Goal: Information Seeking & Learning: Learn about a topic

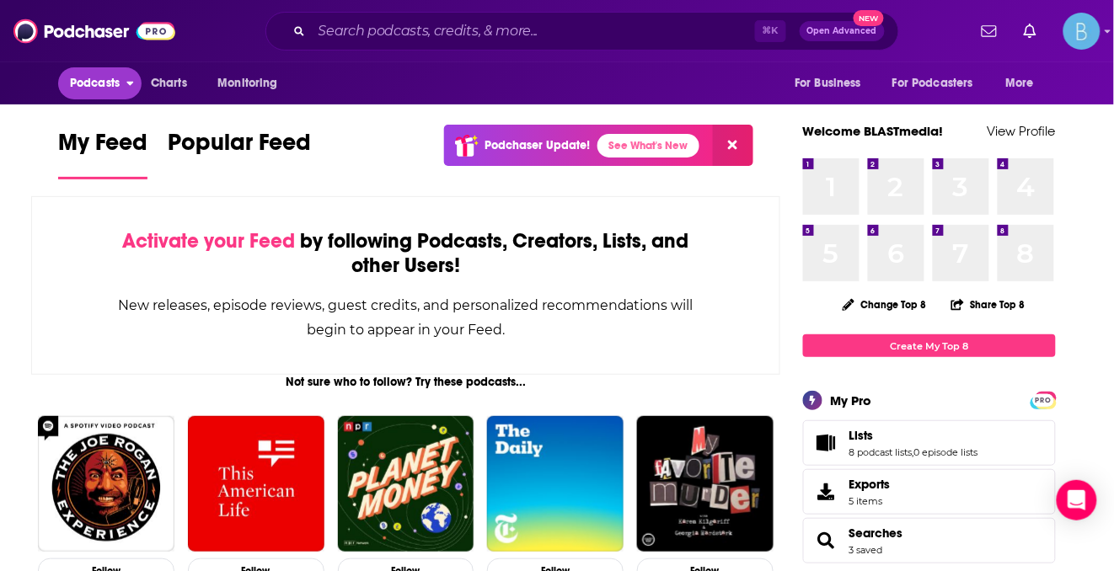
click at [94, 89] on span "Podcasts" at bounding box center [95, 84] width 50 height 24
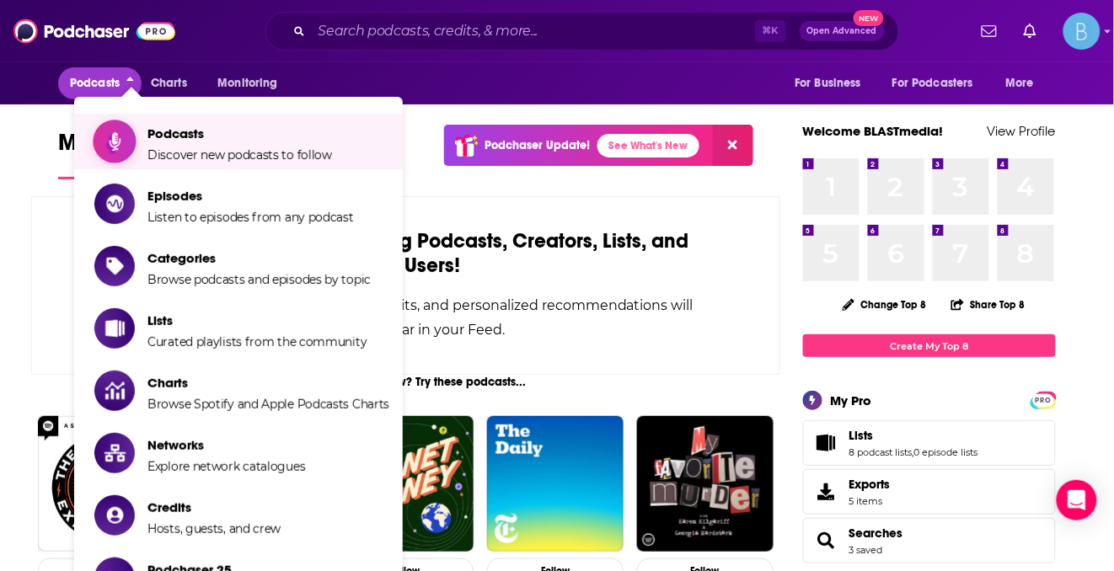
click at [208, 136] on span "Podcasts" at bounding box center [239, 134] width 185 height 16
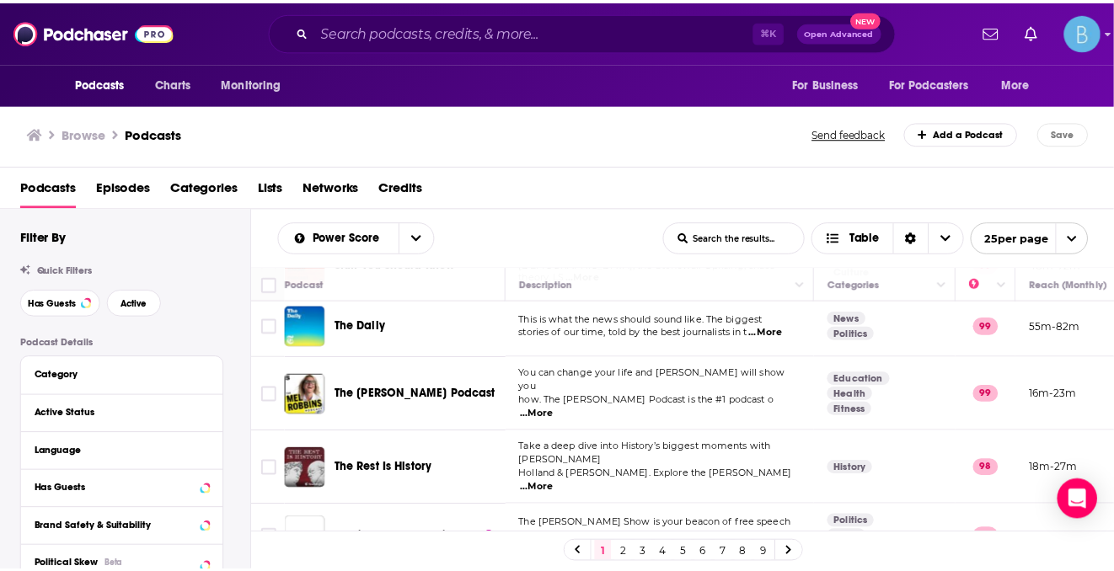
scroll to position [392, 0]
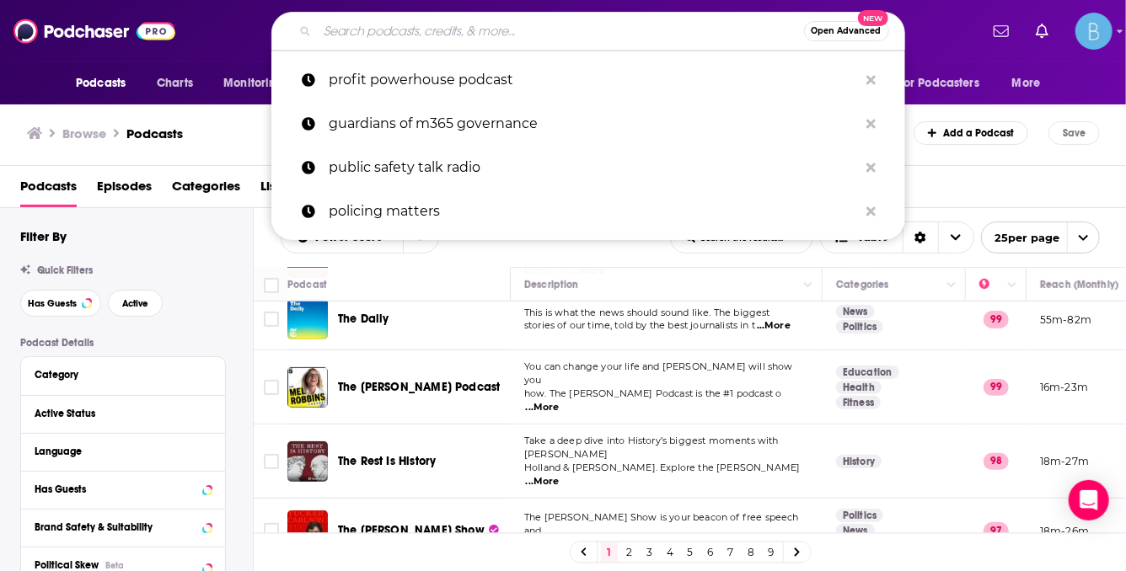
click at [392, 29] on input "Search podcasts, credits, & more..." at bounding box center [561, 31] width 486 height 27
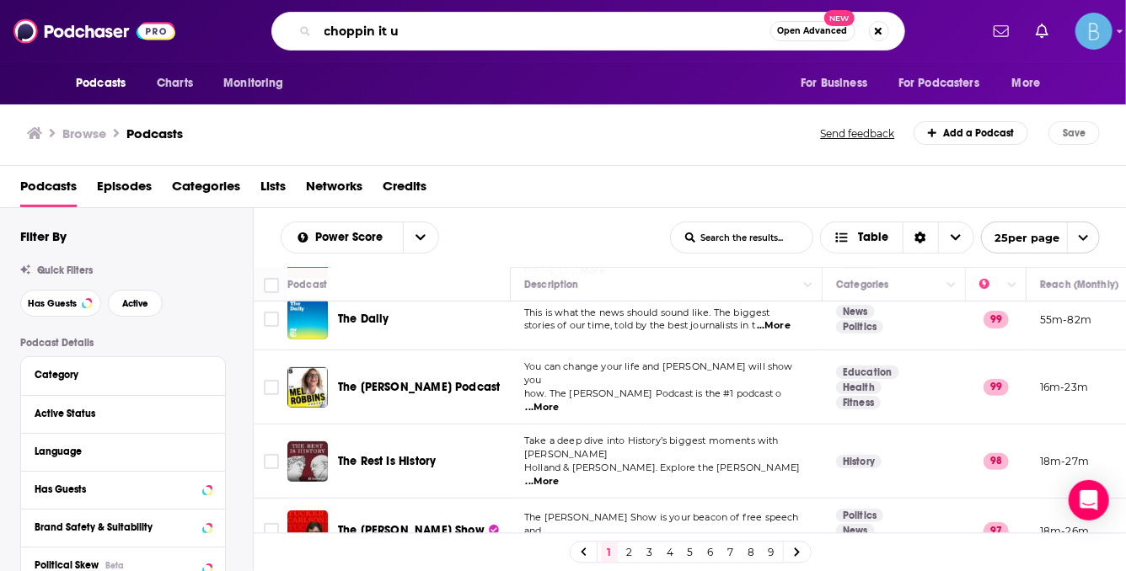
type input "choppin it up"
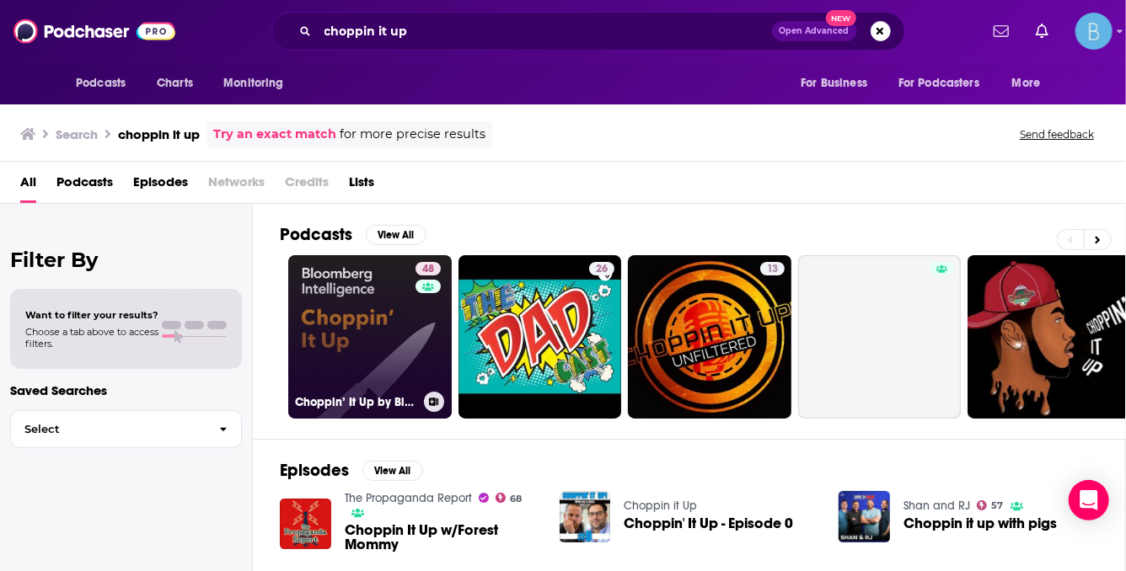
click at [363, 328] on link "48 Choppin’ It Up by Bloomberg Intelligence" at bounding box center [369, 336] width 163 height 163
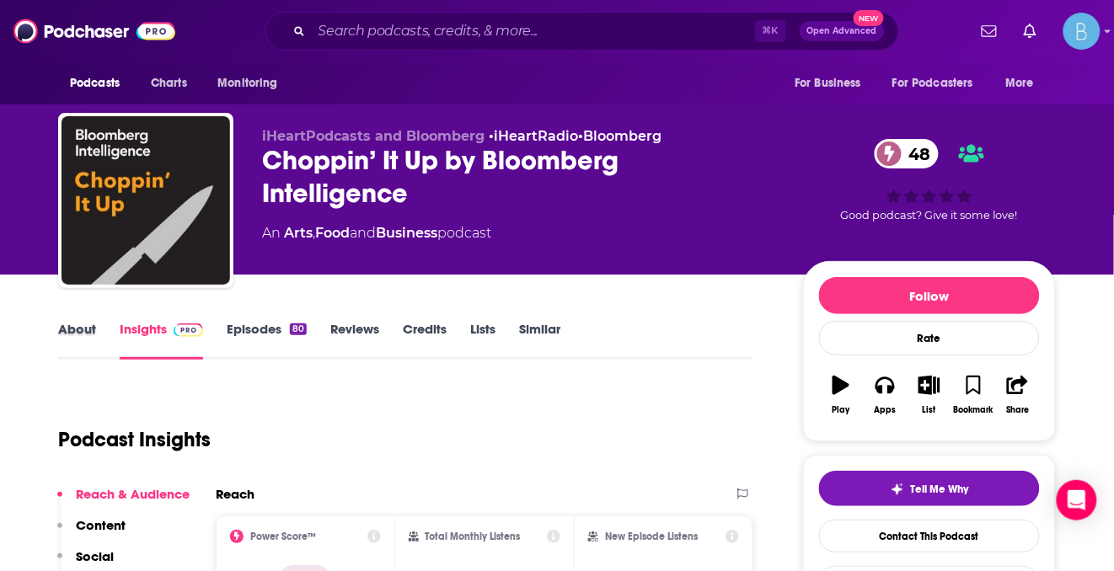
click at [99, 329] on div "About" at bounding box center [89, 340] width 62 height 39
click at [89, 331] on link "About" at bounding box center [77, 340] width 38 height 39
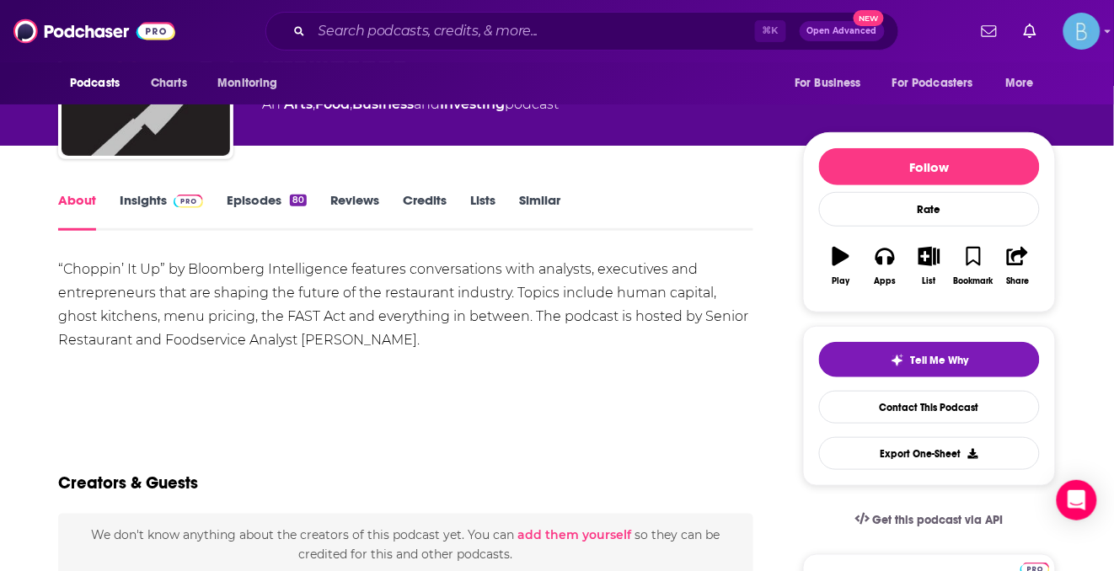
scroll to position [129, 0]
click at [156, 201] on link "Insights" at bounding box center [161, 211] width 83 height 39
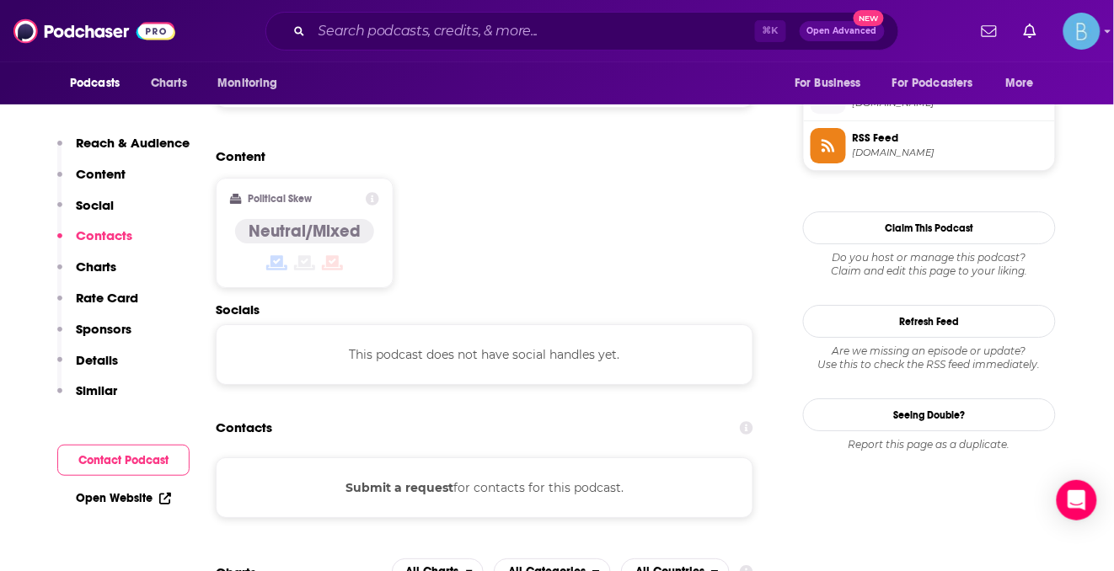
scroll to position [1142, 0]
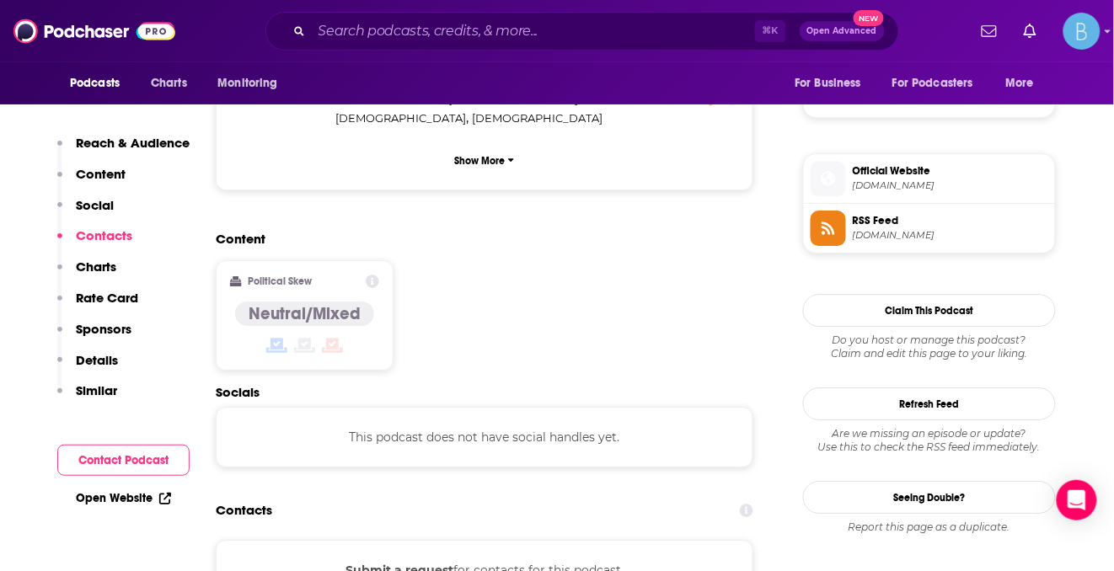
click at [409, 561] on button "Submit a request" at bounding box center [400, 570] width 108 height 19
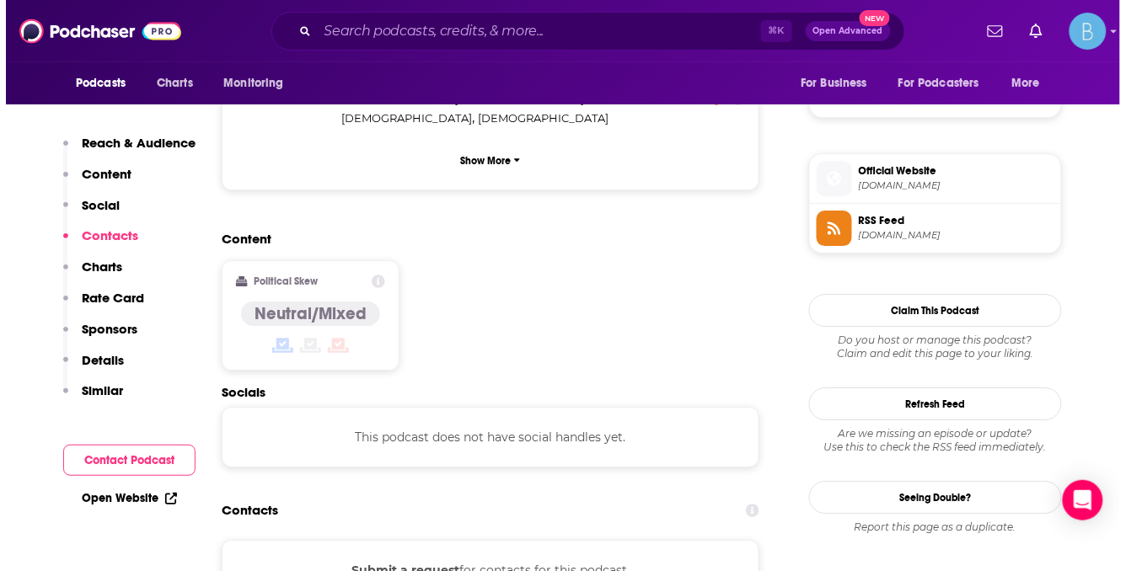
scroll to position [0, 0]
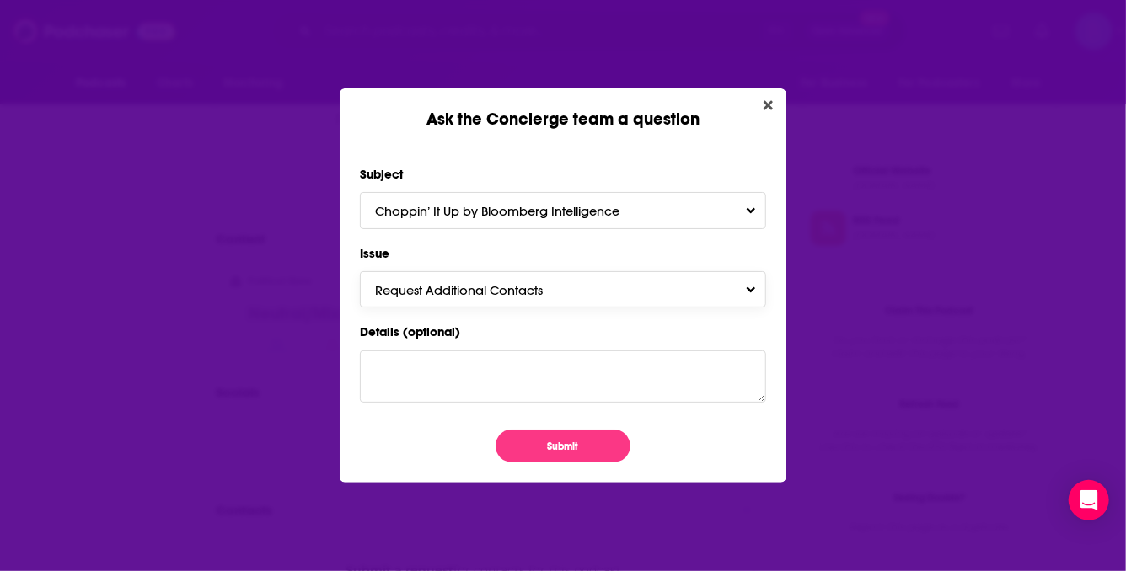
click at [549, 276] on button "Request Additional Contacts" at bounding box center [563, 289] width 406 height 36
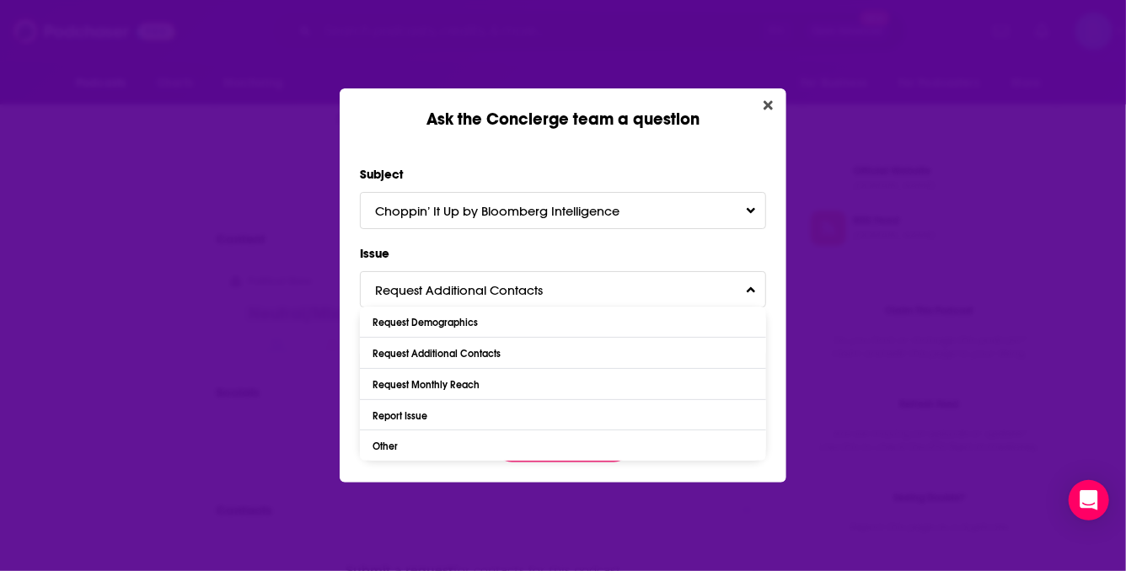
click at [553, 251] on label "Issue" at bounding box center [563, 254] width 406 height 22
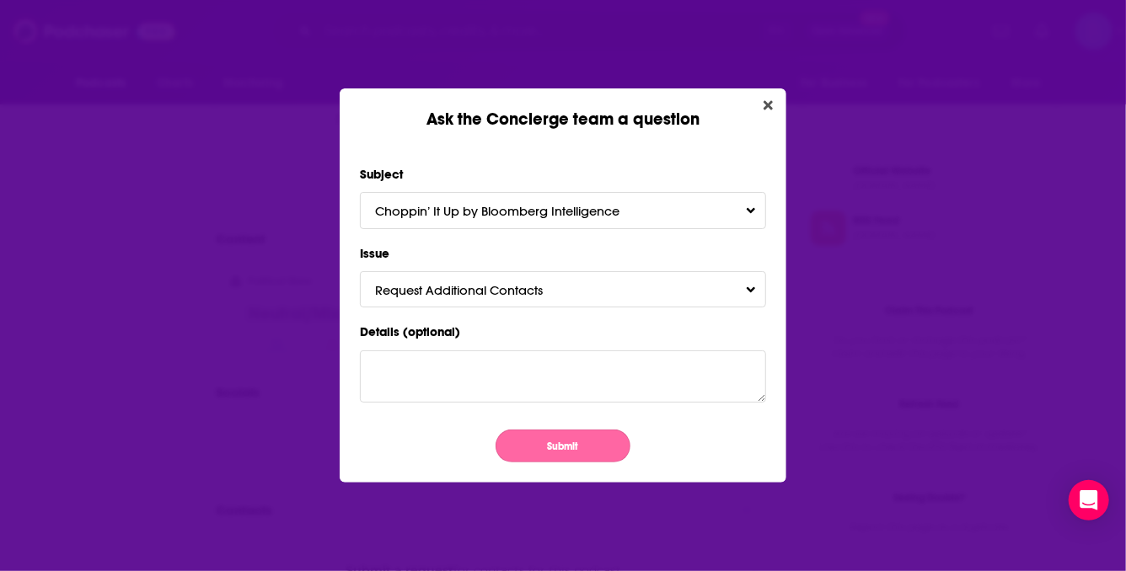
click at [591, 453] on button "Submit" at bounding box center [563, 446] width 135 height 33
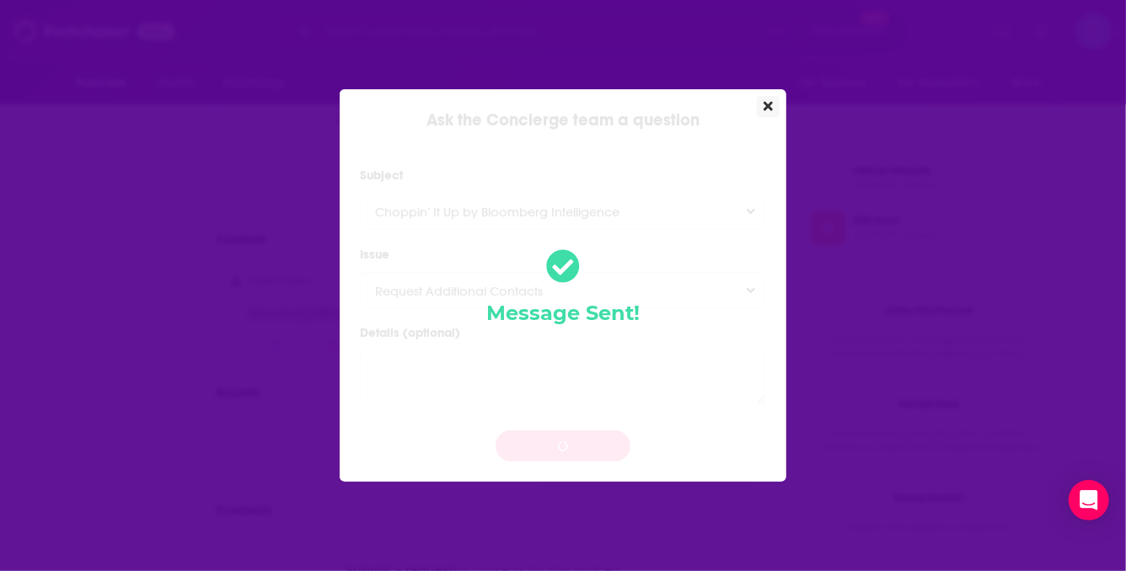
click at [769, 101] on icon "Close" at bounding box center [767, 105] width 9 height 13
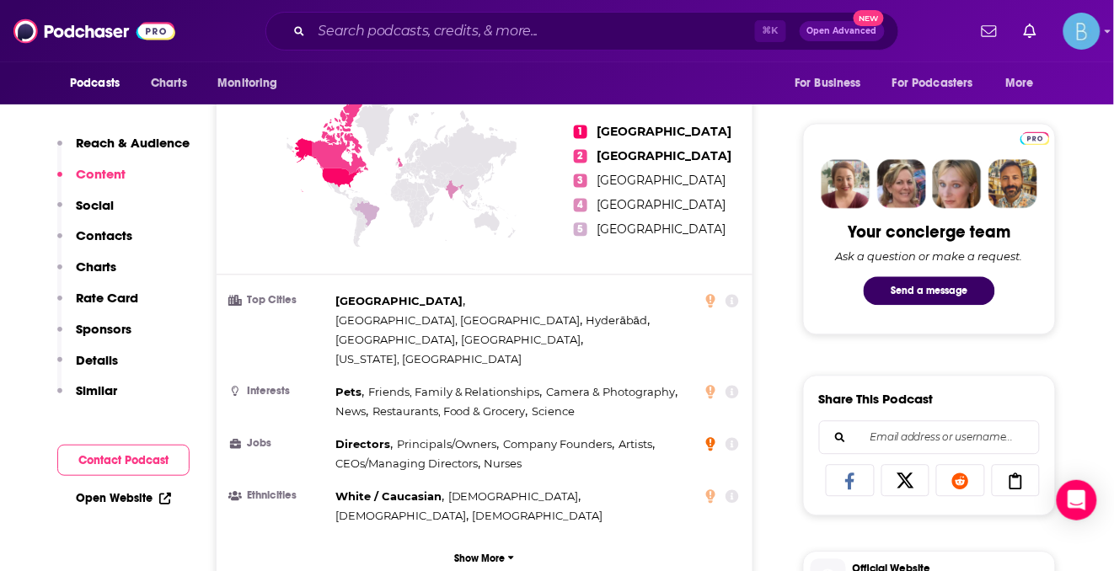
scroll to position [742, 0]
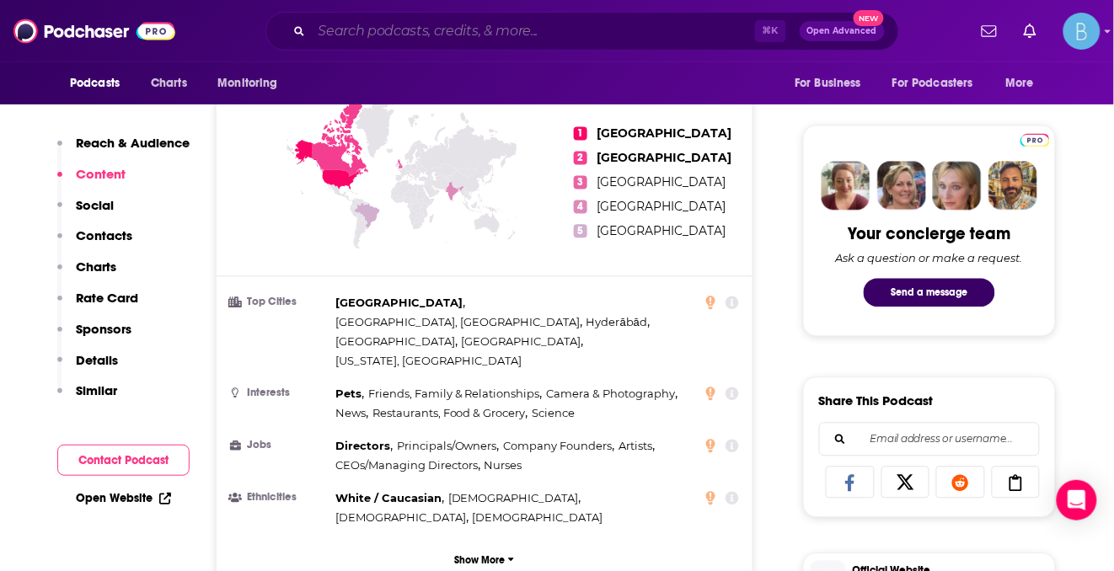
click at [429, 35] on input "Search podcasts, credits, & more..." at bounding box center [533, 31] width 443 height 27
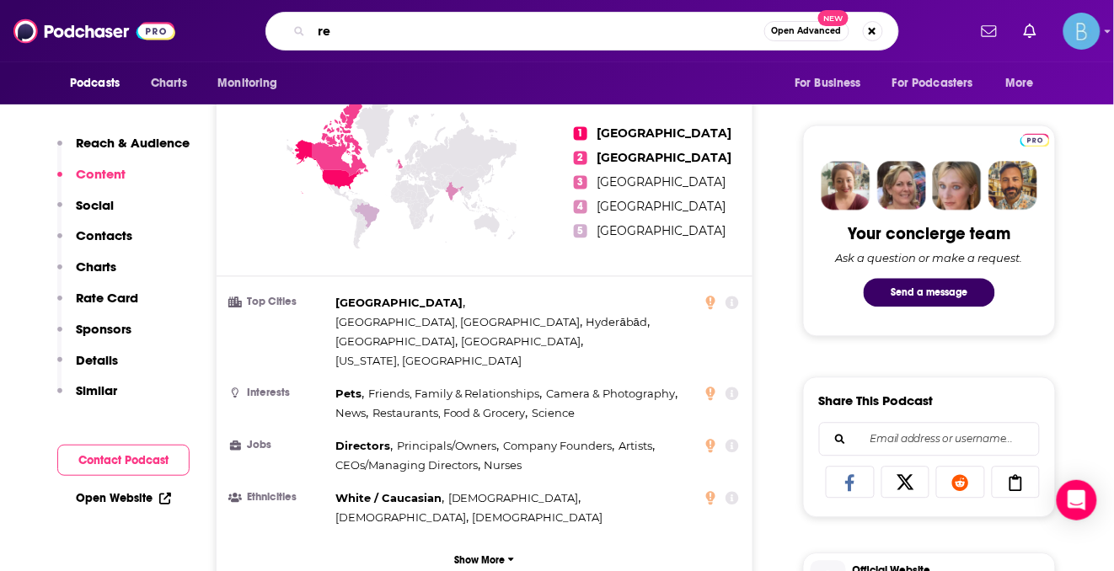
type input "r"
type input "extra serving"
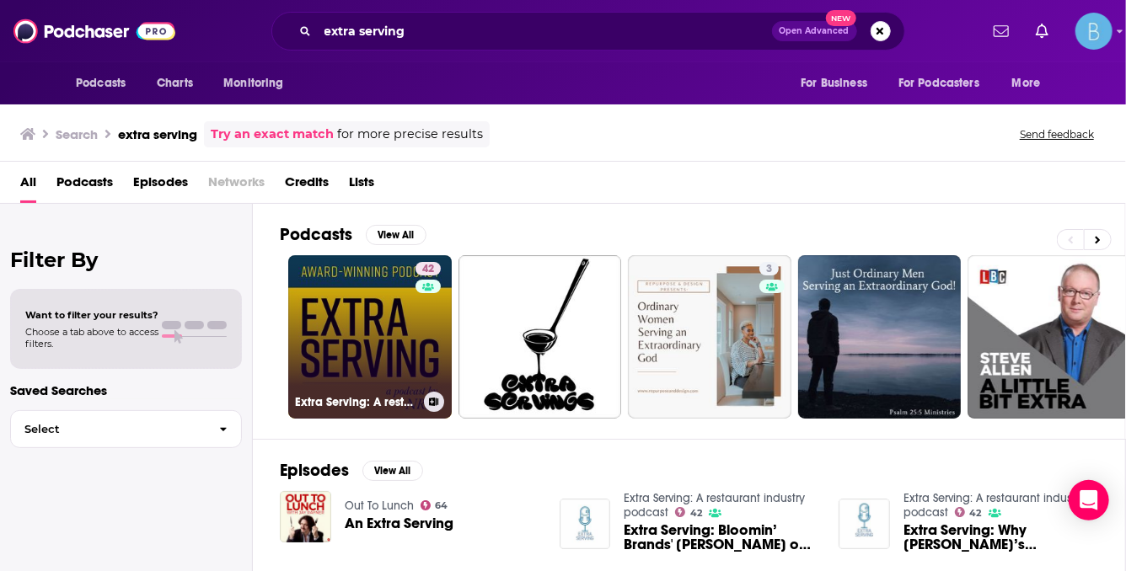
click at [411, 357] on link "42 Extra Serving: A restaurant industry podcast" at bounding box center [369, 336] width 163 height 163
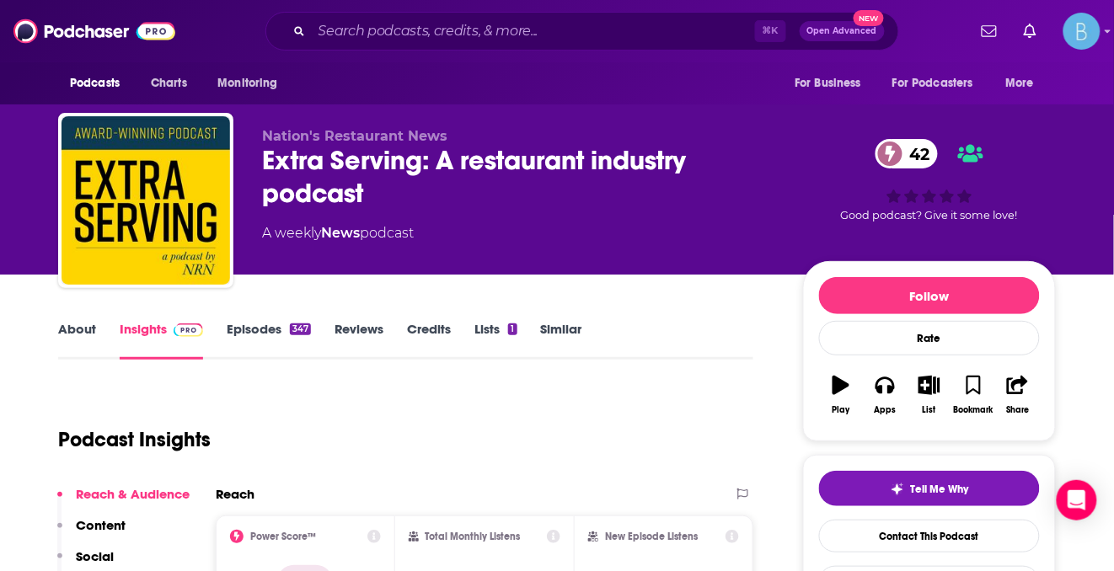
click at [83, 336] on link "About" at bounding box center [77, 340] width 38 height 39
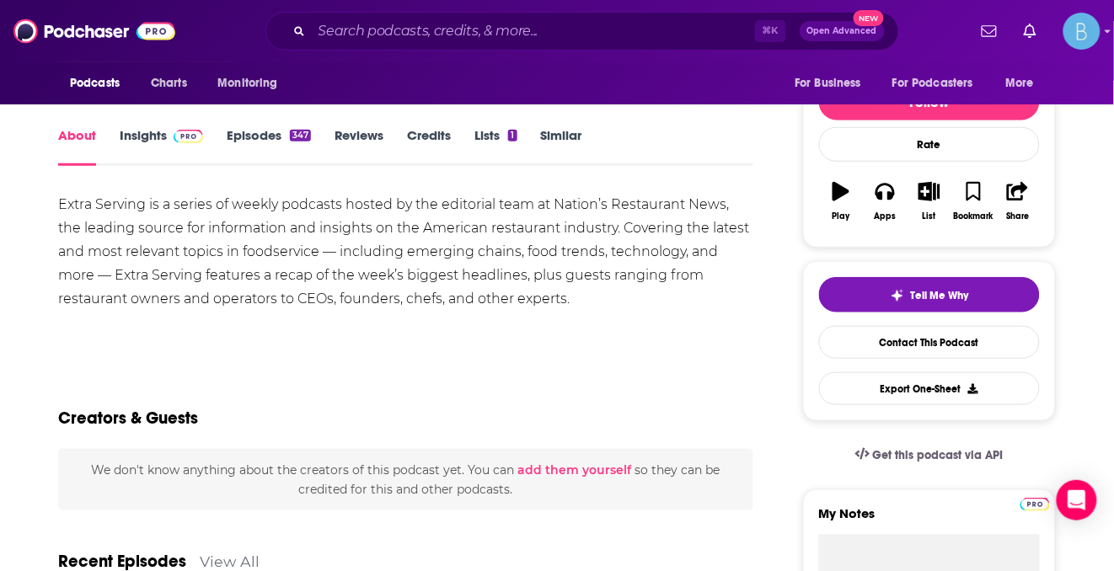
scroll to position [182, 0]
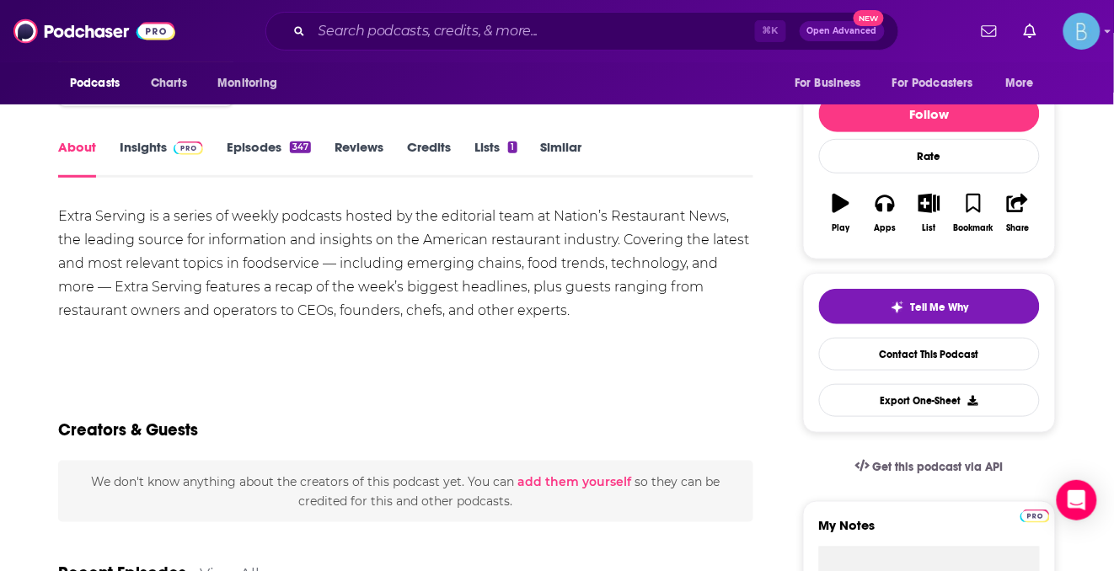
click at [182, 159] on link "Insights" at bounding box center [161, 158] width 83 height 39
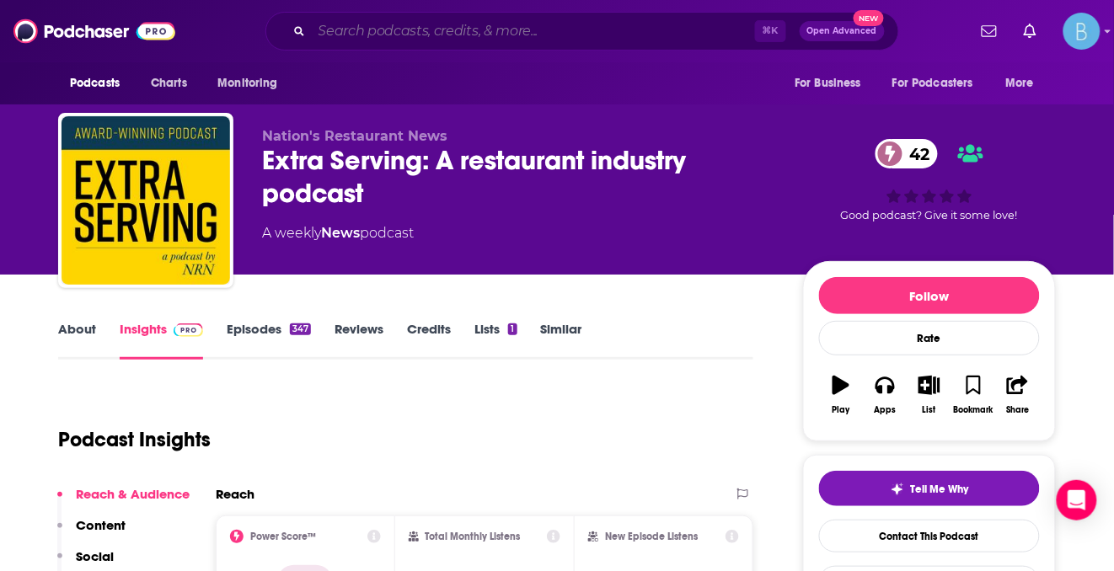
click at [389, 35] on input "Search podcasts, credits, & more..." at bounding box center [533, 31] width 443 height 27
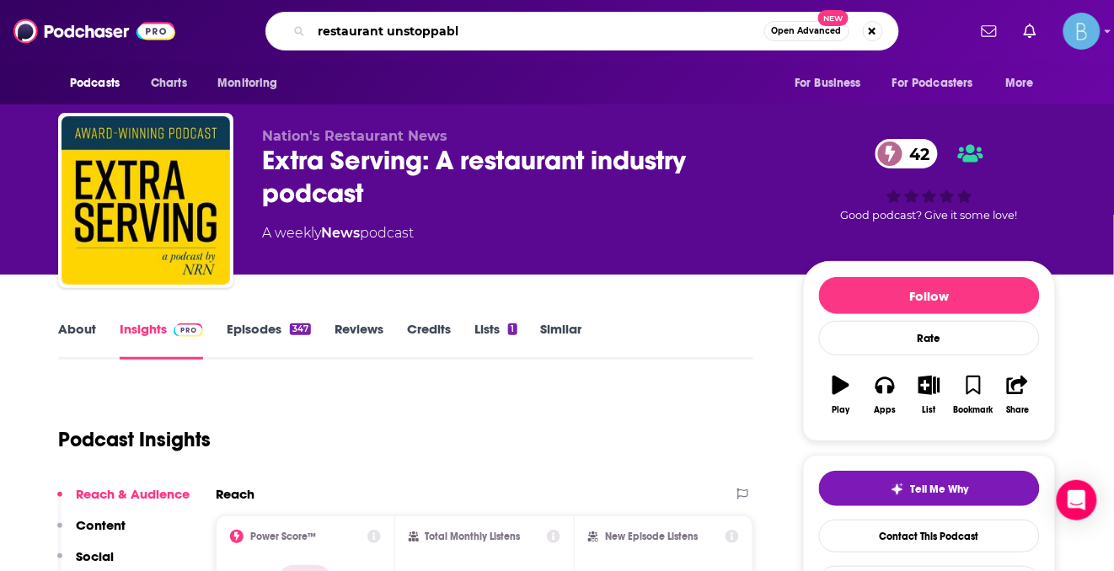
type input "restaurant unstoppable"
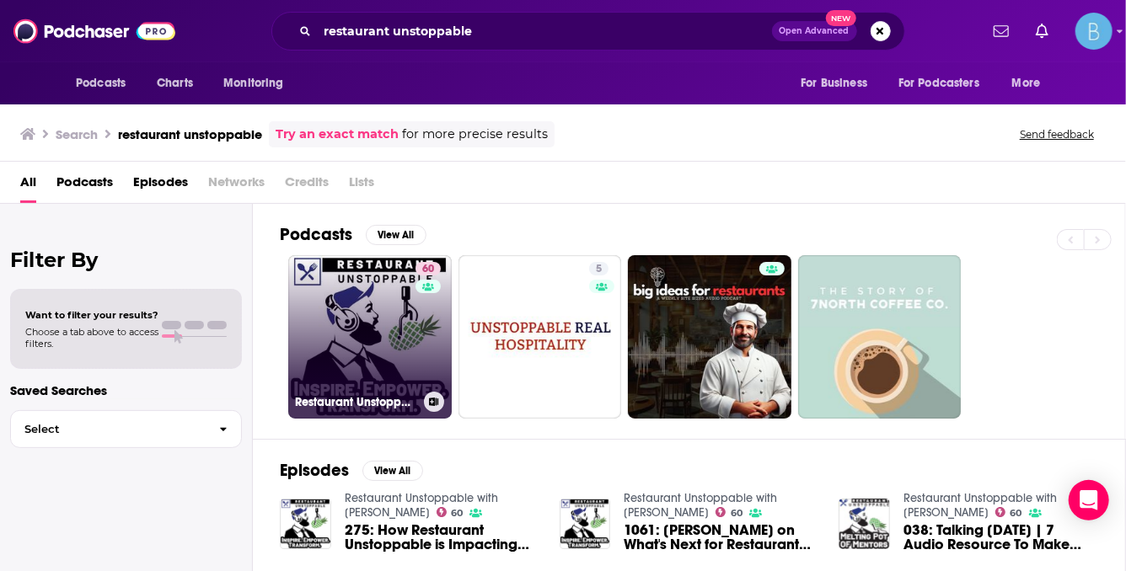
click at [357, 369] on link "60 Restaurant Unstoppable with Eric Cacciatore" at bounding box center [369, 336] width 163 height 163
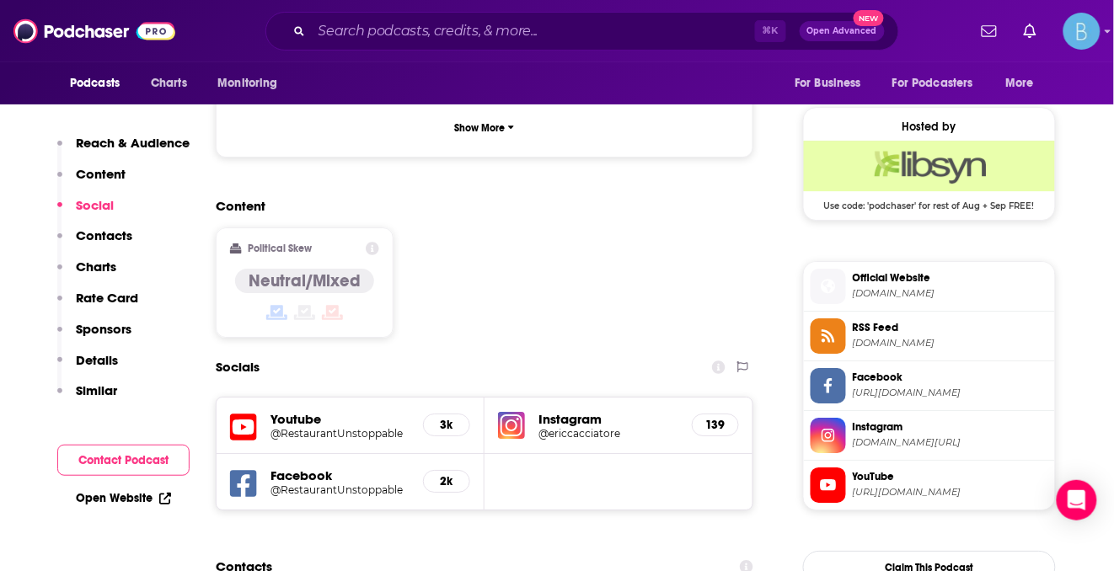
scroll to position [1423, 0]
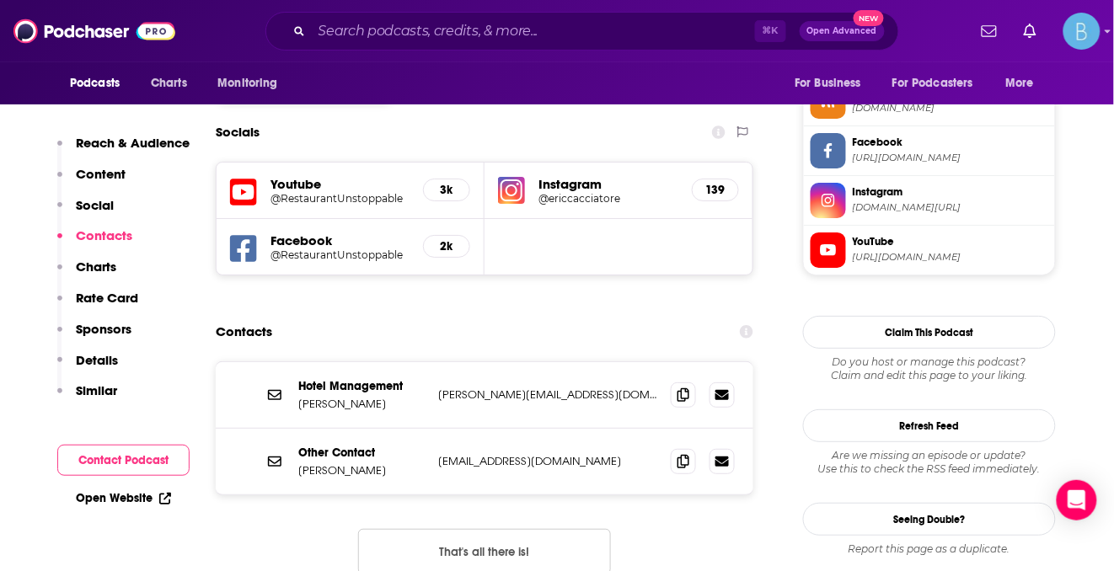
click at [700, 429] on div "Hotel Management Eric Cacciatore eric@restaurantunstoppable.com eric@restaurant…" at bounding box center [485, 482] width 538 height 240
click at [570, 429] on div "Other Contact Jared Parisi jaredp@restaurantunstoppable.com jaredp@restaurantun…" at bounding box center [485, 462] width 538 height 66
click at [689, 382] on span at bounding box center [683, 394] width 25 height 25
drag, startPoint x: 351, startPoint y: 282, endPoint x: 342, endPoint y: 298, distance: 18.1
click at [351, 379] on p "Hotel Management" at bounding box center [361, 386] width 126 height 14
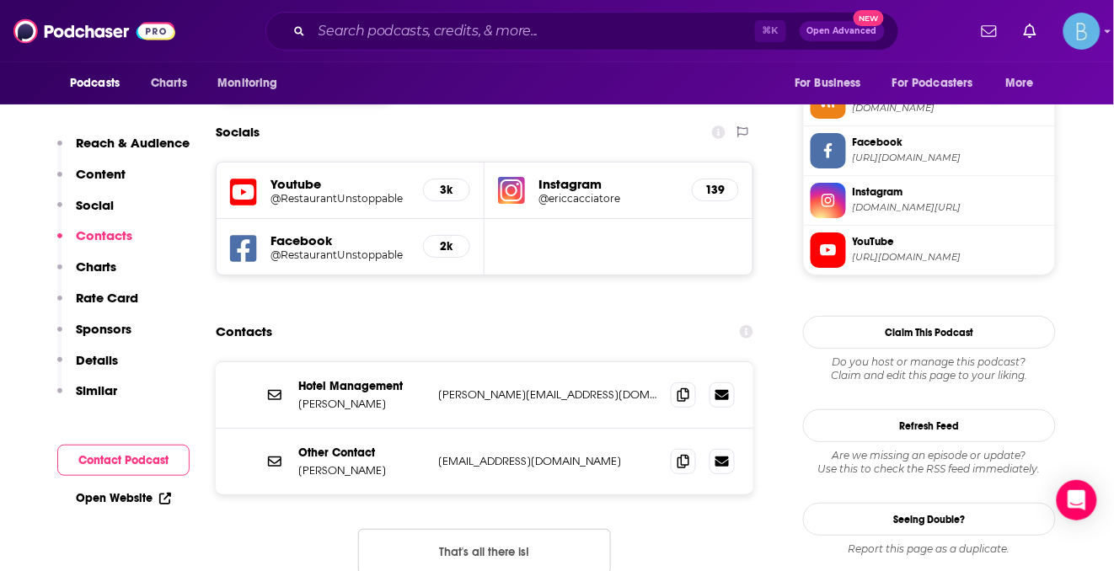
click at [340, 397] on p "Eric Cacciatore" at bounding box center [361, 404] width 126 height 14
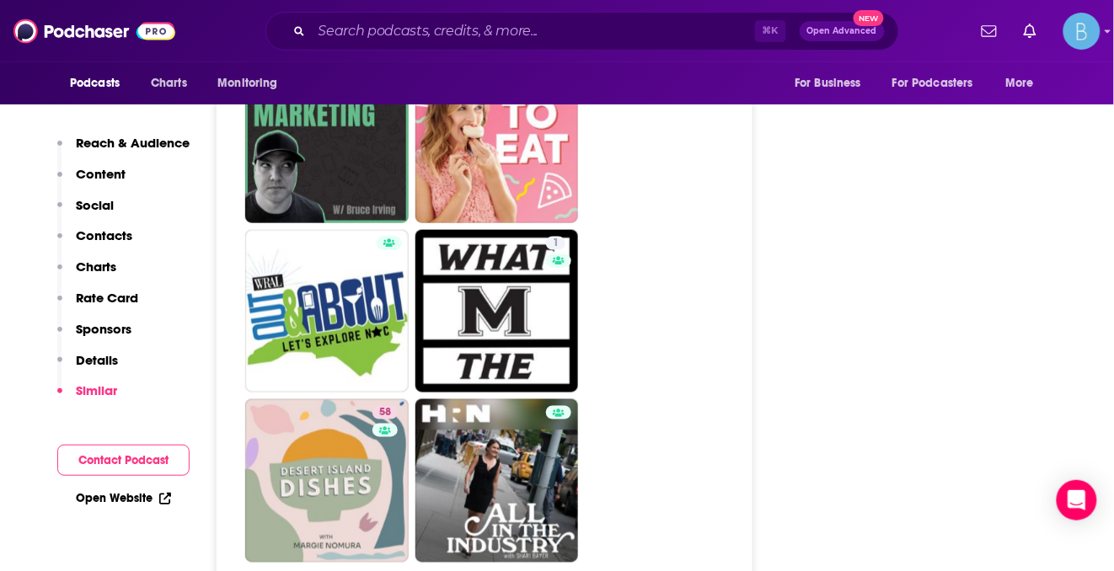
scroll to position [4986, 0]
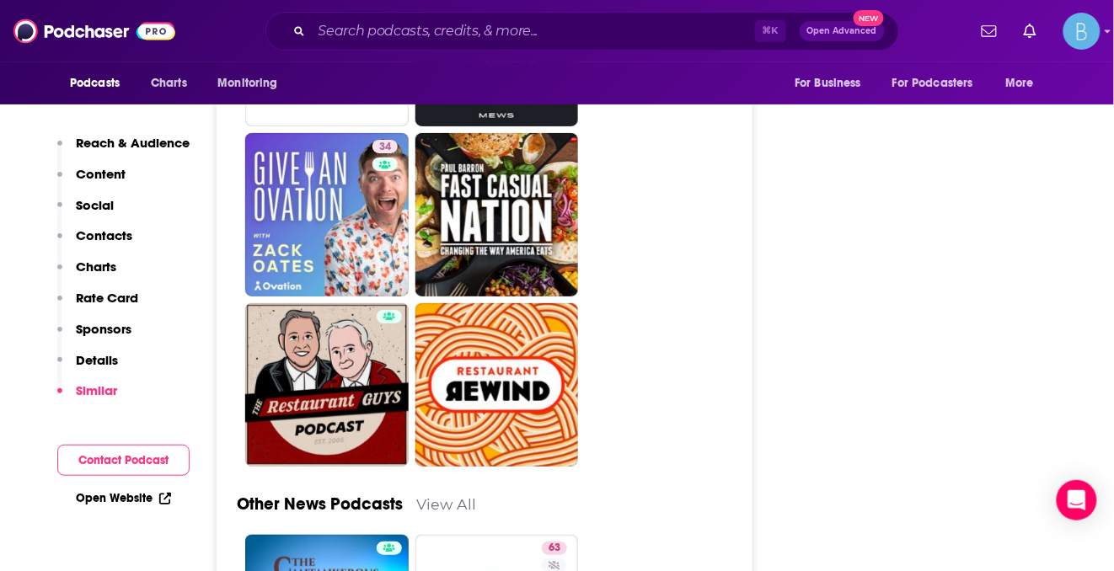
scroll to position [4631, 0]
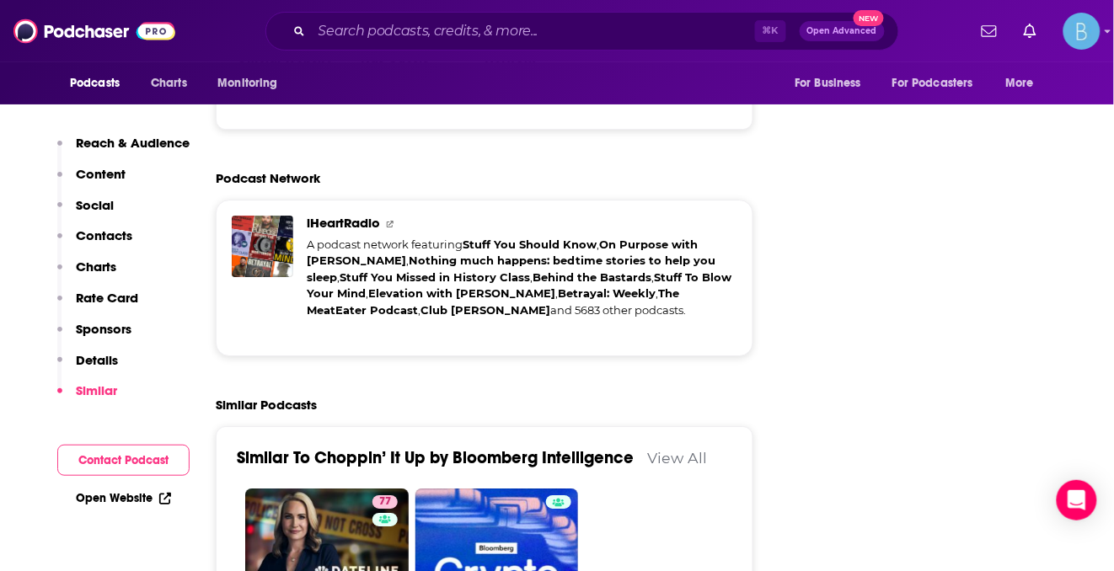
scroll to position [2715, 0]
click at [677, 448] on link "View All" at bounding box center [677, 457] width 60 height 18
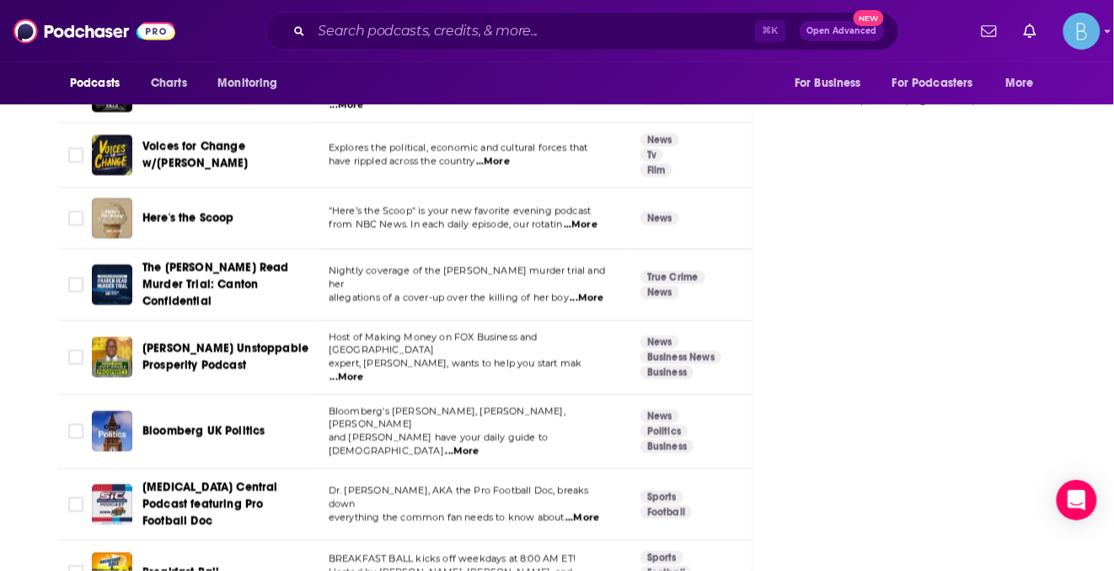
scroll to position [1888, 0]
click at [578, 217] on span "...More" at bounding box center [581, 223] width 34 height 13
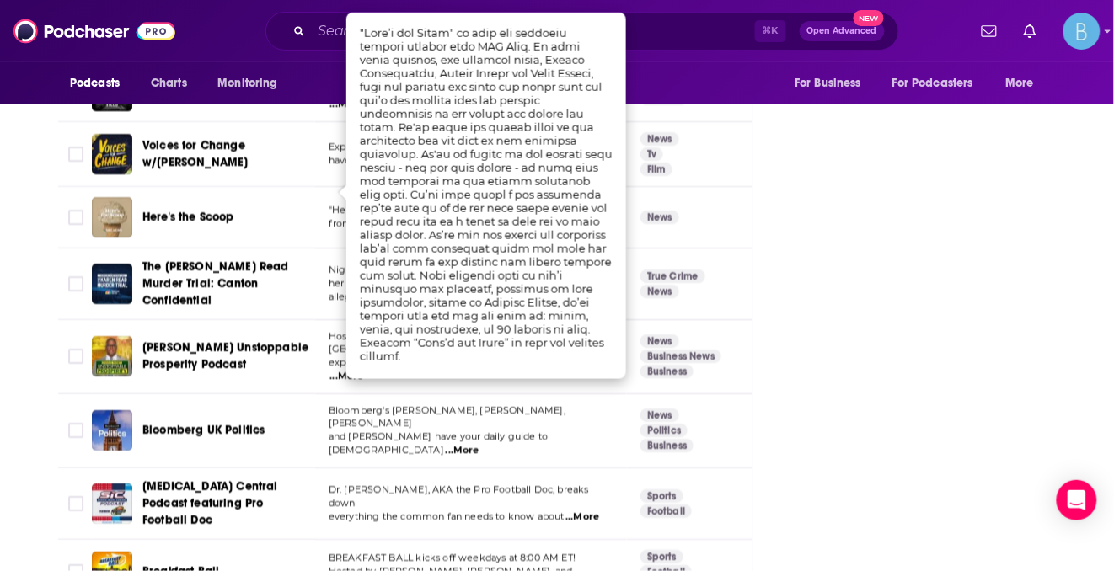
click at [383, 540] on td "BREAKFAST BALL kicks off weekdays at 8:00 AM ET! Hosted by Craig Carton, Mark S…" at bounding box center [471, 572] width 312 height 65
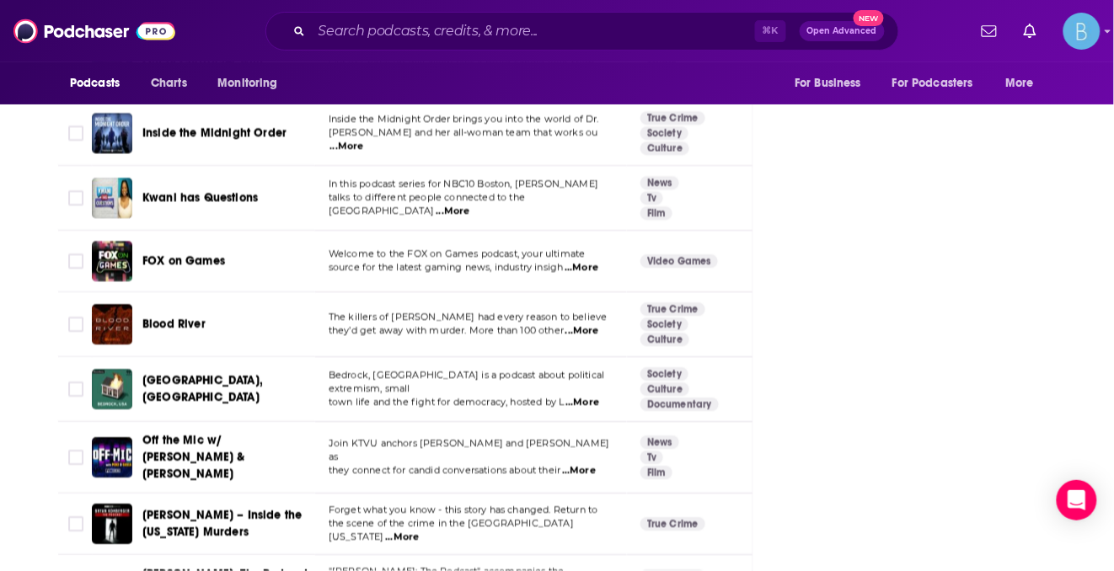
scroll to position [3346, 0]
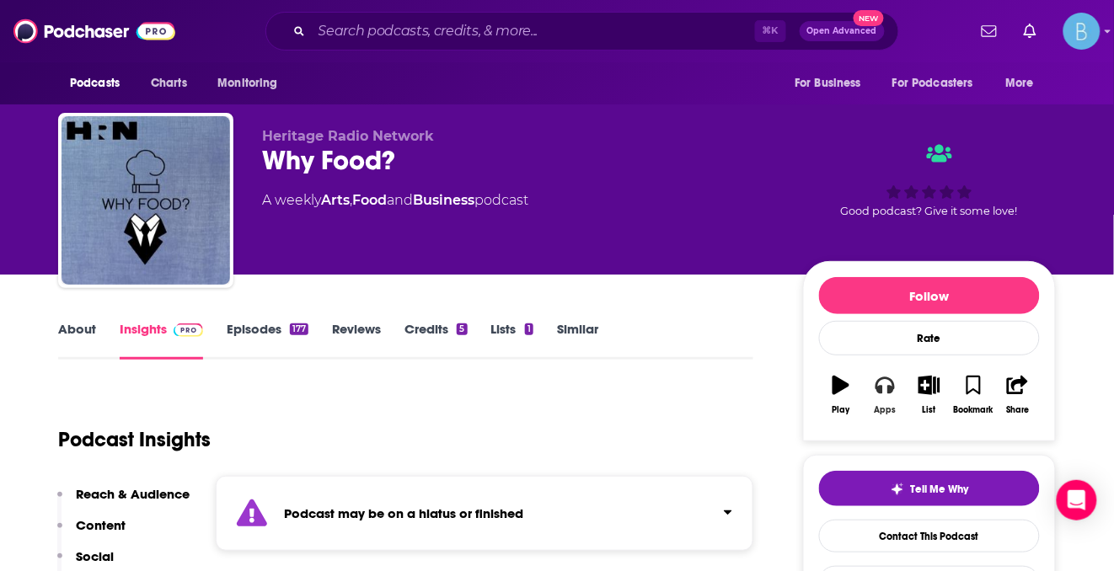
click at [881, 391] on icon "button" at bounding box center [885, 386] width 19 height 17
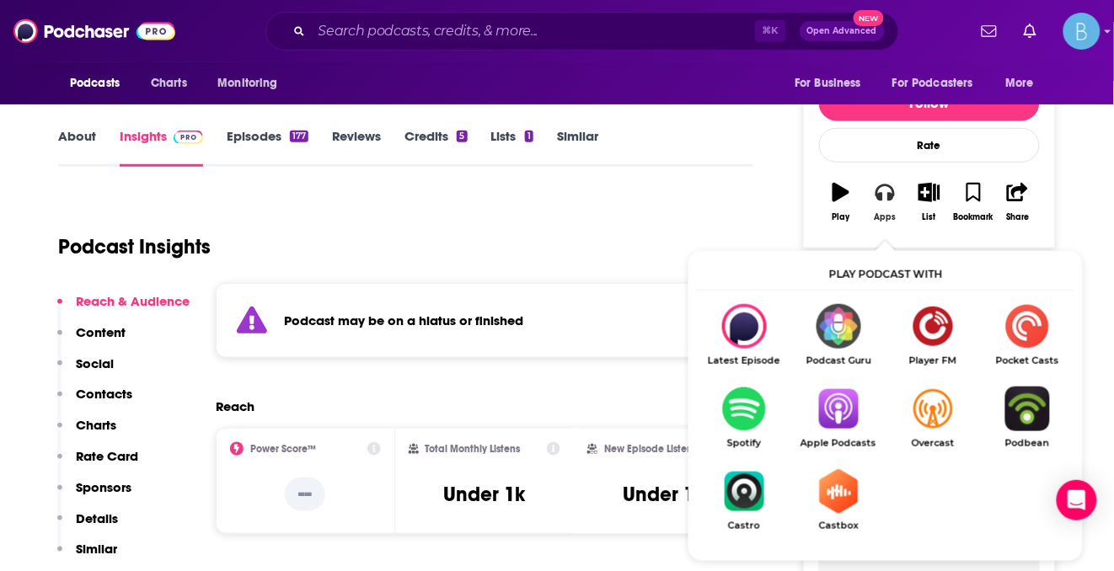
scroll to position [278, 0]
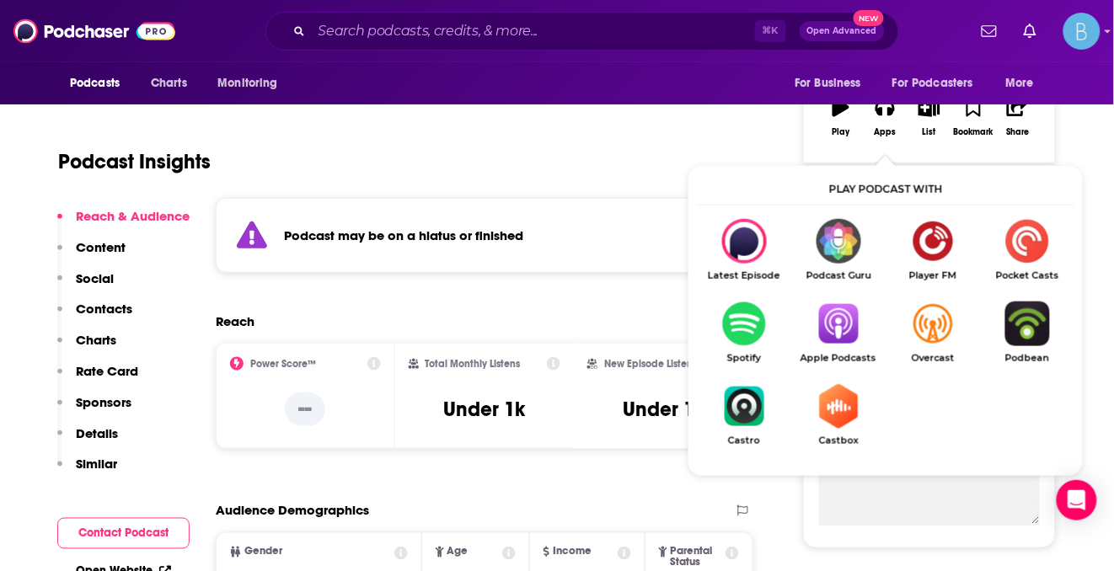
click at [744, 309] on img "Show Listen On dropdown" at bounding box center [744, 324] width 94 height 45
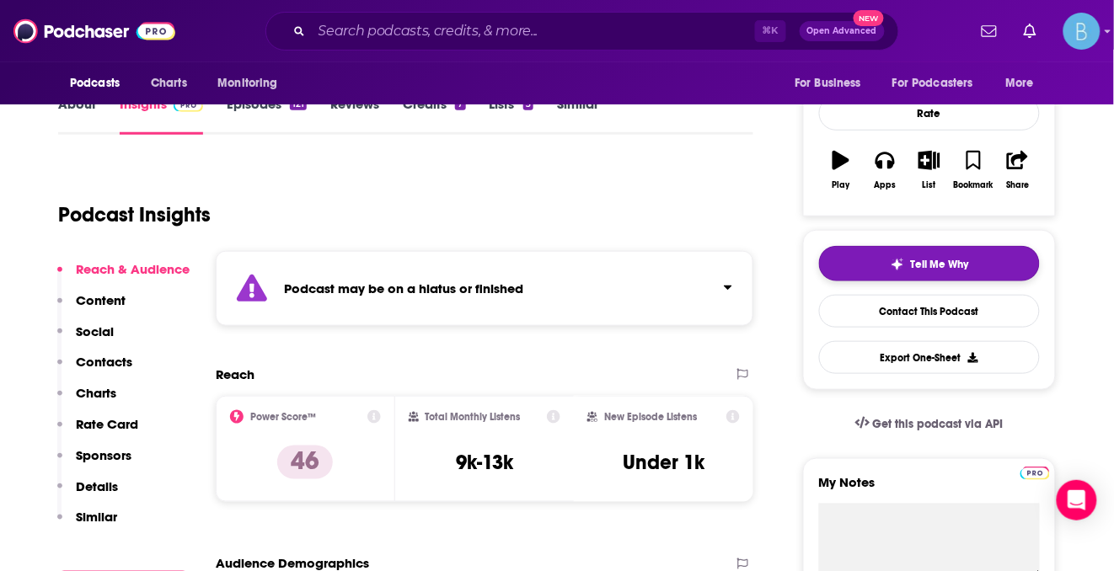
scroll to position [132, 0]
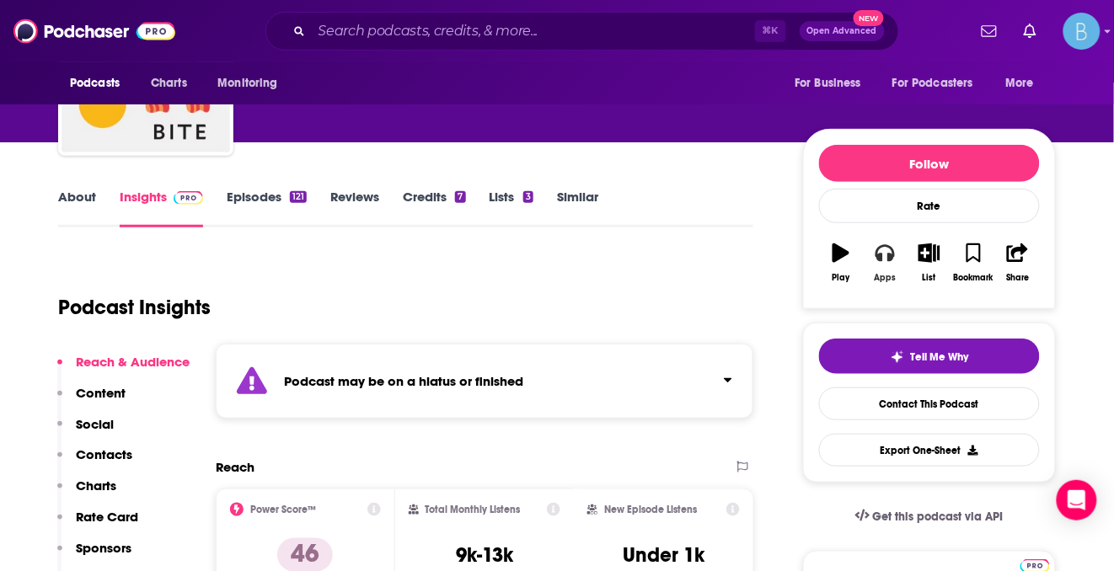
click at [890, 248] on icon "button" at bounding box center [885, 253] width 19 height 17
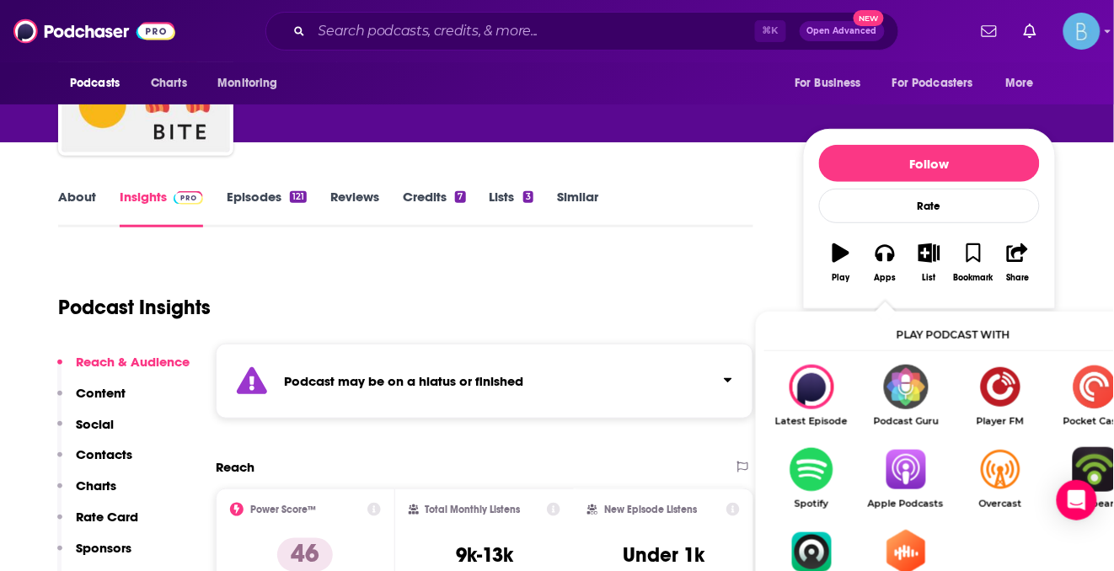
click at [826, 462] on img "Show Listen On dropdown" at bounding box center [811, 469] width 94 height 45
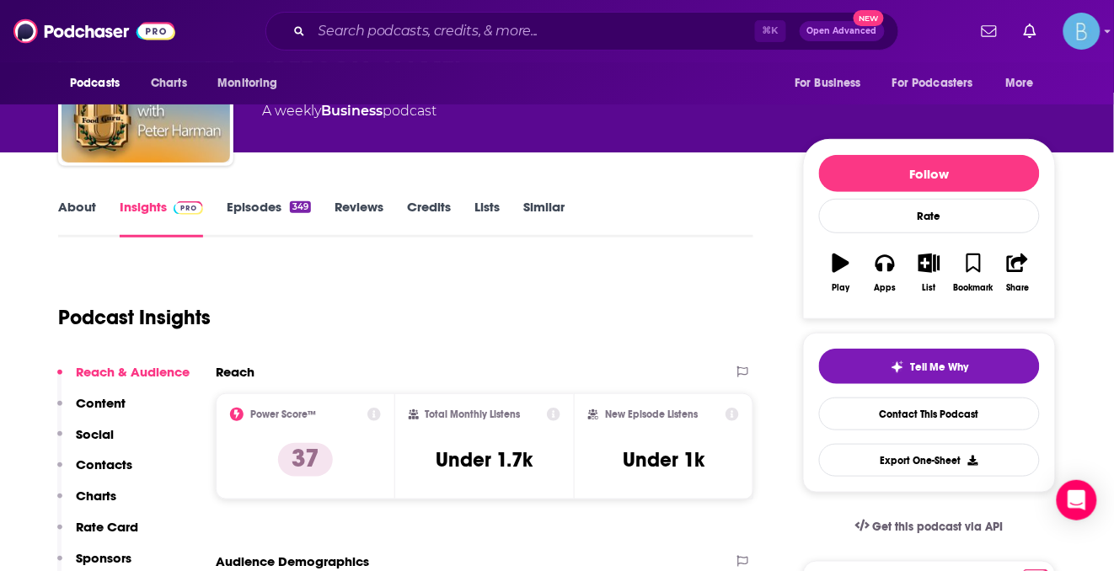
scroll to position [121, 0]
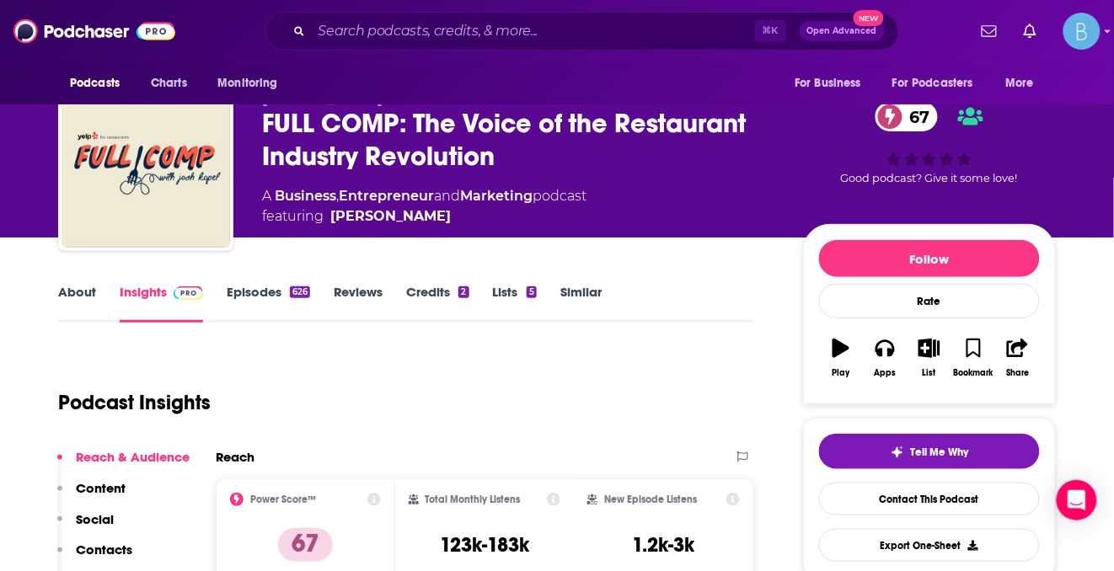
scroll to position [66, 0]
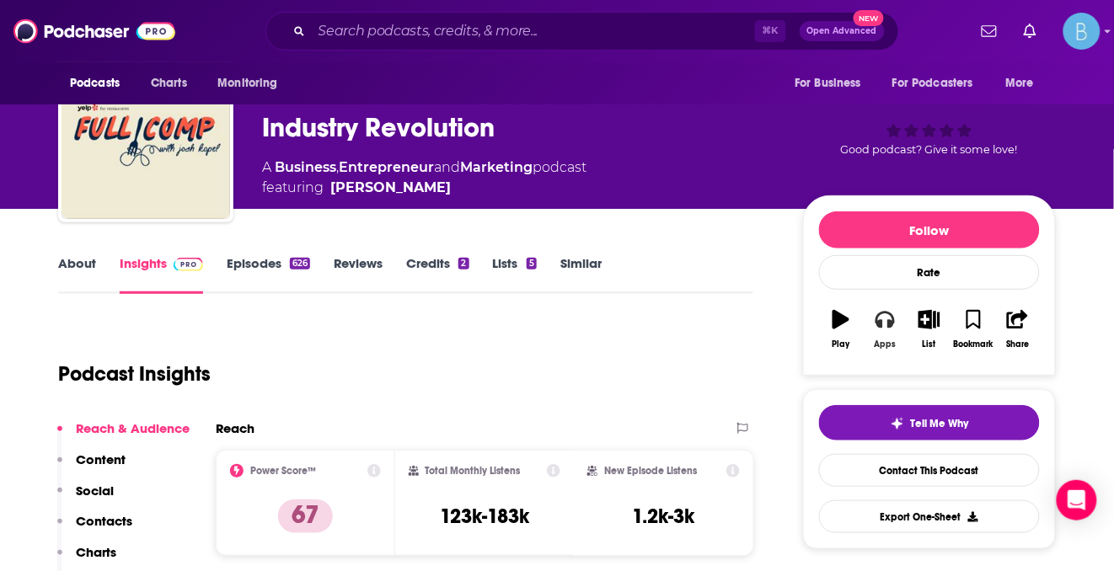
click at [898, 323] on button "Apps" at bounding box center [885, 329] width 44 height 61
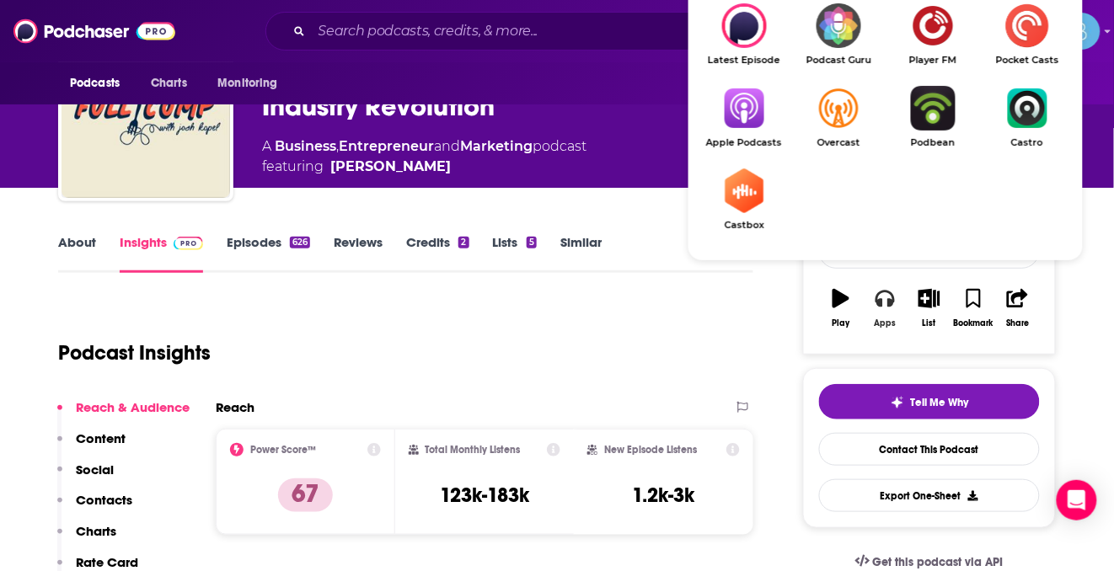
scroll to position [67, 0]
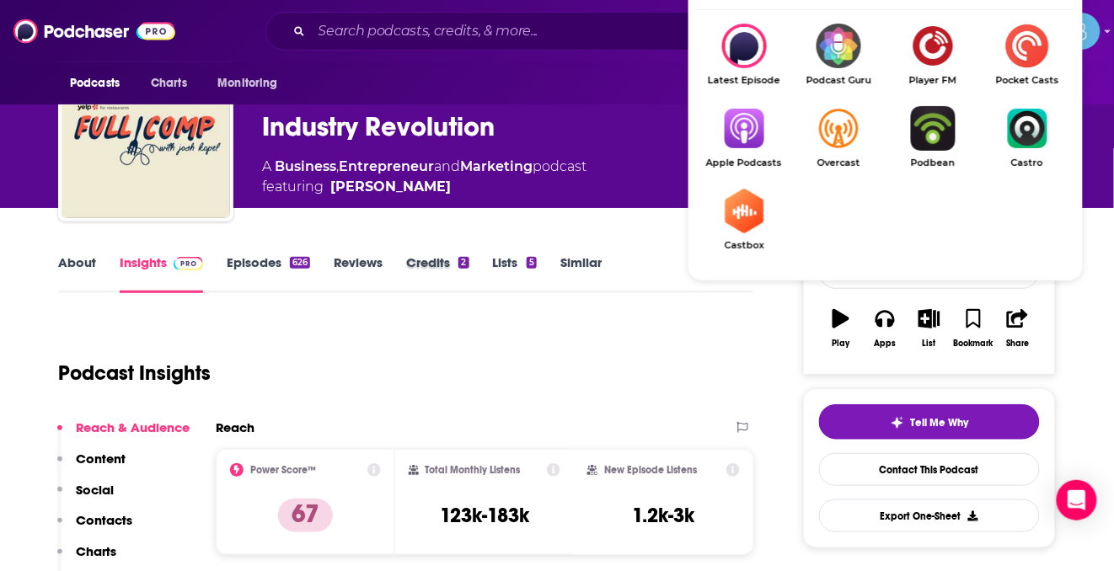
click at [472, 276] on div "Credits 2" at bounding box center [449, 273] width 86 height 39
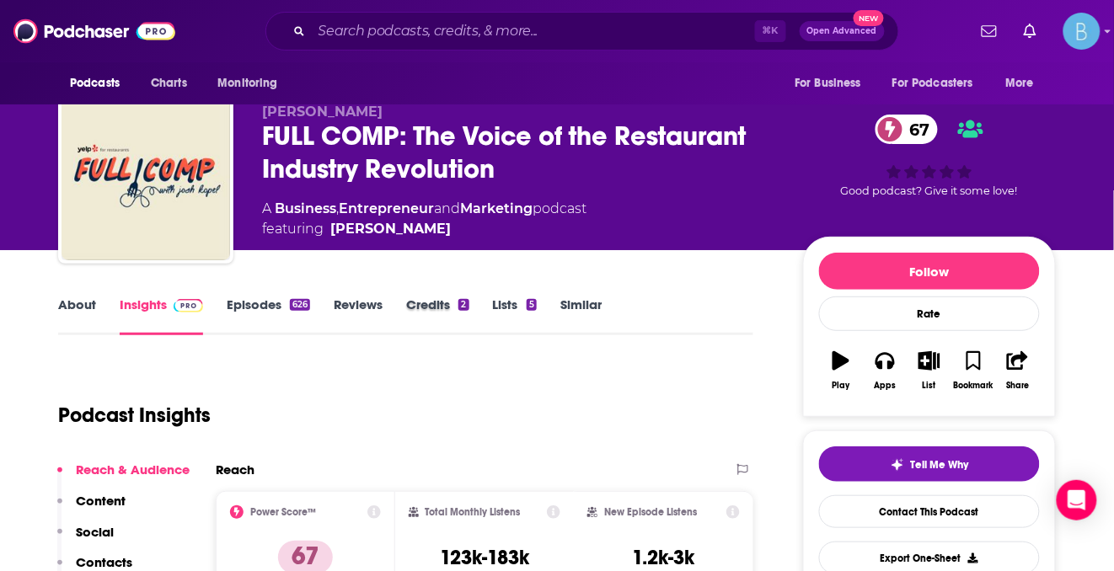
scroll to position [0, 0]
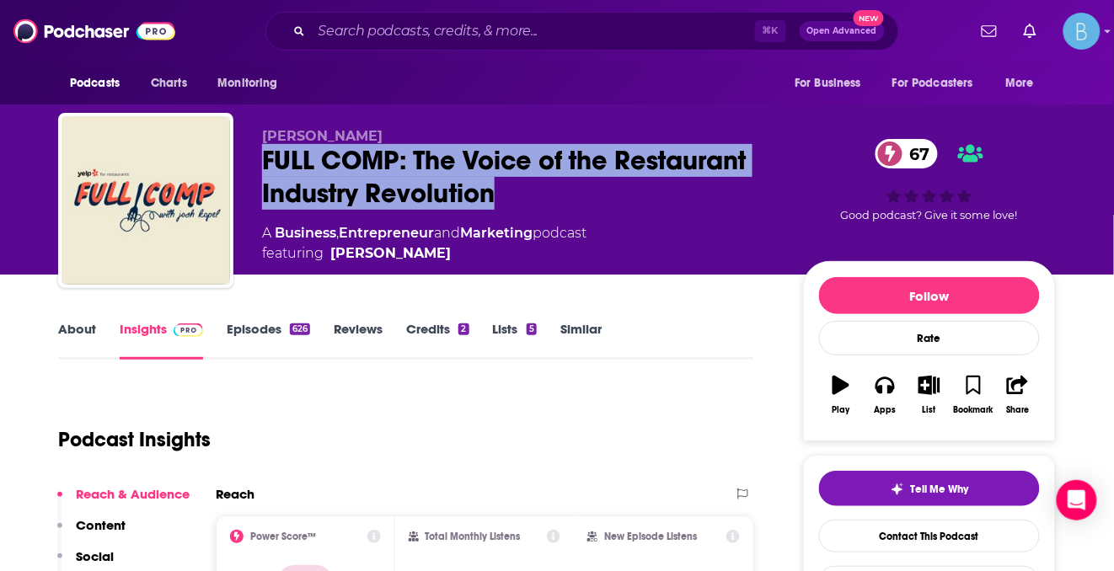
drag, startPoint x: 461, startPoint y: 198, endPoint x: 257, endPoint y: 153, distance: 208.8
click at [255, 154] on div "Josh Kopel FULL COMP: The Voice of the Restaurant Industry Revolution 67 A Busi…" at bounding box center [557, 204] width 998 height 182
copy h2 "FULL COMP: The Voice of the Restaurant Industry Revolution"
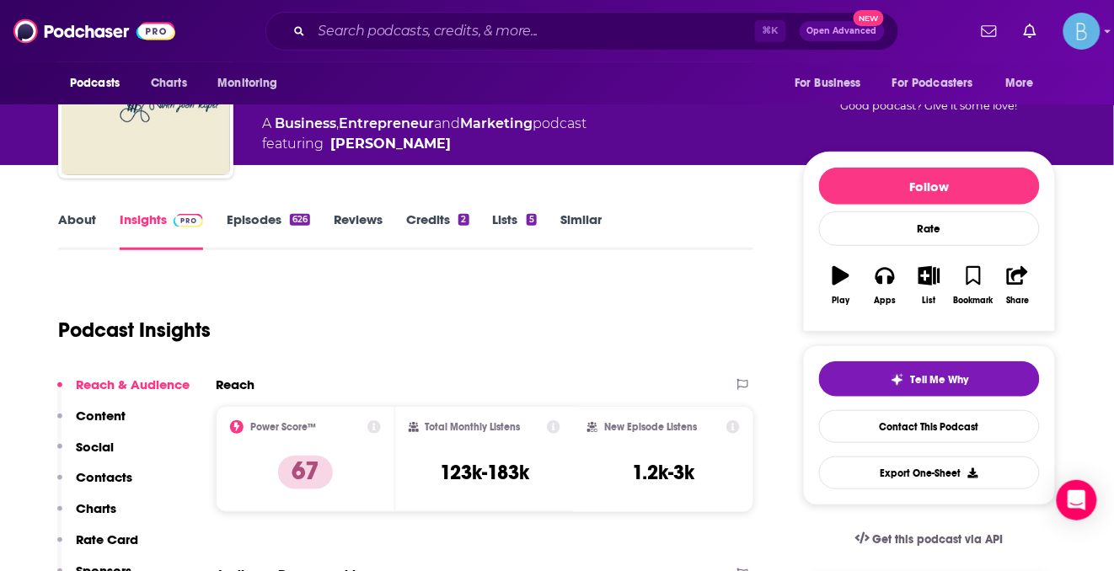
scroll to position [183, 0]
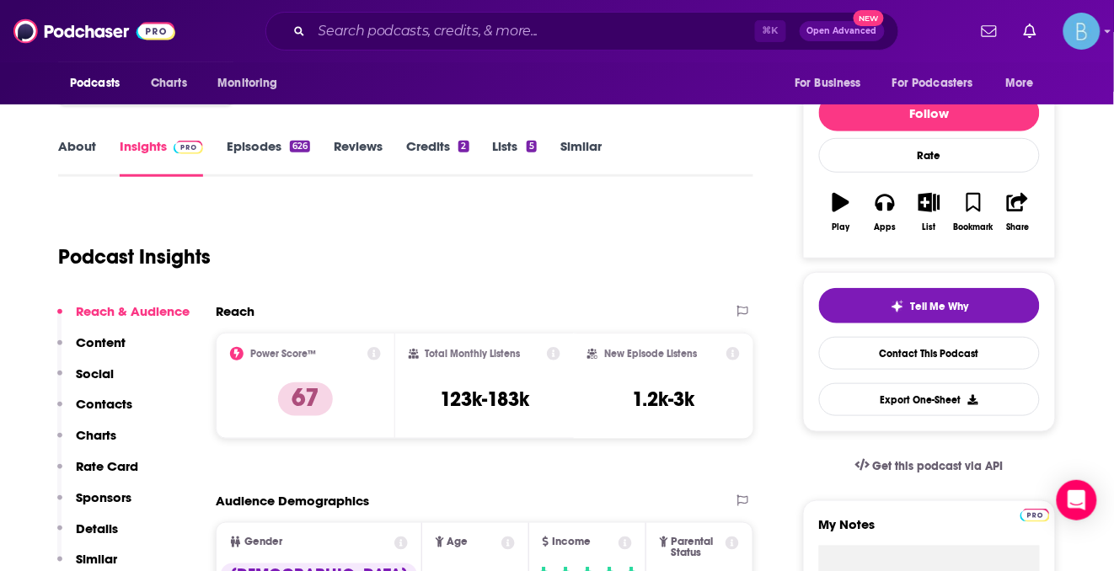
click at [528, 409] on h3 "123k-183k" at bounding box center [484, 399] width 89 height 25
drag, startPoint x: 458, startPoint y: 401, endPoint x: 424, endPoint y: 401, distance: 33.7
click at [424, 401] on div "Total Monthly Listens 123k-183k" at bounding box center [485, 386] width 153 height 78
copy h3 "123k-183k"
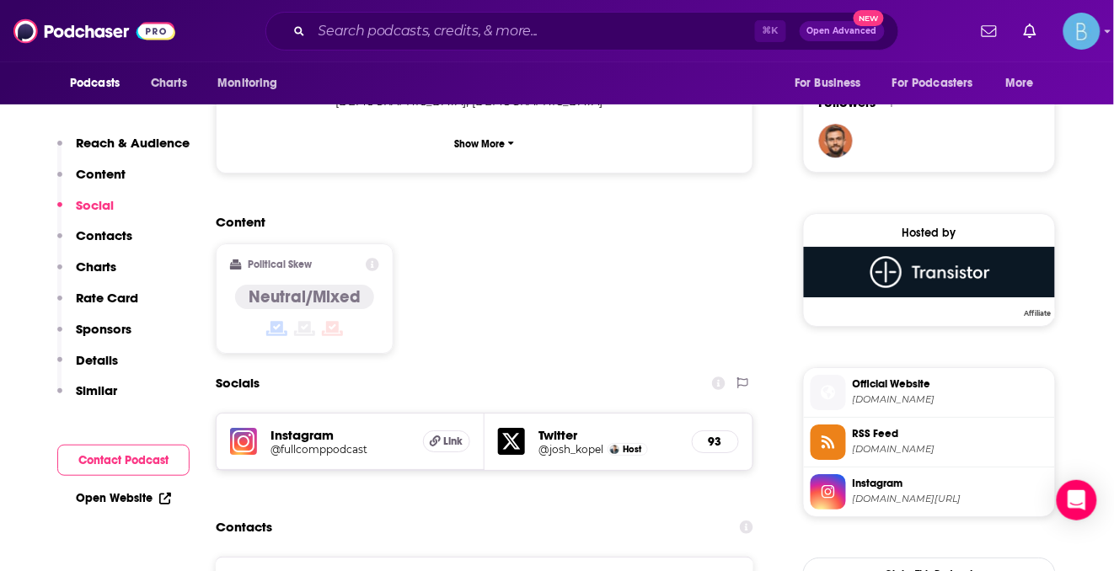
scroll to position [1380, 0]
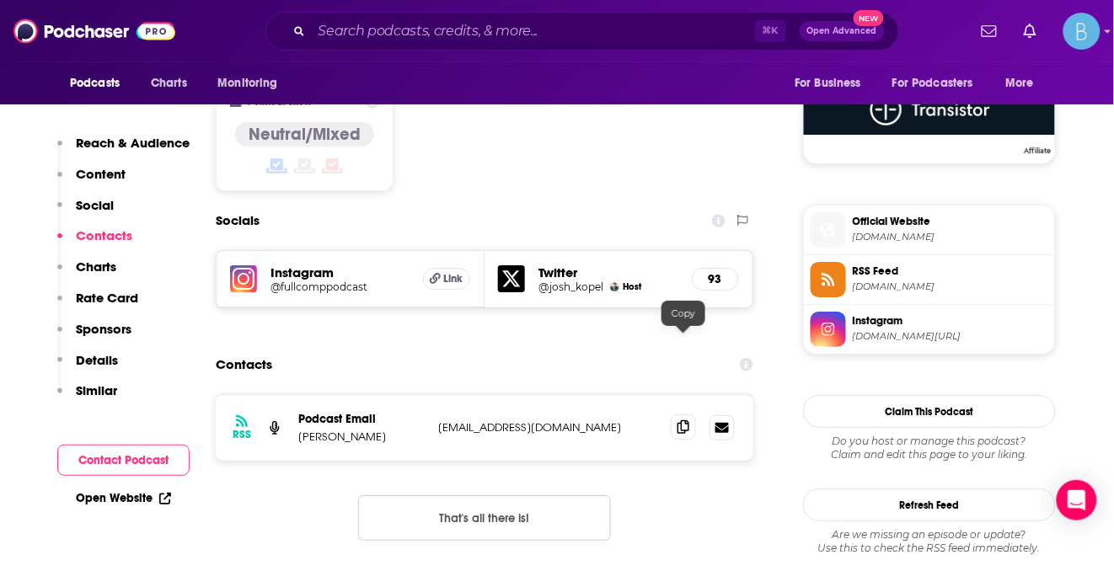
click at [688, 421] on icon at bounding box center [684, 427] width 12 height 13
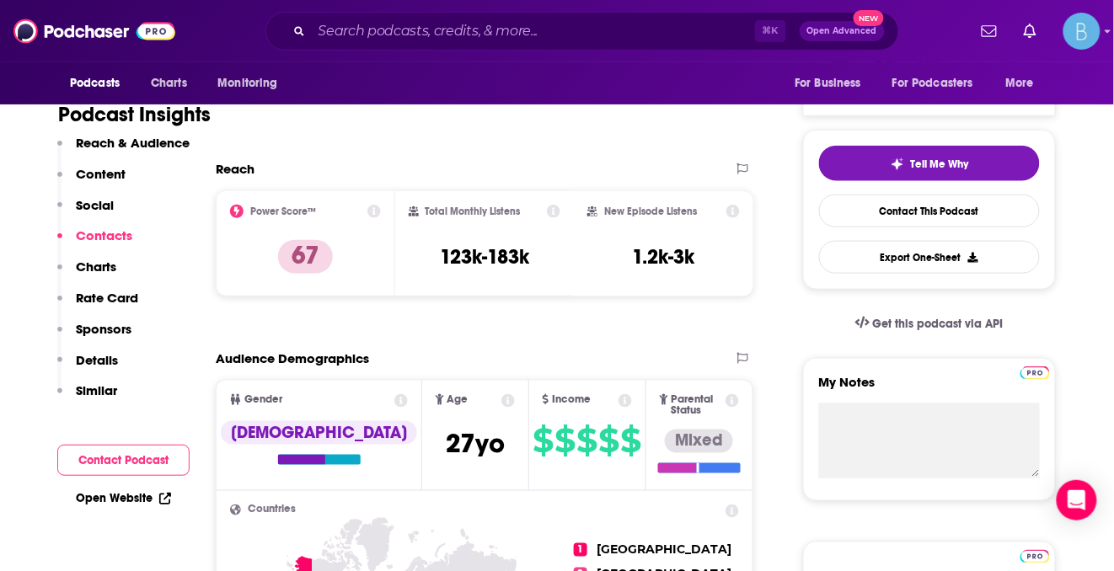
scroll to position [325, 0]
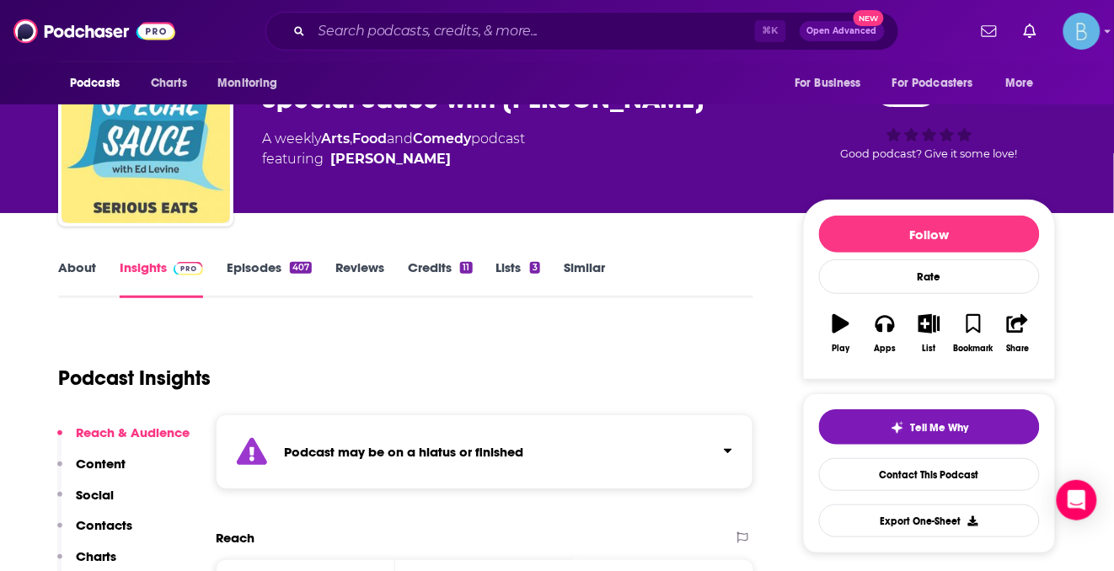
scroll to position [151, 0]
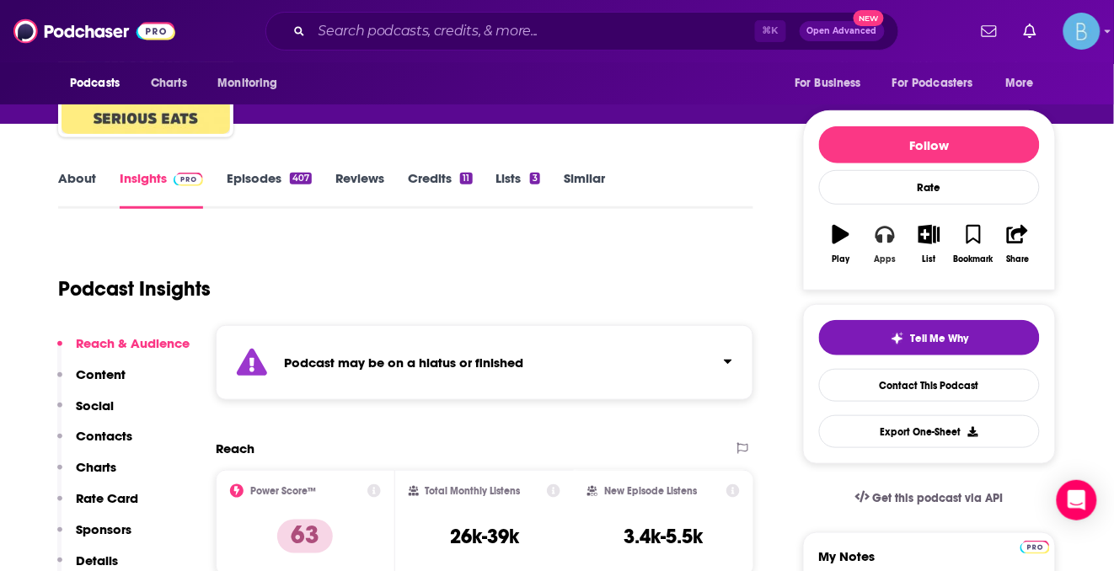
click at [880, 229] on icon "button" at bounding box center [885, 235] width 19 height 17
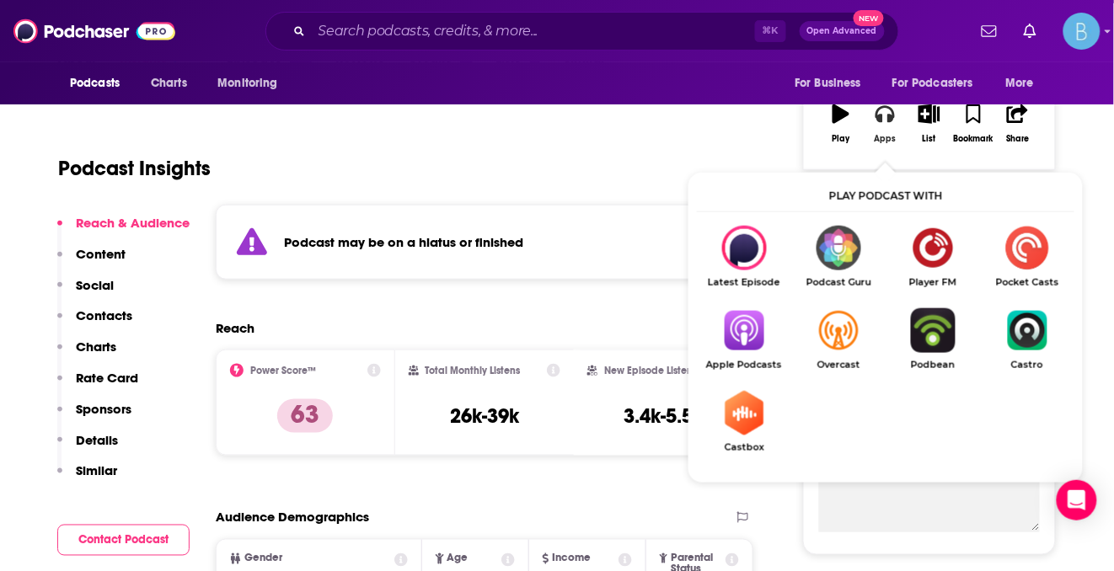
scroll to position [271, 0]
click at [754, 335] on img "Show Listen On dropdown" at bounding box center [744, 331] width 94 height 45
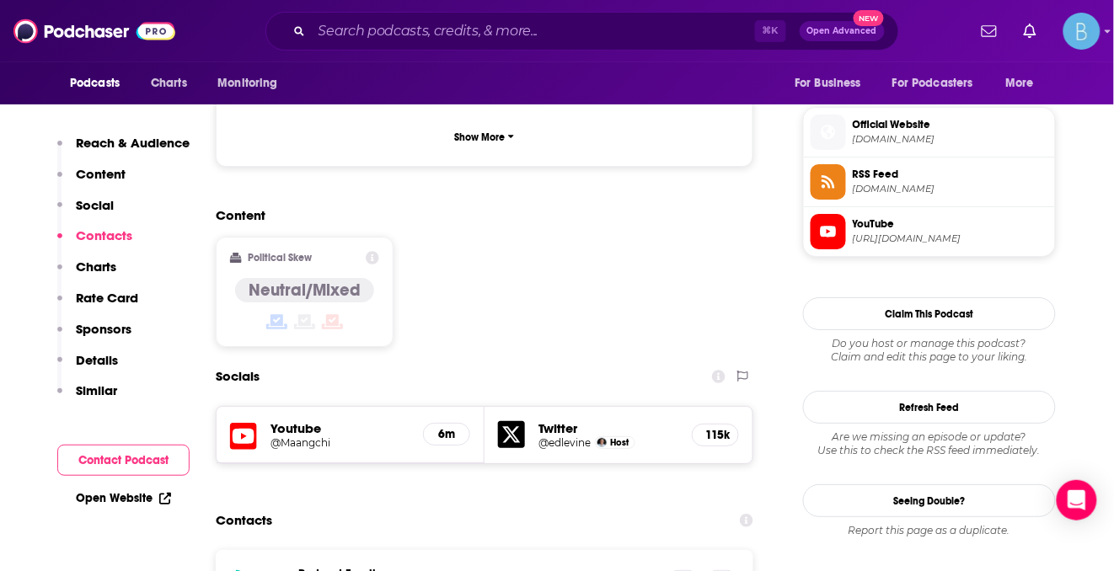
scroll to position [1438, 0]
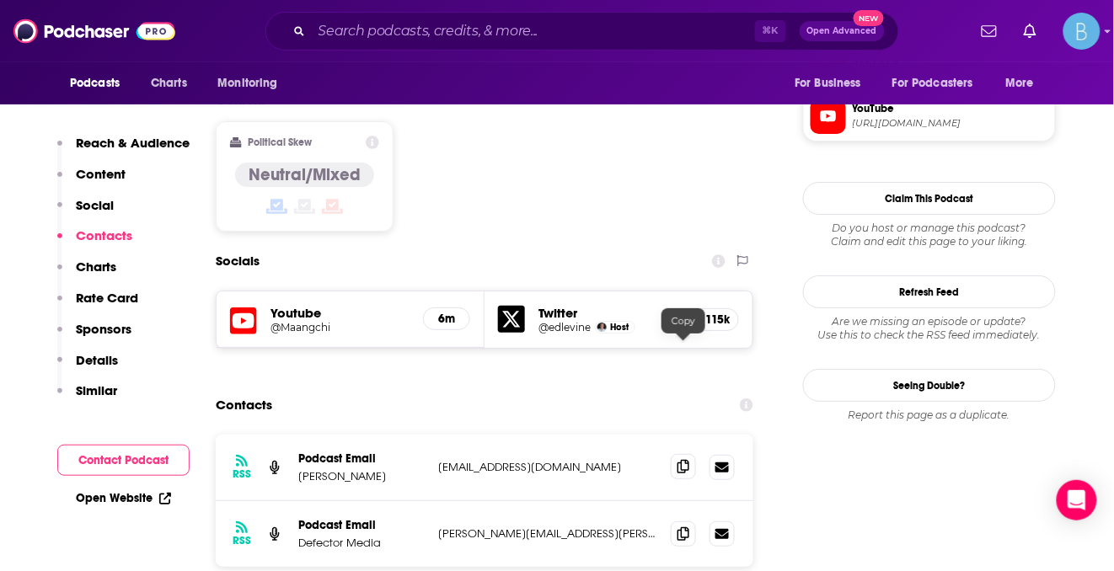
click at [687, 460] on icon at bounding box center [684, 466] width 12 height 13
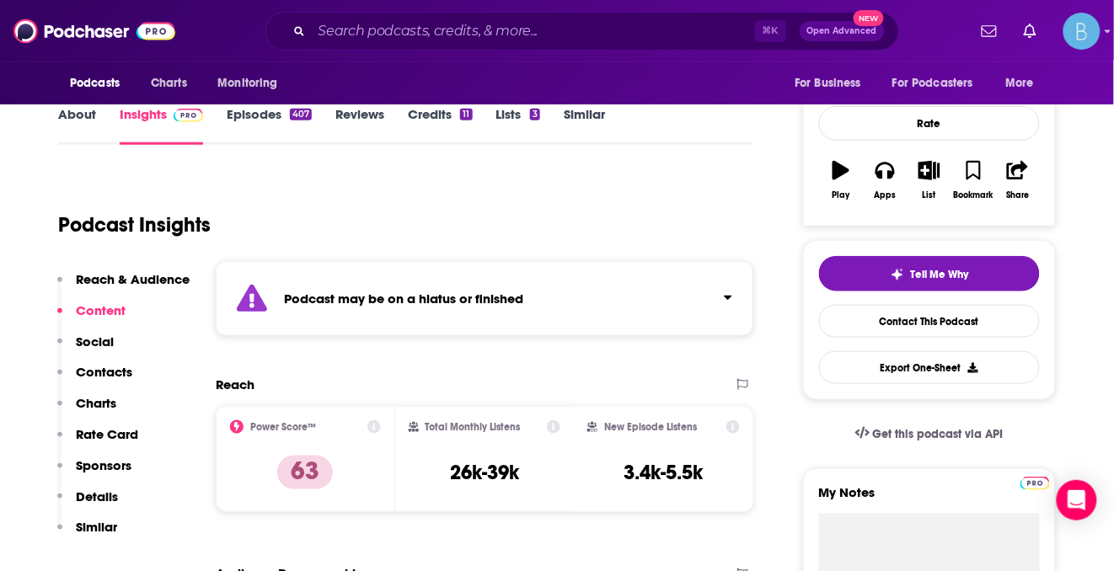
scroll to position [360, 0]
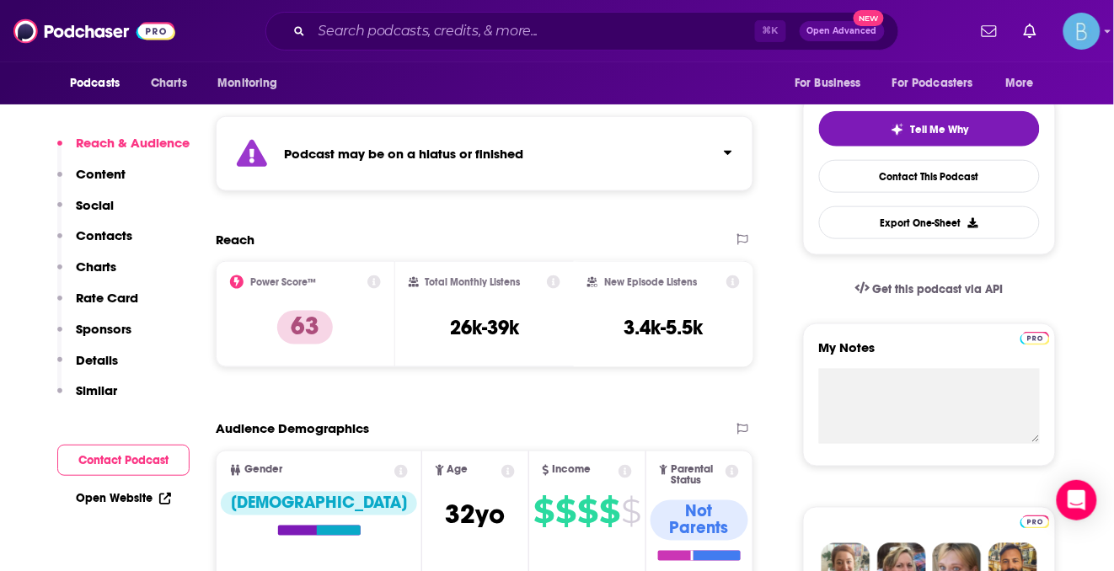
click at [731, 151] on icon "Click to expand status details" at bounding box center [728, 153] width 8 height 4
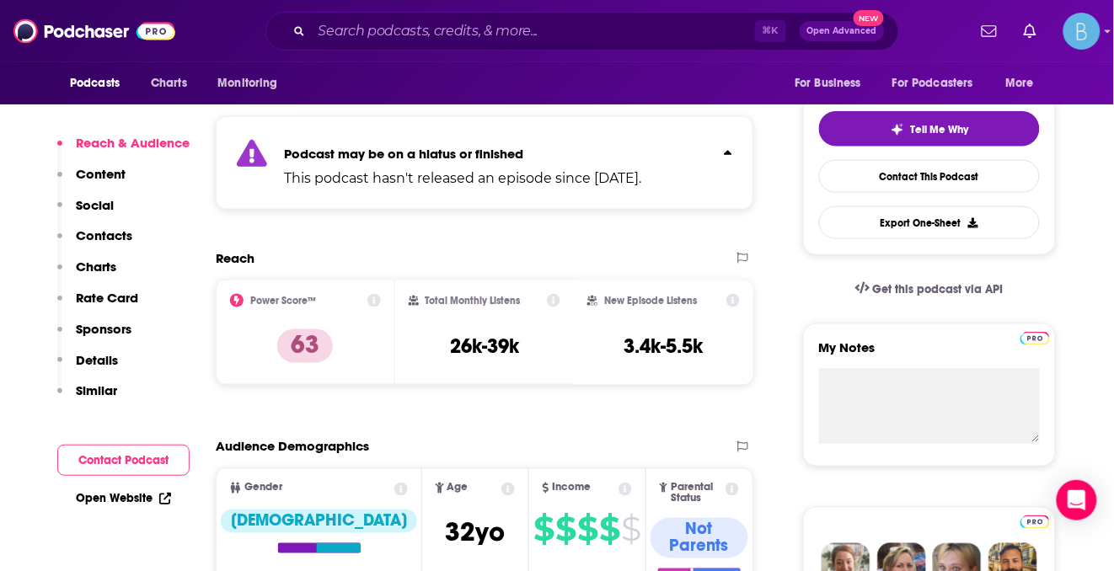
click at [577, 182] on p "This podcast hasn't released an episode since May 30th, 2025." at bounding box center [462, 179] width 357 height 20
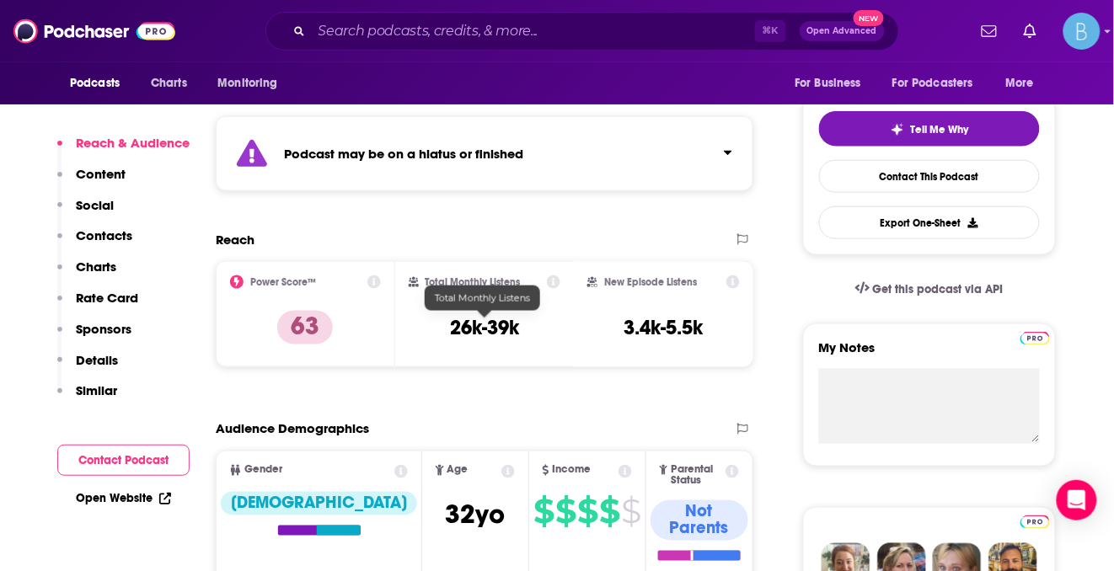
click at [479, 335] on h3 "26k-39k" at bounding box center [484, 327] width 69 height 25
click at [479, 334] on h3 "26k-39k" at bounding box center [484, 327] width 69 height 25
copy div "26k-39k"
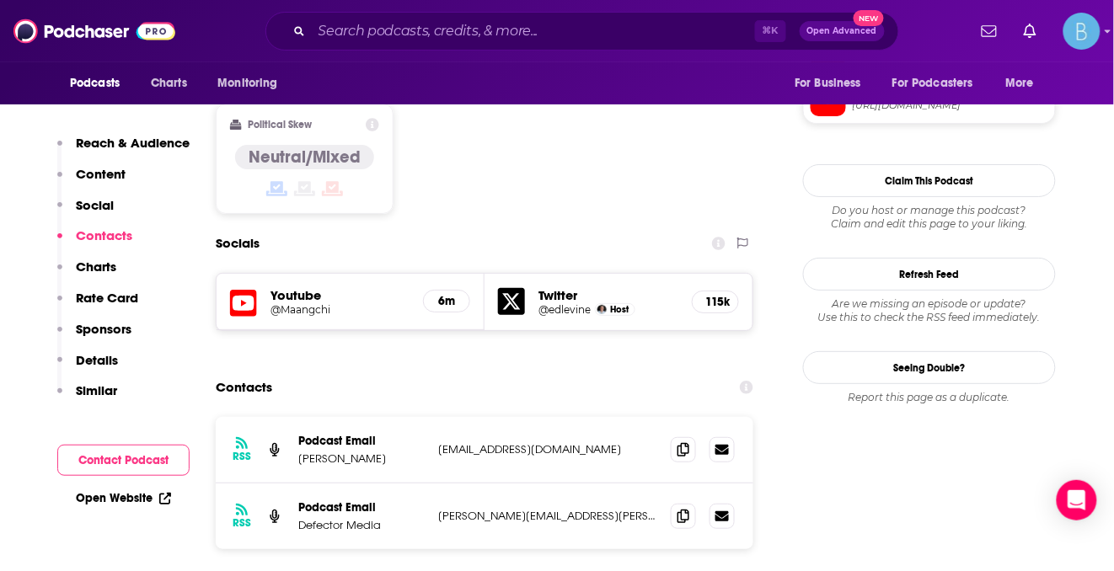
scroll to position [1437, 0]
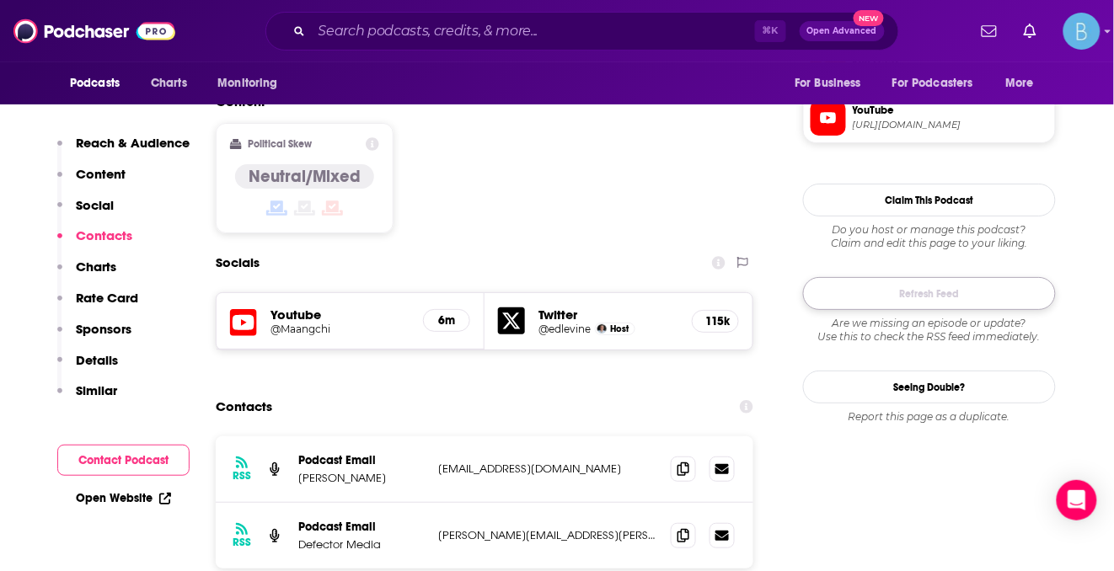
click at [930, 287] on button "Refresh Feed" at bounding box center [929, 293] width 253 height 33
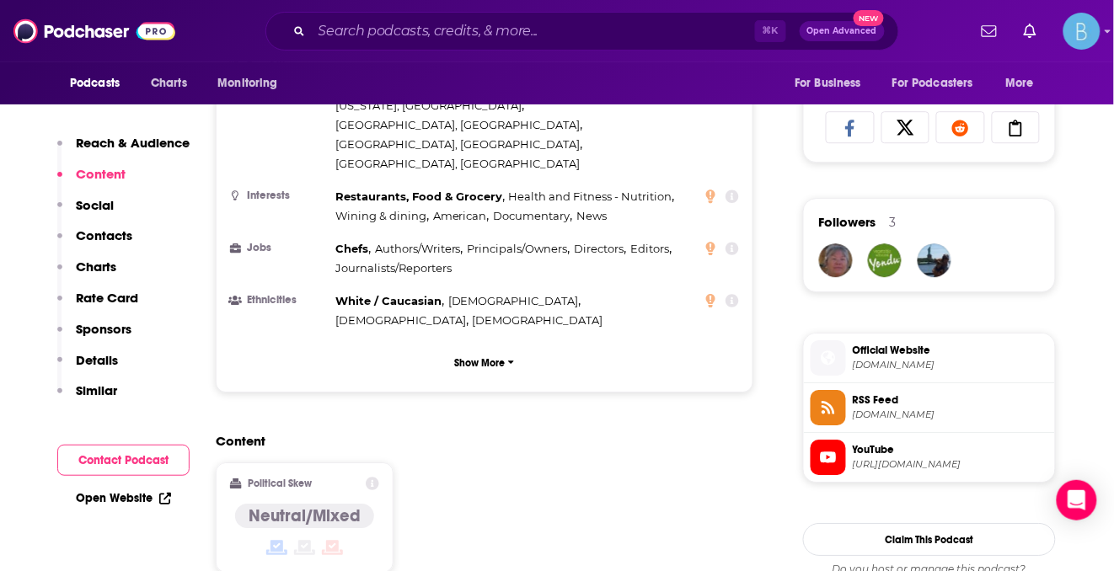
scroll to position [1097, 0]
click at [939, 422] on span "RSS Feed seriouseats.libsyn.com" at bounding box center [947, 407] width 202 height 34
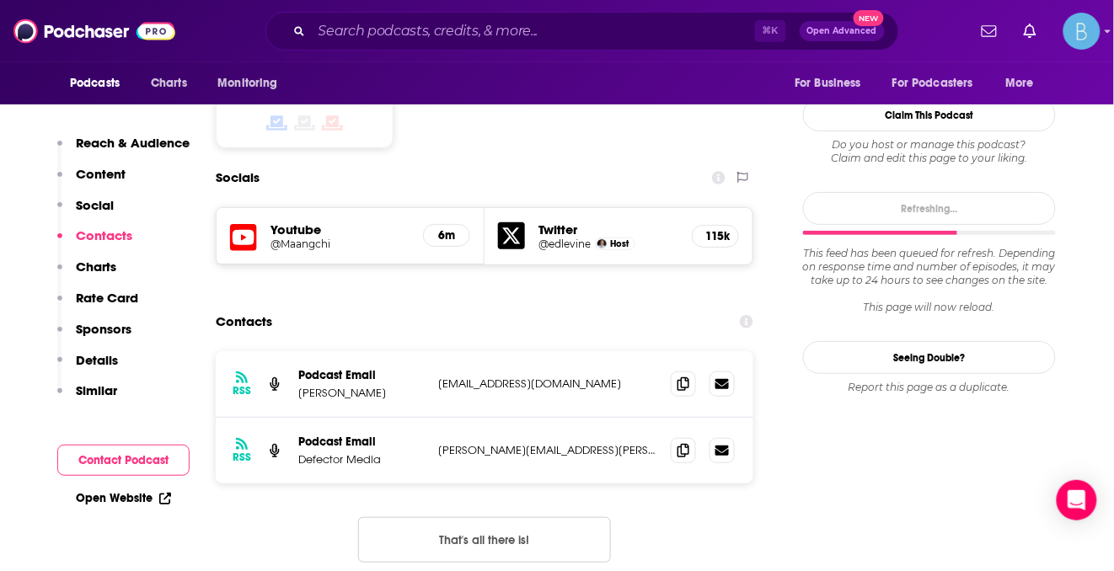
scroll to position [1522, 0]
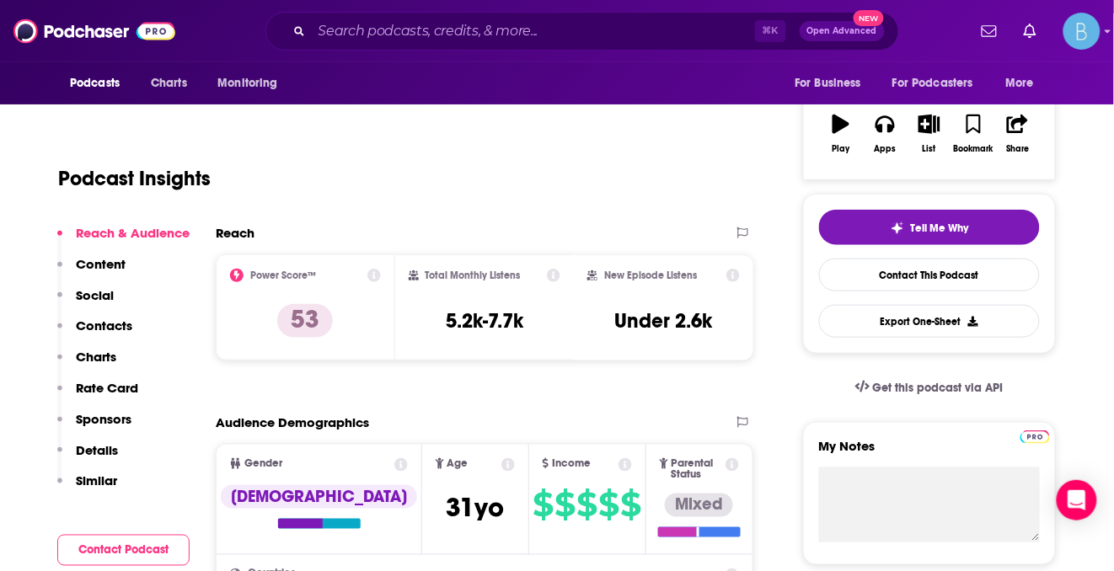
scroll to position [324, 0]
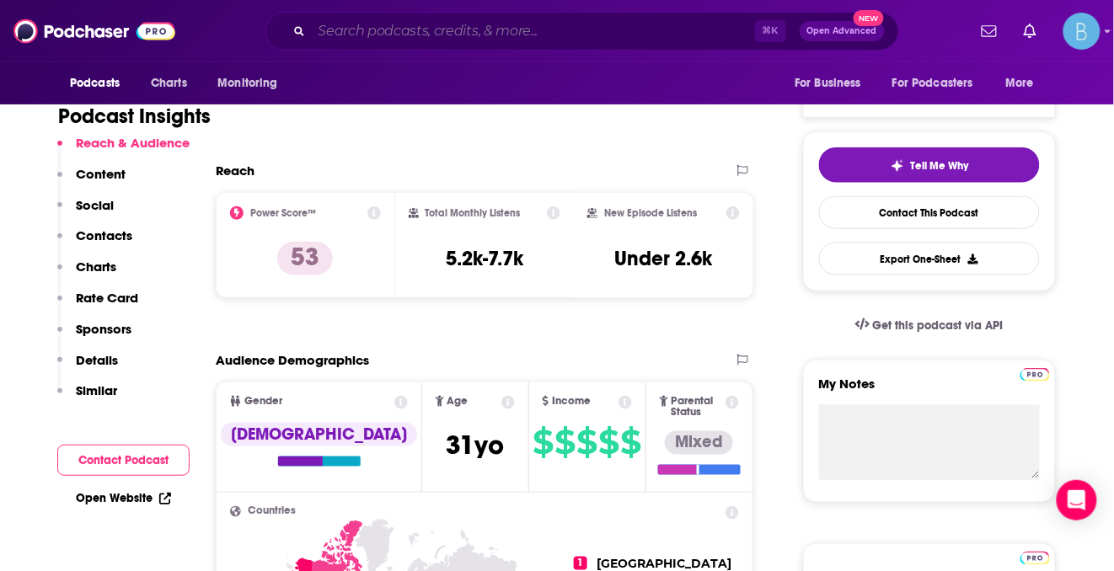
click at [431, 38] on input "Search podcasts, credits, & more..." at bounding box center [533, 31] width 443 height 27
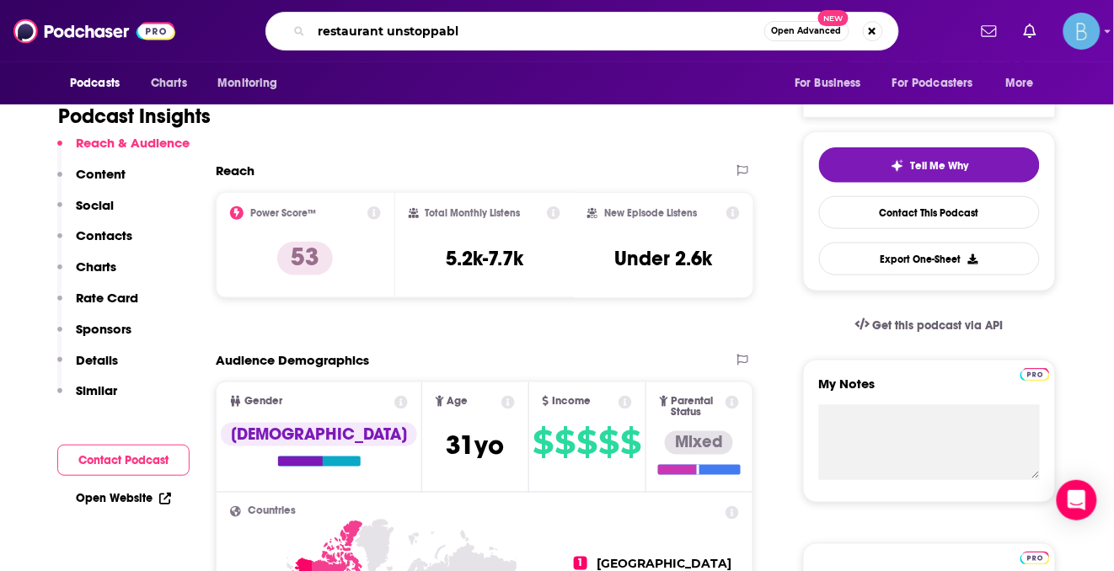
type input "restaurant unstoppable"
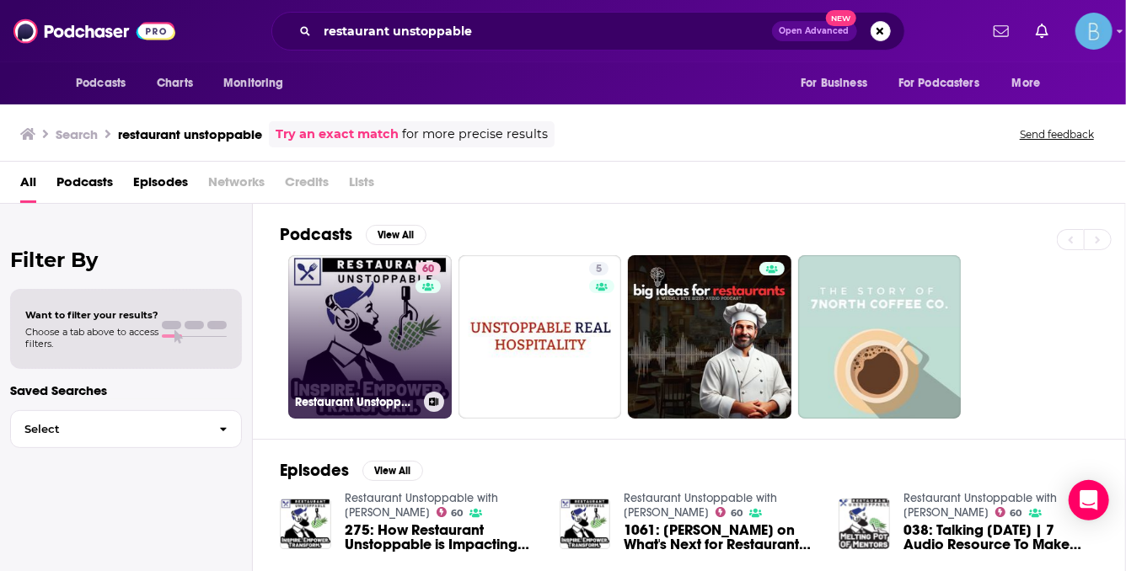
click at [358, 343] on link "60 Restaurant Unstoppable with [PERSON_NAME]" at bounding box center [369, 336] width 163 height 163
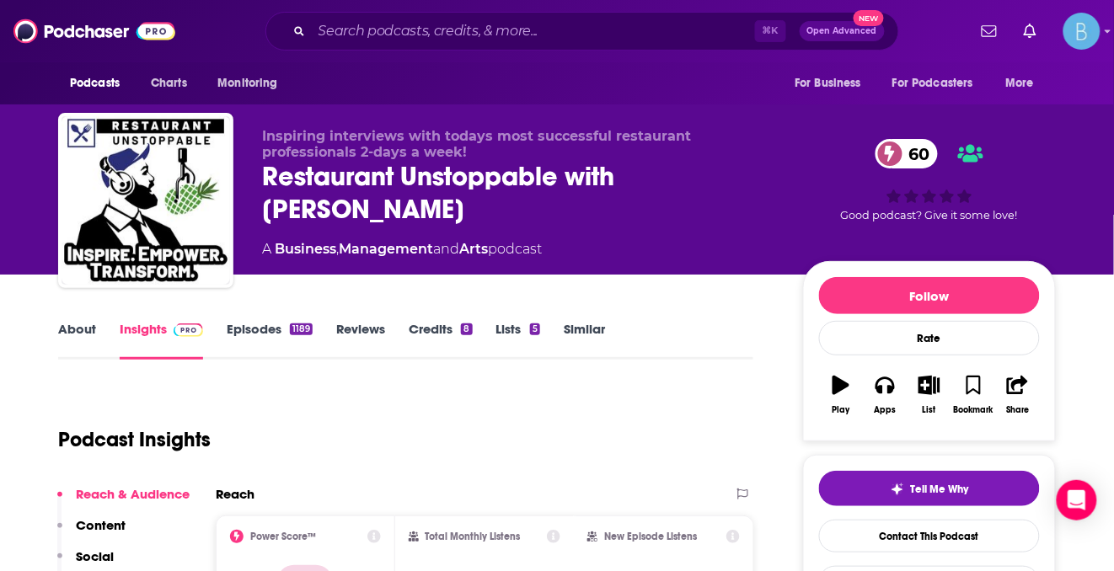
scroll to position [183, 0]
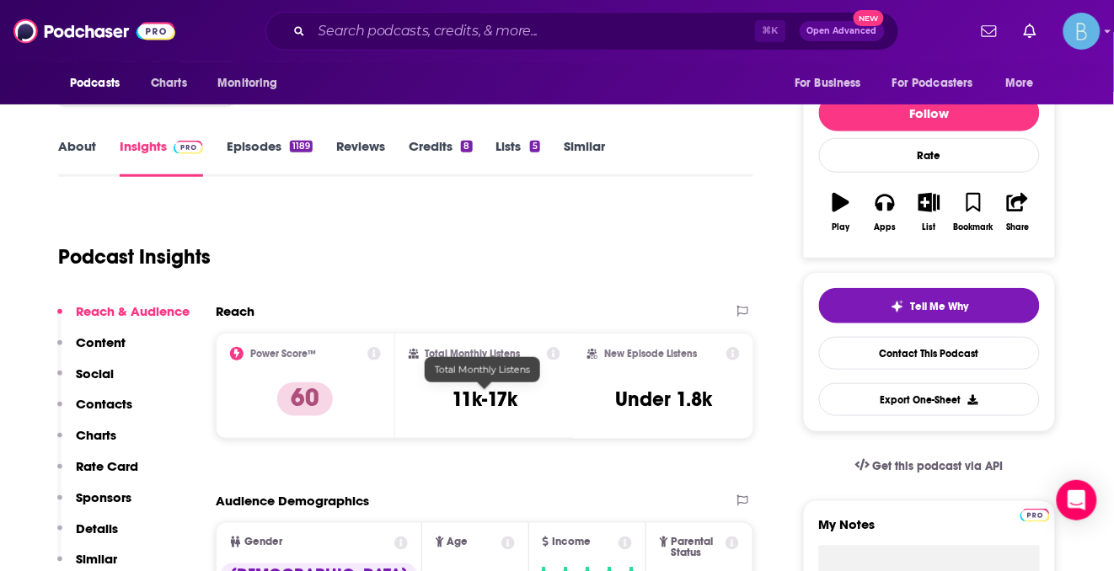
click at [494, 405] on h3 "11k-17k" at bounding box center [485, 399] width 66 height 25
click at [493, 405] on h3 "11k-17k" at bounding box center [485, 399] width 66 height 25
click at [494, 405] on h3 "11k-17k" at bounding box center [485, 399] width 66 height 25
copy div "11k-17k"
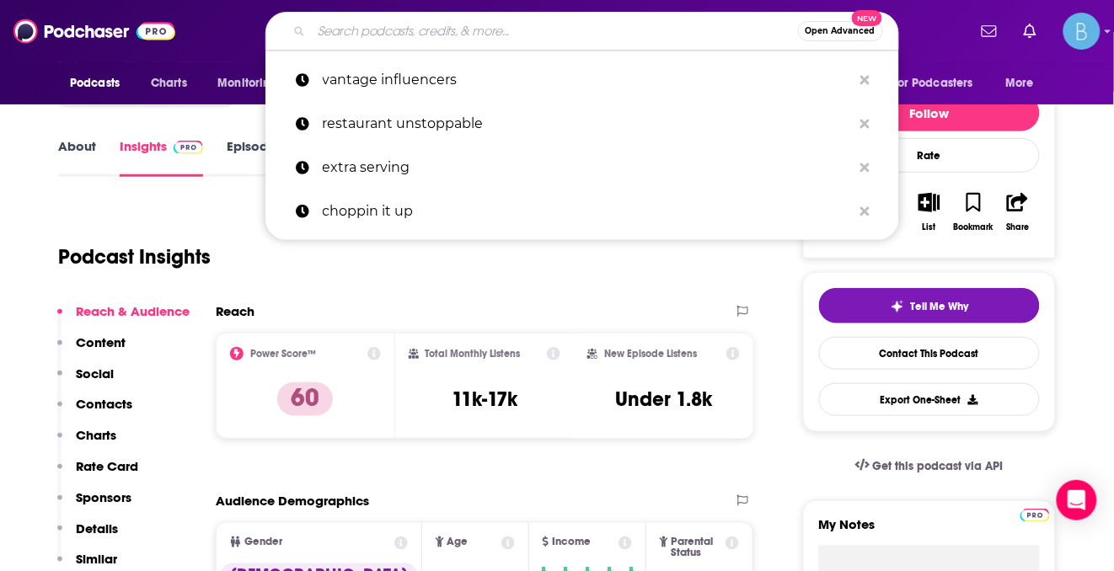
click at [430, 26] on input "Search podcasts, credits, & more..." at bounding box center [555, 31] width 486 height 27
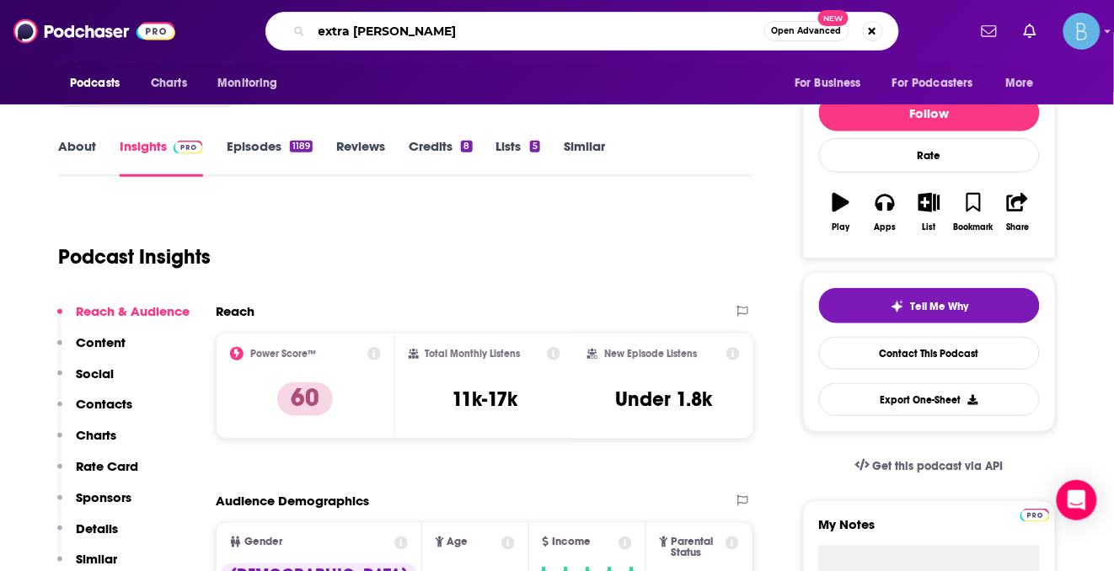
type input "extra serving"
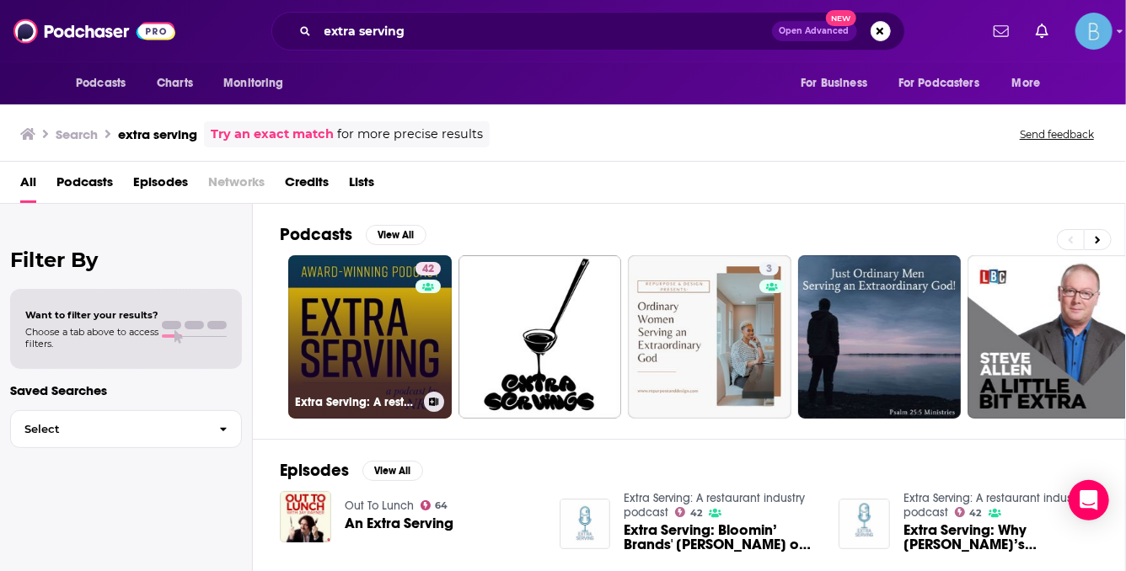
click at [382, 322] on link "42 Extra Serving: A restaurant industry podcast" at bounding box center [369, 336] width 163 height 163
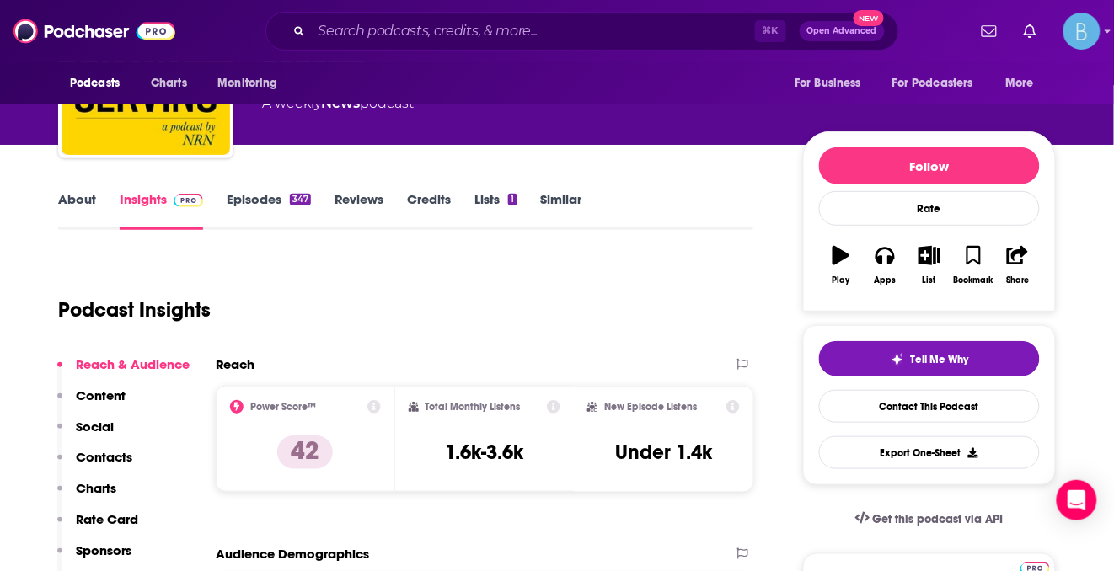
scroll to position [165, 0]
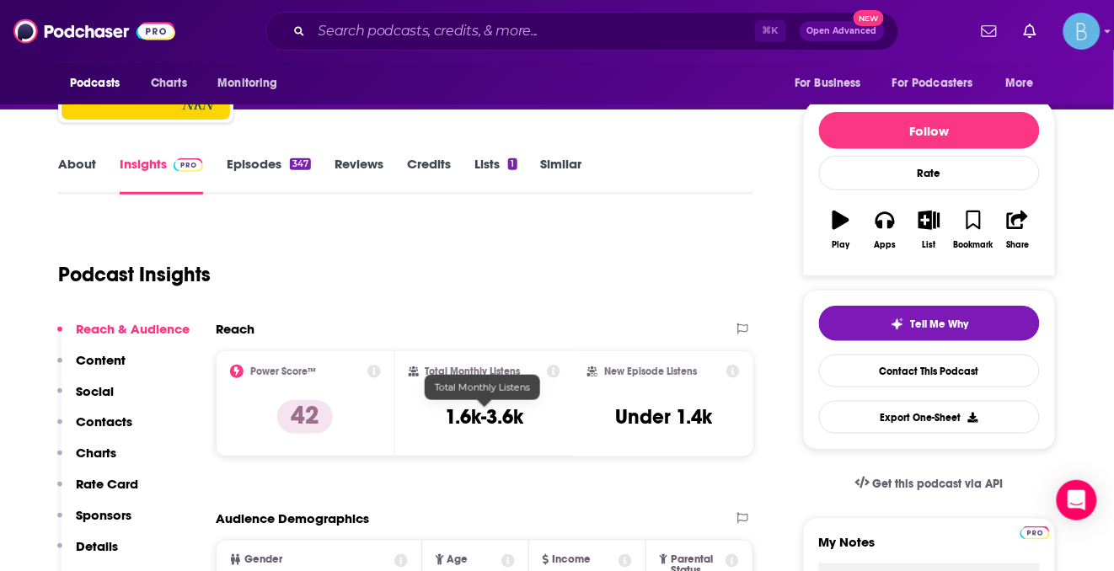
click at [476, 413] on h3 "1.6k-3.6k" at bounding box center [484, 416] width 78 height 25
click at [476, 412] on h3 "1.6k-3.6k" at bounding box center [484, 416] width 78 height 25
copy div "1.6k-3.6k"
click at [386, 32] on input "Search podcasts, credits, & more..." at bounding box center [533, 31] width 443 height 27
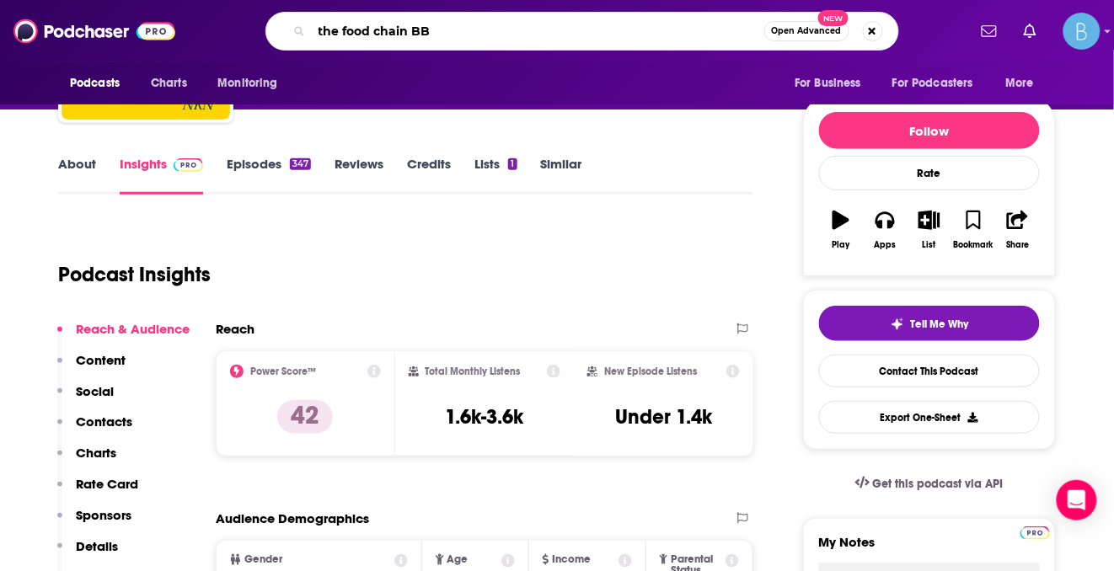
type input "the food chain BBC"
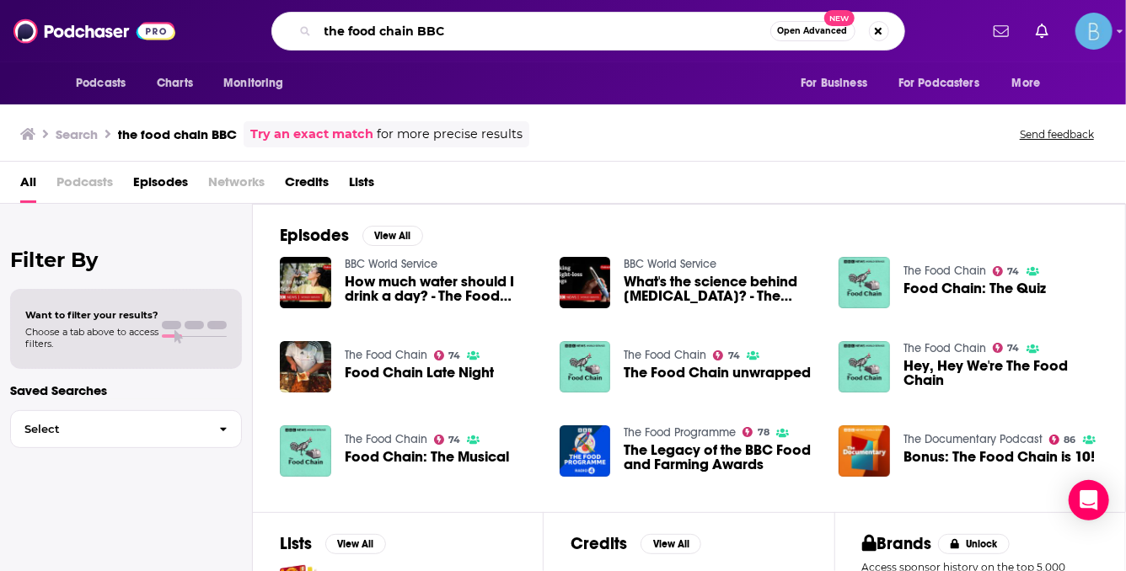
drag, startPoint x: 465, startPoint y: 35, endPoint x: 412, endPoint y: 35, distance: 53.1
click at [412, 35] on input "the food chain BBC" at bounding box center [544, 31] width 453 height 27
type input "the food chain"
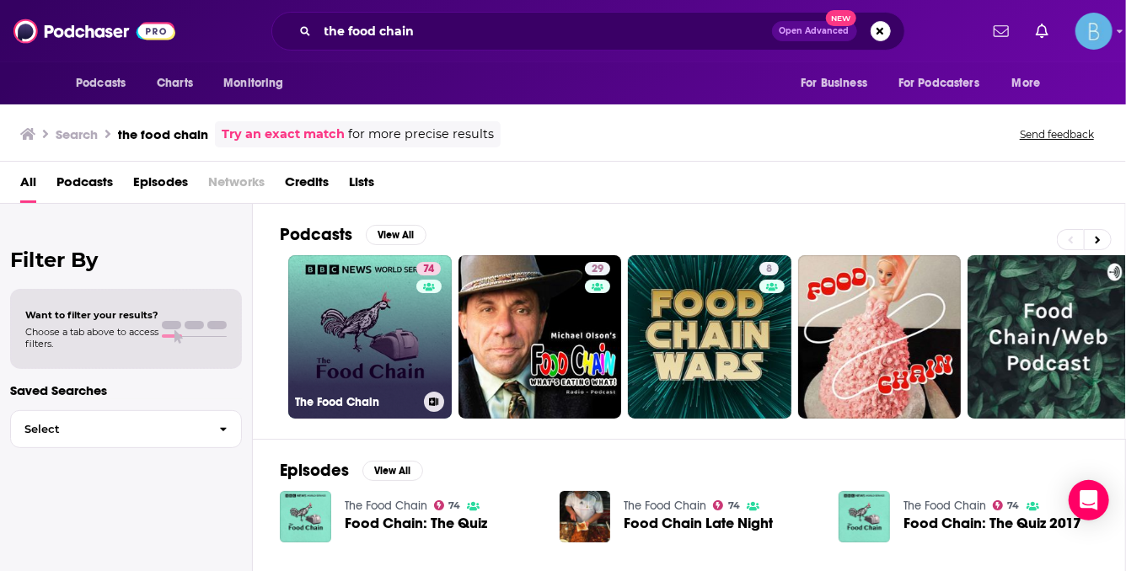
click at [379, 362] on link "74 The Food Chain" at bounding box center [369, 336] width 163 height 163
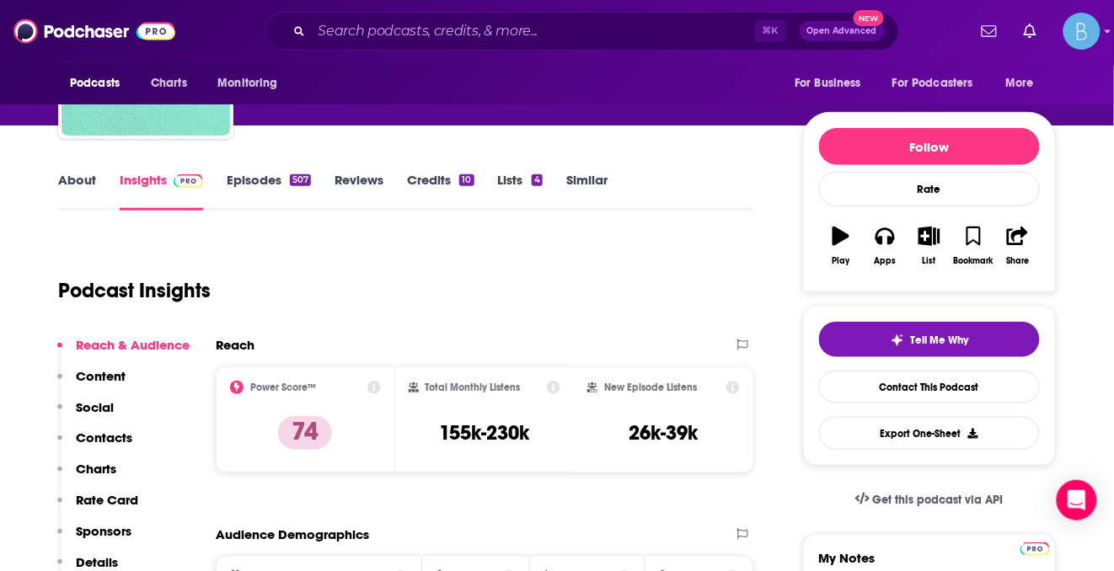
scroll to position [191, 0]
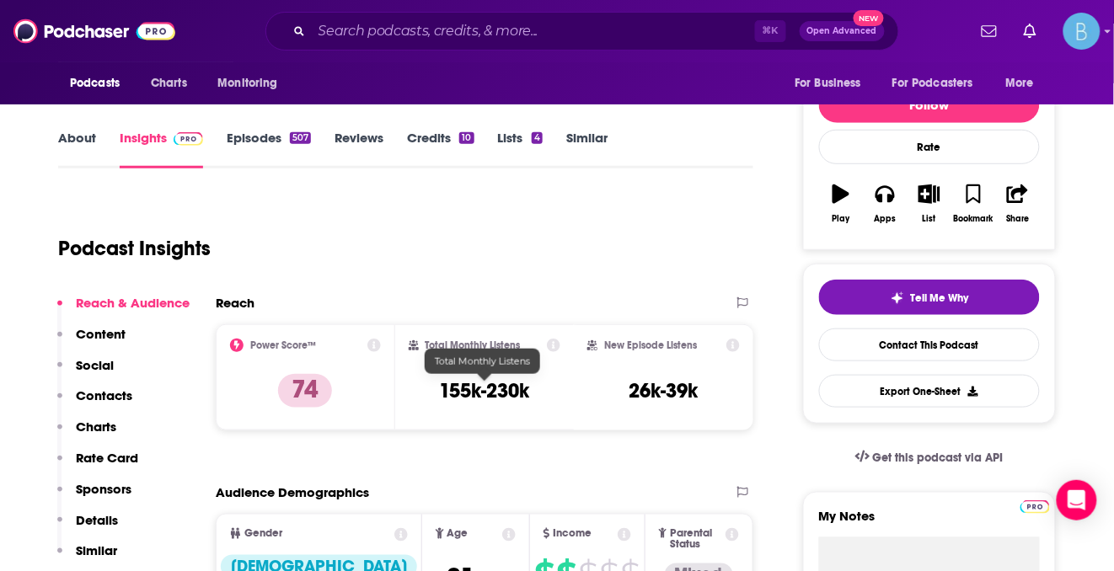
click at [494, 384] on h3 "155k-230k" at bounding box center [484, 390] width 90 height 25
copy div "155k-230k"
click at [406, 28] on input "Search podcasts, credits, & more..." at bounding box center [533, 31] width 443 height 27
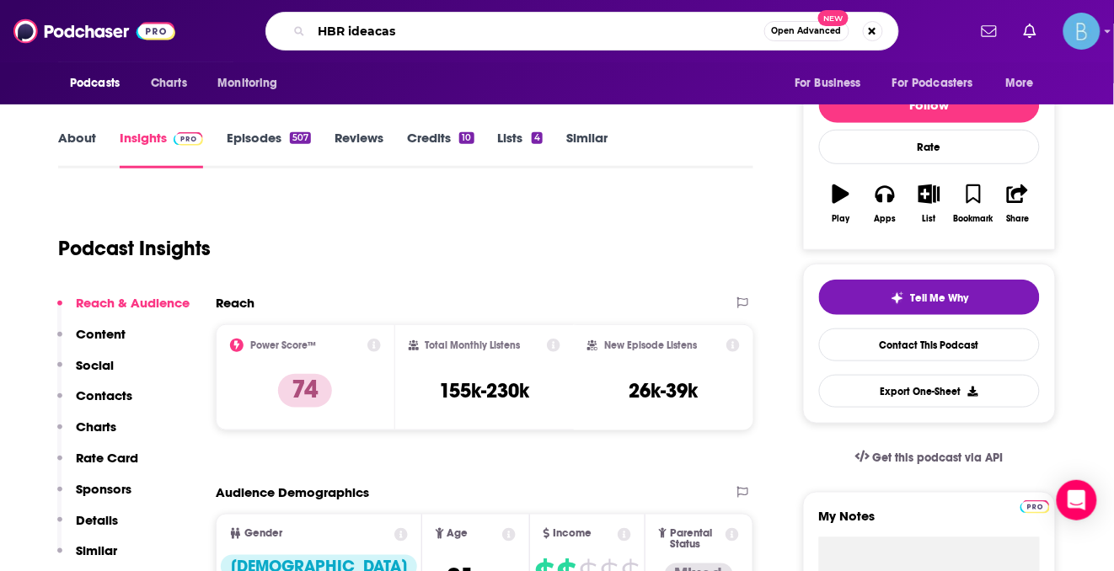
type input "HBR ideacast"
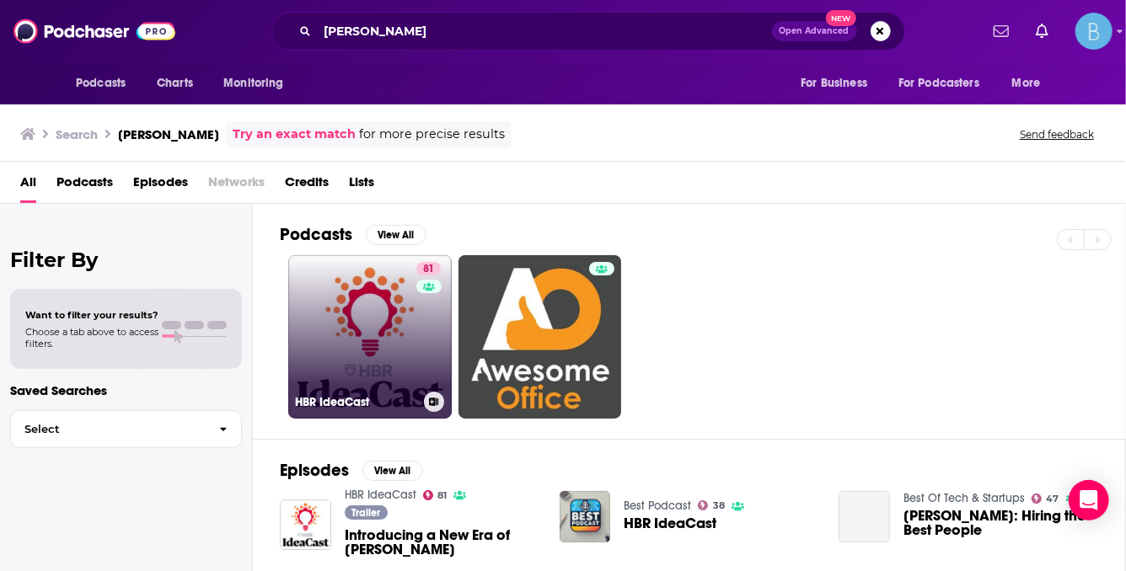
click at [421, 370] on div "81" at bounding box center [430, 327] width 29 height 130
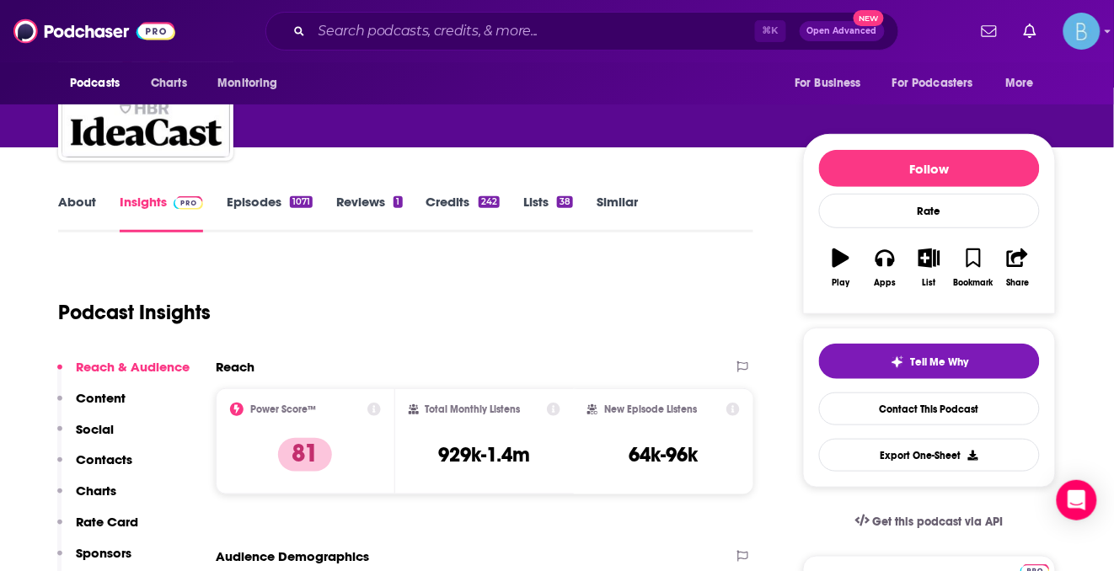
scroll to position [230, 0]
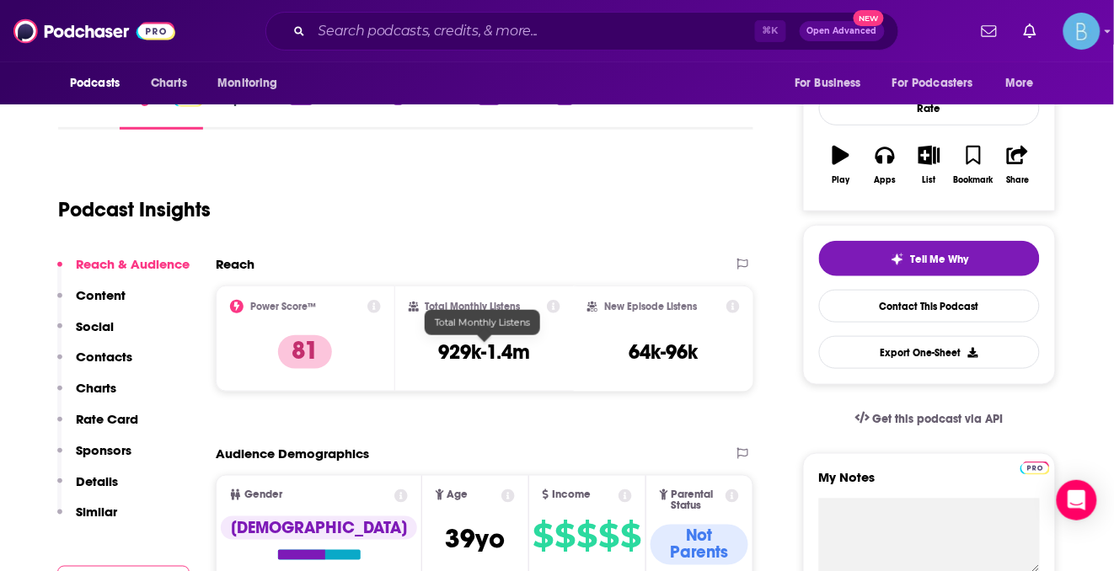
click at [511, 353] on h3 "929k-1.4m" at bounding box center [484, 352] width 92 height 25
click at [511, 352] on h3 "929k-1.4m" at bounding box center [484, 352] width 92 height 25
copy div "929k-1.4m"
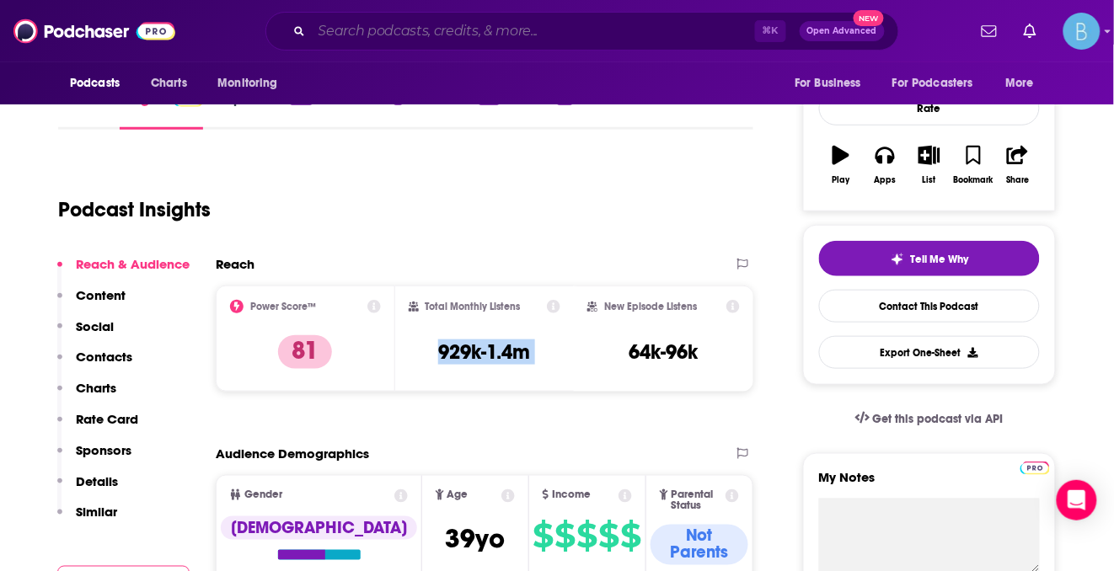
click at [414, 34] on input "Search podcasts, credits, & more..." at bounding box center [533, 31] width 443 height 27
click at [414, 35] on input "Search podcasts, credits, & more..." at bounding box center [533, 31] width 443 height 27
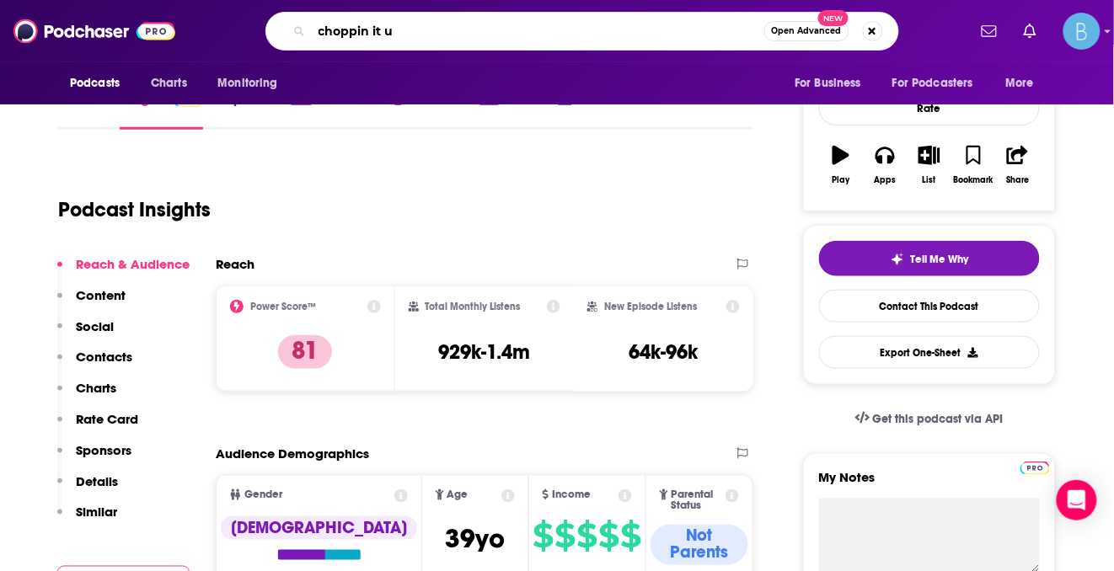
type input "choppin it up"
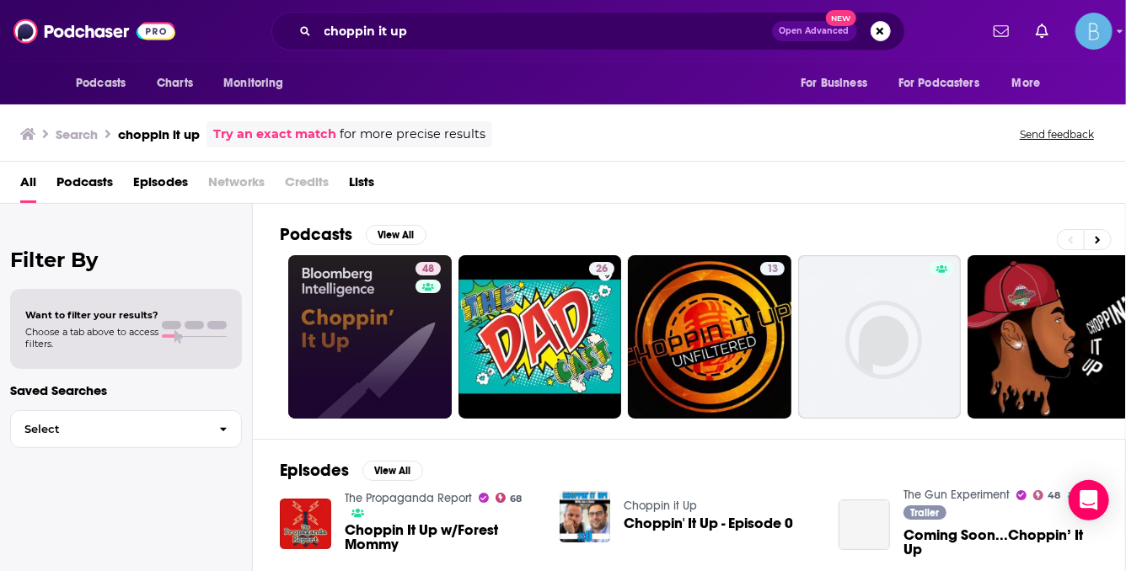
click at [410, 331] on link "48" at bounding box center [369, 336] width 163 height 163
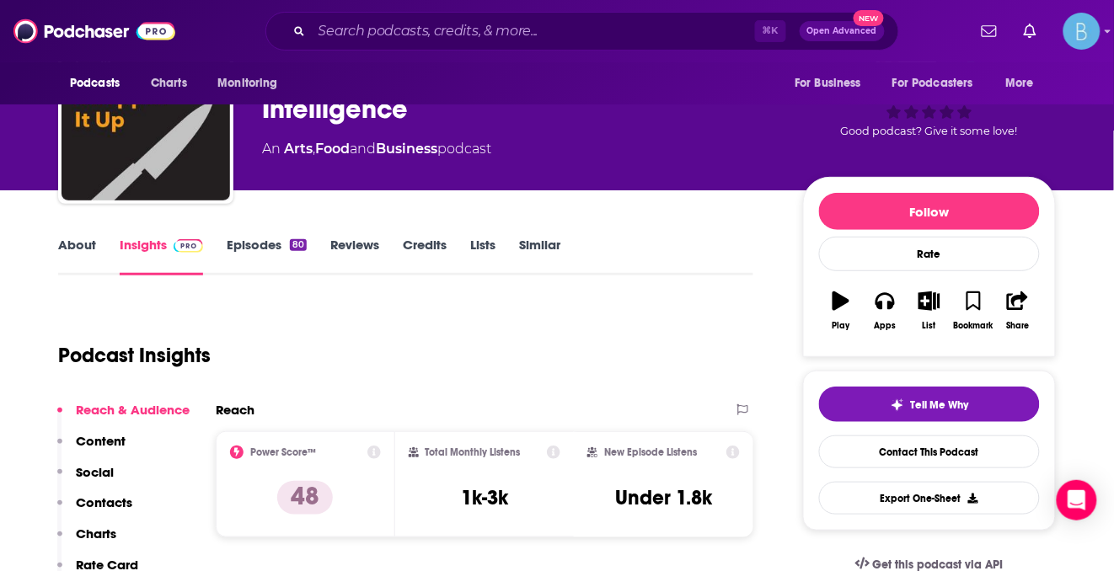
scroll to position [85, 0]
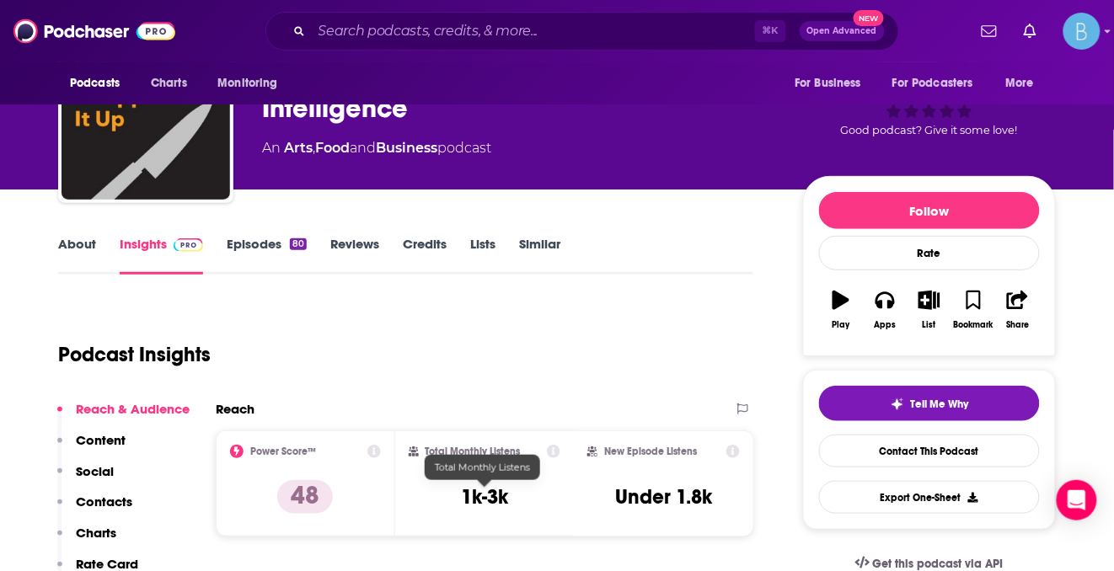
click at [483, 498] on h3 "1k-3k" at bounding box center [484, 497] width 47 height 25
copy div "1k-3k"
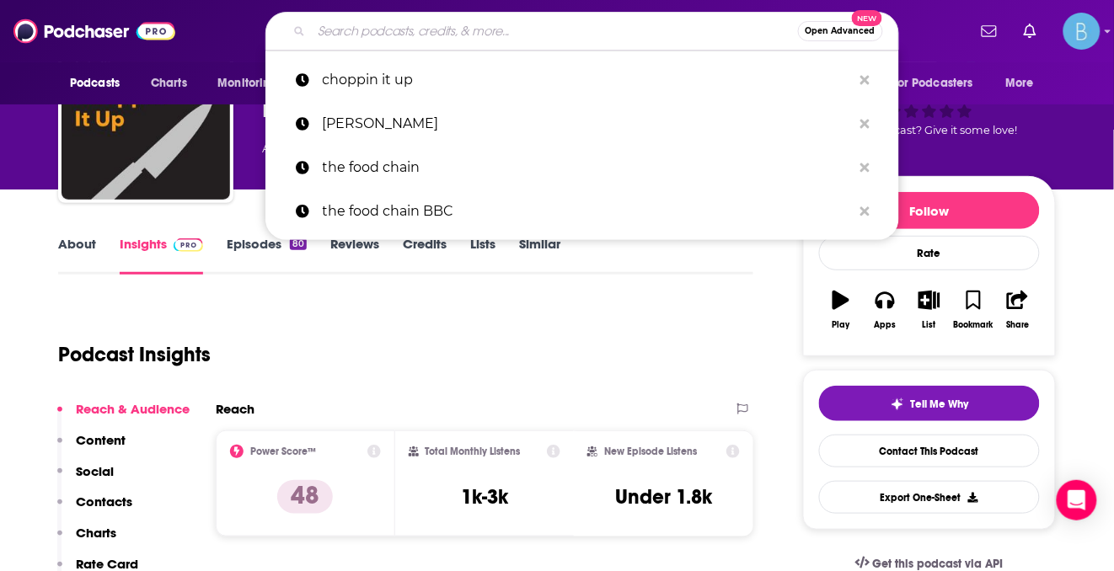
click at [415, 41] on input "Search podcasts, credits, & more..." at bounding box center [555, 31] width 486 height 27
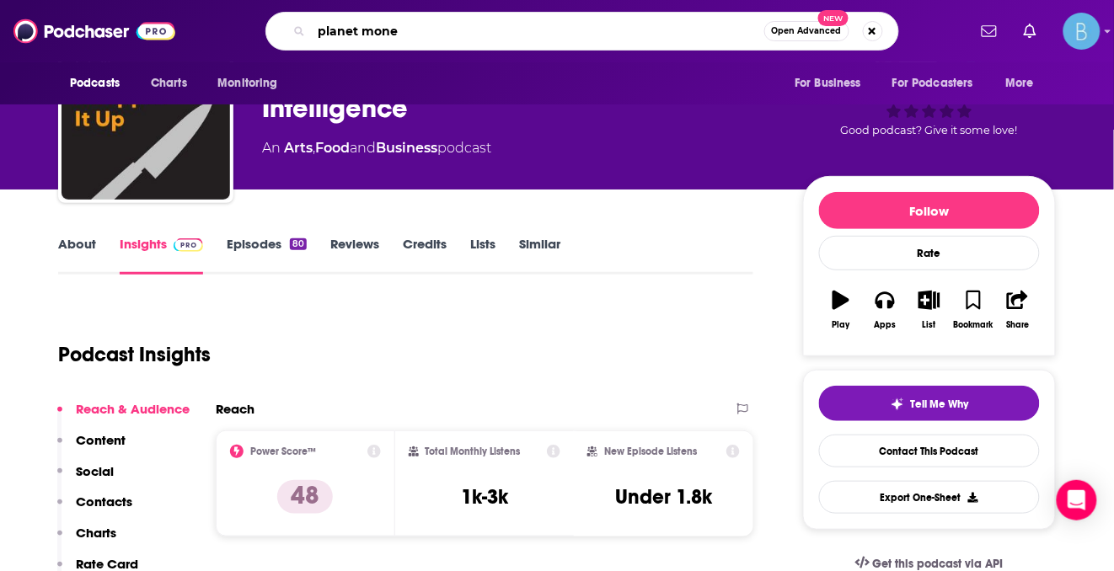
type input "planet money"
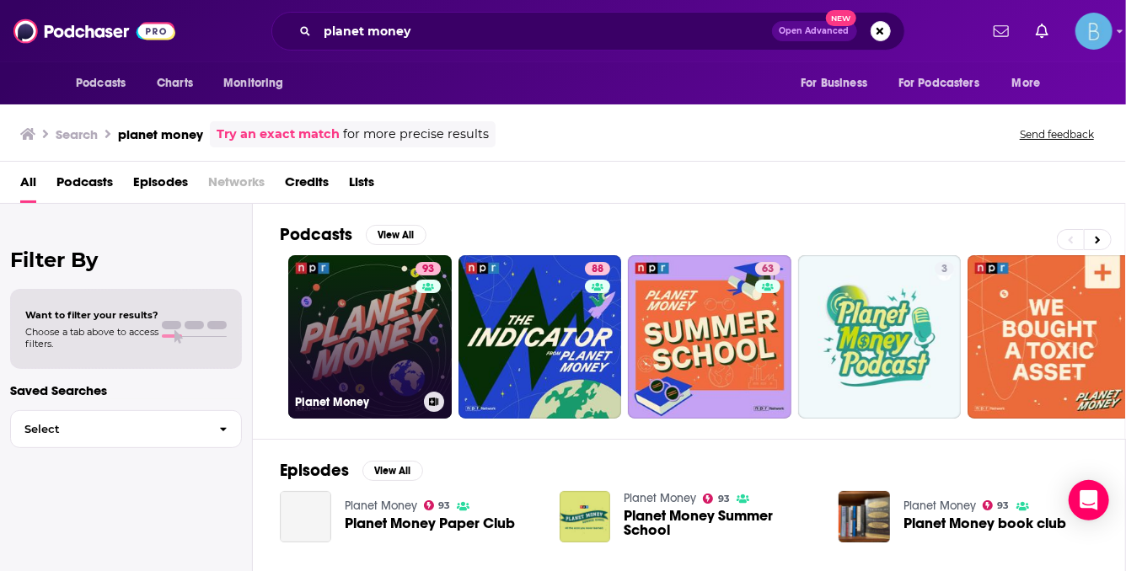
click at [372, 347] on link "93 Planet Money" at bounding box center [369, 336] width 163 height 163
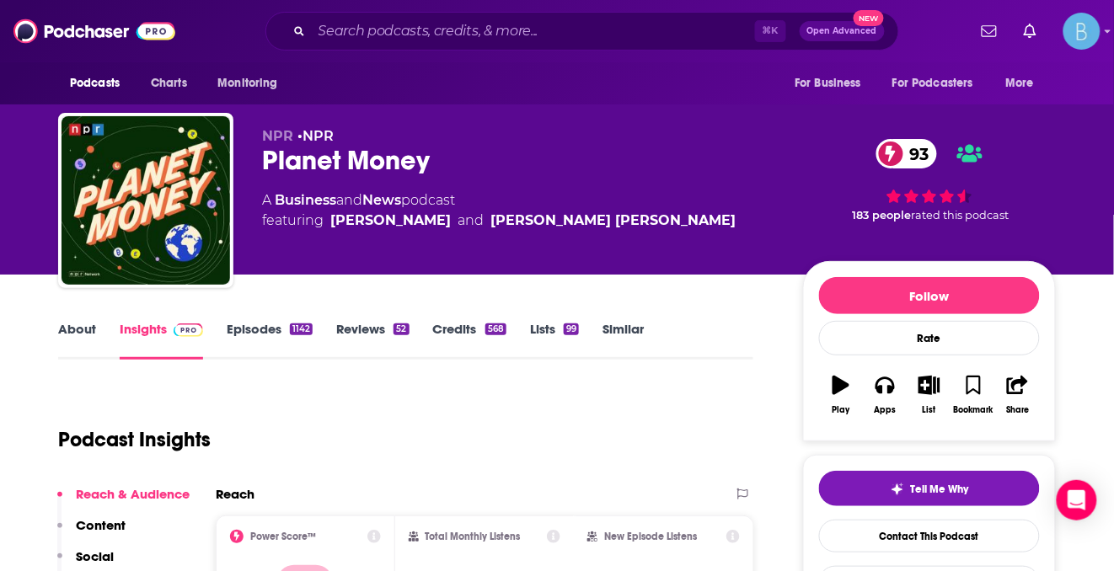
scroll to position [165, 0]
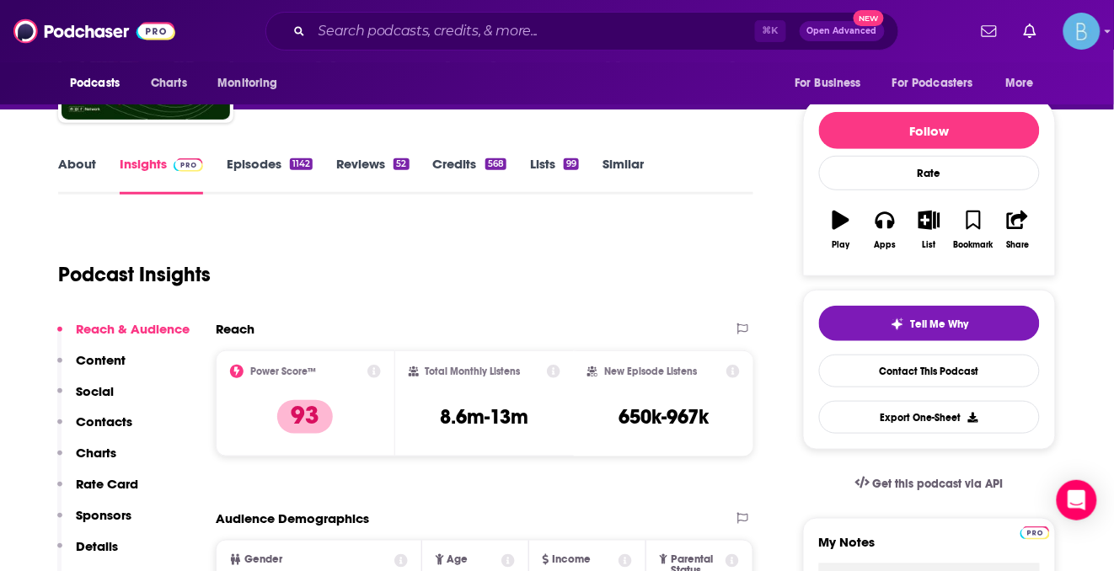
click at [515, 416] on h3 "8.6m-13m" at bounding box center [484, 416] width 88 height 25
click at [392, 39] on input "Search podcasts, credits, & more..." at bounding box center [533, 31] width 443 height 27
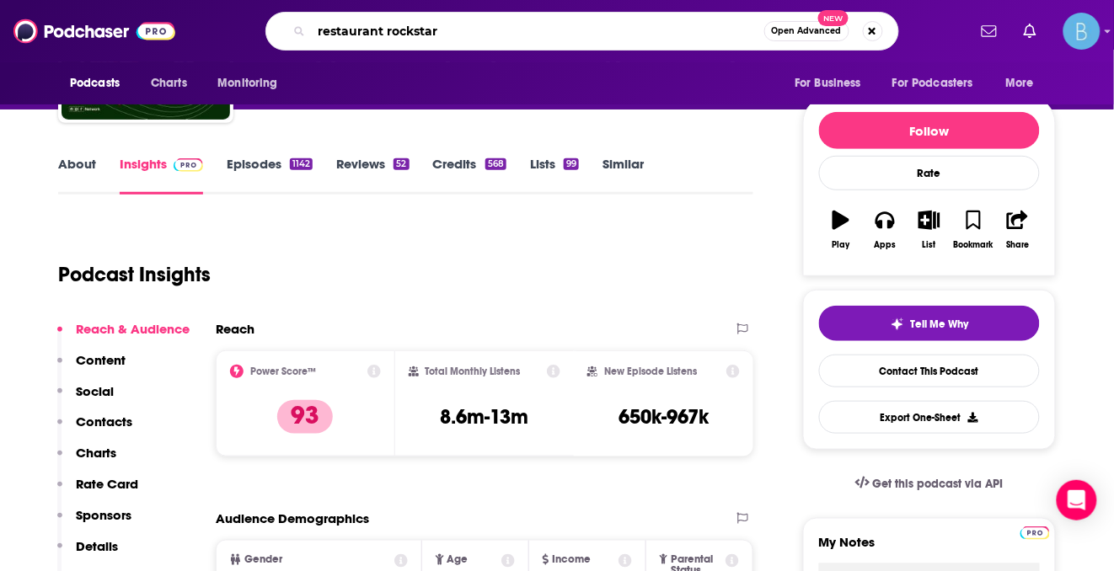
type input "restaurant rockstars"
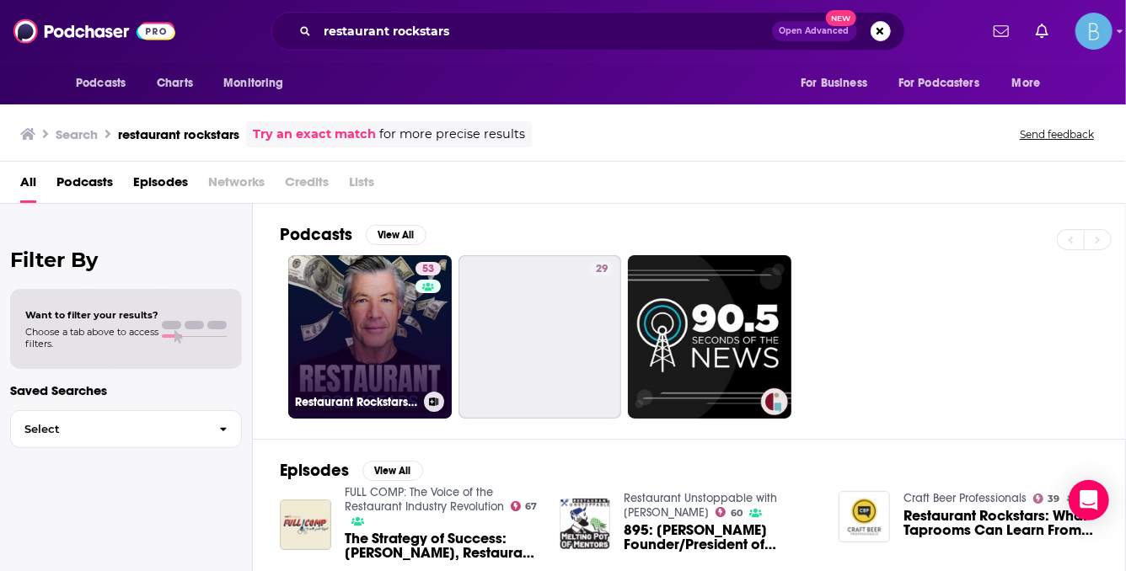
click at [388, 335] on link "53 Restaurant Rockstars Podcast" at bounding box center [369, 336] width 163 height 163
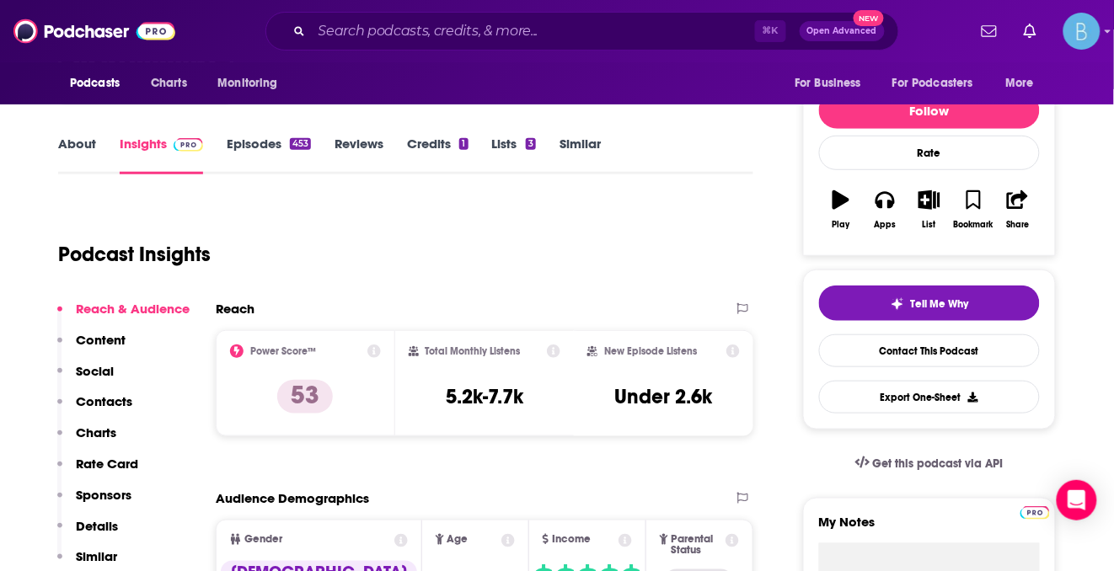
scroll to position [185, 0]
click at [508, 399] on h3 "5.2k-7.7k" at bounding box center [485, 396] width 78 height 25
copy div "5.2k-7.7k"
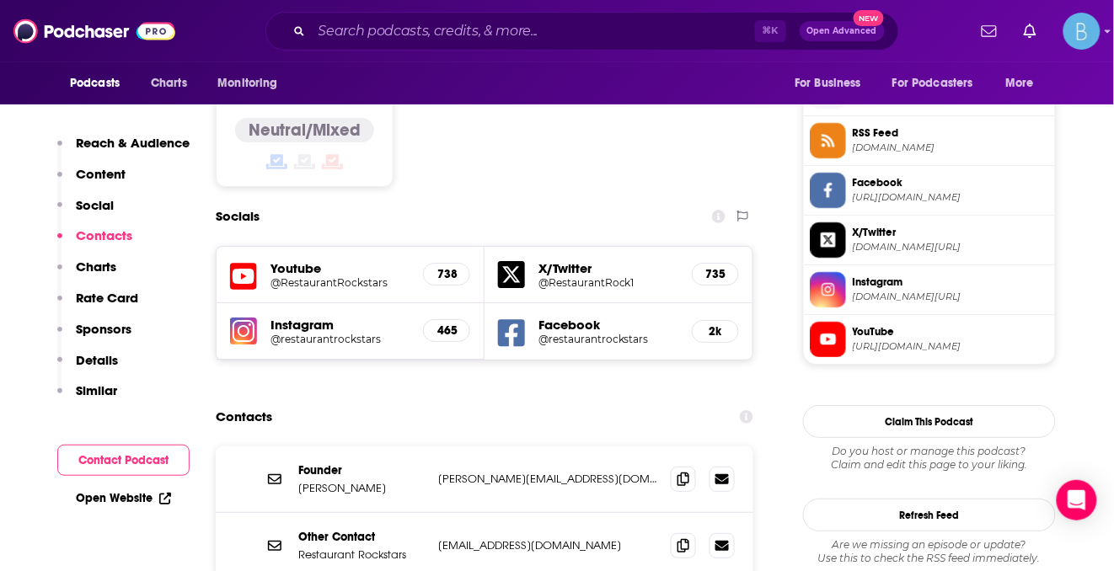
scroll to position [1454, 0]
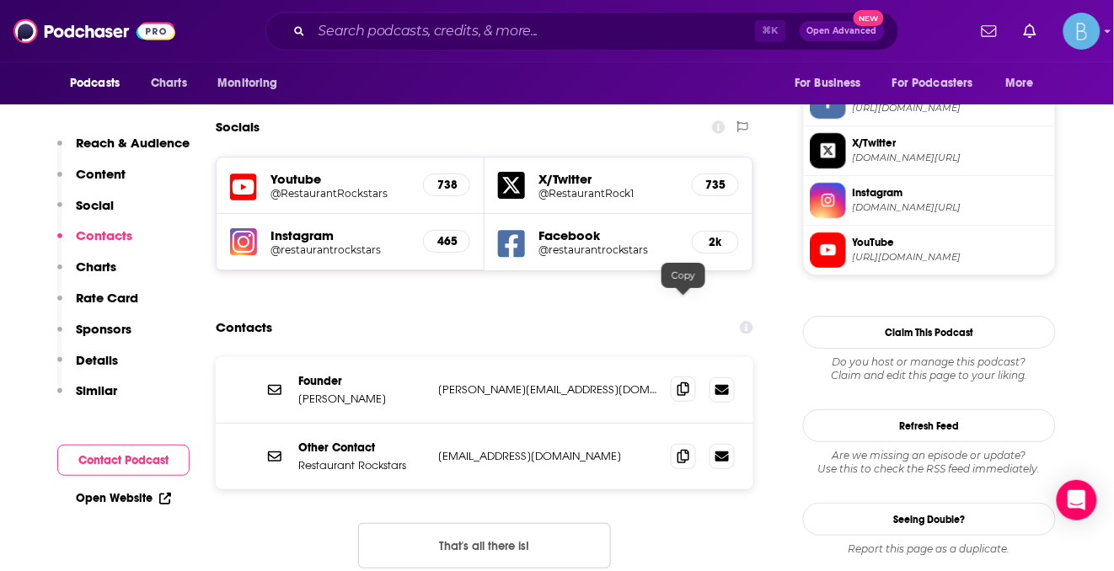
click at [683, 383] on icon at bounding box center [684, 389] width 12 height 13
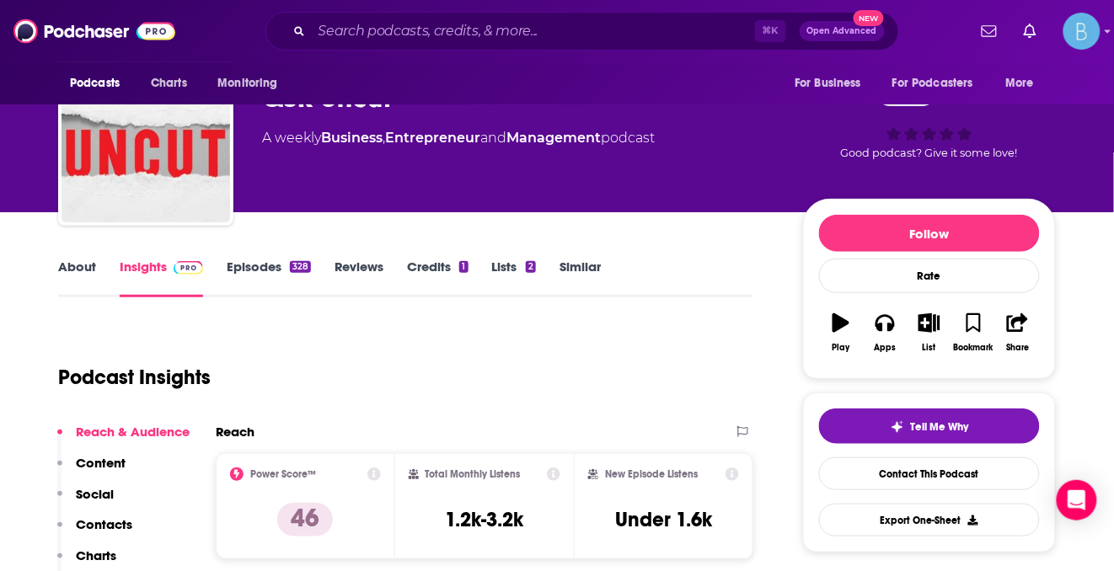
scroll to position [260, 0]
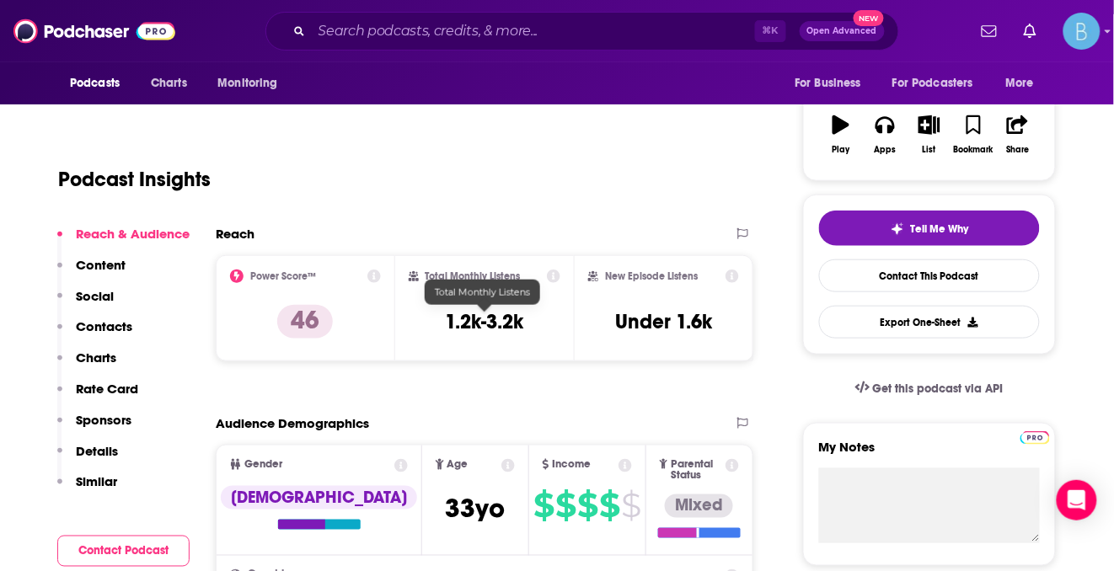
click at [494, 324] on h3 "1.2k-3.2k" at bounding box center [484, 321] width 78 height 25
copy div "1.2k-3.2k"
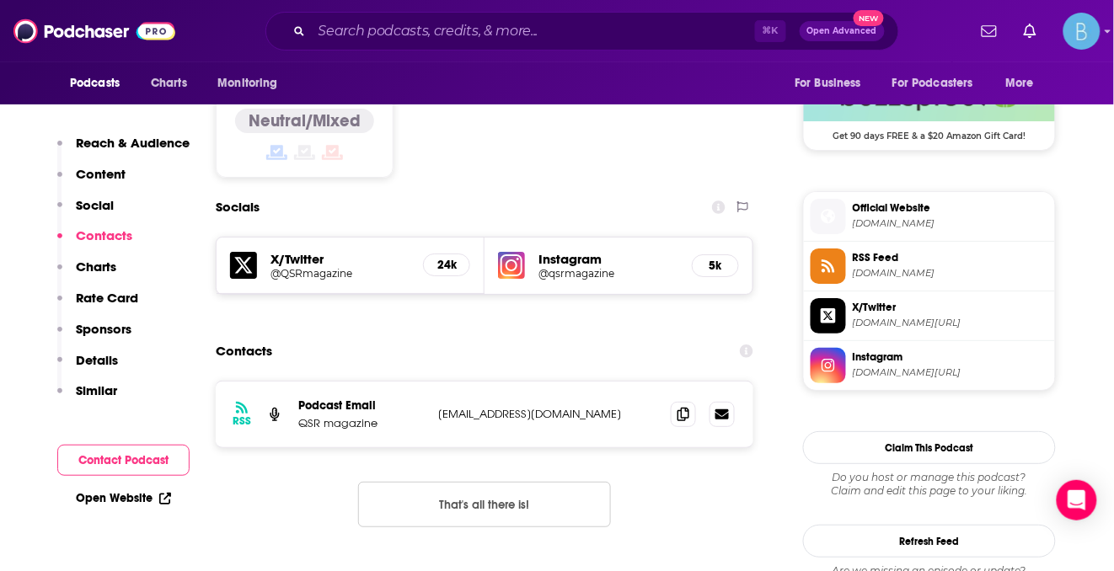
scroll to position [1419, 0]
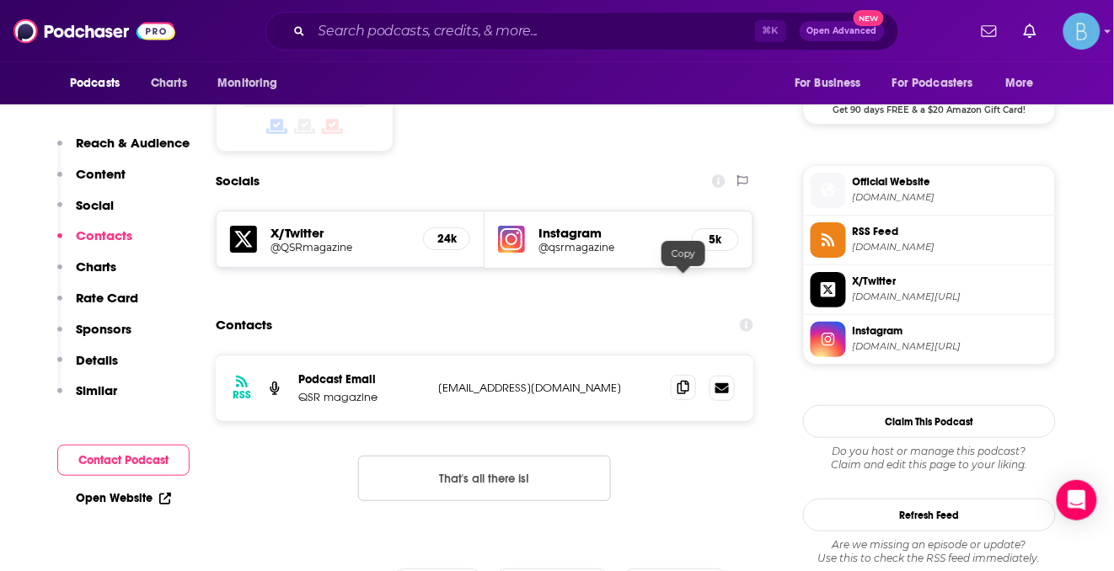
click at [683, 381] on icon at bounding box center [684, 387] width 12 height 13
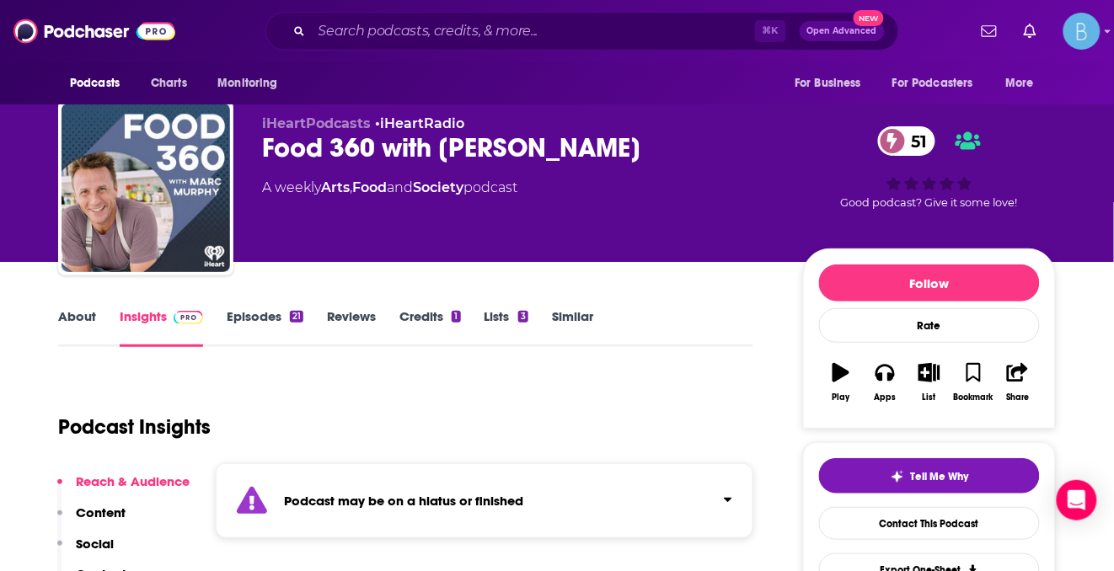
scroll to position [25, 0]
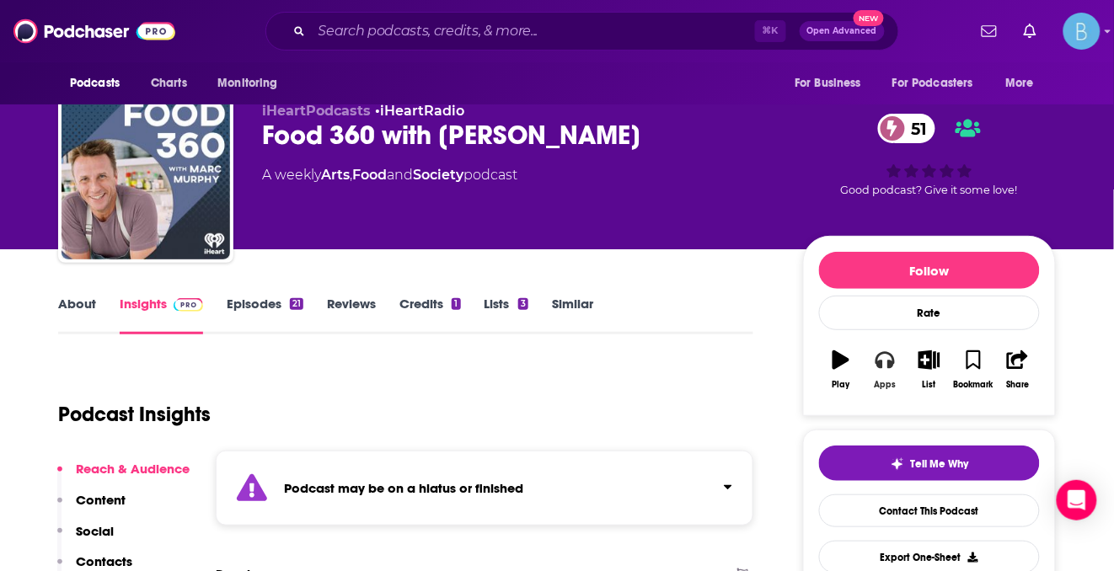
click at [886, 356] on icon "button" at bounding box center [885, 360] width 19 height 19
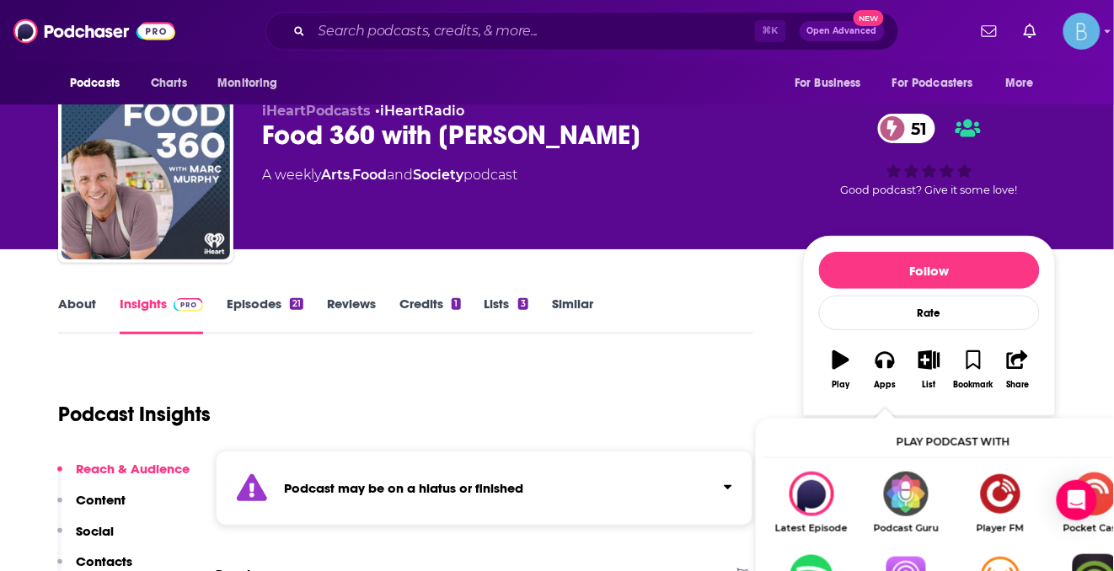
click at [919, 562] on img "Show Listen On dropdown" at bounding box center [906, 576] width 94 height 45
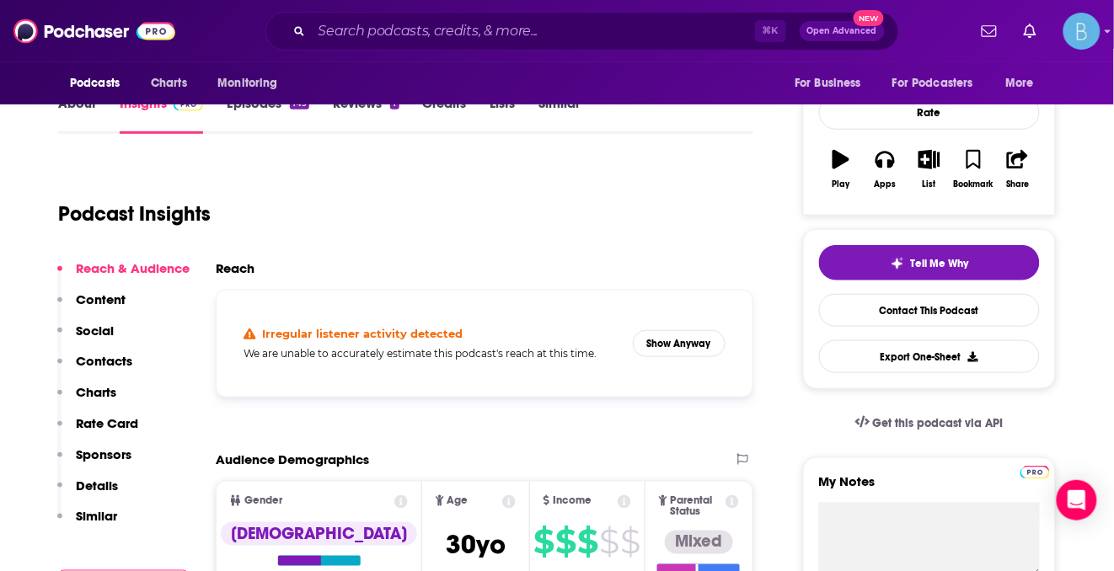
scroll to position [168, 0]
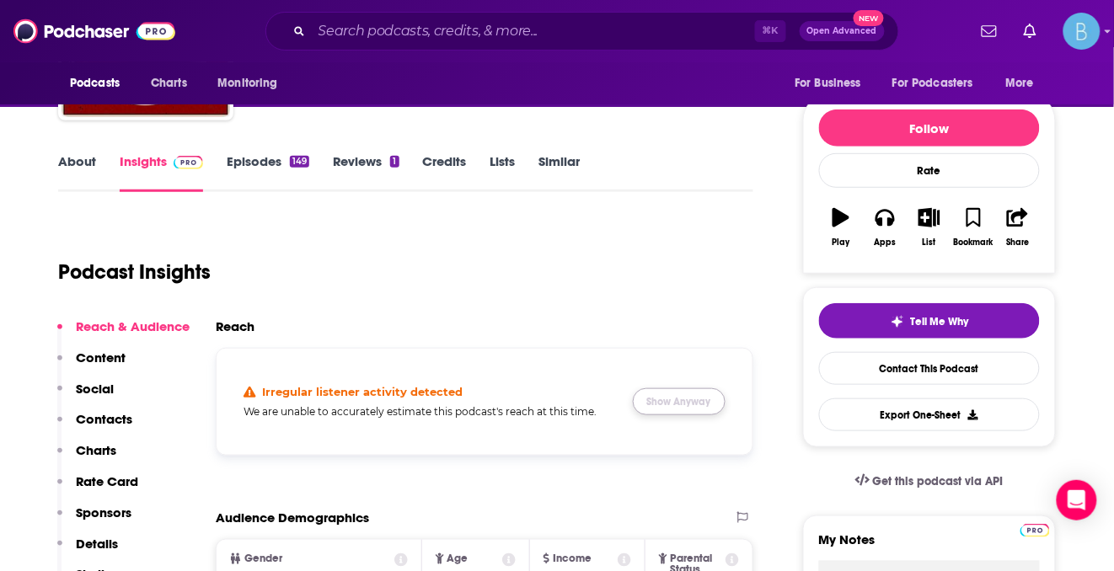
click at [709, 400] on button "Show Anyway" at bounding box center [679, 401] width 93 height 27
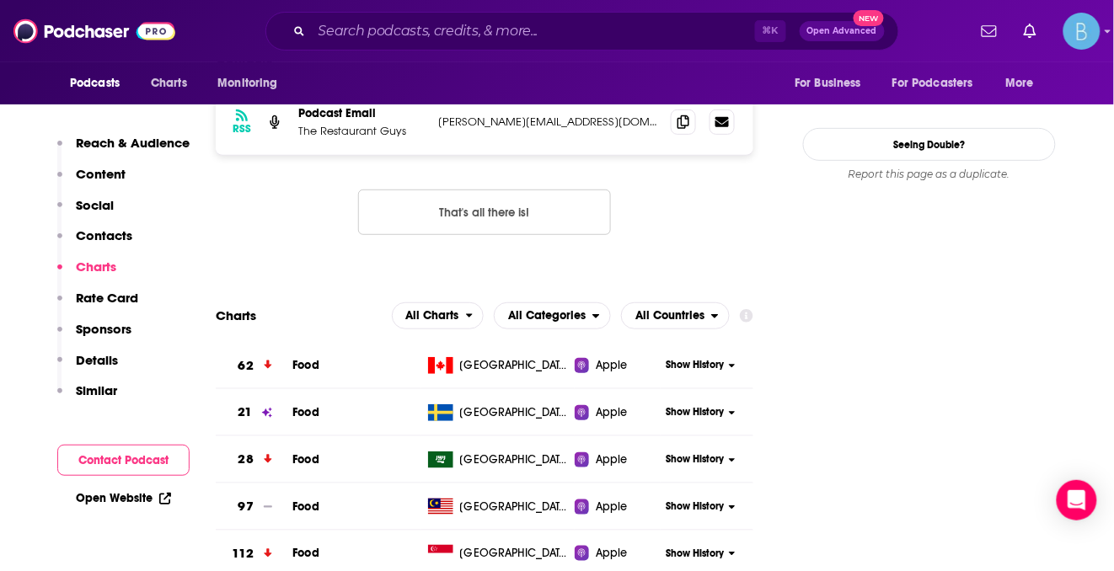
scroll to position [1641, 0]
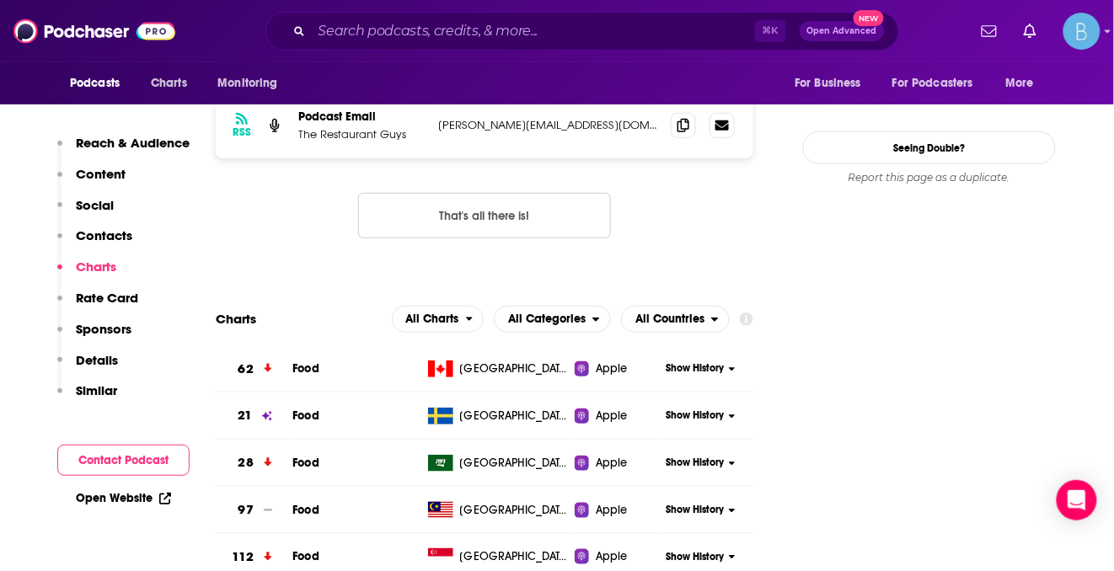
click at [310, 362] on span "Food" at bounding box center [305, 369] width 27 height 14
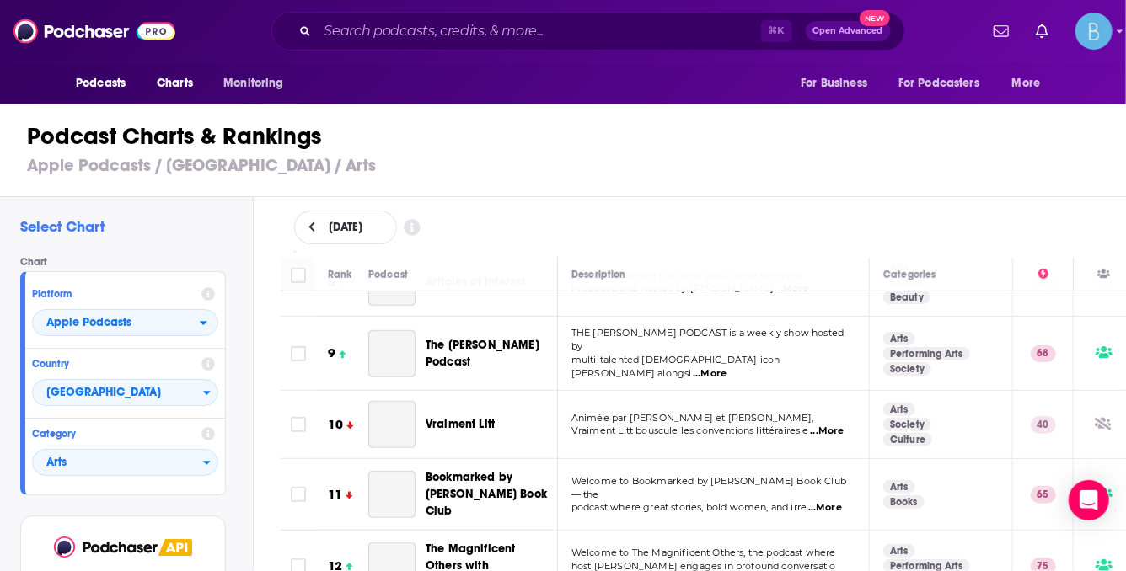
scroll to position [522, 0]
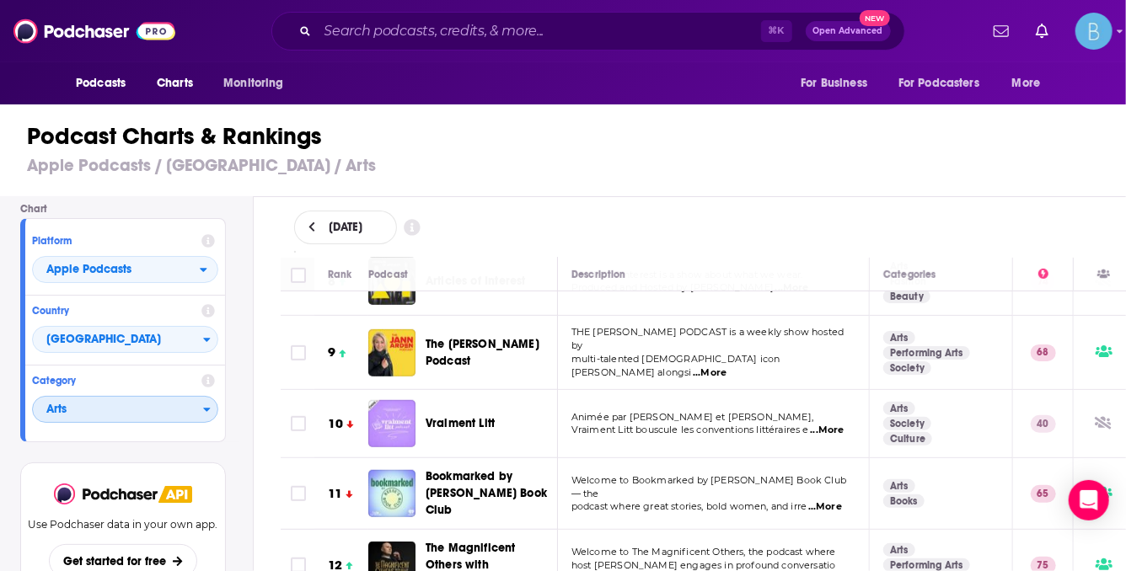
click at [97, 410] on span "Arts" at bounding box center [118, 410] width 170 height 29
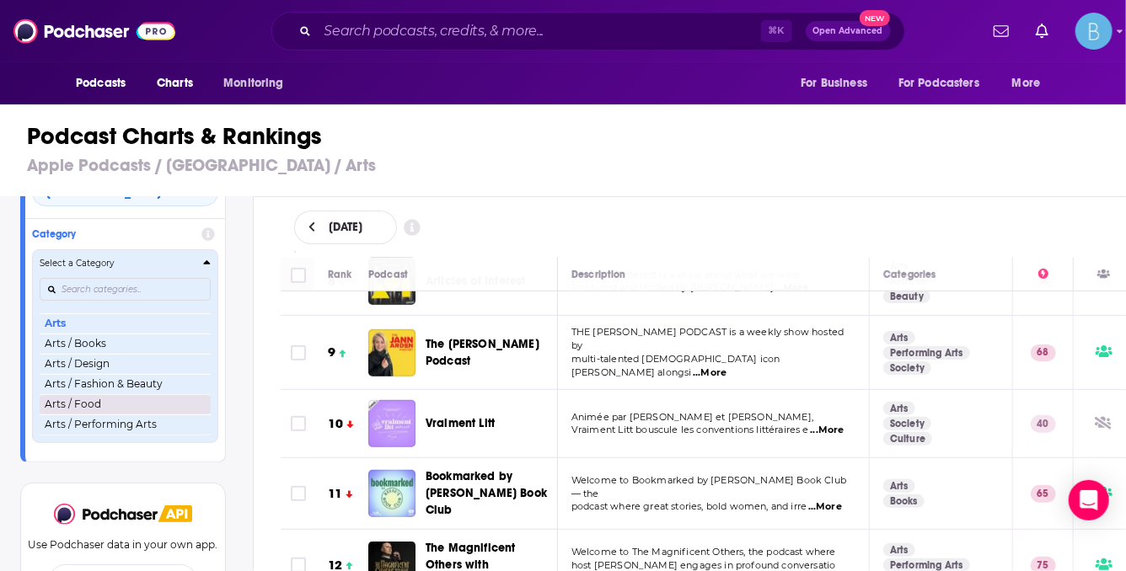
scroll to position [29, 0]
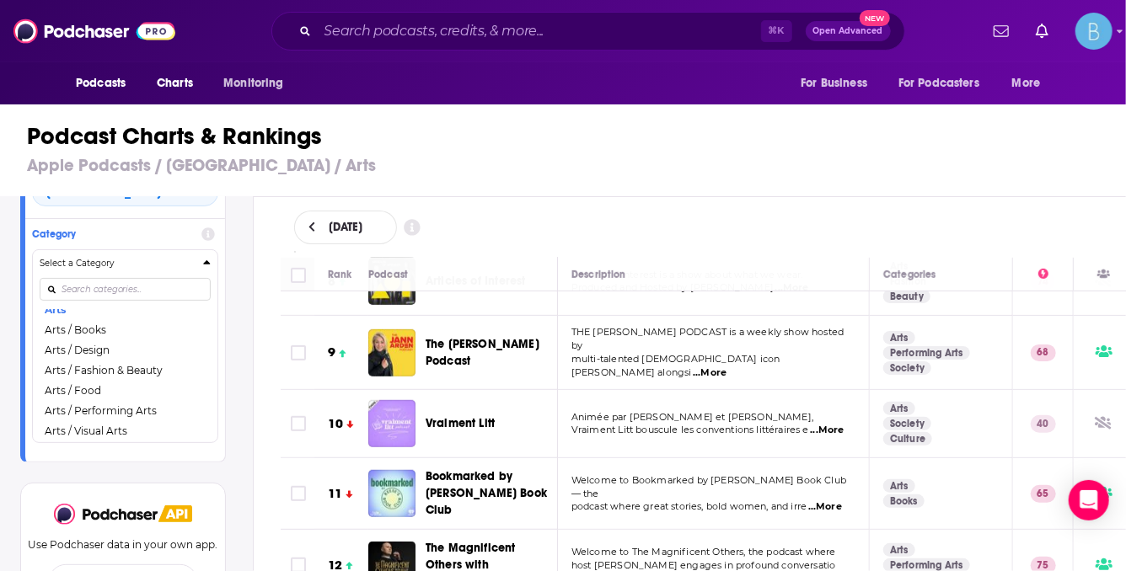
click at [114, 390] on button "Arts / Food" at bounding box center [125, 391] width 171 height 20
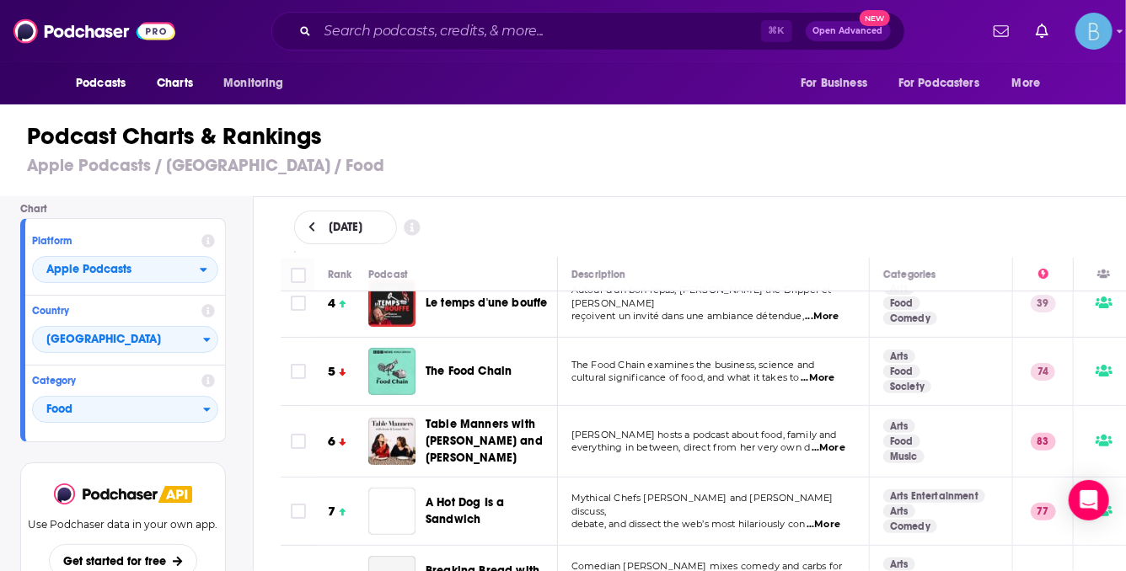
scroll to position [307, 0]
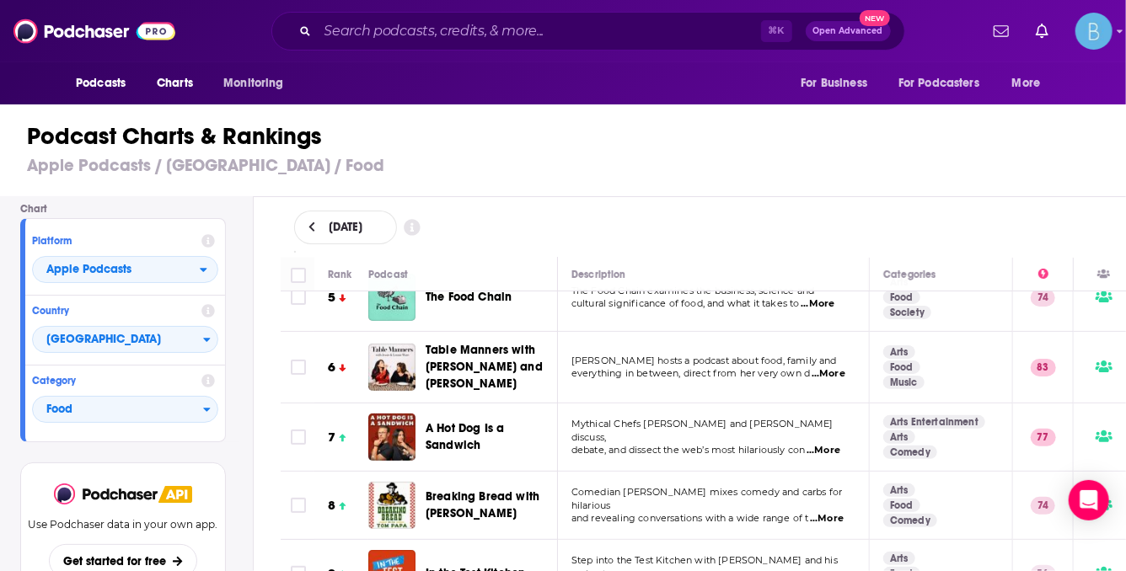
click at [832, 444] on span "...More" at bounding box center [823, 450] width 34 height 13
click at [840, 367] on span "...More" at bounding box center [829, 373] width 34 height 13
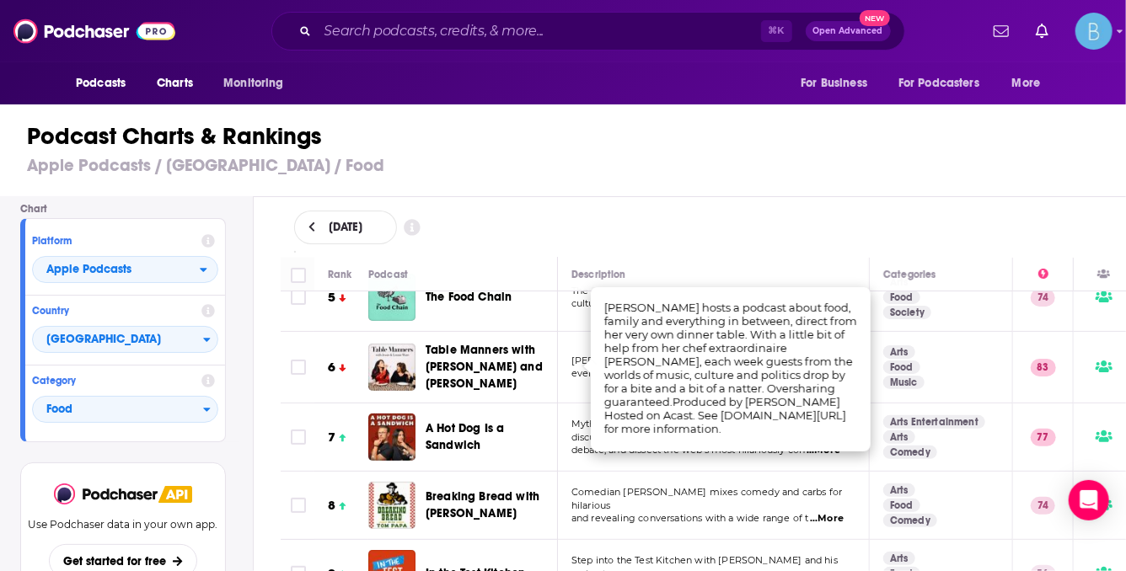
click at [854, 243] on div "August 21, 2025" at bounding box center [703, 228] width 819 height 34
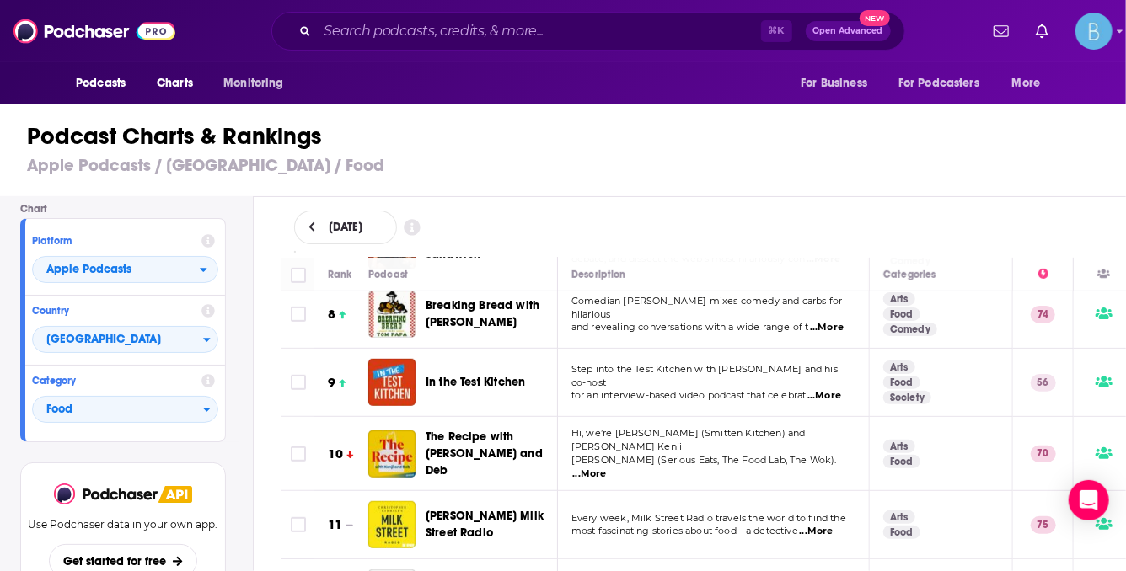
scroll to position [537, 0]
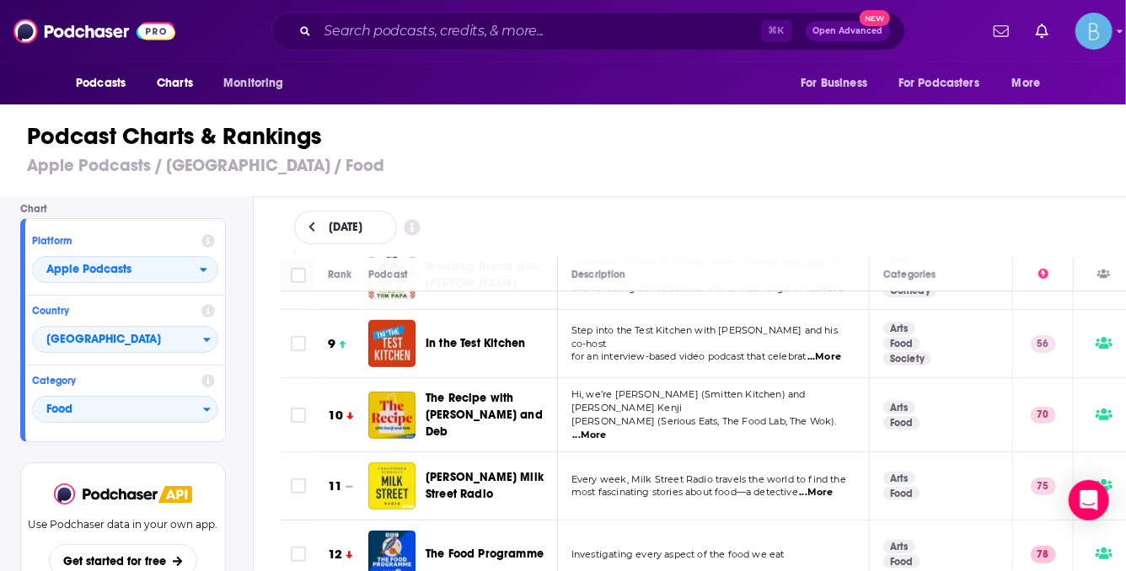
click at [827, 351] on span "...More" at bounding box center [824, 357] width 34 height 13
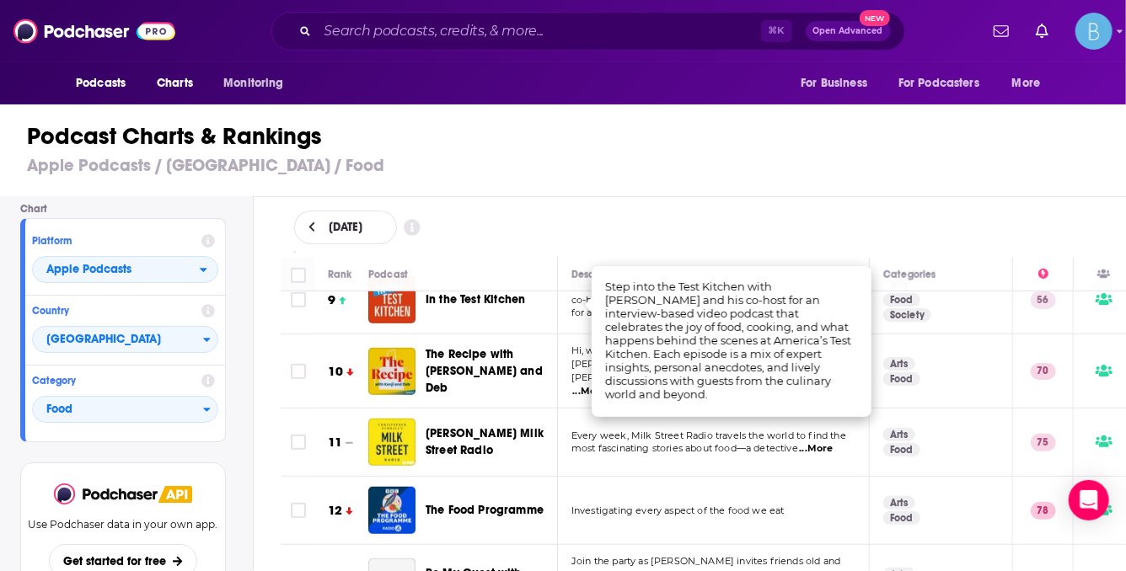
scroll to position [650, 0]
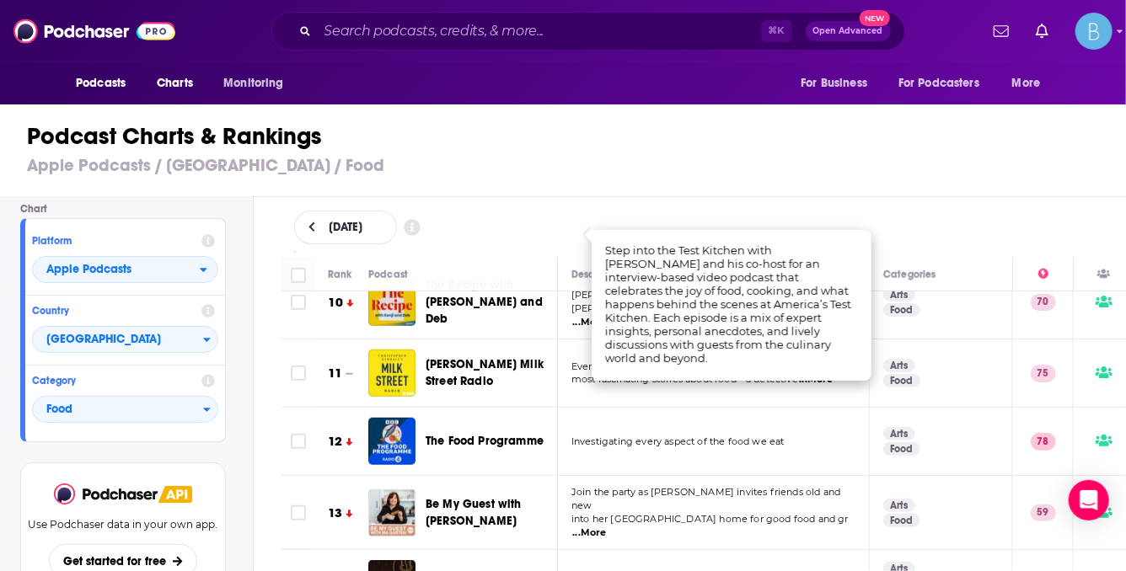
click at [559, 448] on div "The Food Programme" at bounding box center [499, 441] width 147 height 47
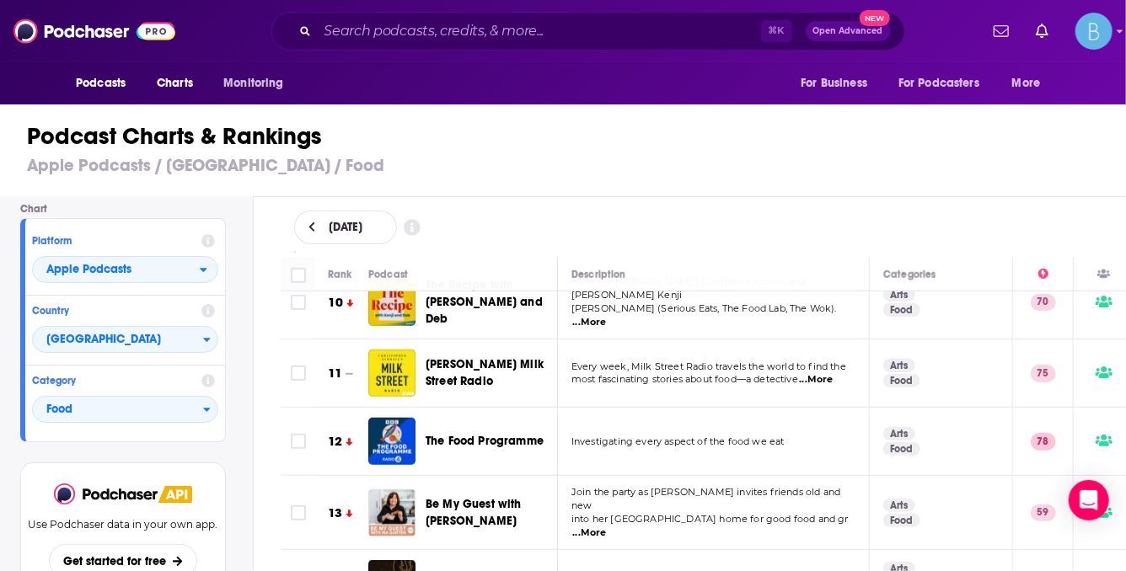
click at [823, 373] on span "...More" at bounding box center [817, 379] width 34 height 13
click at [721, 163] on h3 "Apple Podcasts / Canada / Food" at bounding box center [570, 165] width 1086 height 21
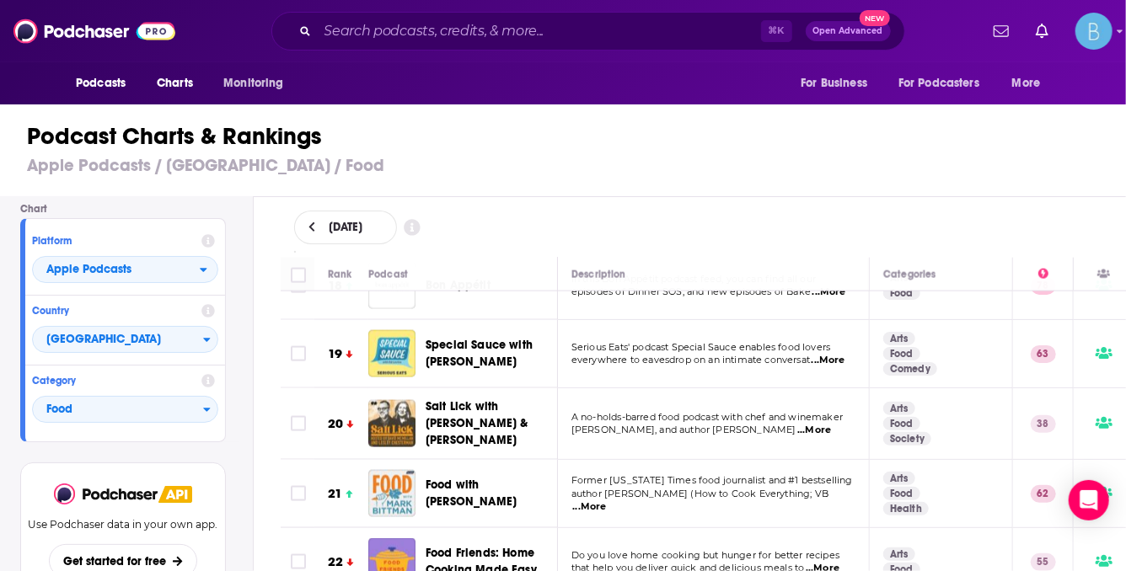
scroll to position [1230, 0]
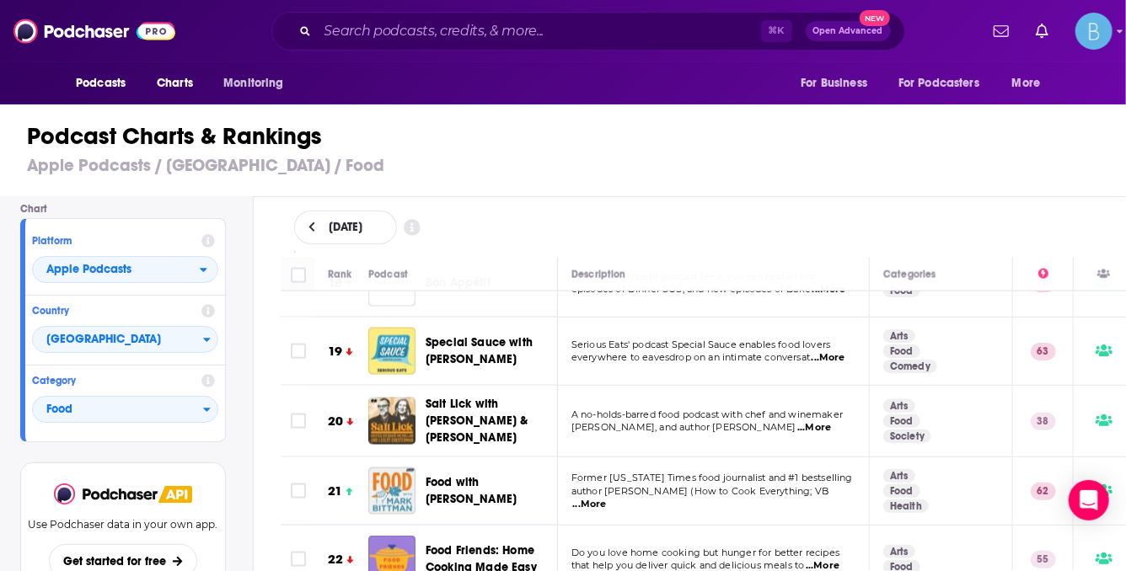
click at [815, 421] on span "...More" at bounding box center [814, 427] width 34 height 13
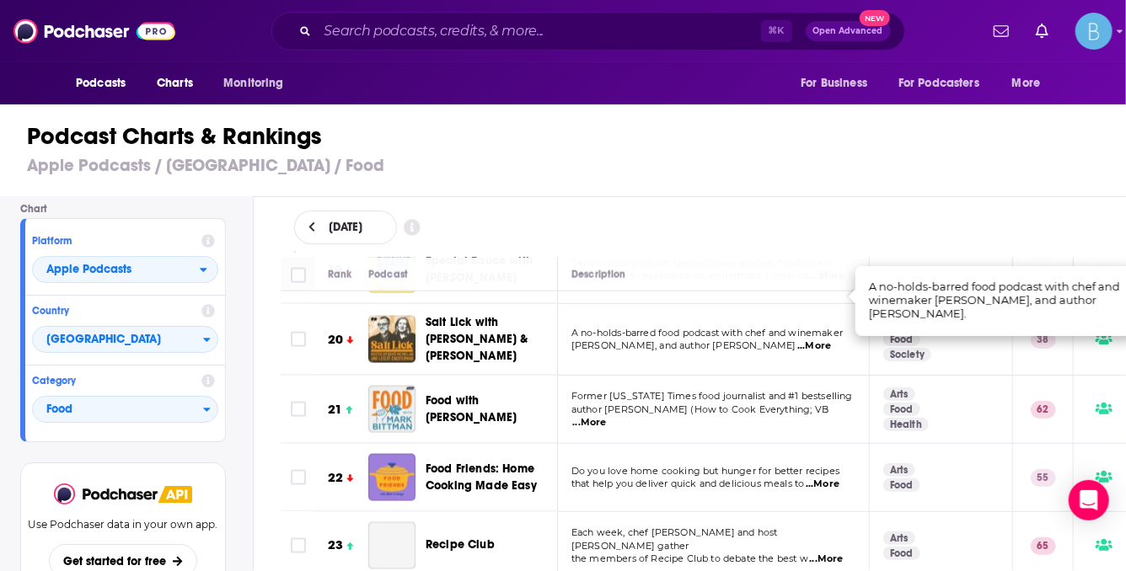
scroll to position [1341, 0]
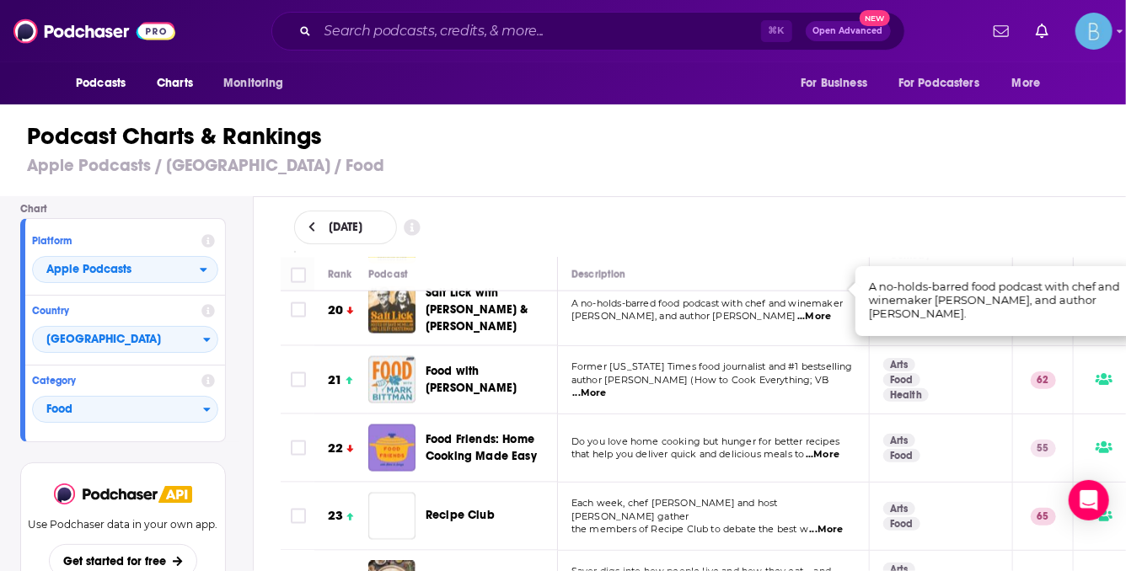
click at [652, 374] on span "author Mark Bittman (How to Cook Everything; VB" at bounding box center [699, 380] width 257 height 12
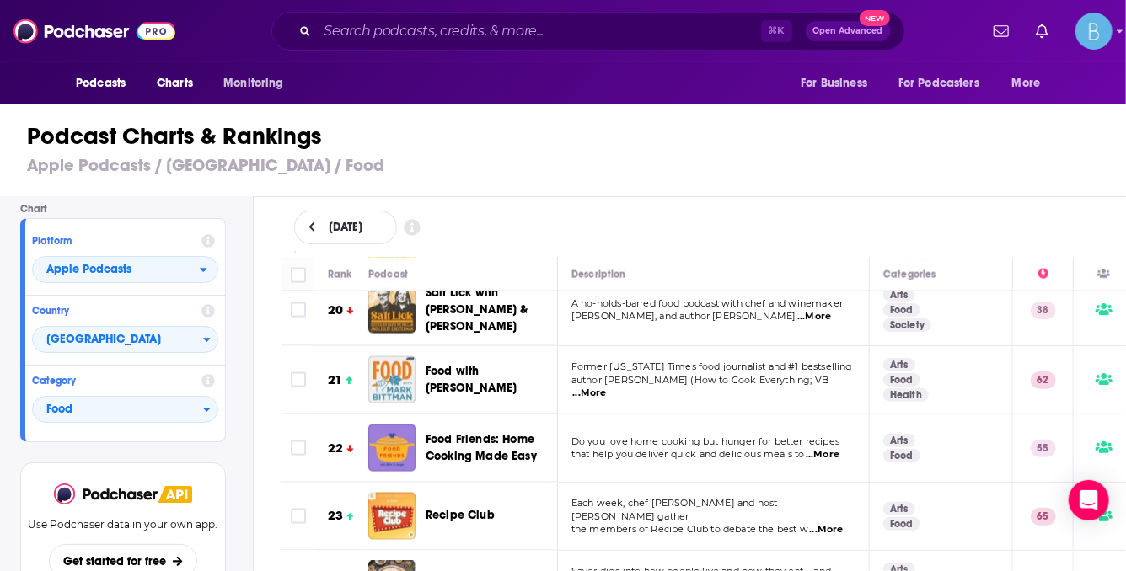
click at [607, 387] on span "...More" at bounding box center [590, 393] width 34 height 13
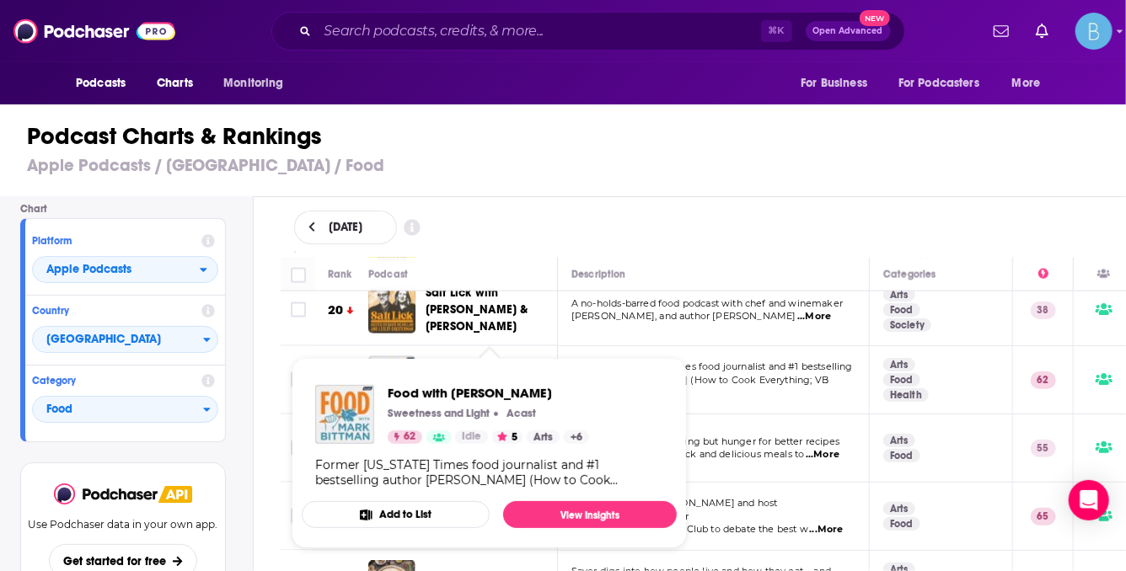
click at [737, 386] on td "Former New York Times food journalist and #1 bestselling author Mark Bittman (H…" at bounding box center [714, 380] width 312 height 68
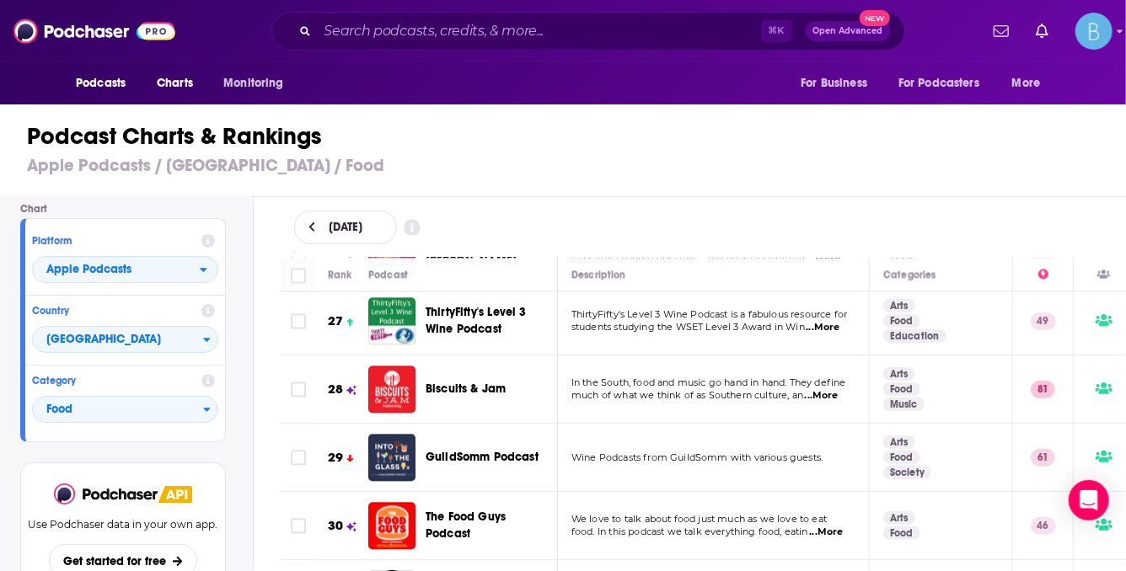
scroll to position [1928, 0]
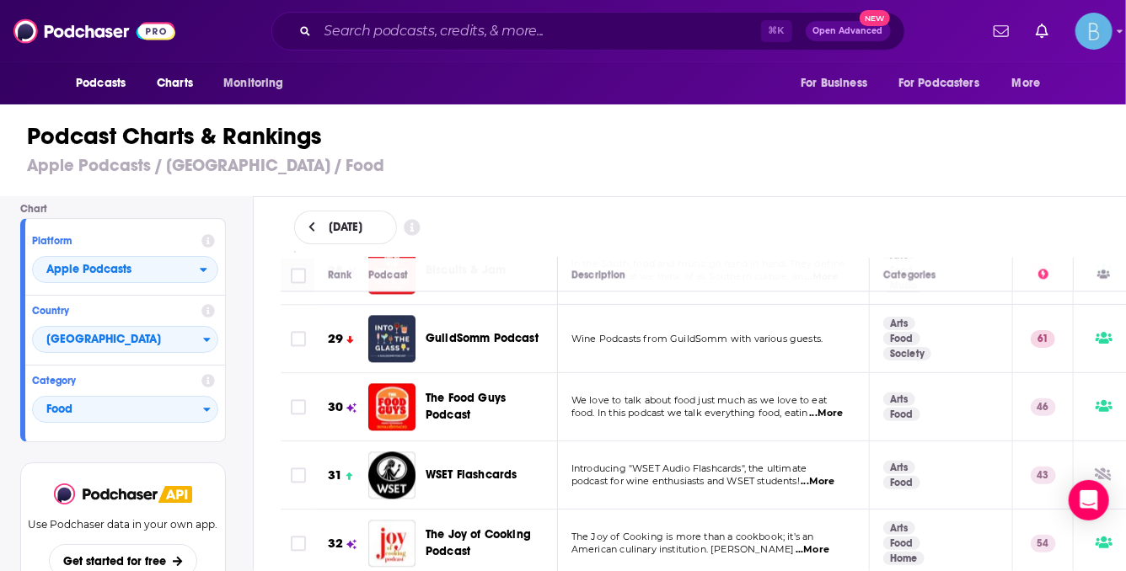
click at [838, 407] on span "...More" at bounding box center [826, 413] width 34 height 13
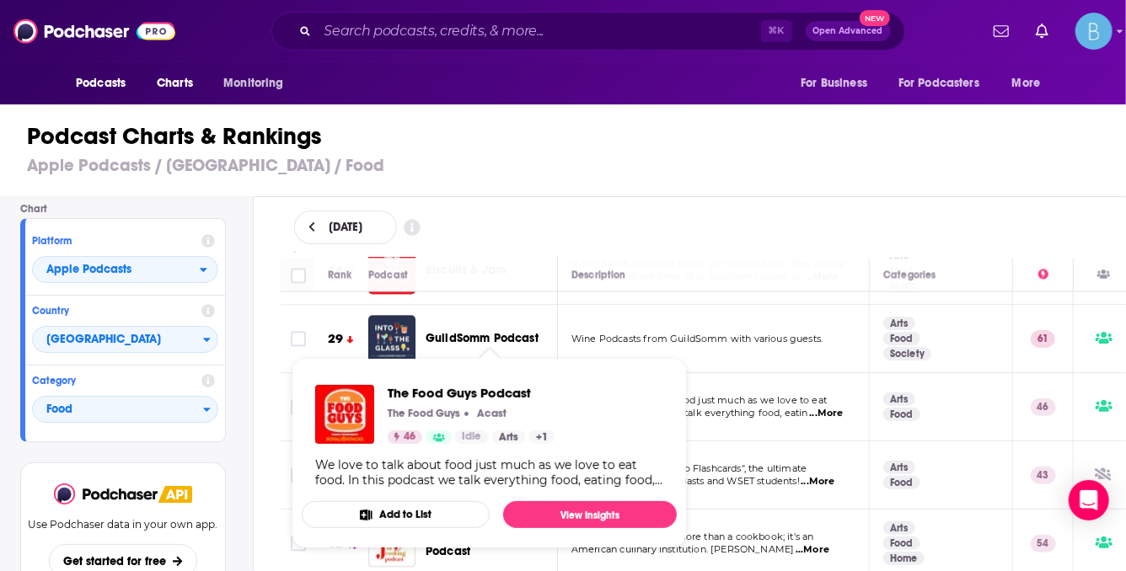
click at [778, 407] on span "food. In this podcast we talk everything food, eatin" at bounding box center [689, 413] width 237 height 12
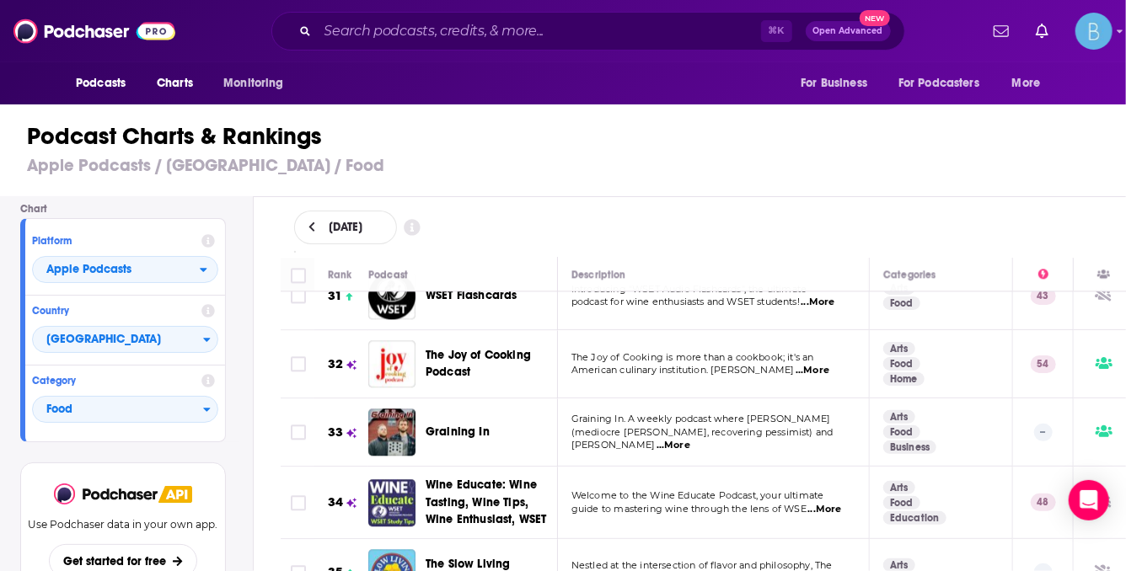
scroll to position [2108, 0]
click at [690, 438] on span "...More" at bounding box center [673, 444] width 34 height 13
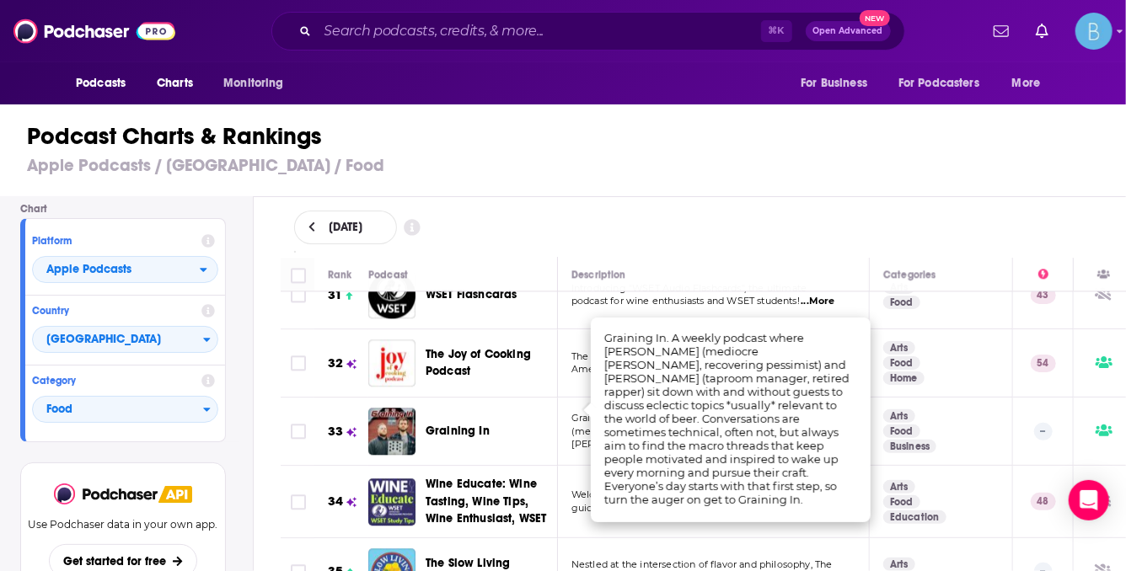
click at [574, 412] on span "Graining In. A weekly podcast where Noah Bissell" at bounding box center [700, 418] width 259 height 12
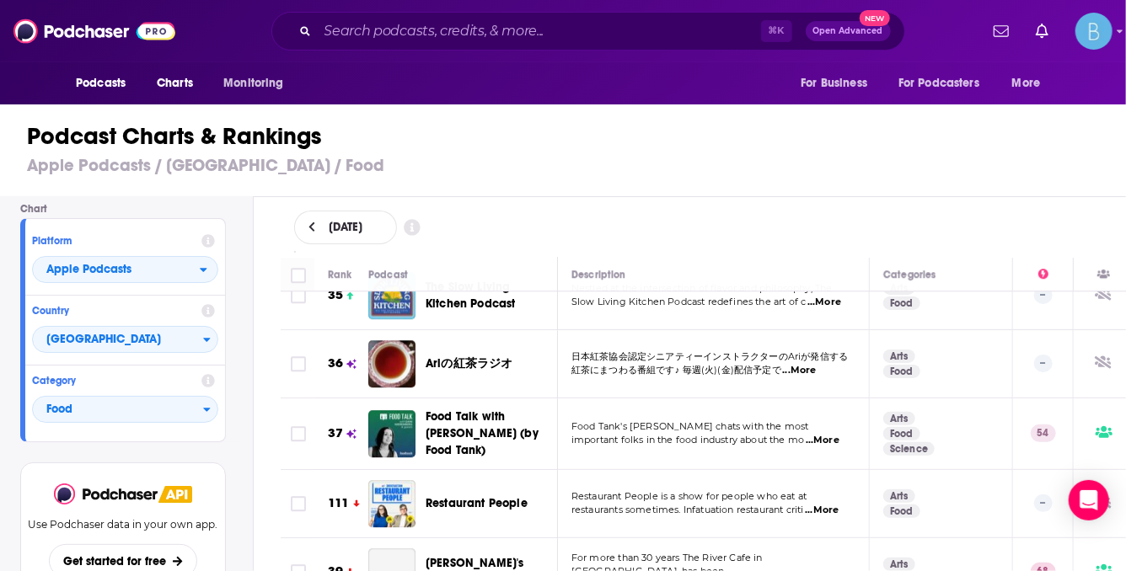
scroll to position [2387, 0]
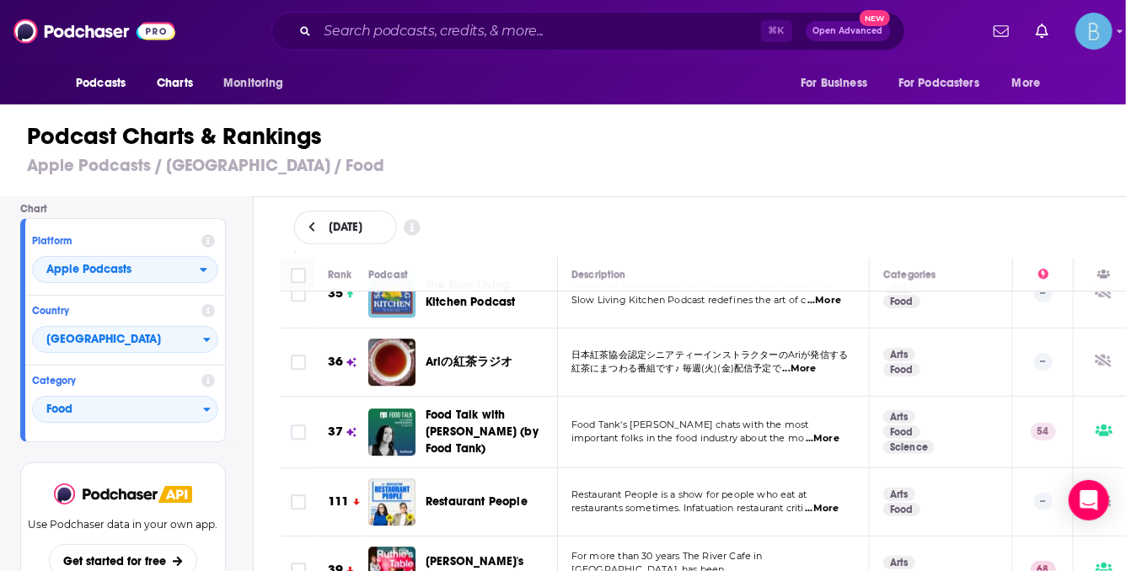
click at [822, 432] on span "...More" at bounding box center [823, 438] width 34 height 13
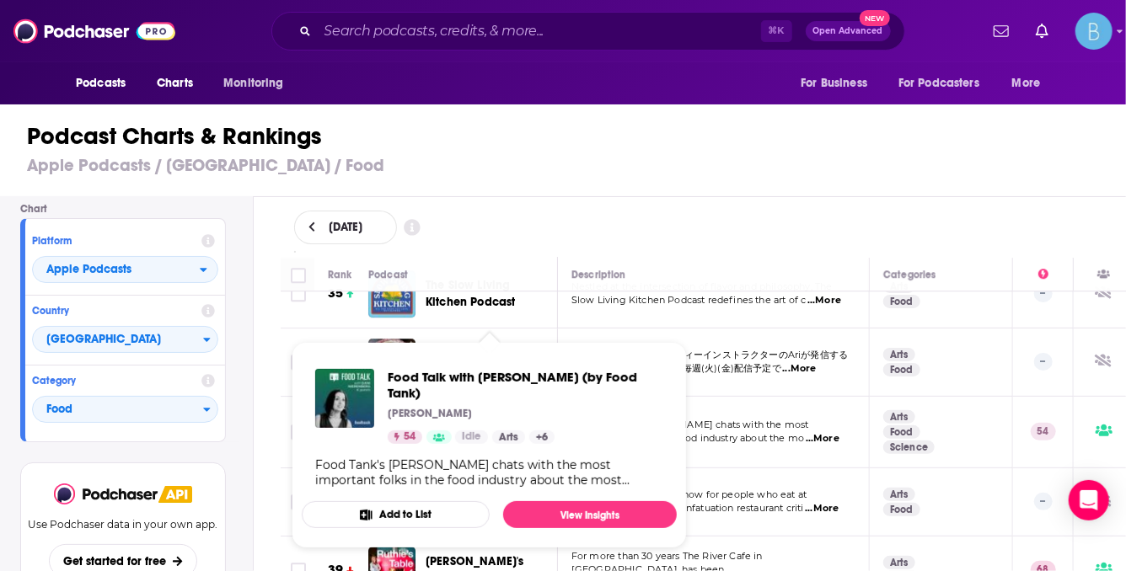
click at [782, 419] on p "Food Tank's Danielle Nierenberg chats with the most" at bounding box center [712, 425] width 283 height 13
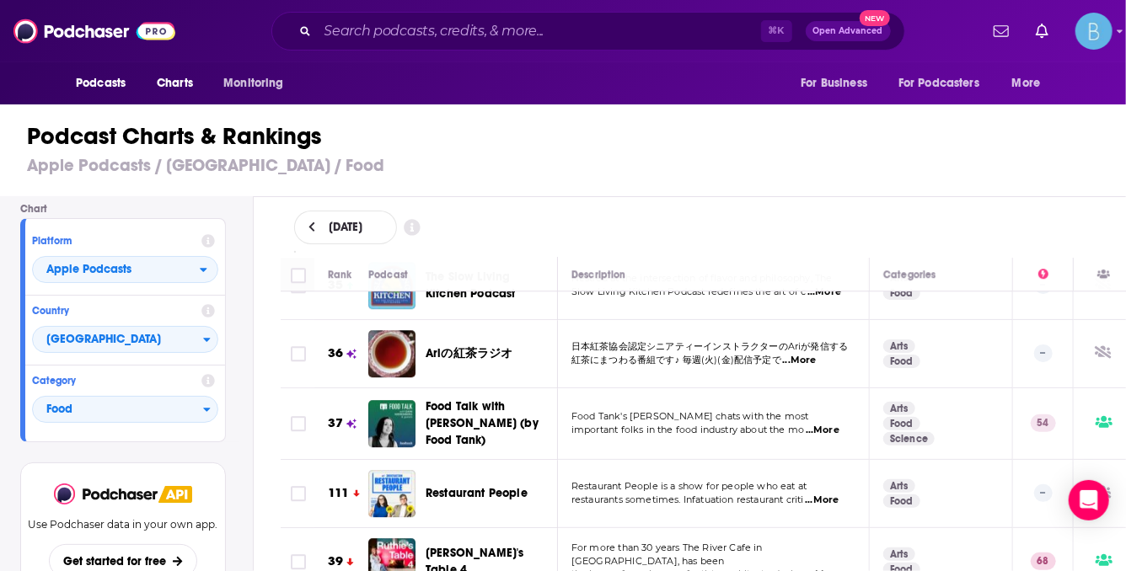
scroll to position [2469, 0]
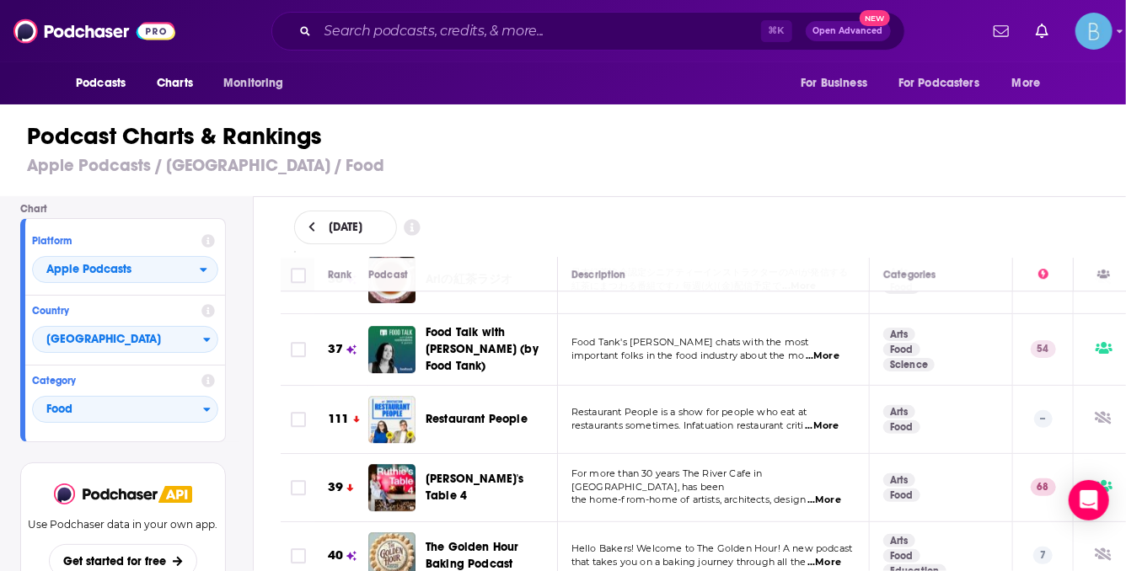
click at [850, 420] on p "restaurants sometimes. Infatuation restaurant criti ...More" at bounding box center [712, 426] width 283 height 13
click at [838, 420] on span "...More" at bounding box center [822, 426] width 34 height 13
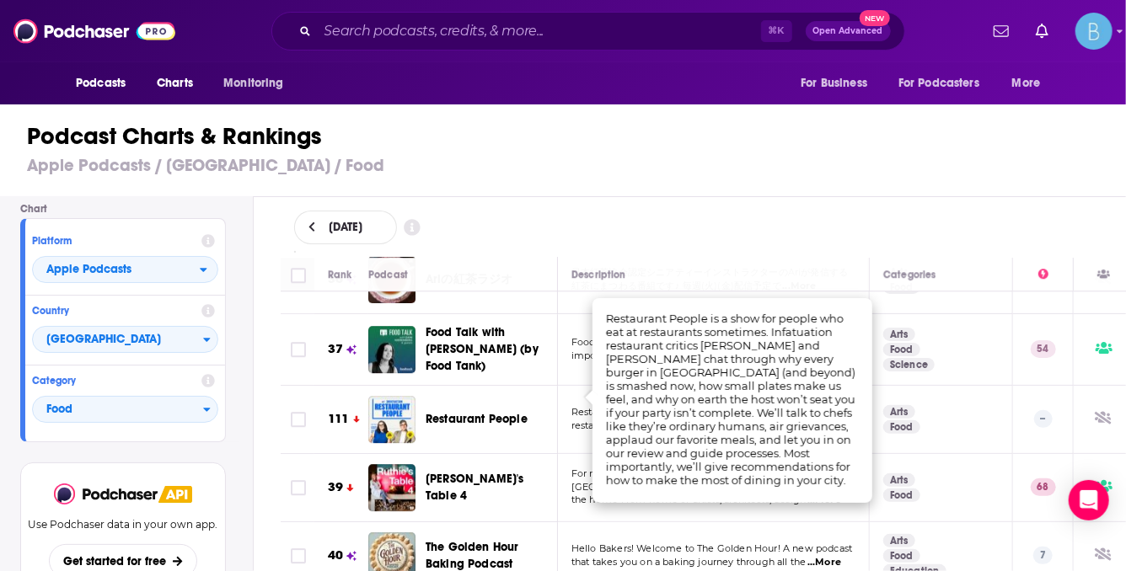
click at [581, 494] on span "the home-from-home of artists, architects, design" at bounding box center [688, 500] width 234 height 12
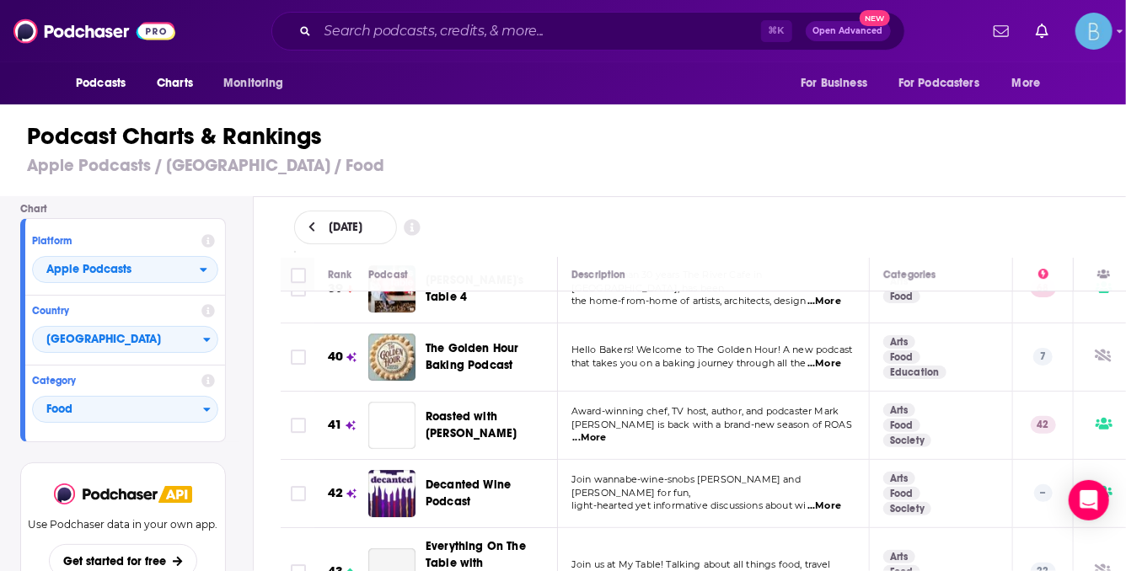
scroll to position [2691, 0]
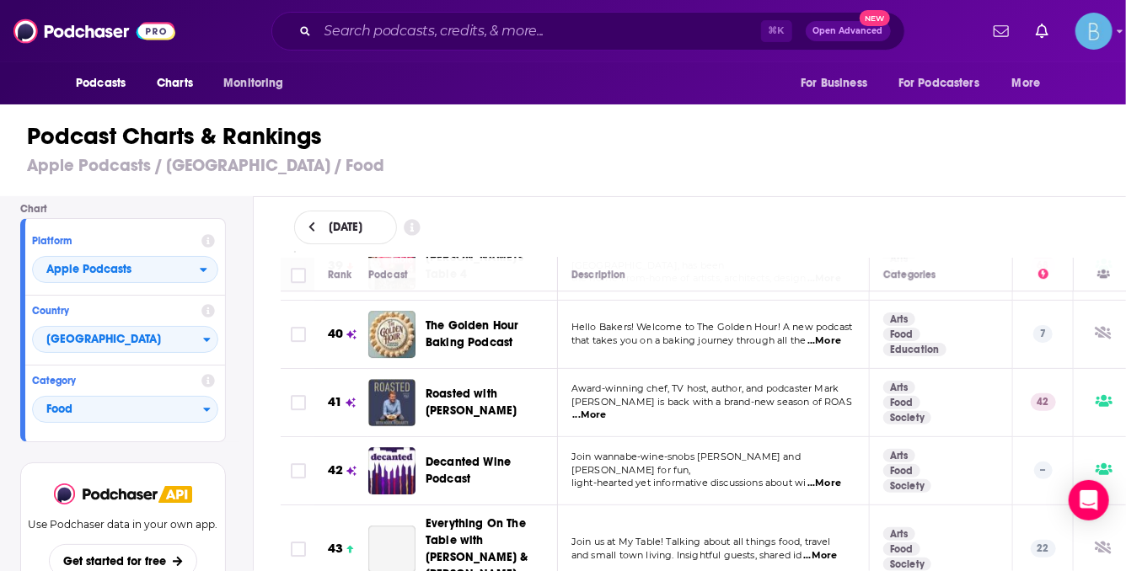
click at [607, 409] on span "...More" at bounding box center [590, 415] width 34 height 13
click at [568, 398] on td "Award-winning chef, TV host, author, and podcaster Mark Moriarty is back with a…" at bounding box center [714, 403] width 312 height 68
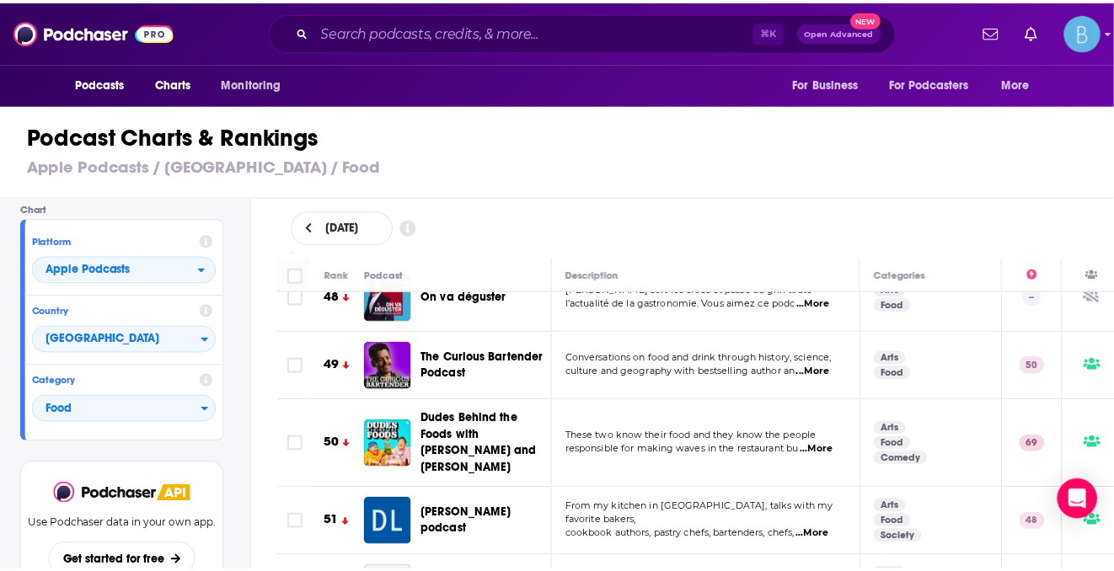
scroll to position [3335, 0]
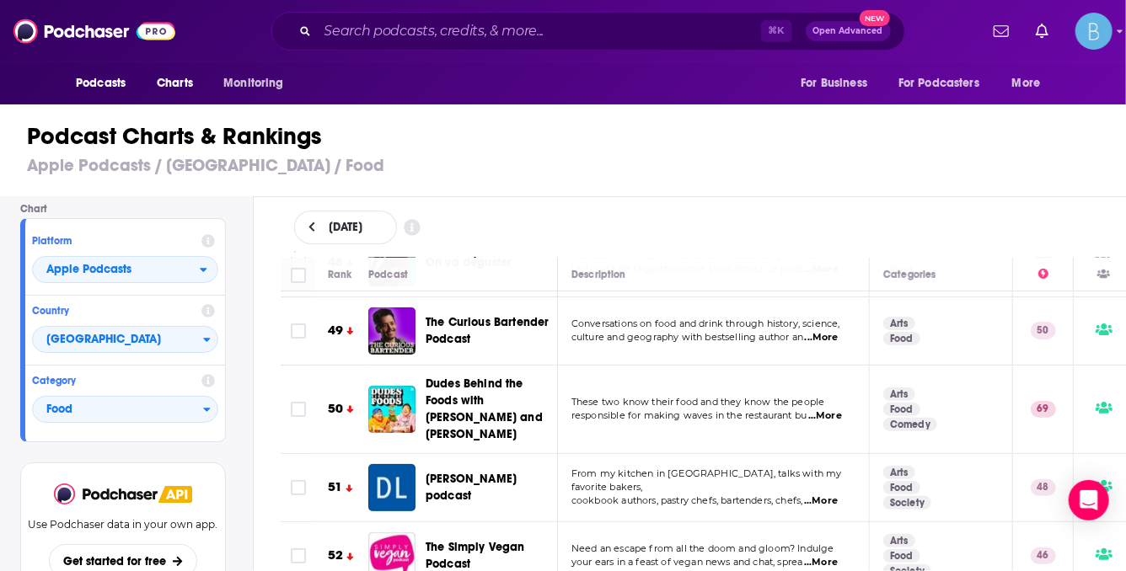
click at [826, 410] on span "...More" at bounding box center [825, 416] width 34 height 13
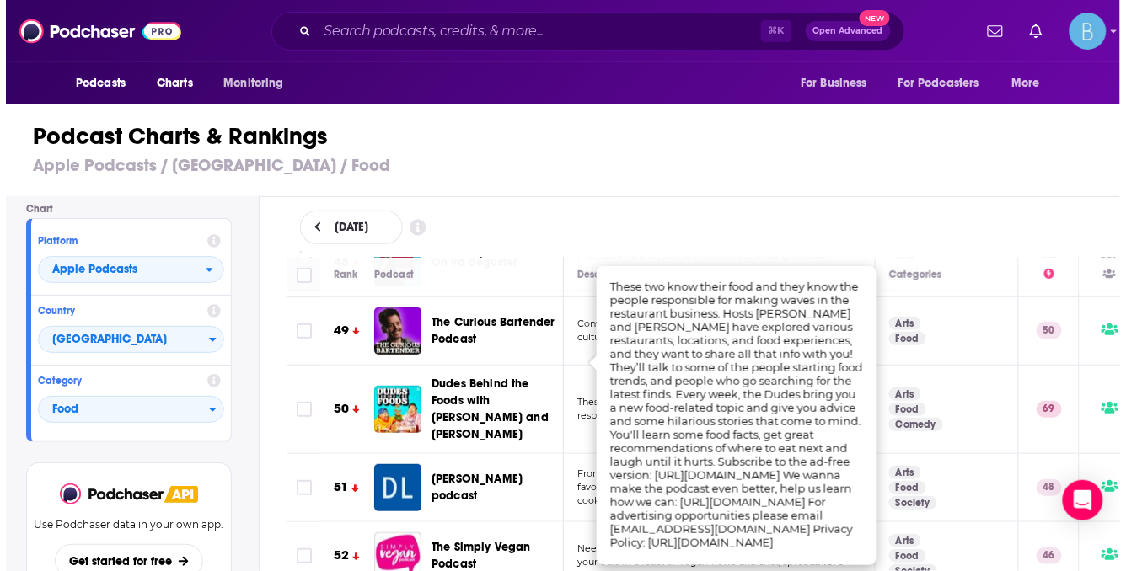
scroll to position [0, 0]
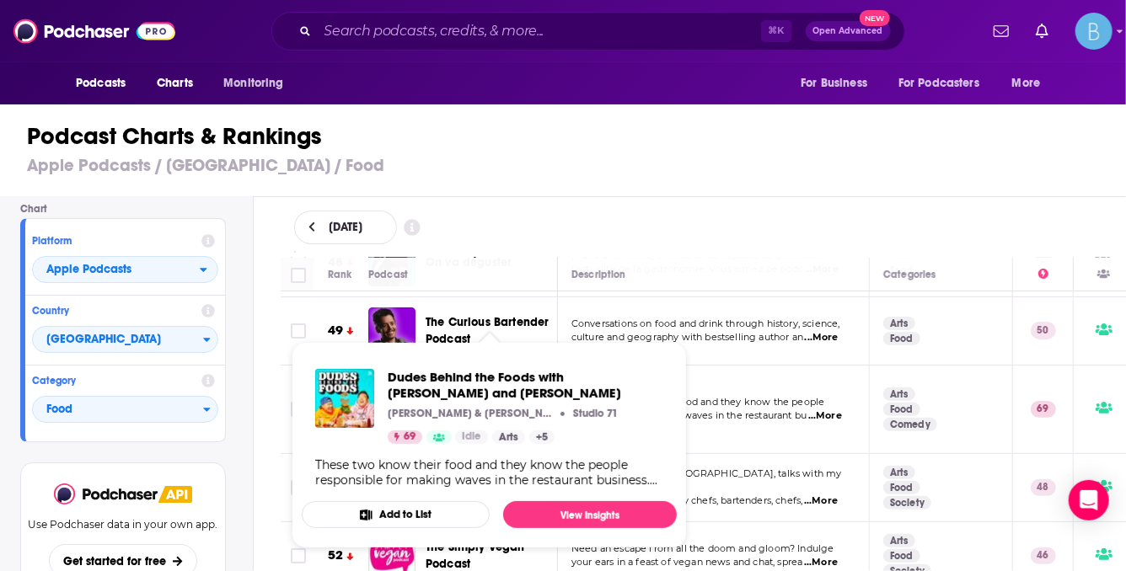
click at [756, 366] on td "These two know their food and they know the people responsible for making waves…" at bounding box center [714, 410] width 312 height 88
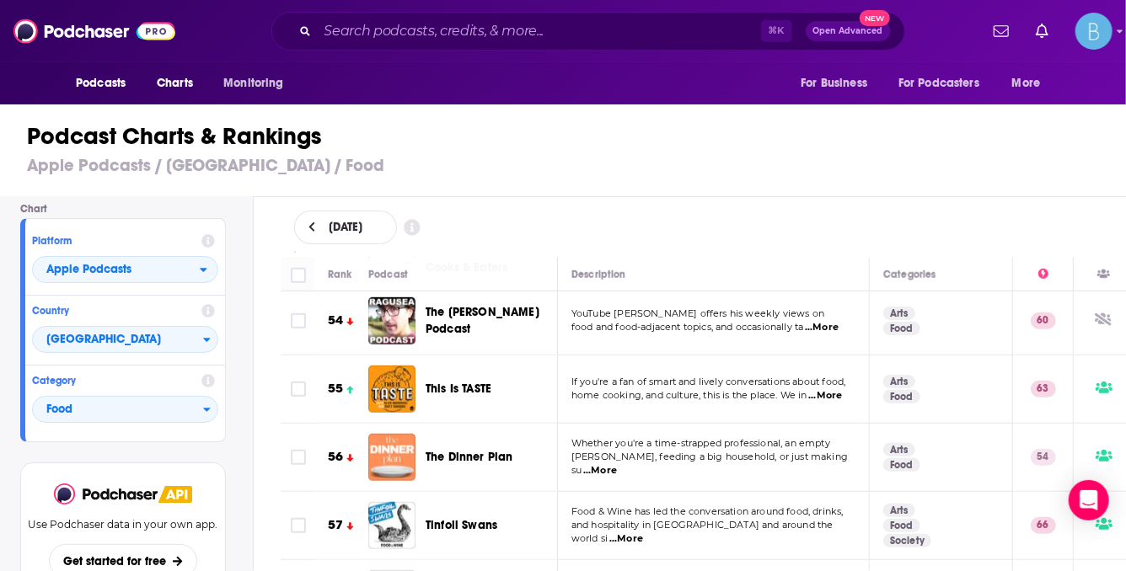
scroll to position [3812, 0]
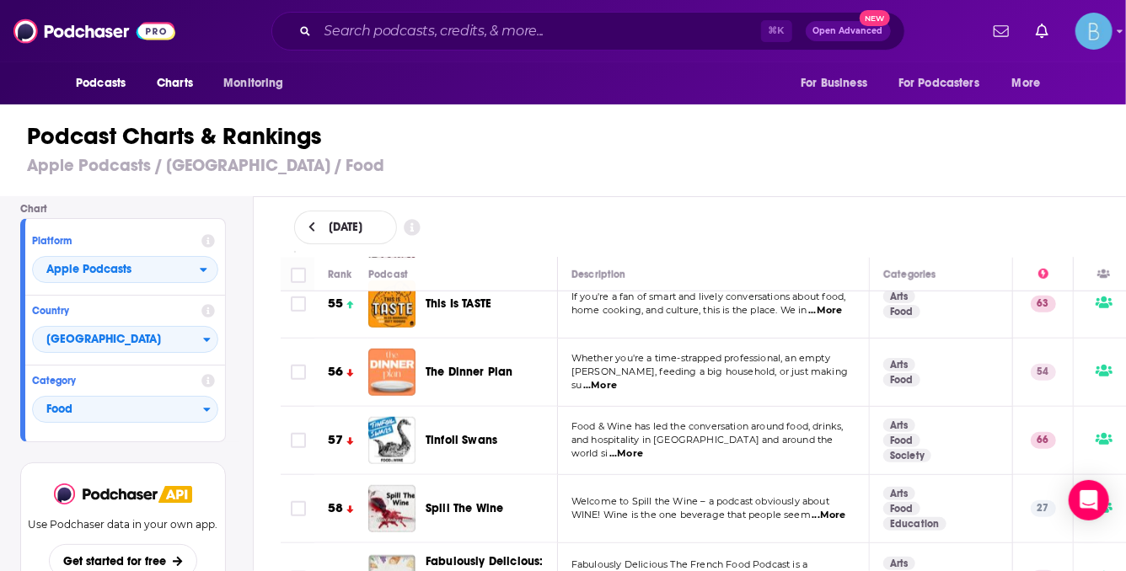
click at [617, 379] on span "...More" at bounding box center [600, 385] width 34 height 13
click at [619, 197] on div "August 21, 2025" at bounding box center [703, 227] width 873 height 61
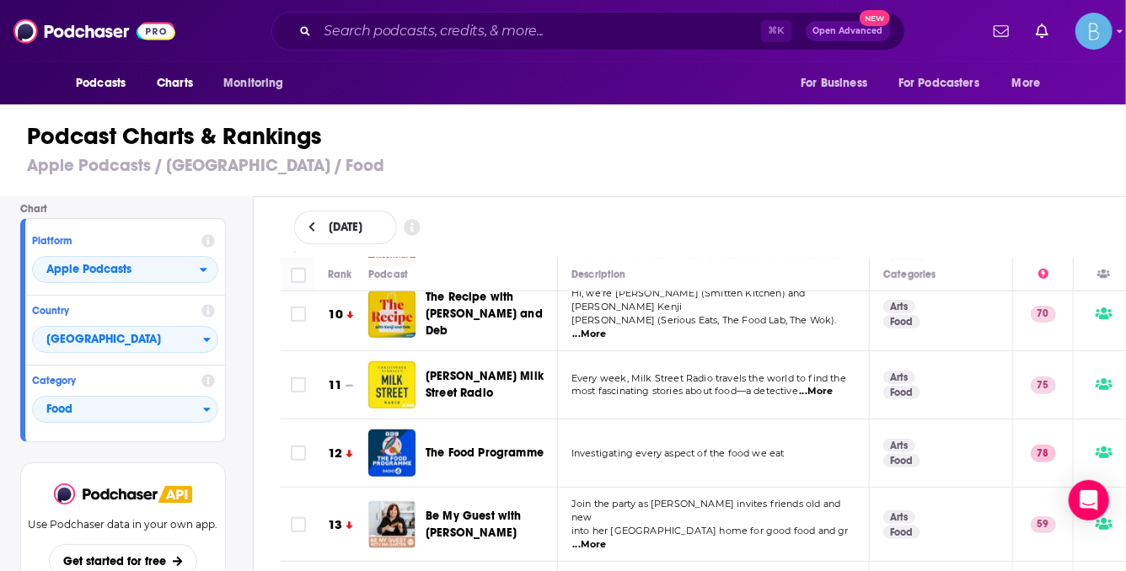
scroll to position [0, 0]
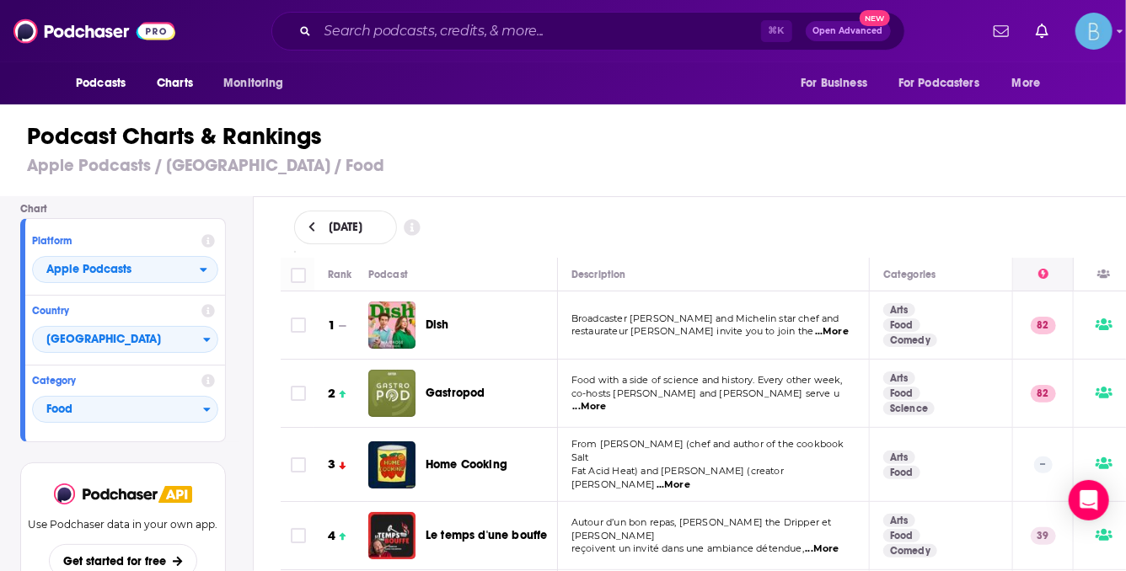
click at [1048, 276] on div at bounding box center [1043, 275] width 60 height 20
click at [1038, 271] on icon at bounding box center [1043, 274] width 10 height 10
click at [1037, 271] on div at bounding box center [1043, 275] width 60 height 20
click at [200, 271] on icon "open menu" at bounding box center [204, 270] width 8 height 12
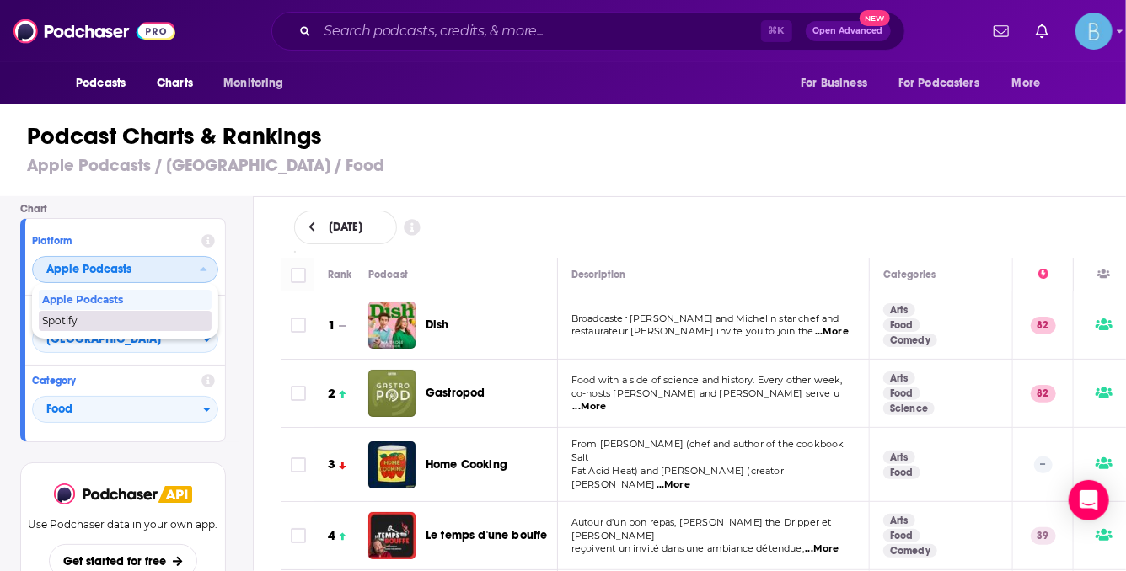
click at [124, 321] on span "Spotify" at bounding box center [124, 321] width 164 height 10
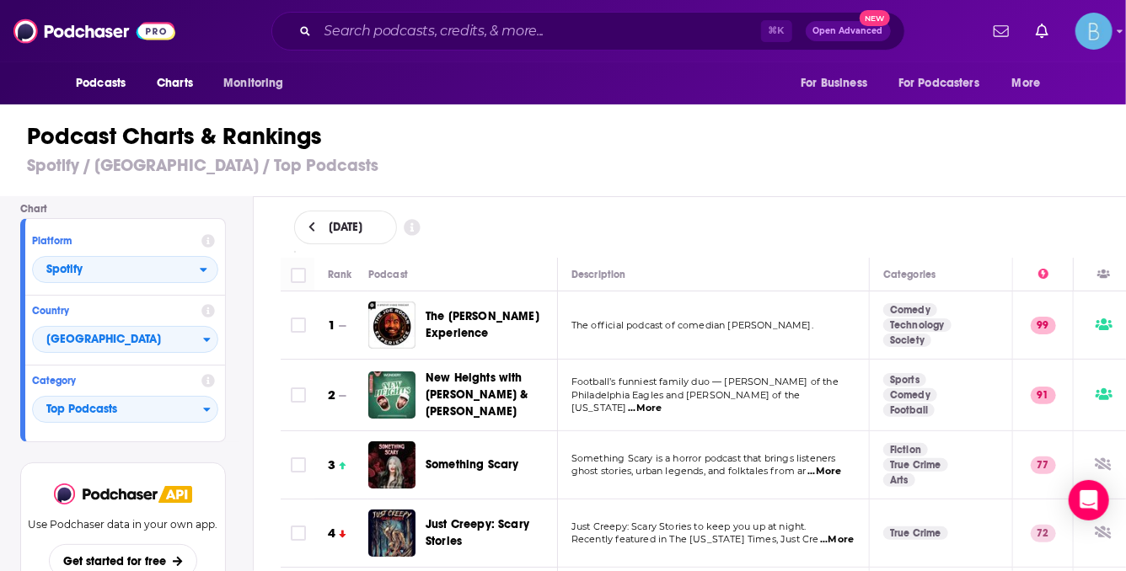
scroll to position [54, 0]
click at [147, 400] on span "Top Podcasts" at bounding box center [118, 410] width 170 height 29
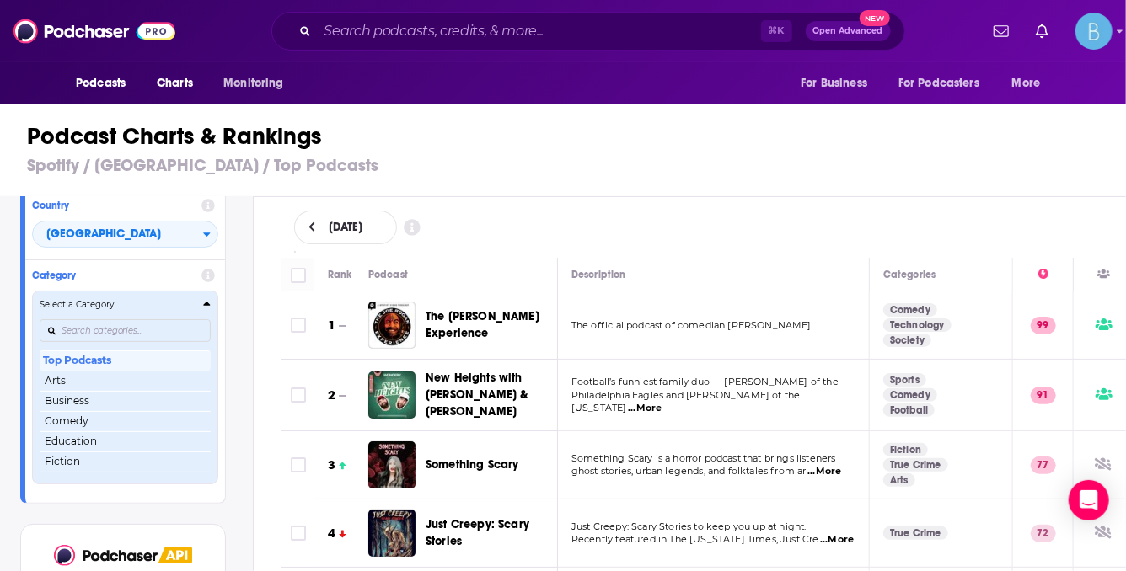
scroll to position [219, 0]
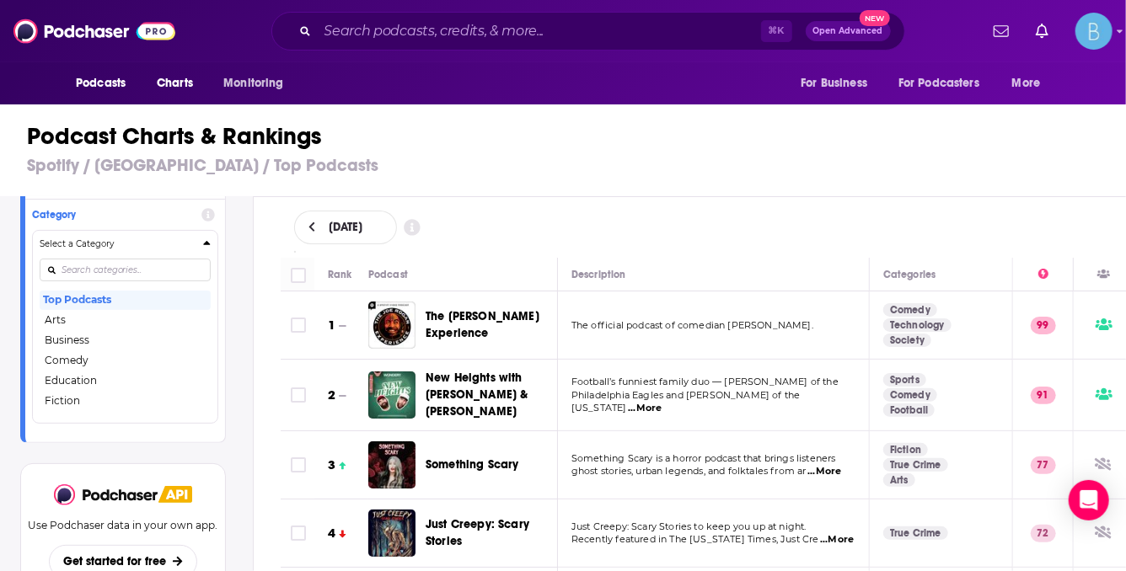
click at [83, 319] on button "Arts" at bounding box center [125, 320] width 171 height 20
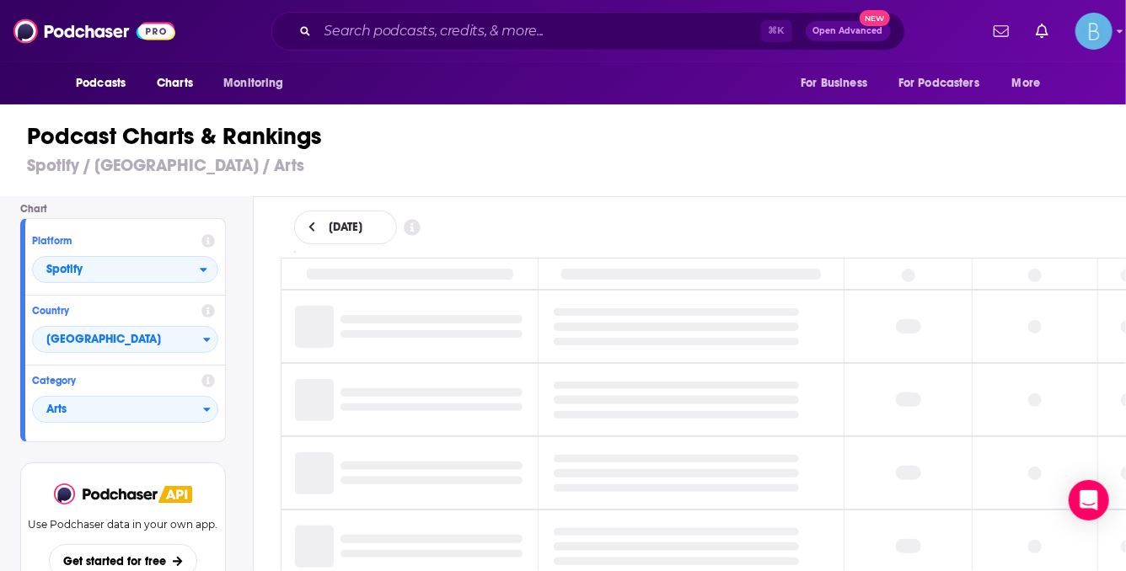
scroll to position [54, 0]
click at [109, 398] on span "Arts" at bounding box center [118, 410] width 170 height 29
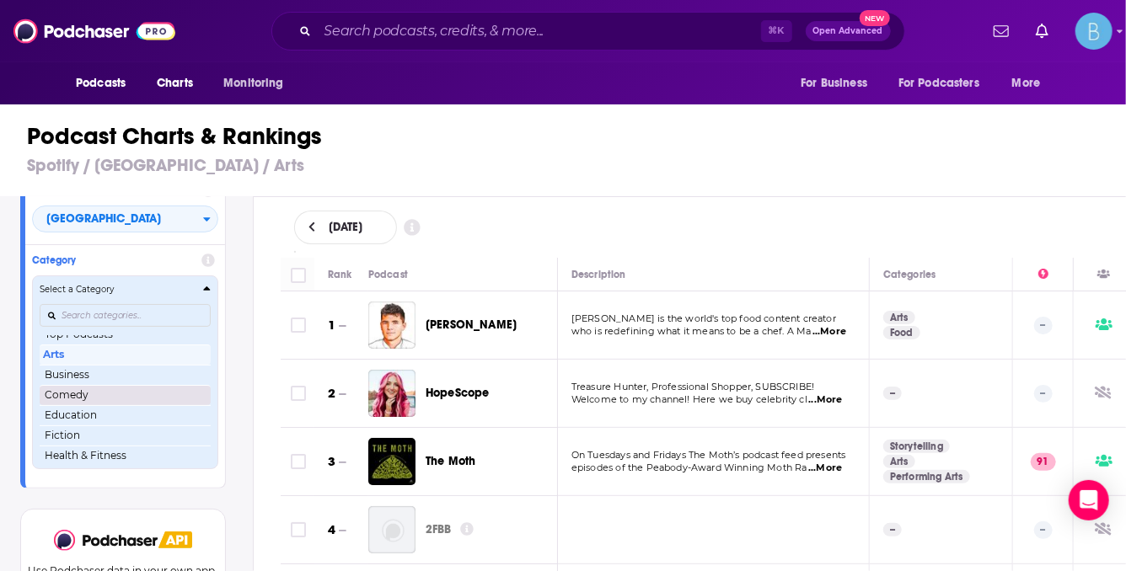
scroll to position [0, 0]
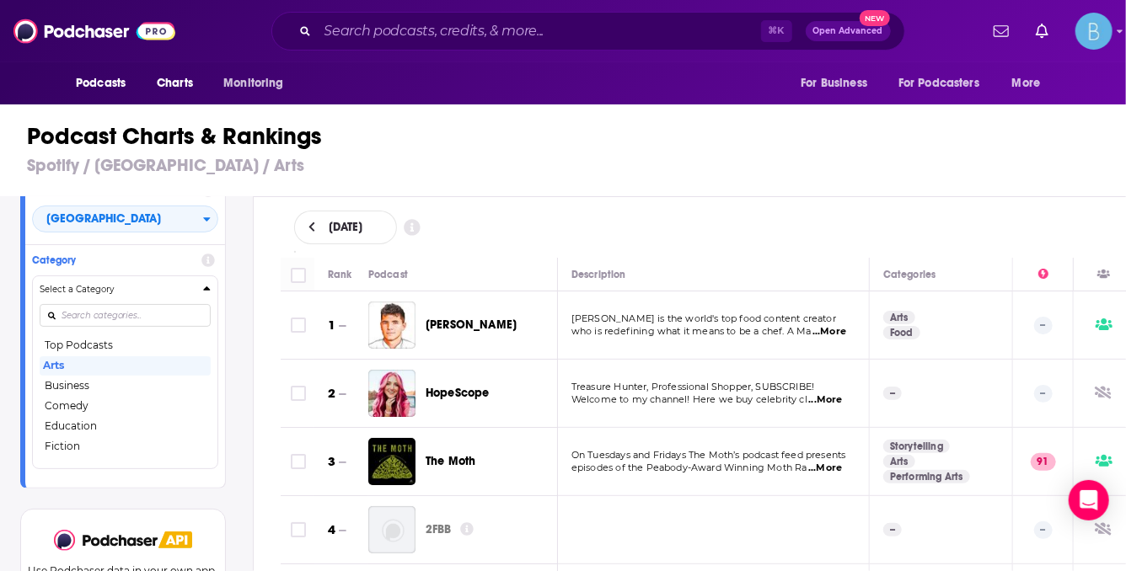
click at [112, 388] on button "Business" at bounding box center [125, 386] width 171 height 20
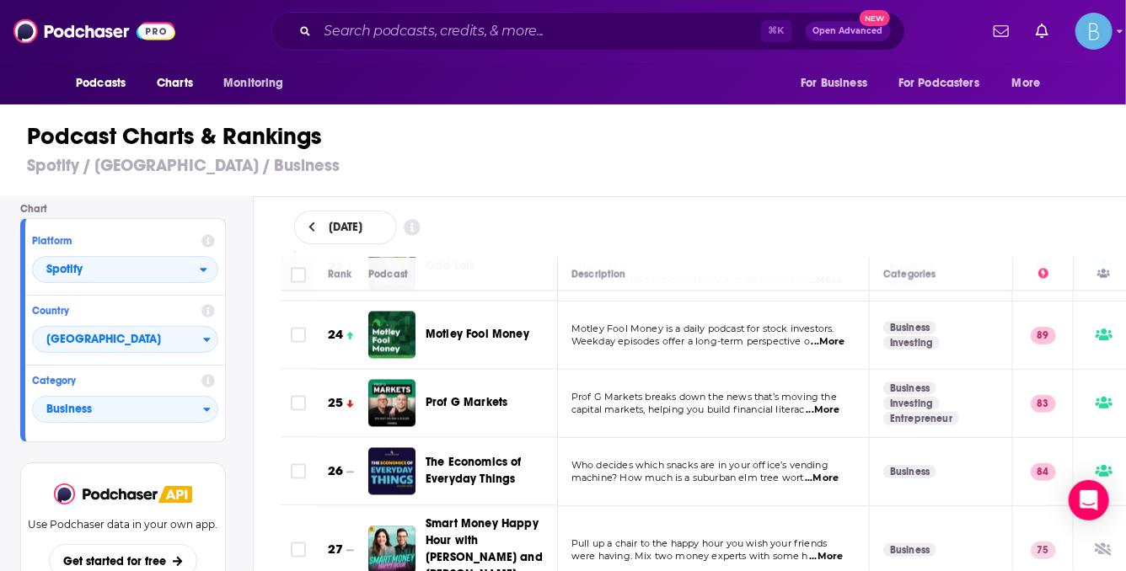
scroll to position [1656, 0]
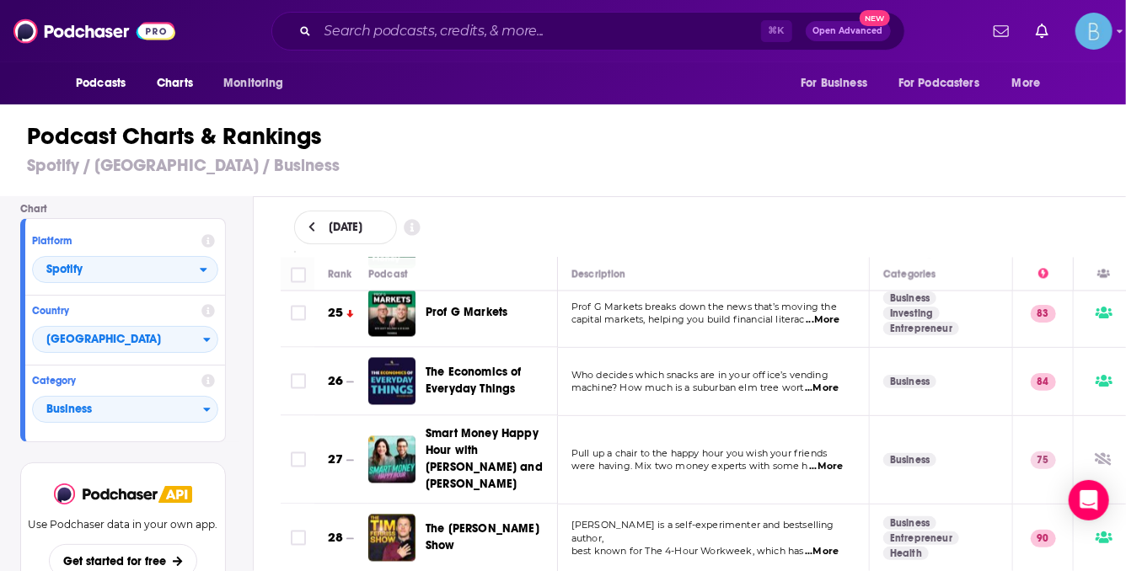
click at [822, 382] on span "...More" at bounding box center [822, 388] width 34 height 13
click at [482, 394] on div "The Economics of Everyday Things" at bounding box center [499, 381] width 147 height 47
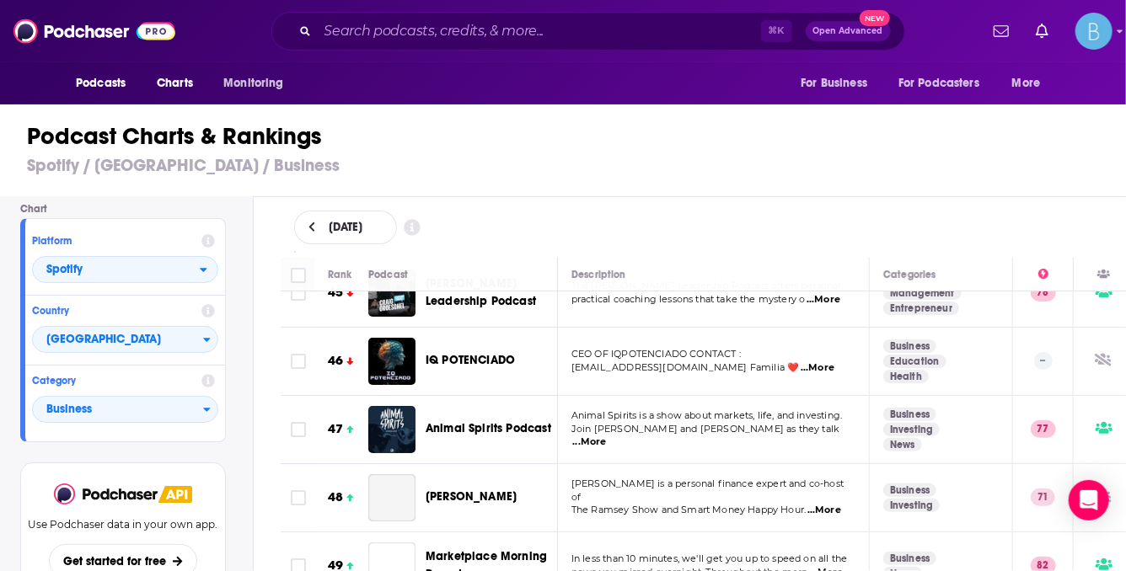
scroll to position [3067, 0]
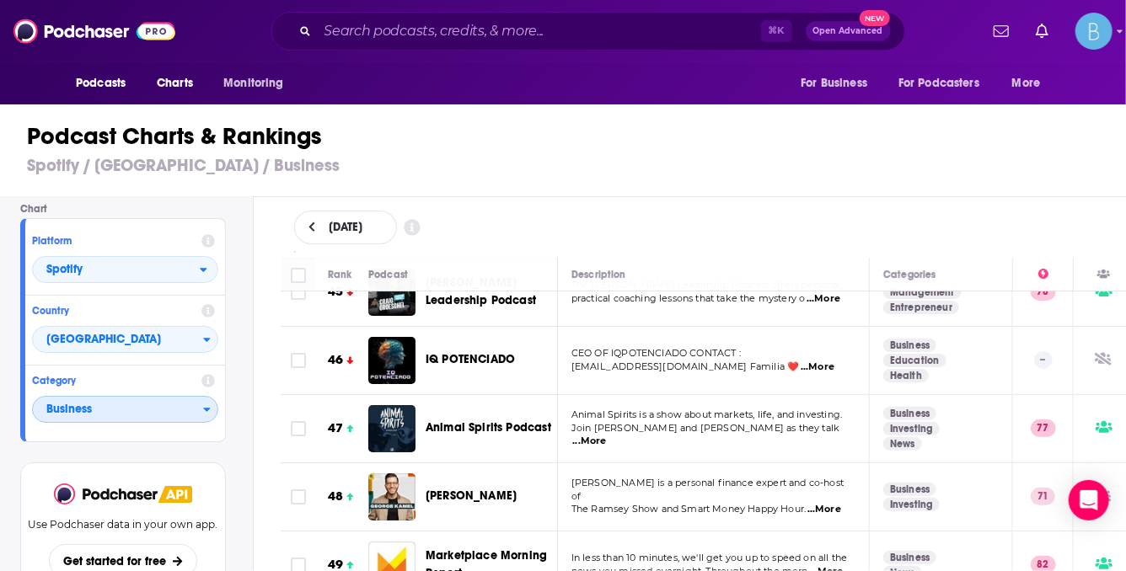
click at [158, 415] on span "Business" at bounding box center [118, 410] width 170 height 29
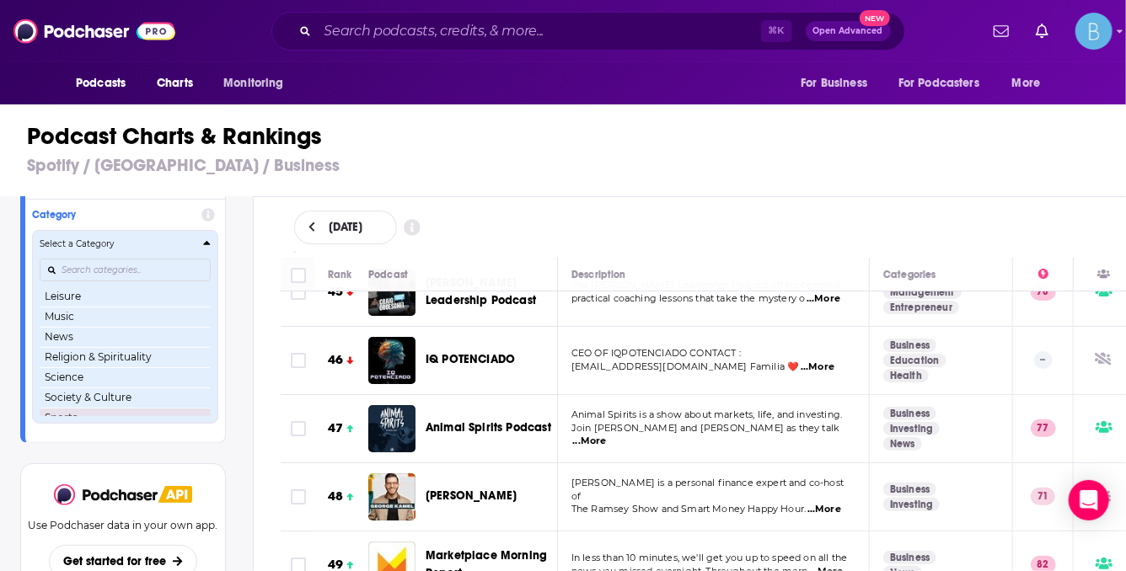
scroll to position [237, 0]
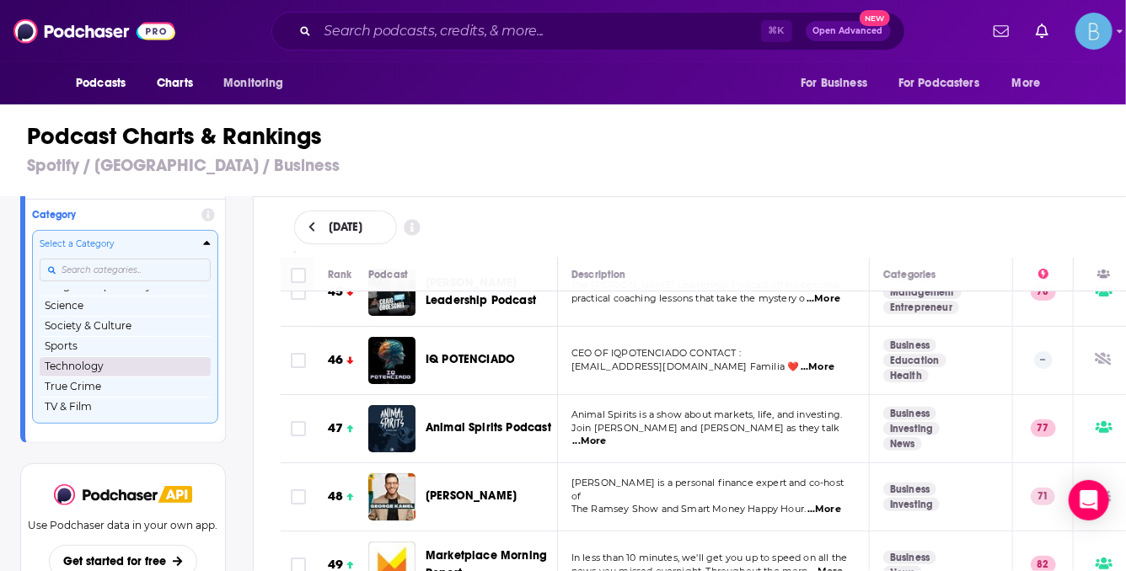
click at [92, 365] on button "Technology" at bounding box center [125, 366] width 171 height 20
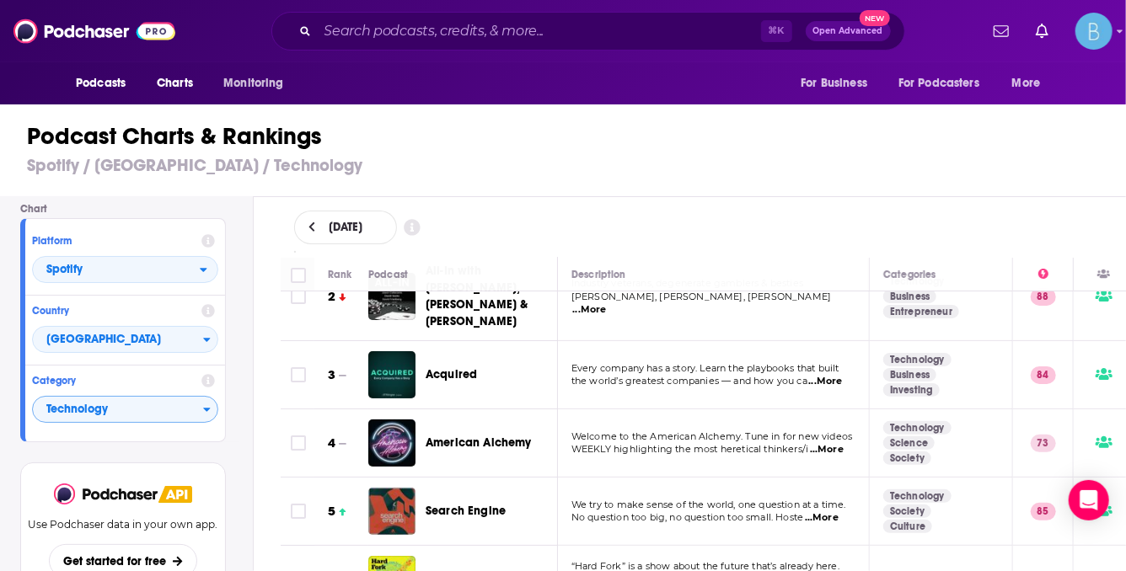
scroll to position [74, 0]
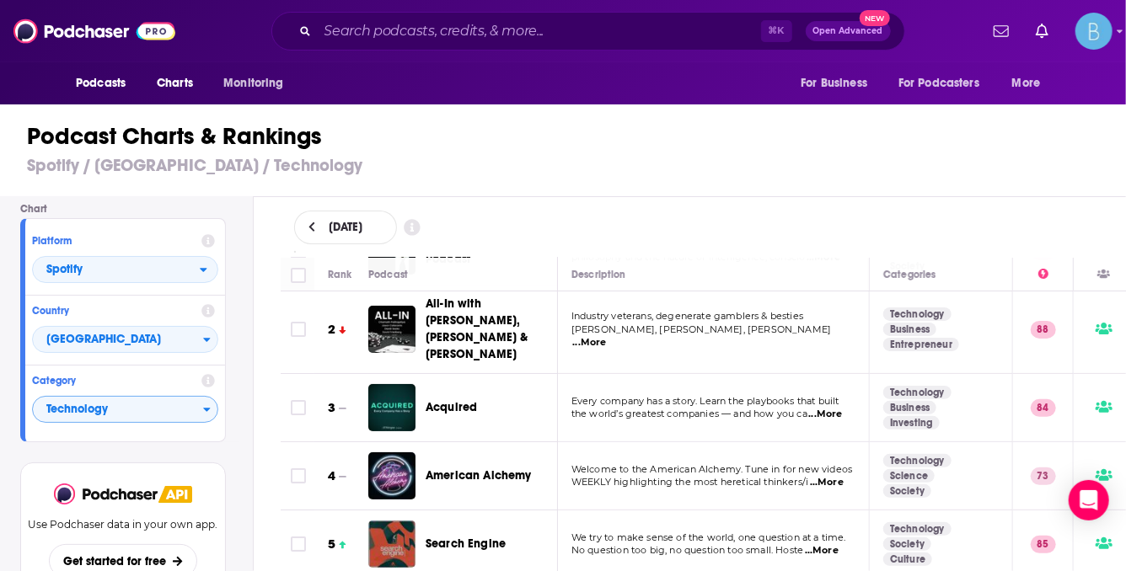
click at [607, 336] on span "...More" at bounding box center [590, 342] width 34 height 13
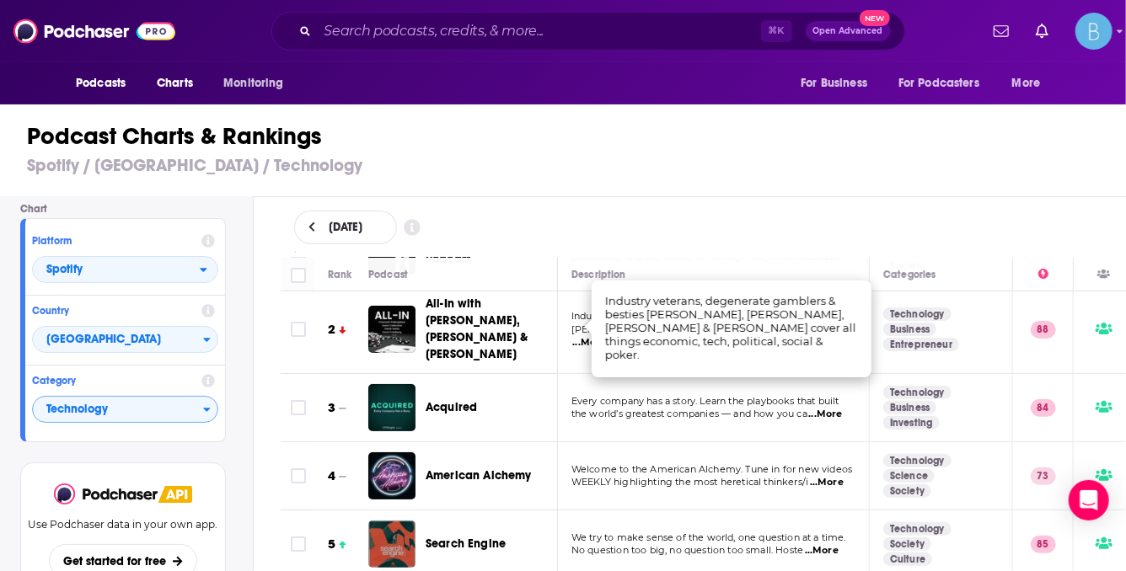
click at [559, 421] on td "Every company has a story. Learn the playbooks that built the world’s greatest …" at bounding box center [714, 408] width 312 height 68
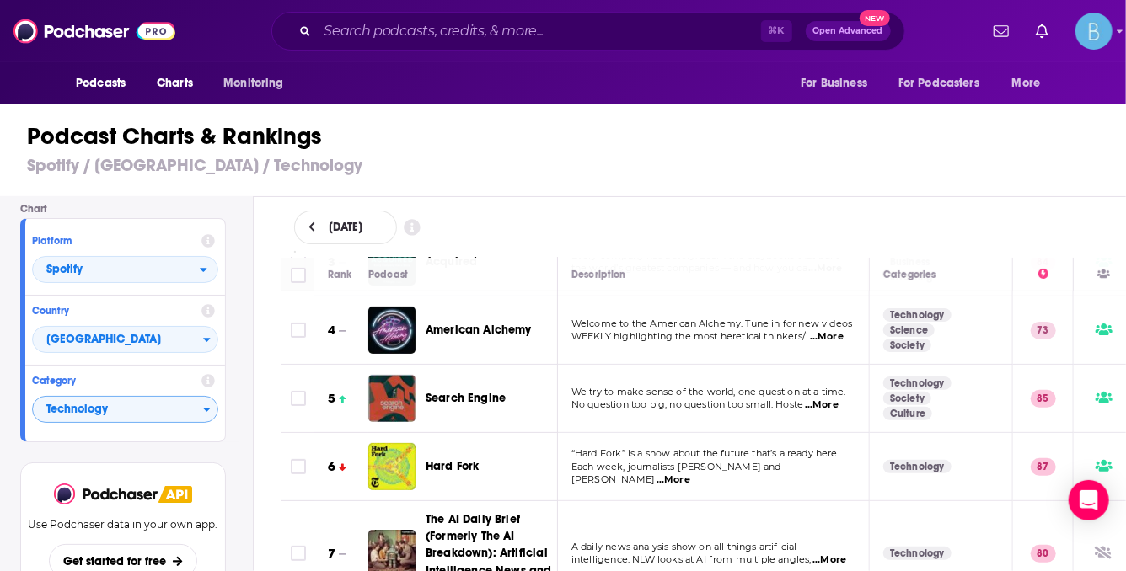
scroll to position [199, 0]
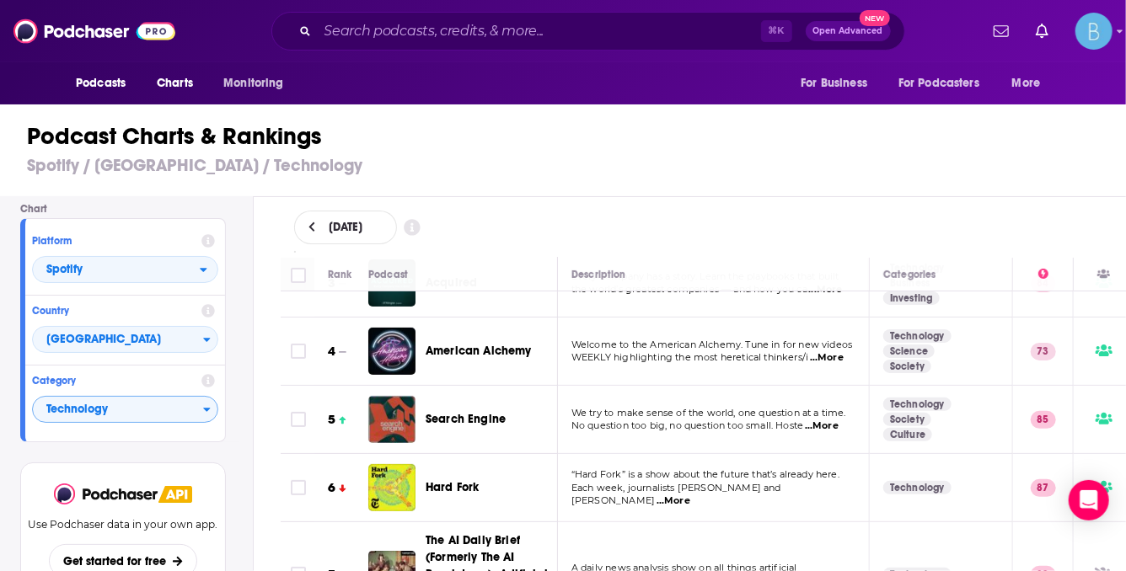
click at [824, 351] on span "...More" at bounding box center [827, 357] width 34 height 13
click at [699, 222] on div "August 21, 2025" at bounding box center [703, 228] width 819 height 34
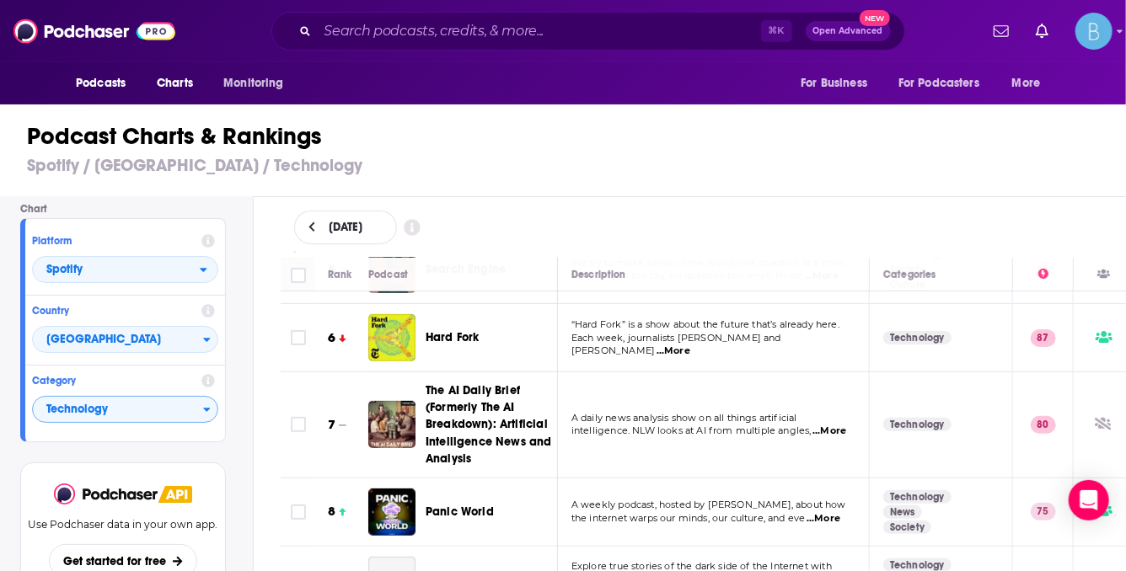
scroll to position [383, 0]
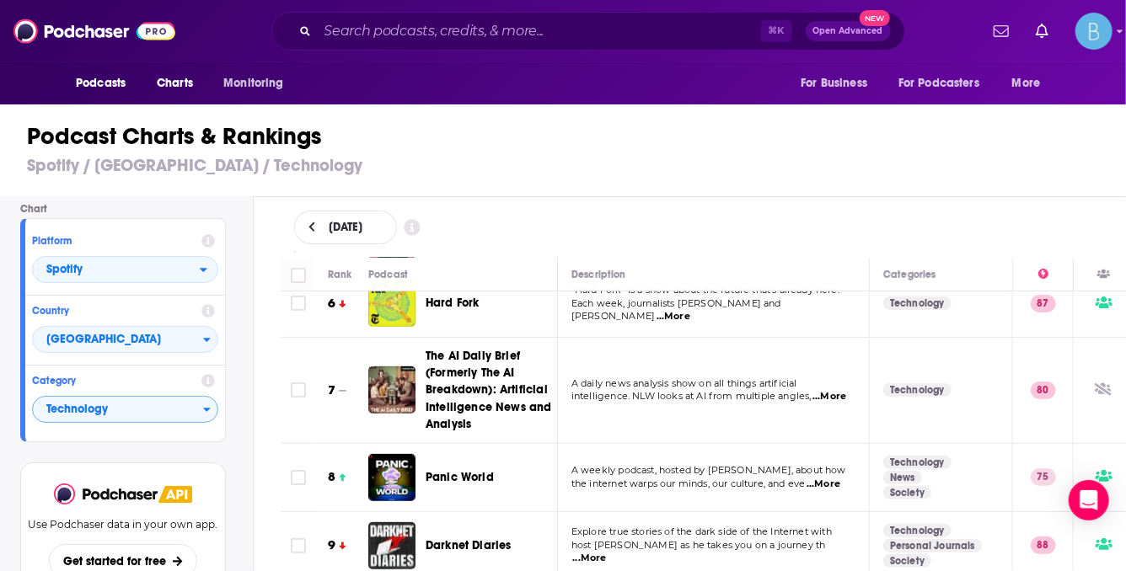
click at [840, 390] on span "...More" at bounding box center [829, 396] width 34 height 13
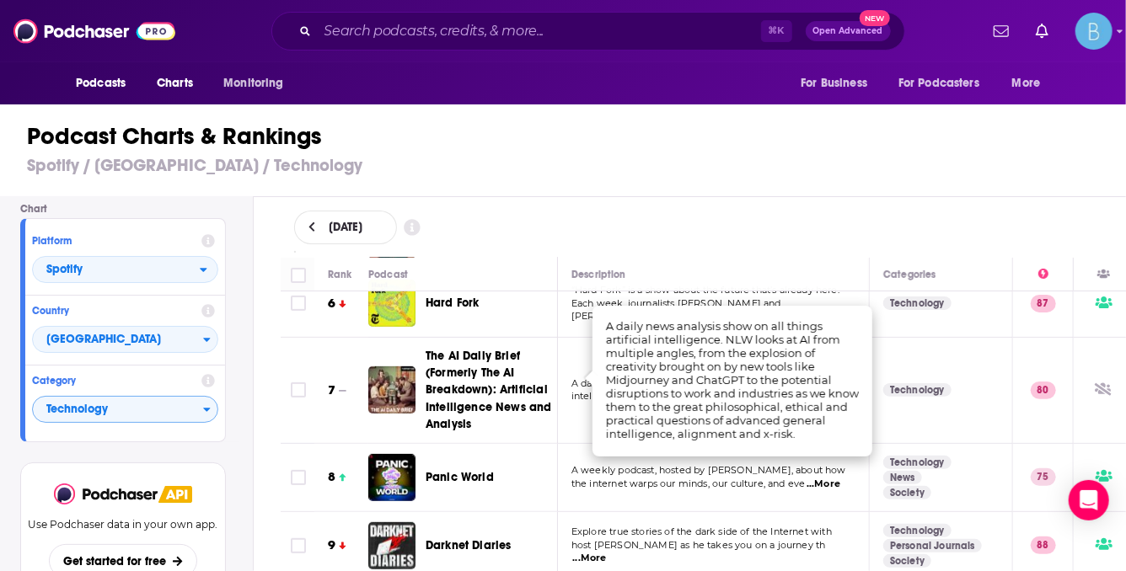
click at [780, 169] on h3 "Spotify / United States / Technology" at bounding box center [570, 165] width 1086 height 21
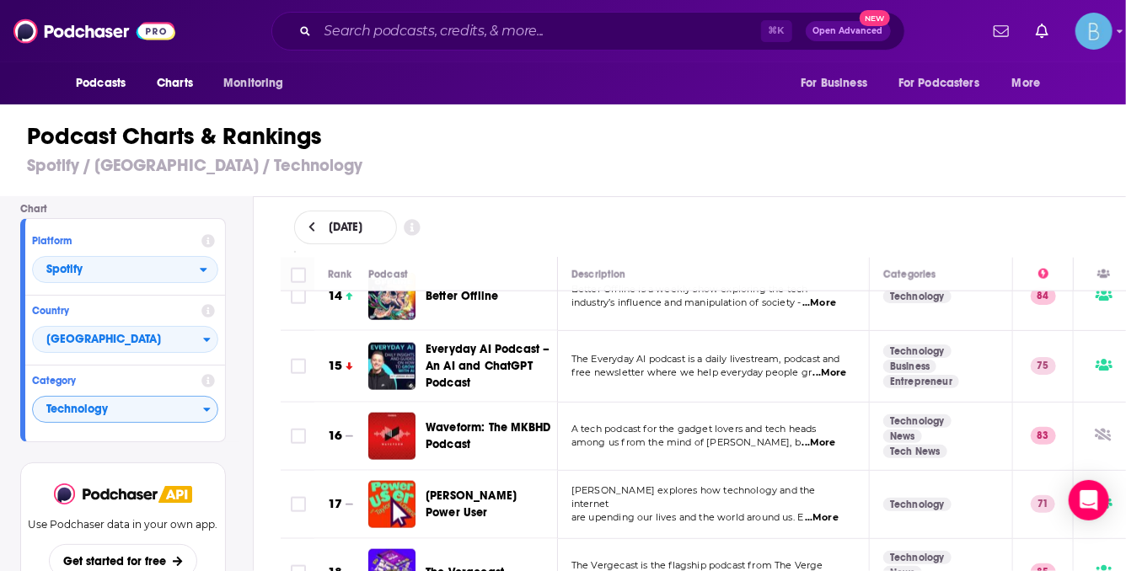
scroll to position [978, 0]
click at [843, 367] on span "...More" at bounding box center [830, 373] width 34 height 13
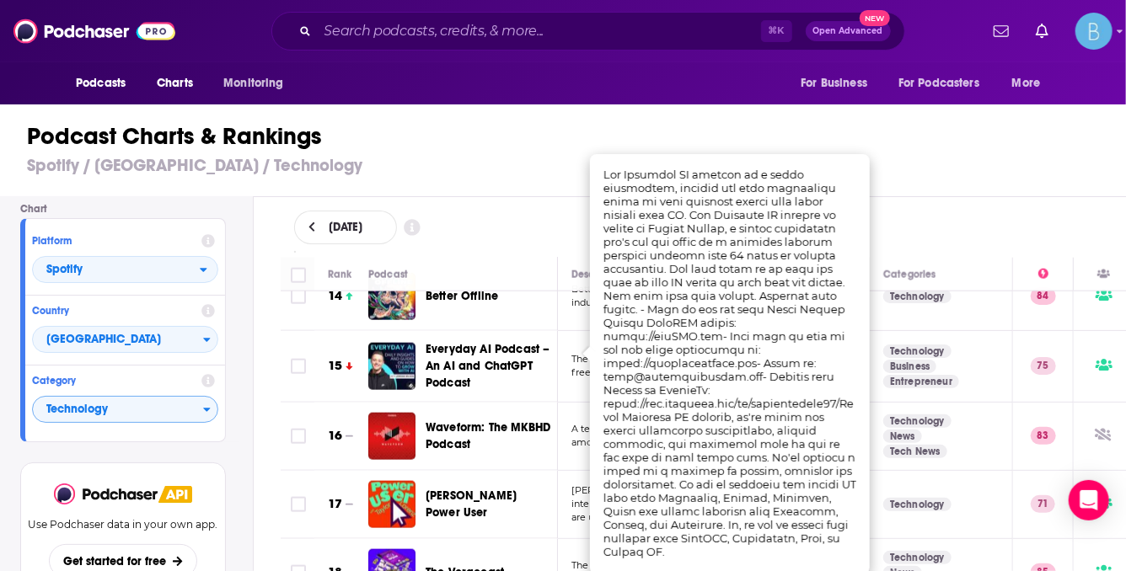
click at [548, 421] on span "Waveform: The MKBHD Podcast" at bounding box center [488, 436] width 125 height 31
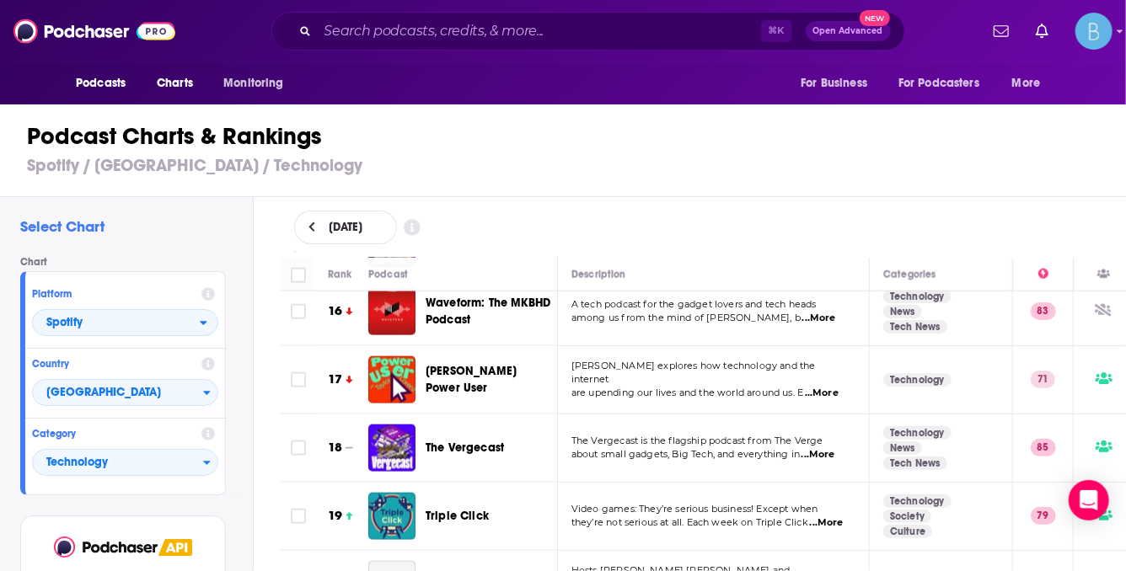
scroll to position [1108, 0]
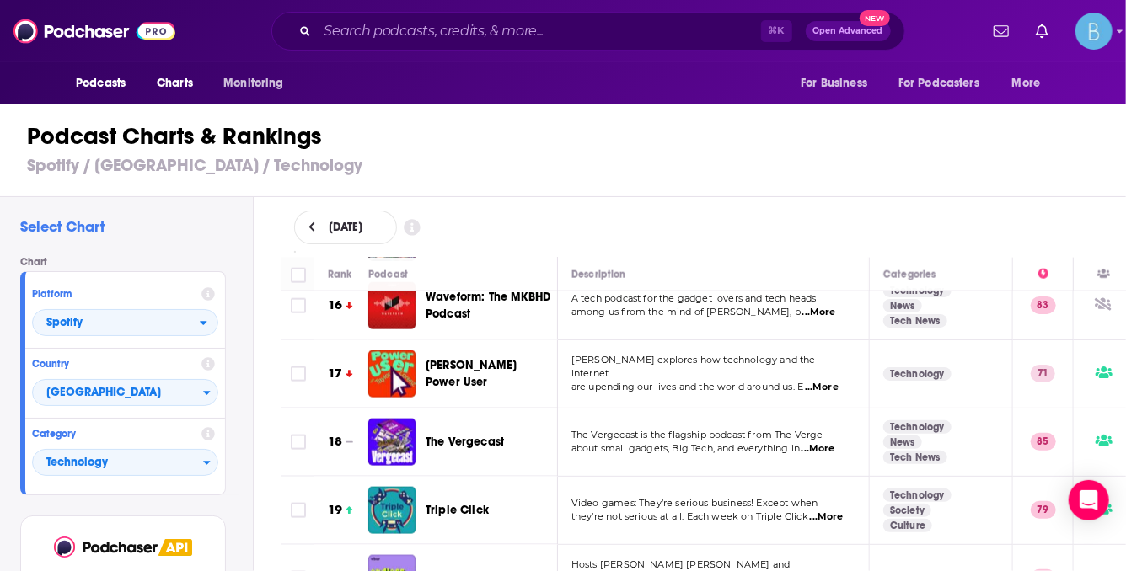
click at [825, 442] on span "...More" at bounding box center [818, 448] width 34 height 13
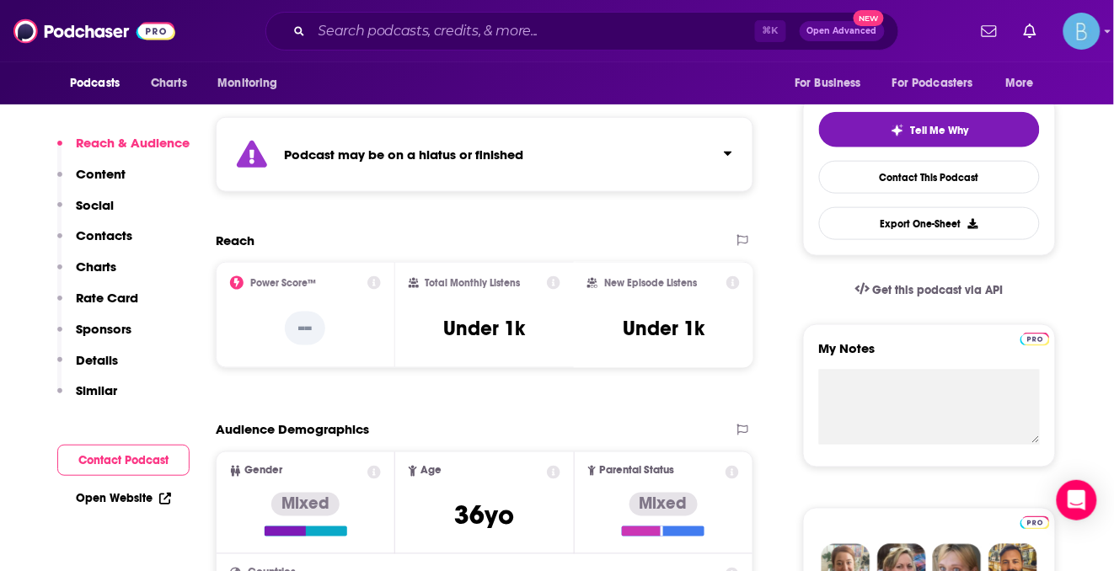
scroll to position [212, 0]
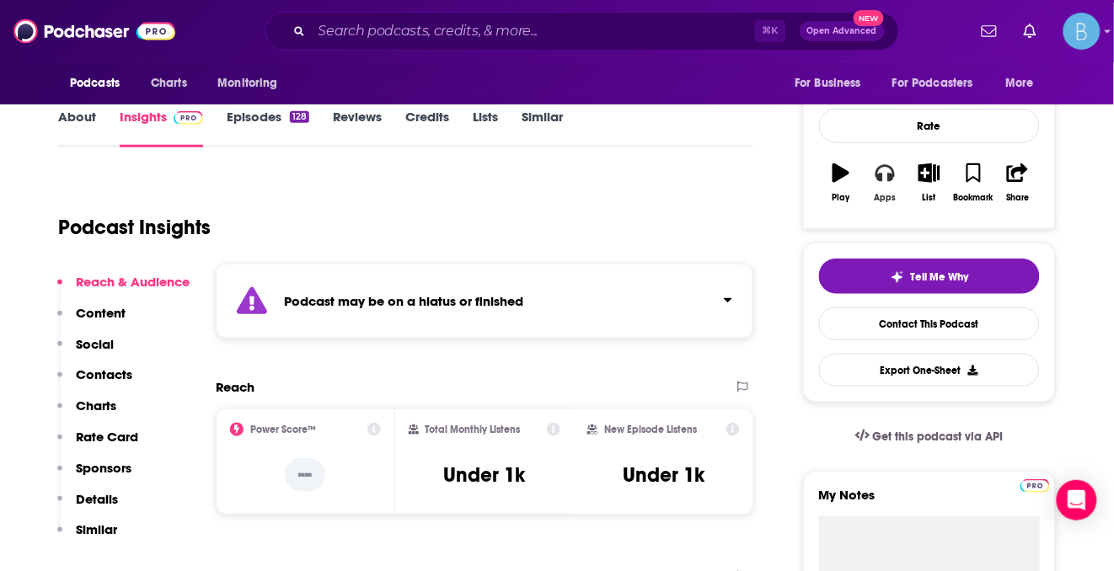
click at [880, 177] on icon "button" at bounding box center [885, 173] width 19 height 17
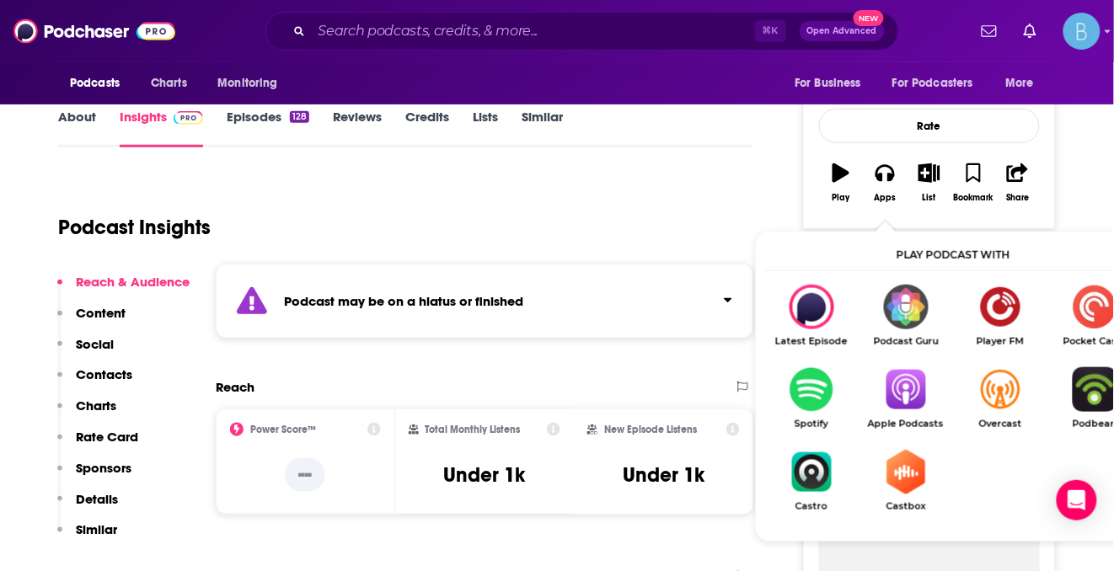
click at [823, 377] on img "Show Listen On dropdown" at bounding box center [811, 389] width 94 height 45
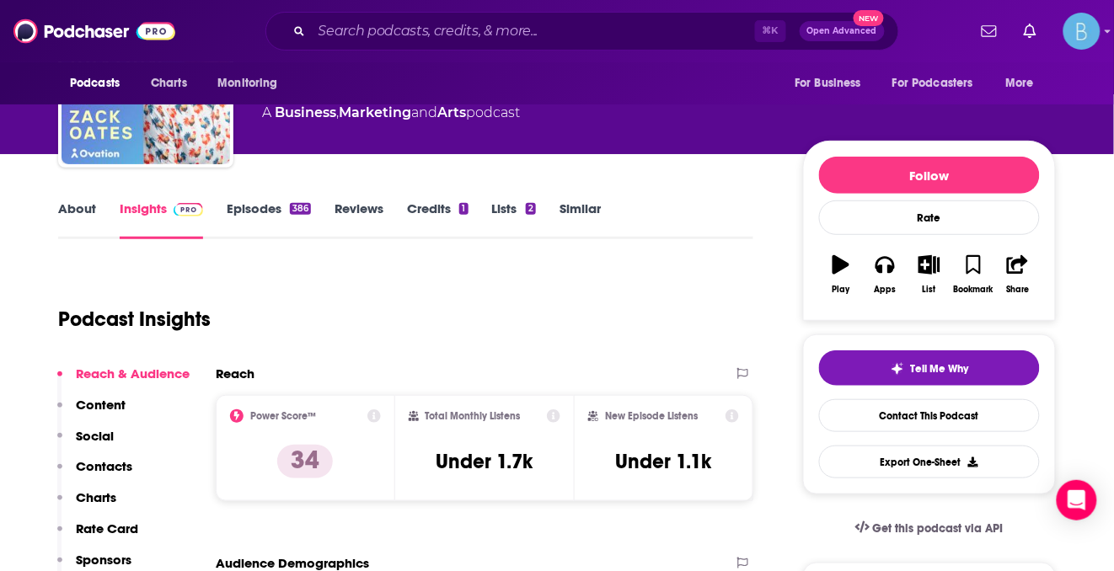
scroll to position [183, 0]
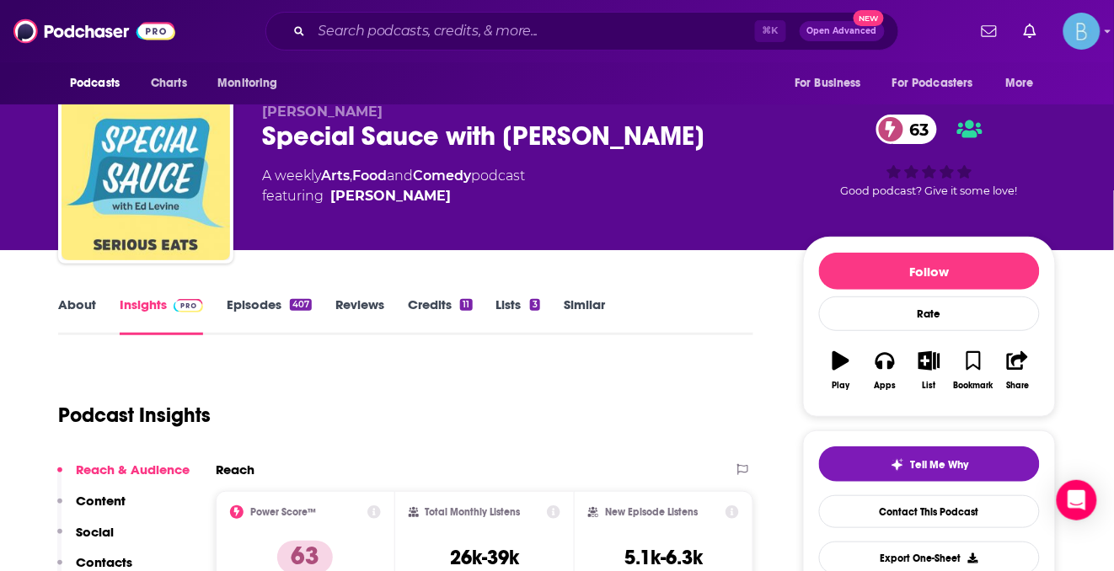
scroll to position [174, 0]
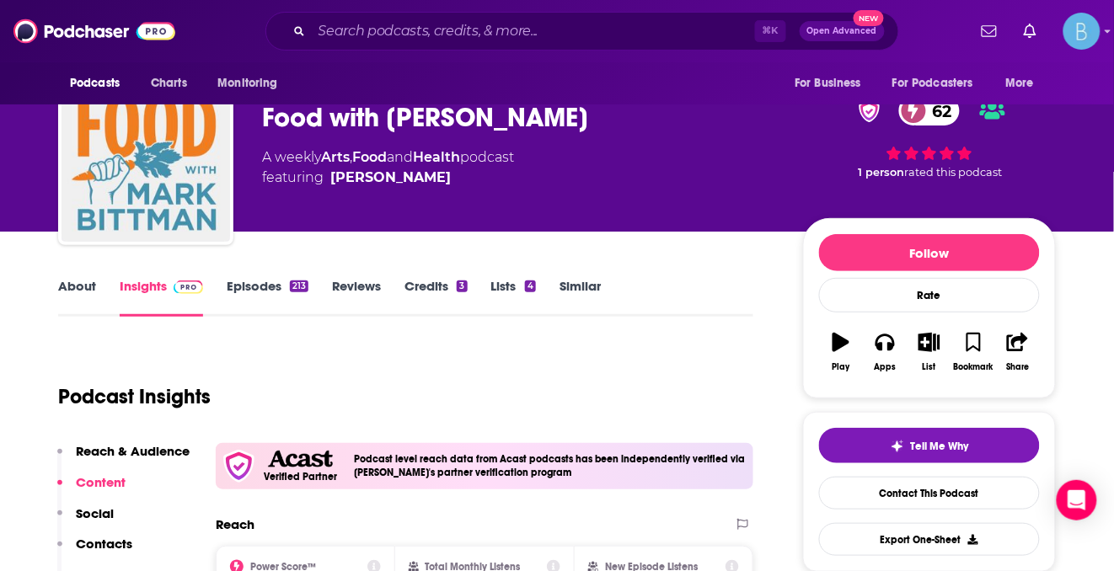
scroll to position [110, 0]
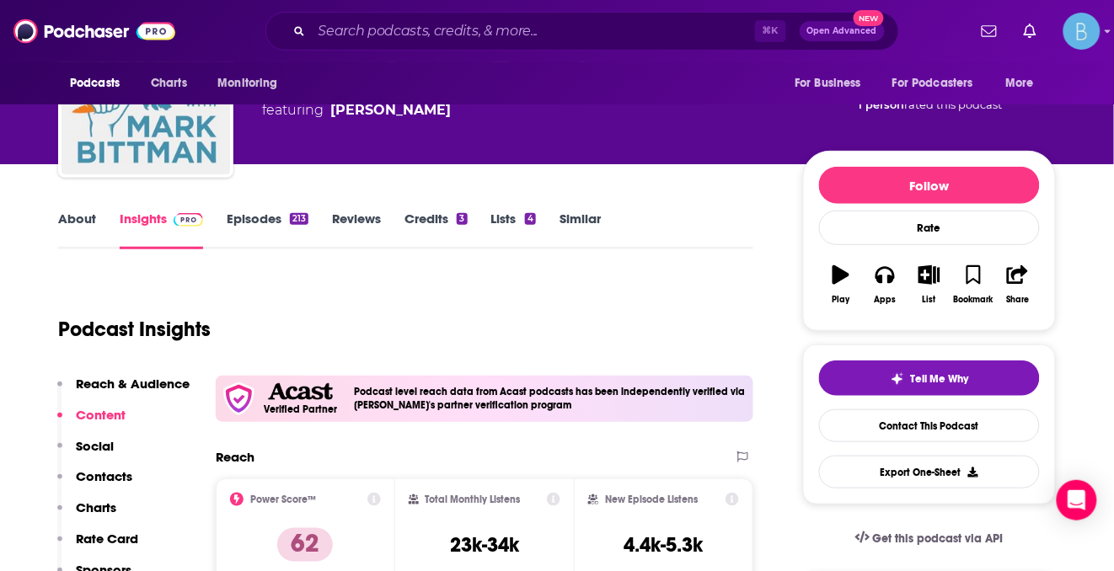
click at [298, 221] on div "213" at bounding box center [299, 219] width 19 height 12
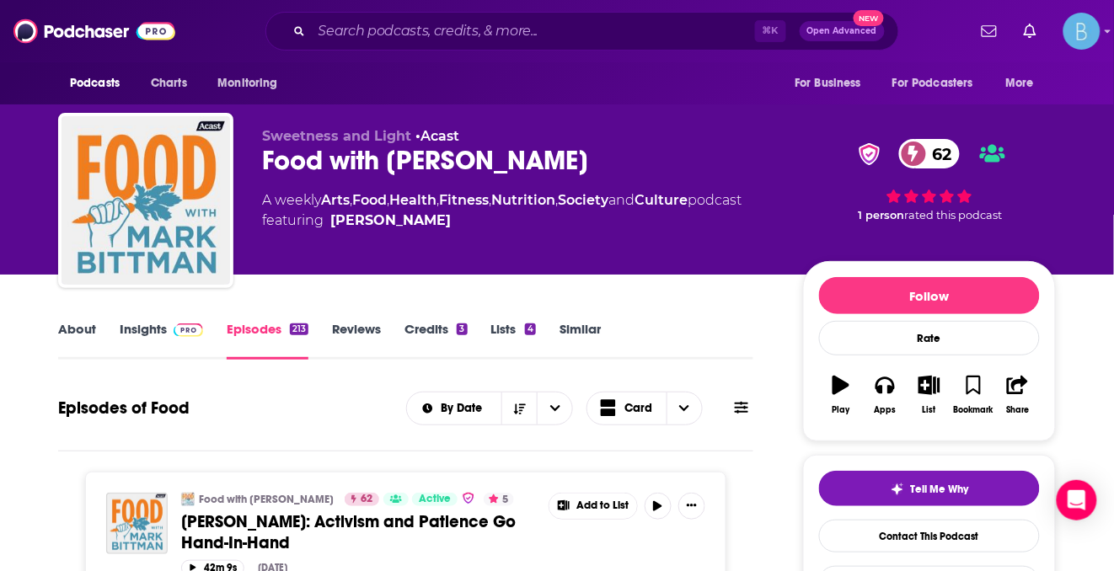
click at [161, 336] on link "Insights" at bounding box center [161, 340] width 83 height 39
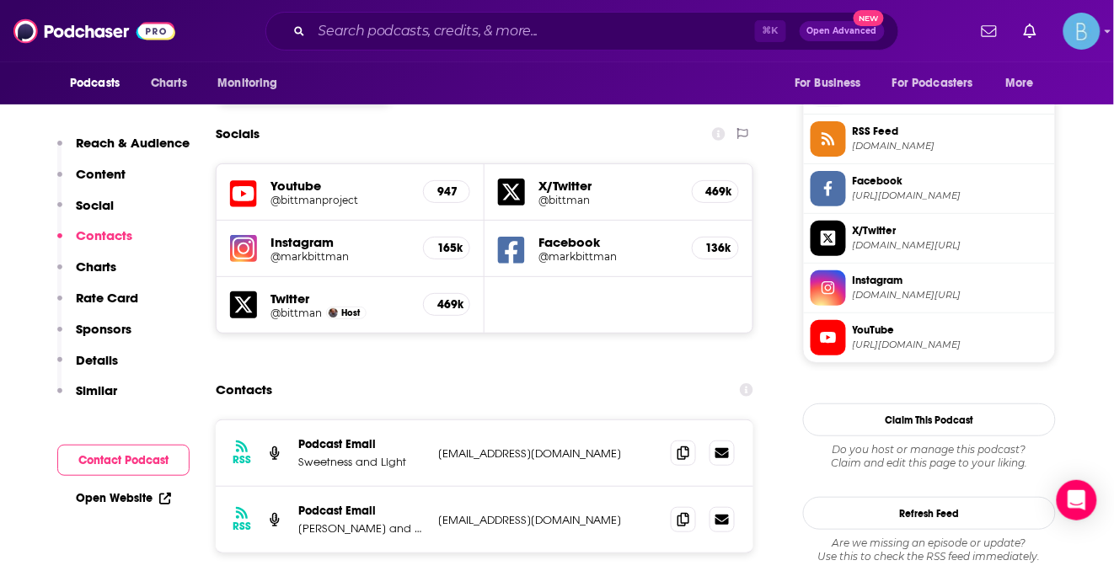
scroll to position [1523, 0]
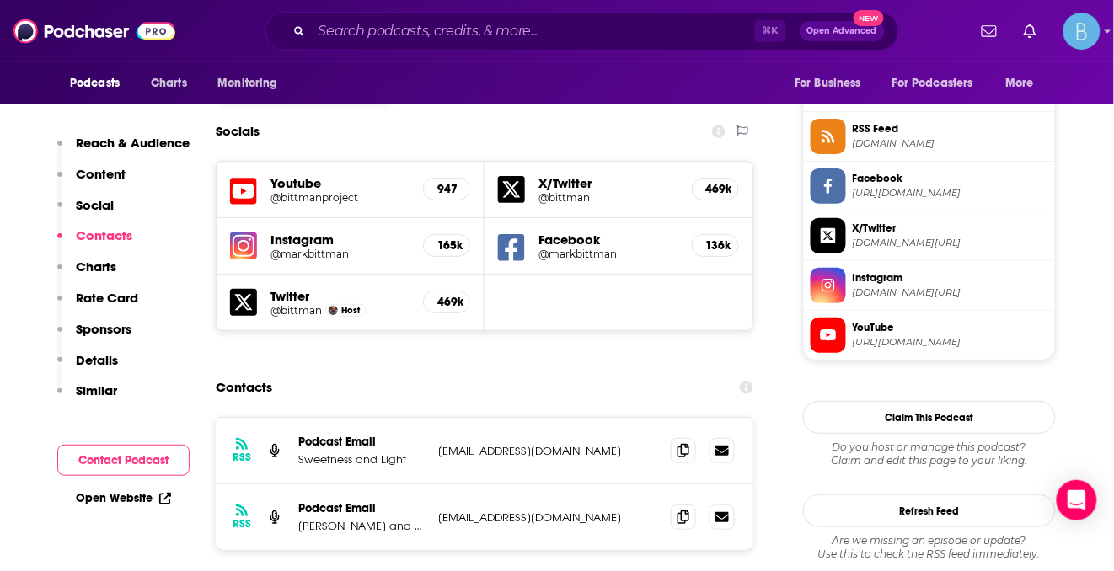
click at [351, 435] on p "Podcast Email" at bounding box center [361, 442] width 126 height 14
click at [679, 443] on icon at bounding box center [684, 449] width 12 height 13
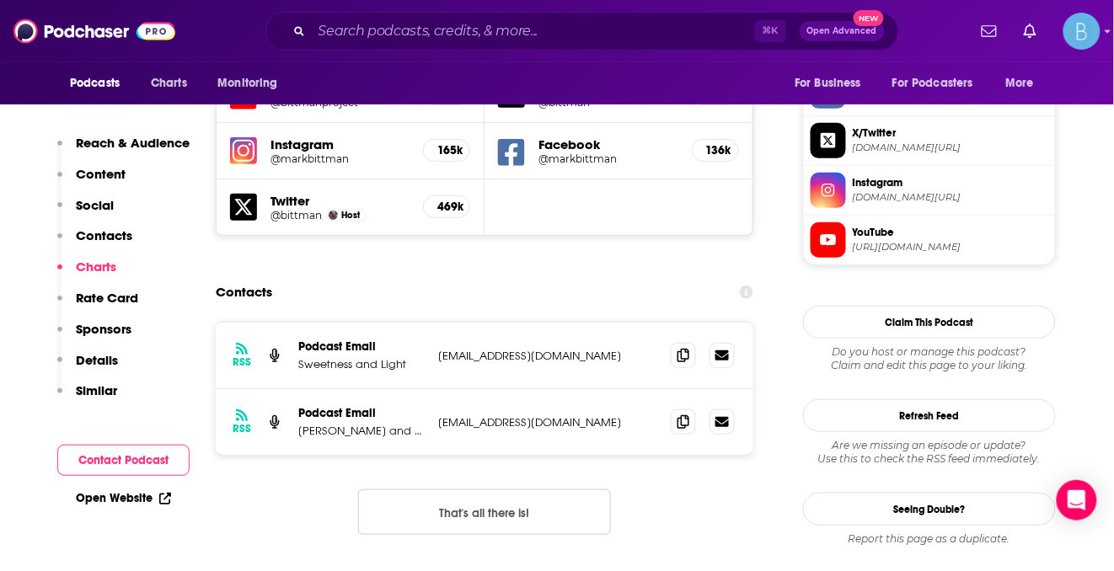
scroll to position [1602, 0]
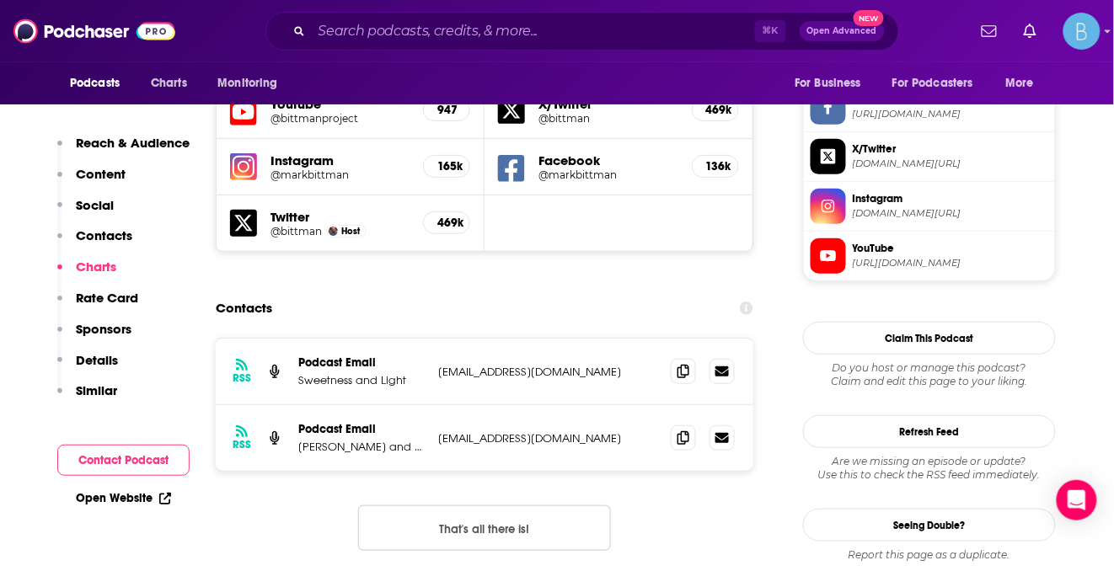
click at [355, 440] on p "[PERSON_NAME] and [PERSON_NAME]" at bounding box center [361, 447] width 126 height 14
click at [356, 440] on p "[PERSON_NAME] and [PERSON_NAME]" at bounding box center [361, 447] width 126 height 14
click at [357, 440] on p "[PERSON_NAME] and [PERSON_NAME]" at bounding box center [361, 447] width 126 height 14
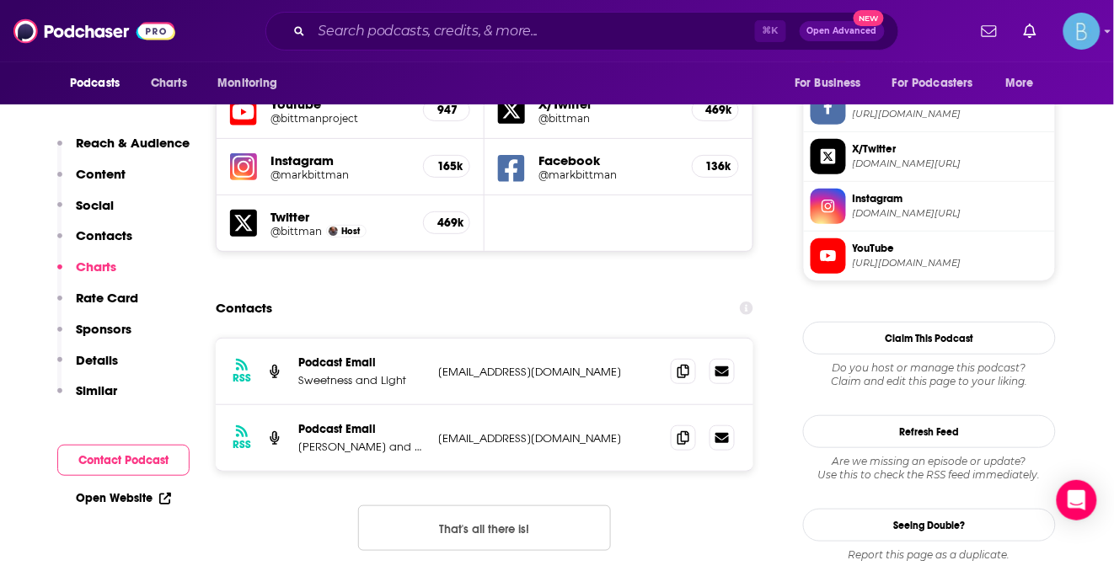
click at [414, 440] on p "[PERSON_NAME] and [PERSON_NAME]" at bounding box center [361, 447] width 126 height 14
click at [412, 440] on p "Matt and McKinley Breen" at bounding box center [361, 447] width 126 height 14
click at [682, 364] on icon at bounding box center [684, 370] width 12 height 13
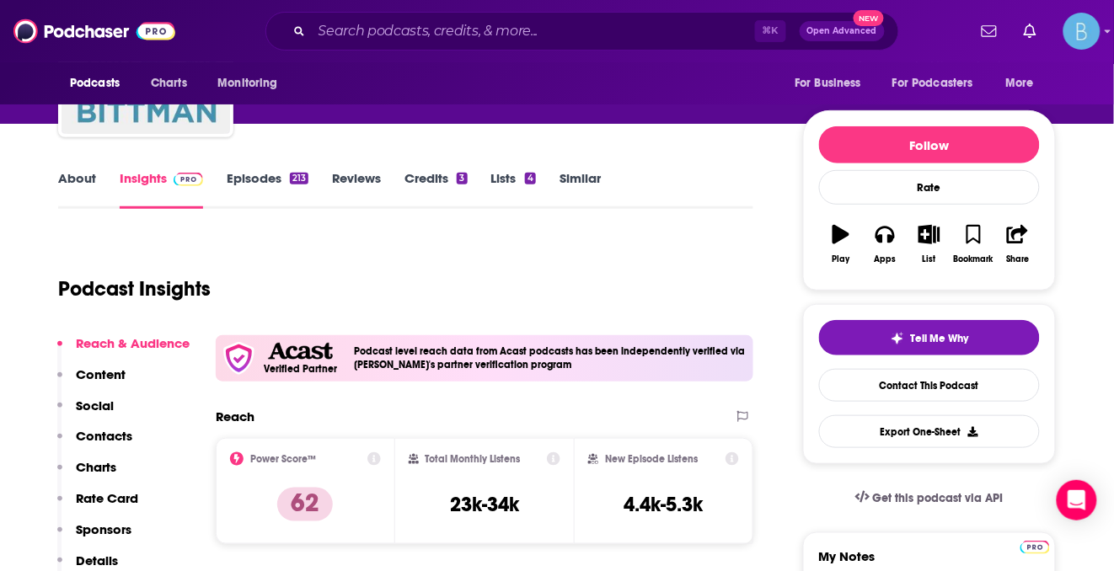
scroll to position [297, 0]
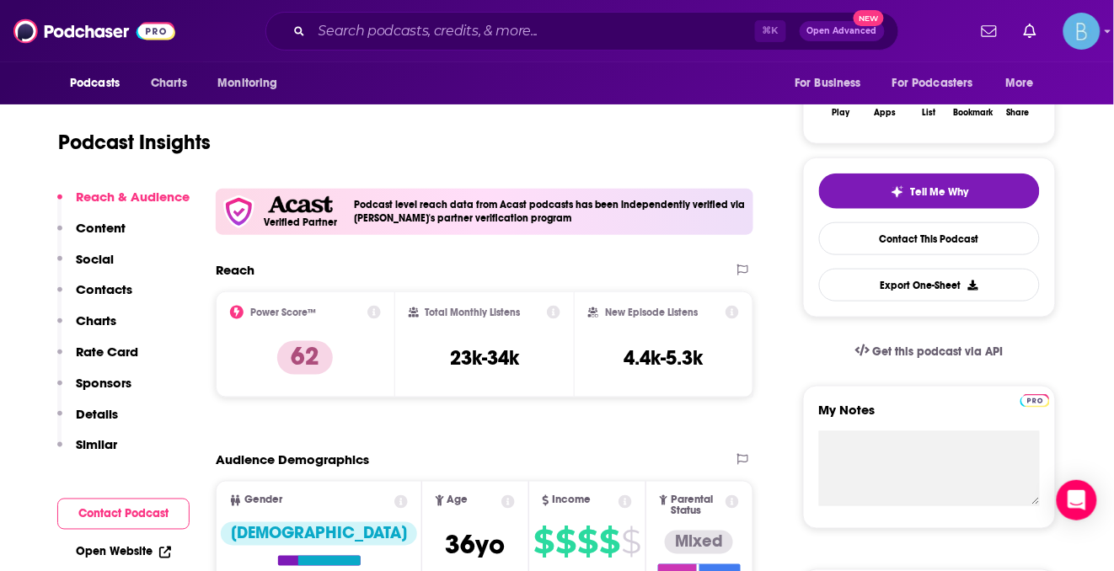
click at [493, 350] on h3 "23k-34k" at bounding box center [484, 358] width 69 height 25
copy div "23k-34k"
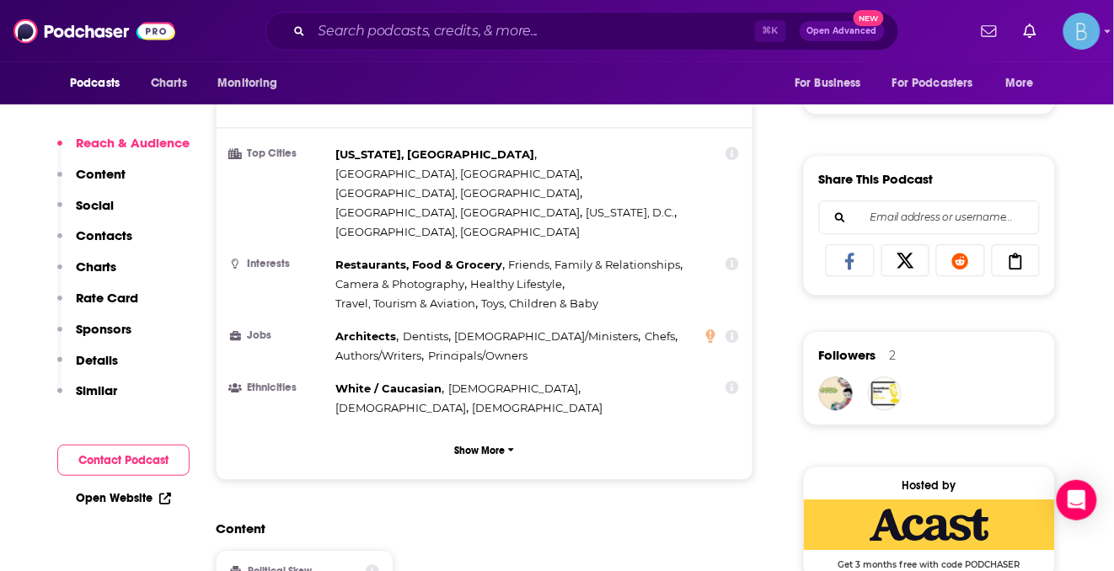
scroll to position [1416, 0]
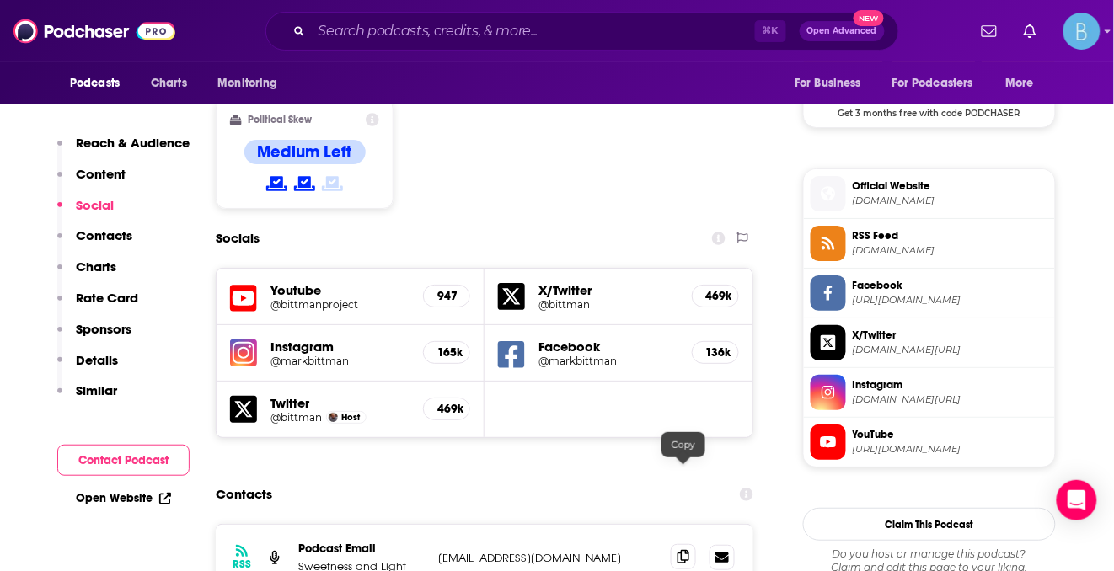
click at [684, 550] on icon at bounding box center [684, 556] width 12 height 13
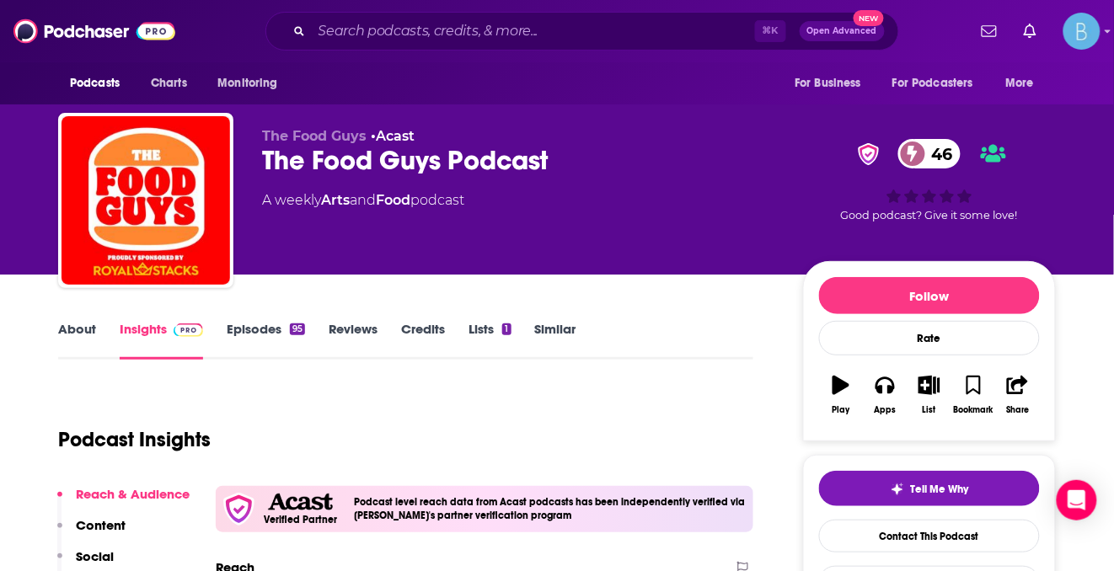
click at [274, 329] on link "Episodes 95" at bounding box center [266, 340] width 78 height 39
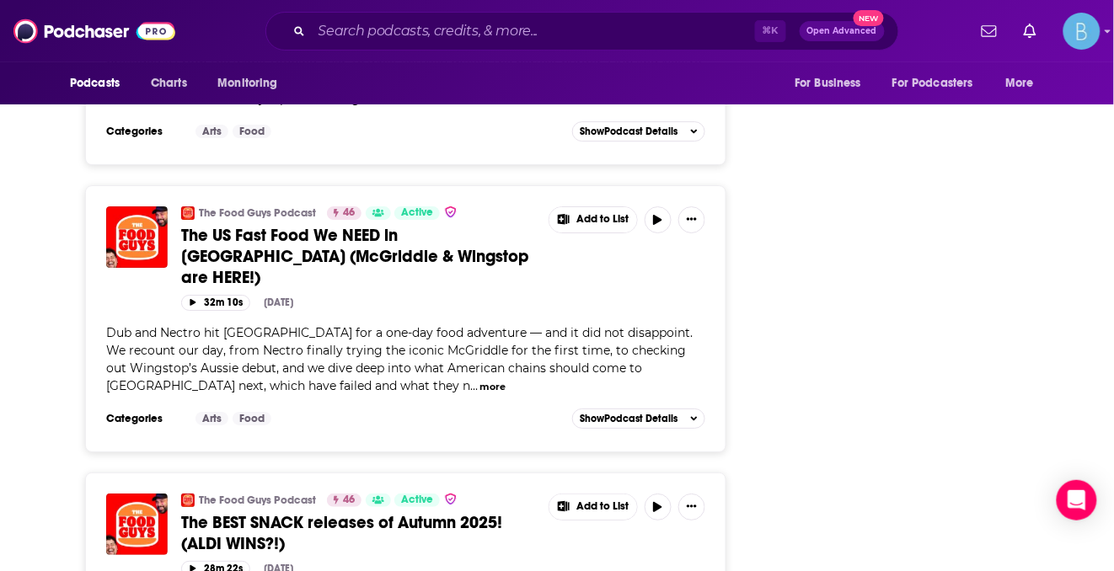
scroll to position [4325, 0]
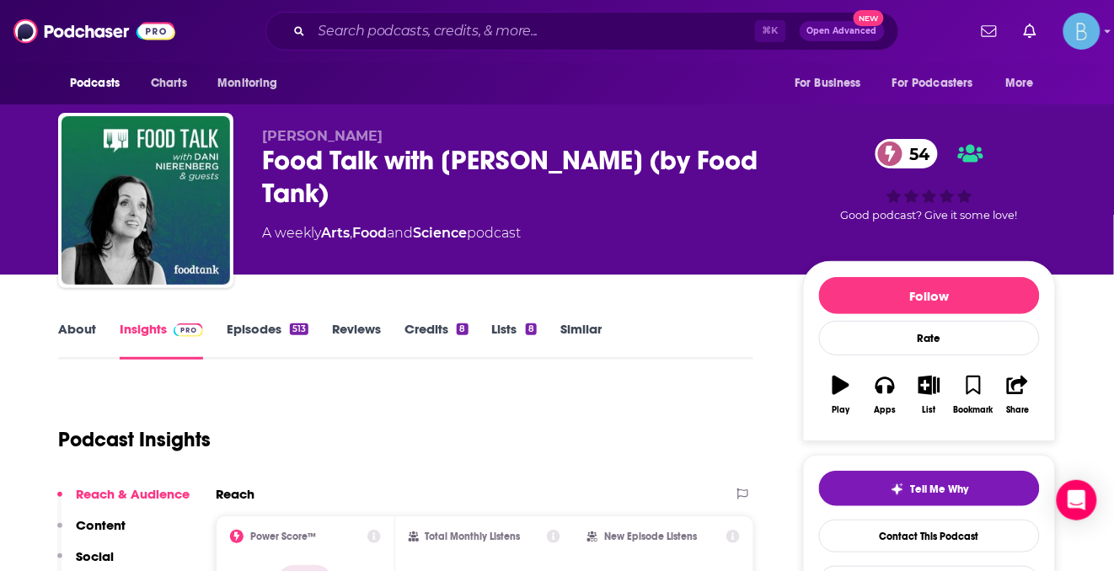
click at [258, 339] on link "Episodes 513" at bounding box center [268, 340] width 82 height 39
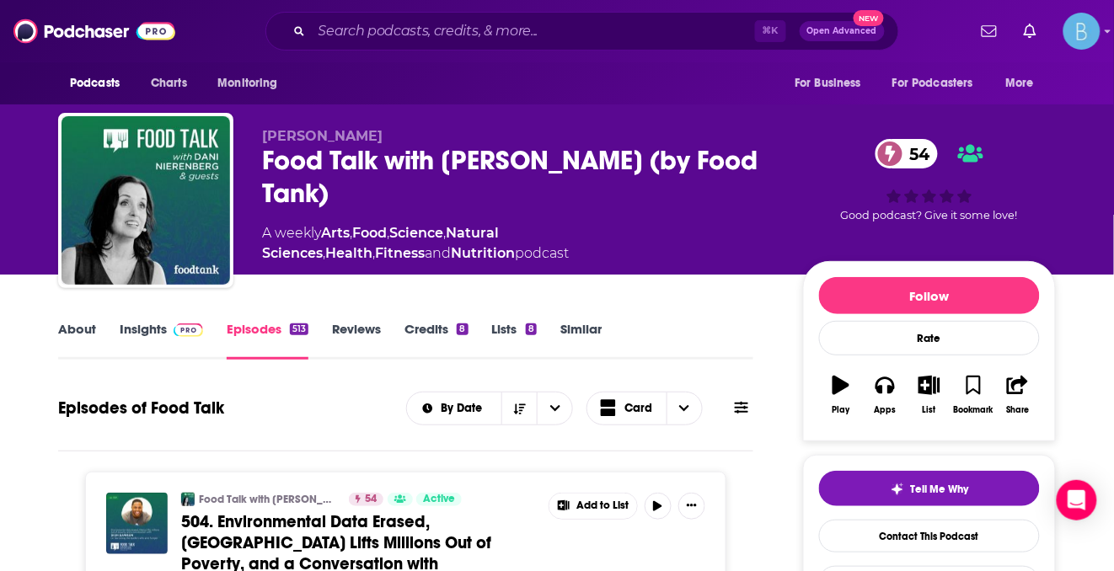
click at [150, 340] on link "Insights" at bounding box center [161, 340] width 83 height 39
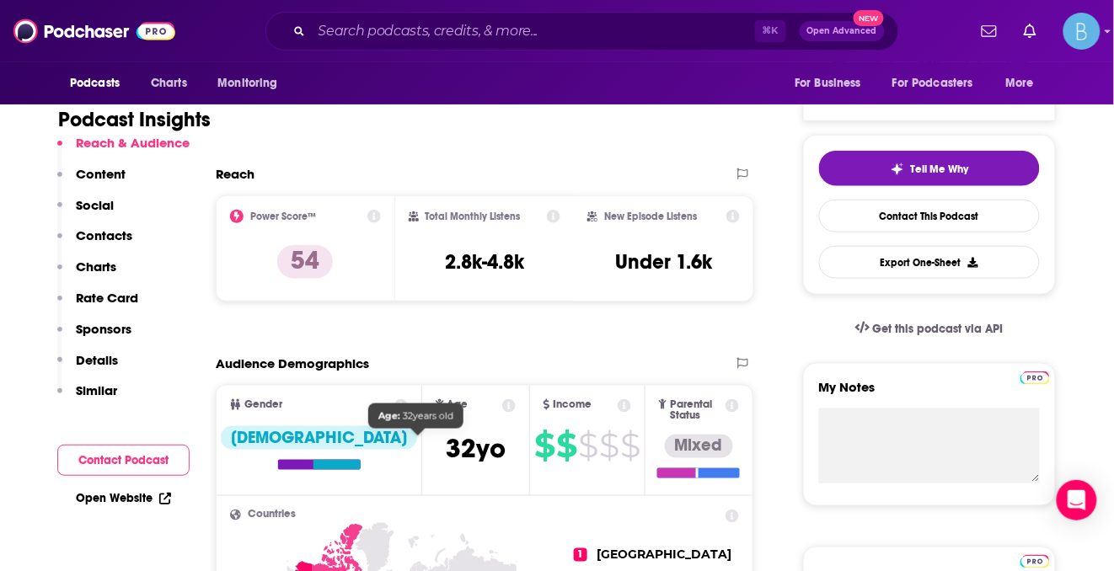
scroll to position [312, 0]
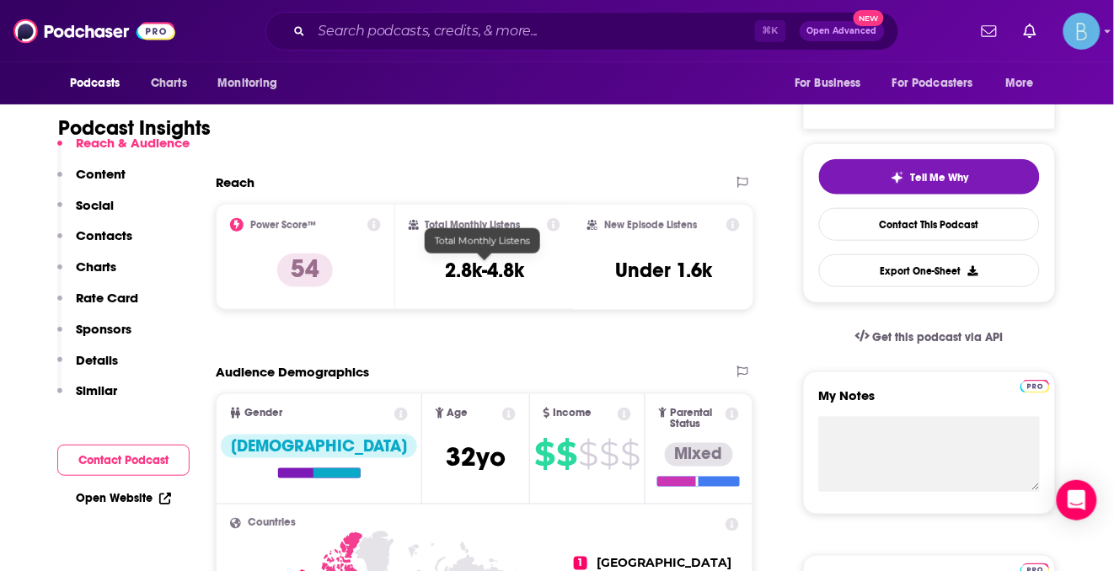
click at [481, 273] on h3 "2.8k-4.8k" at bounding box center [484, 270] width 79 height 25
copy div "2.8k-4.8k"
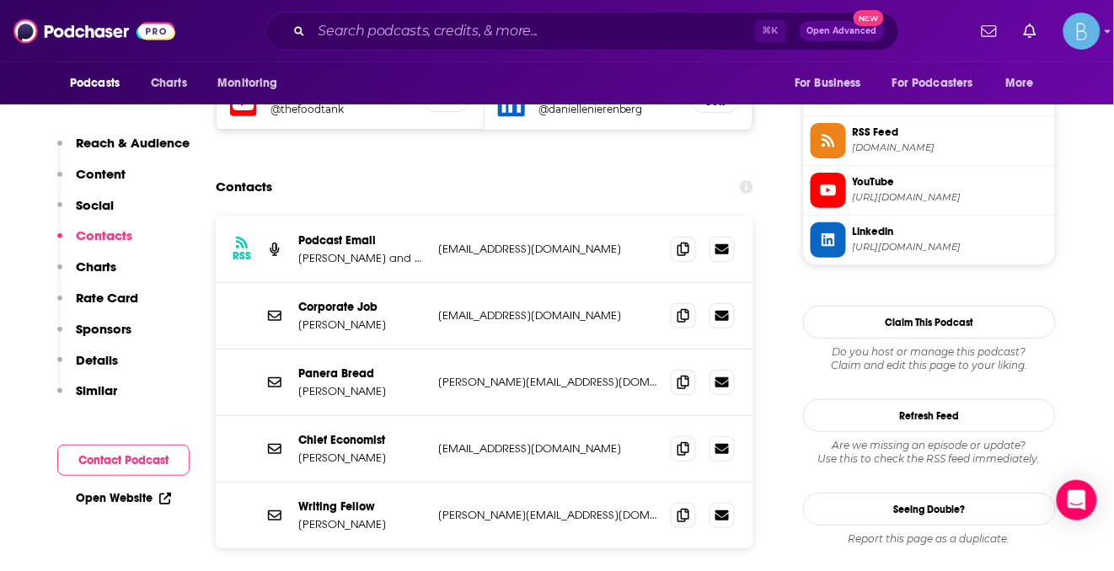
scroll to position [1416, 0]
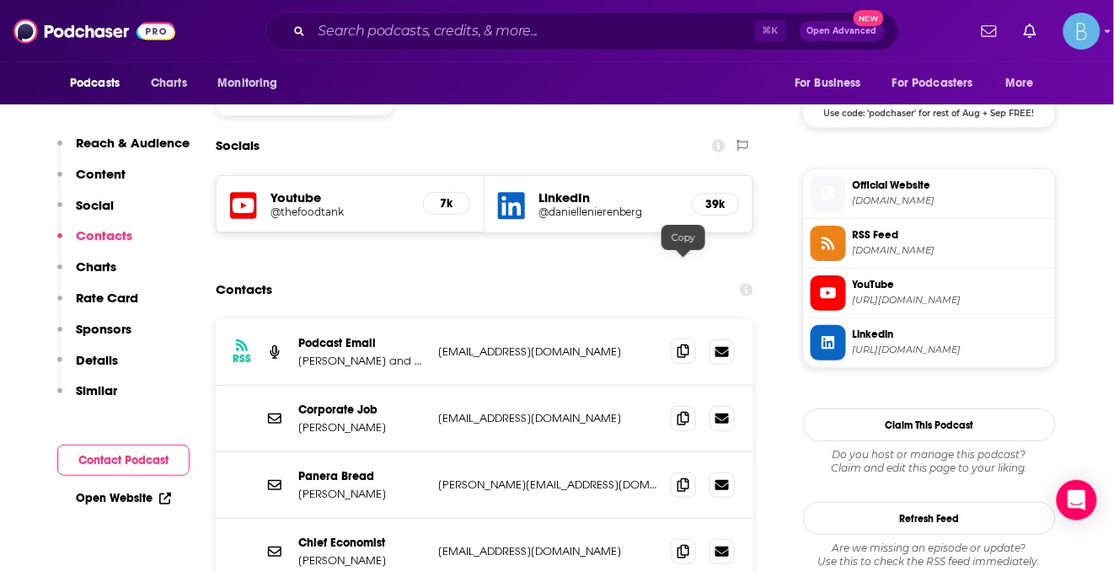
click at [684, 345] on icon at bounding box center [684, 351] width 12 height 13
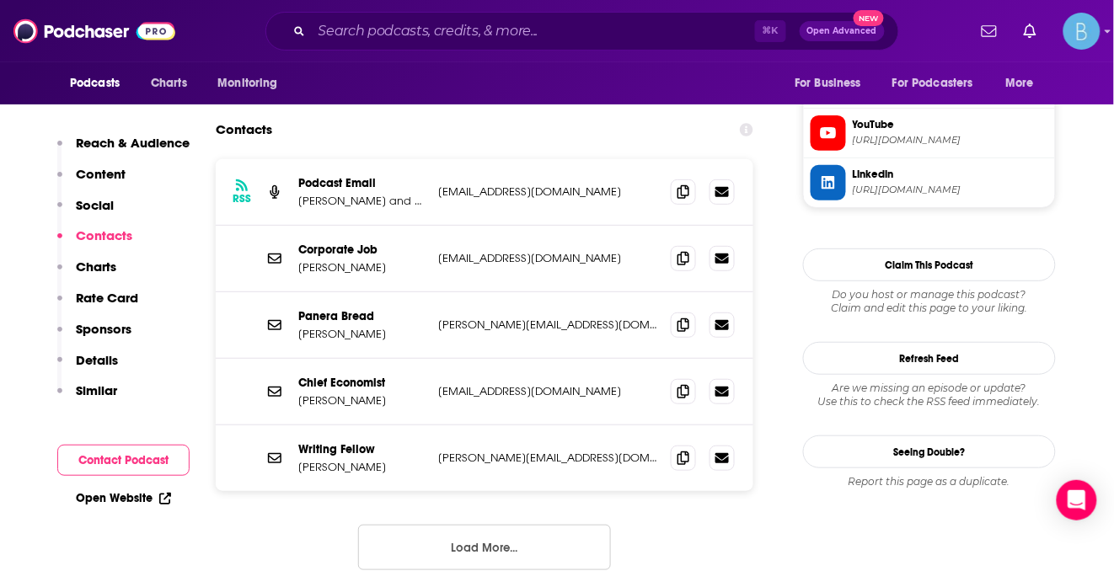
scroll to position [1575, 0]
click at [689, 379] on span at bounding box center [683, 391] width 25 height 25
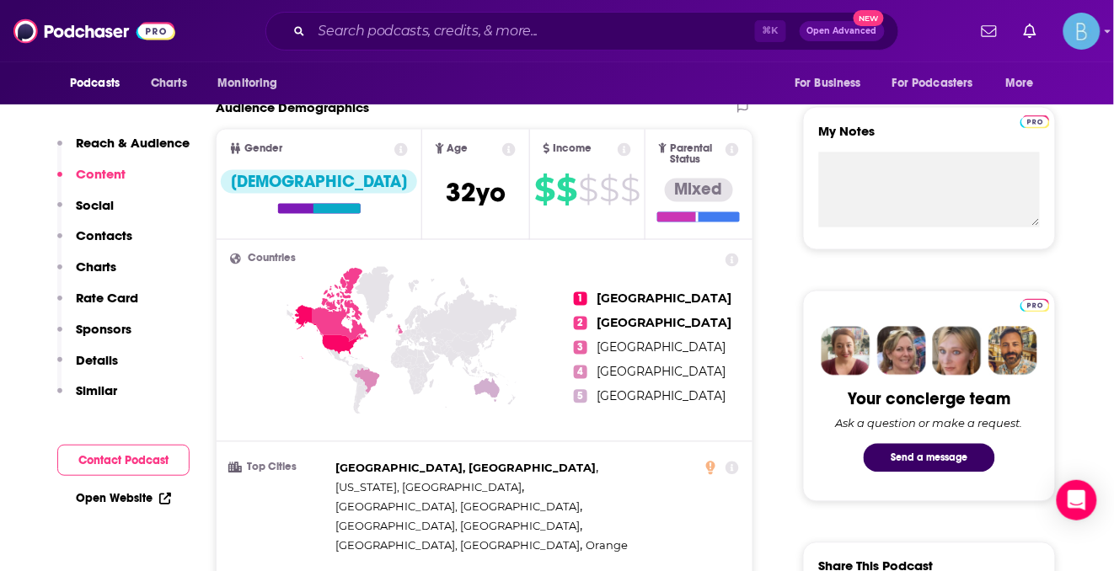
scroll to position [0, 0]
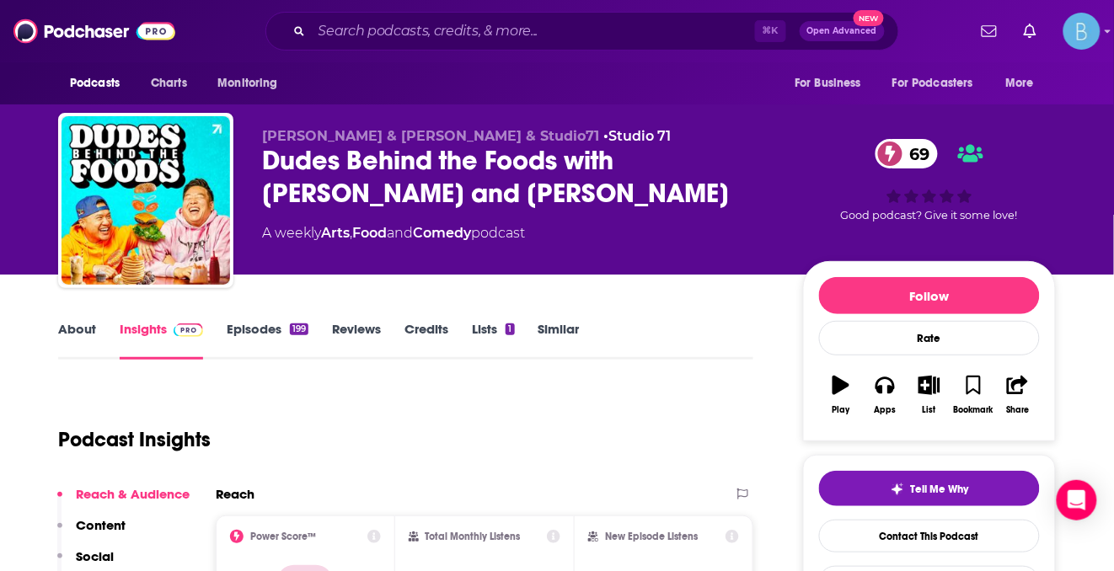
click at [271, 336] on link "Episodes 199" at bounding box center [268, 340] width 82 height 39
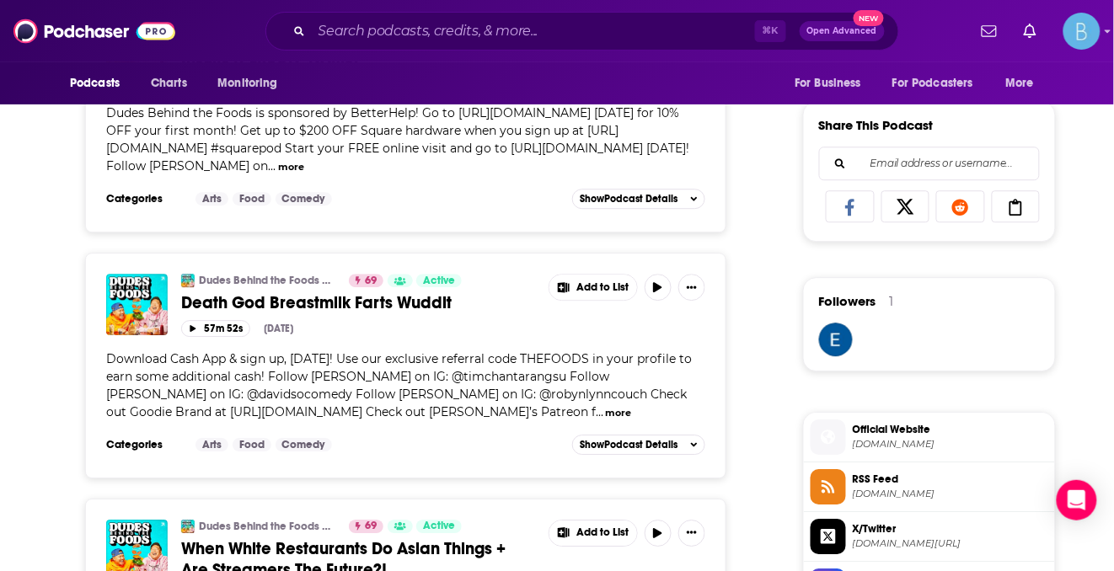
scroll to position [1145, 0]
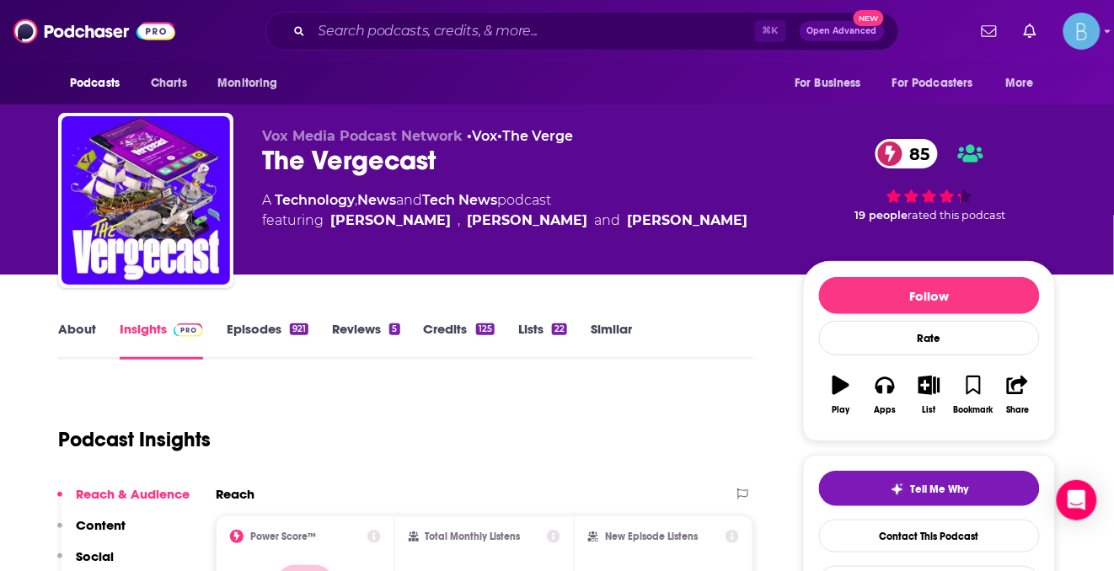
click at [299, 342] on link "Episodes 921" at bounding box center [268, 340] width 82 height 39
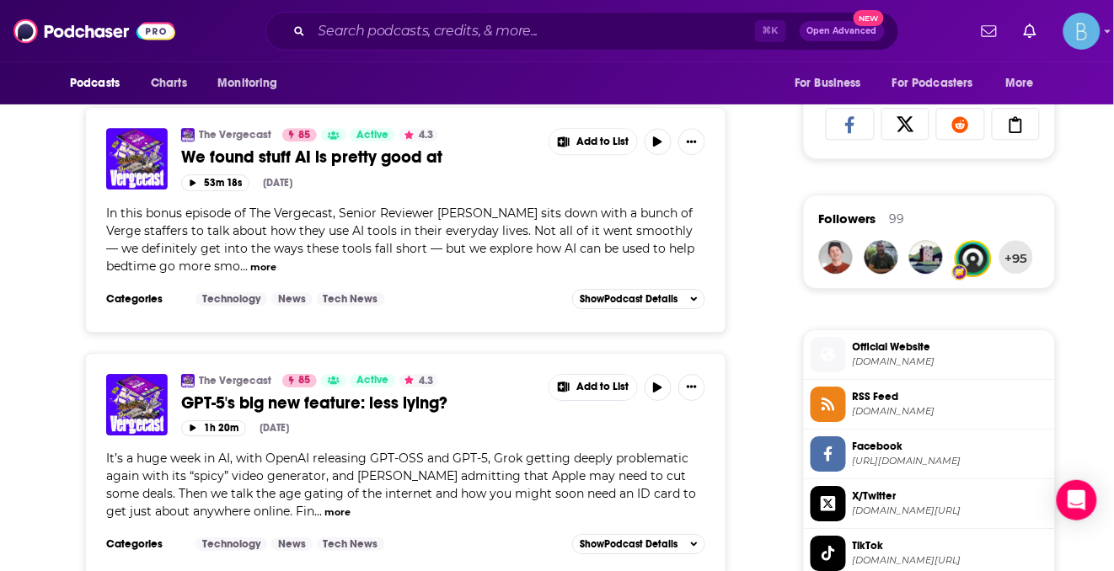
scroll to position [1103, 0]
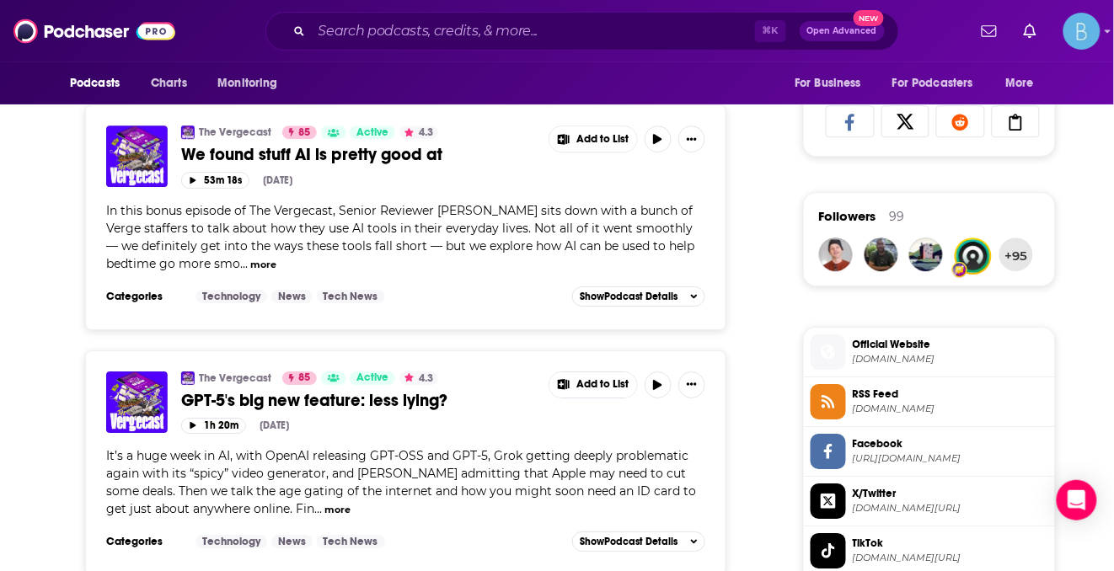
click at [273, 261] on button "more" at bounding box center [263, 265] width 26 height 14
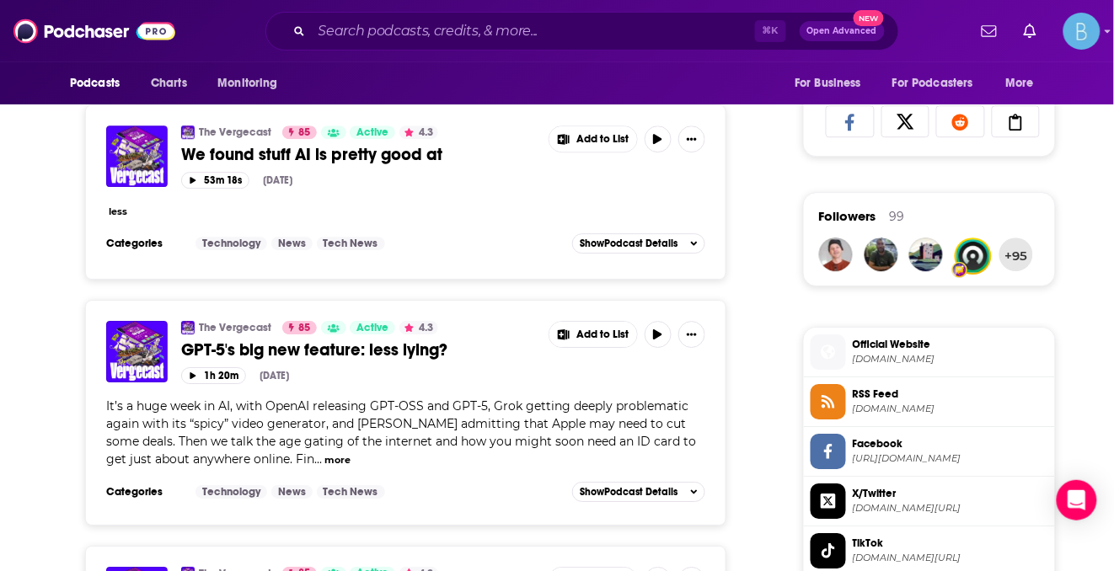
click at [121, 206] on button "less" at bounding box center [118, 212] width 19 height 14
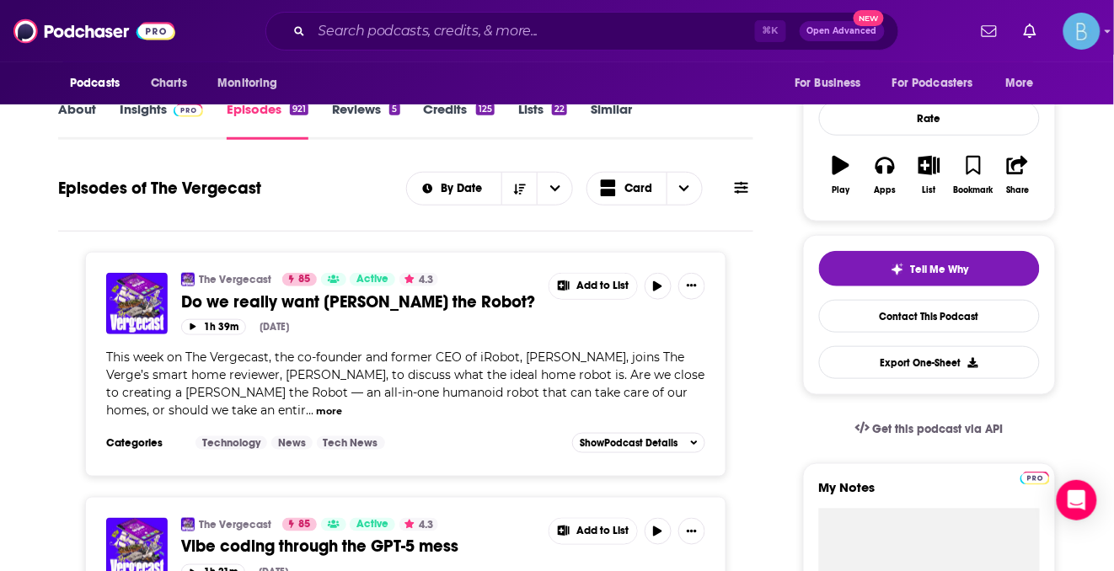
scroll to position [0, 0]
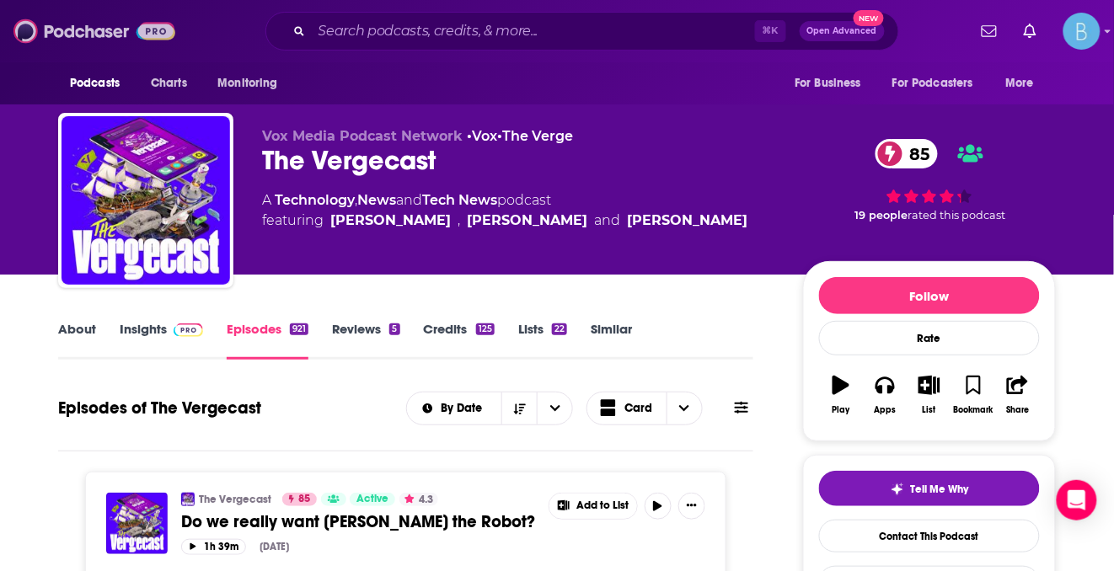
click at [85, 42] on img at bounding box center [94, 31] width 162 height 32
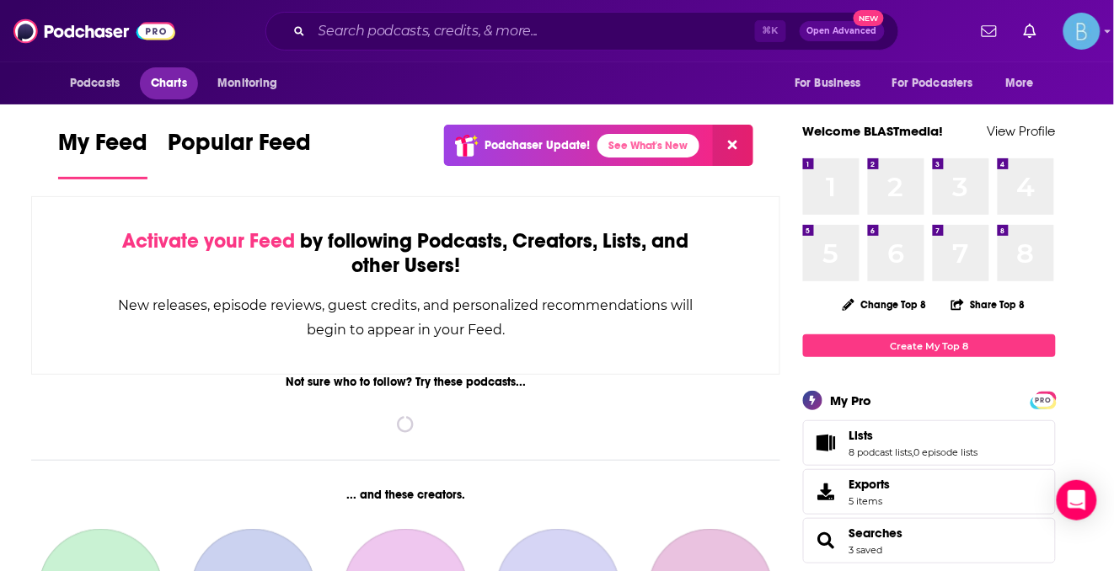
click at [161, 83] on span "Charts" at bounding box center [169, 84] width 36 height 24
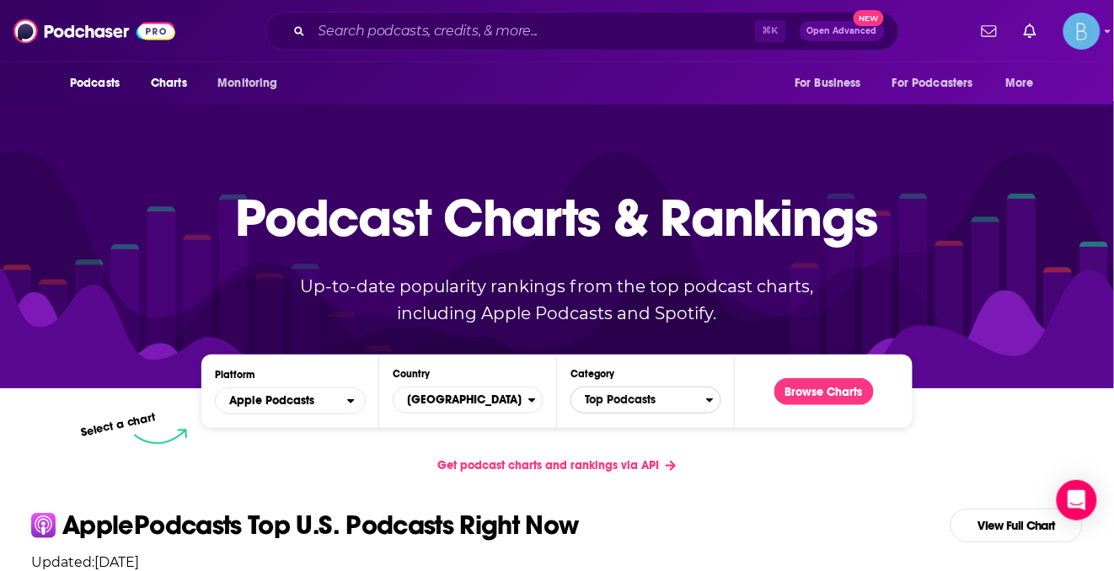
click at [646, 400] on span "Top Podcasts" at bounding box center [638, 400] width 135 height 29
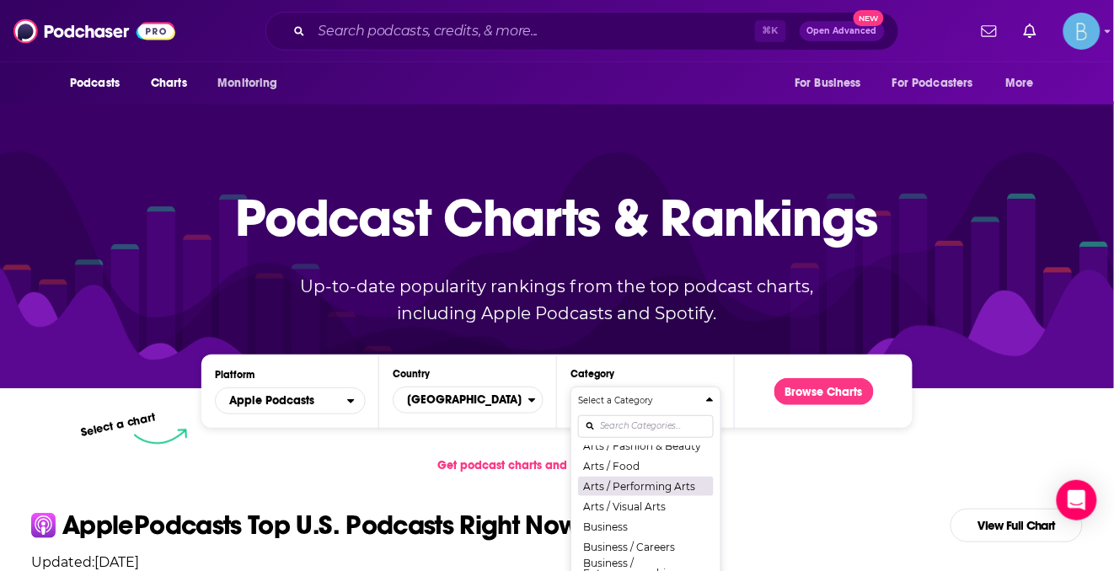
scroll to position [89, 0]
click at [320, 406] on span "Apple Podcasts" at bounding box center [281, 401] width 131 height 29
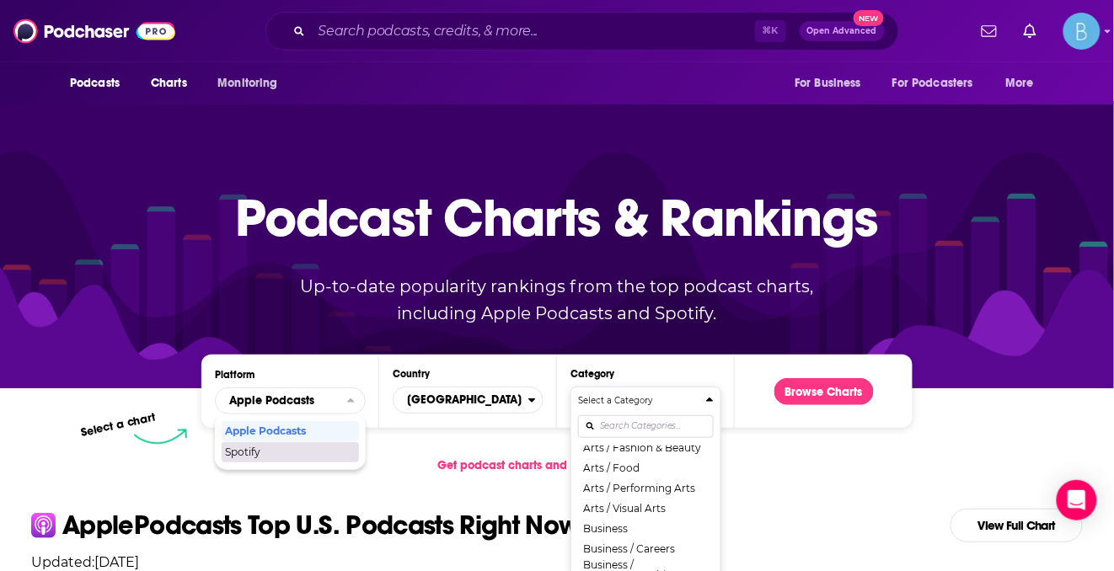
click at [438, 512] on p "Apple Podcasts Top U.S. Podcasts Right Now" at bounding box center [320, 525] width 517 height 27
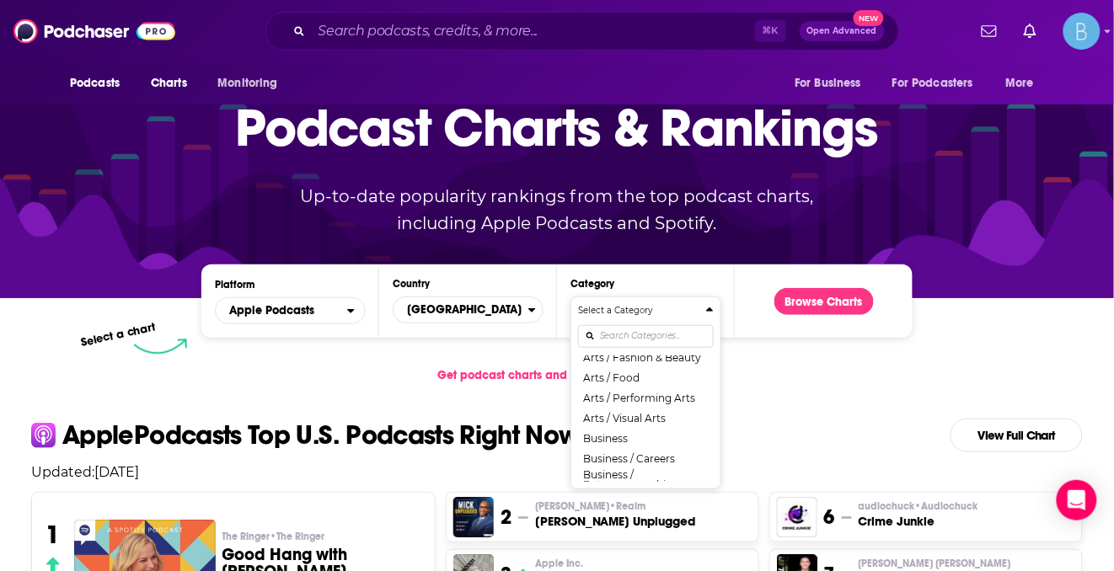
scroll to position [174, 0]
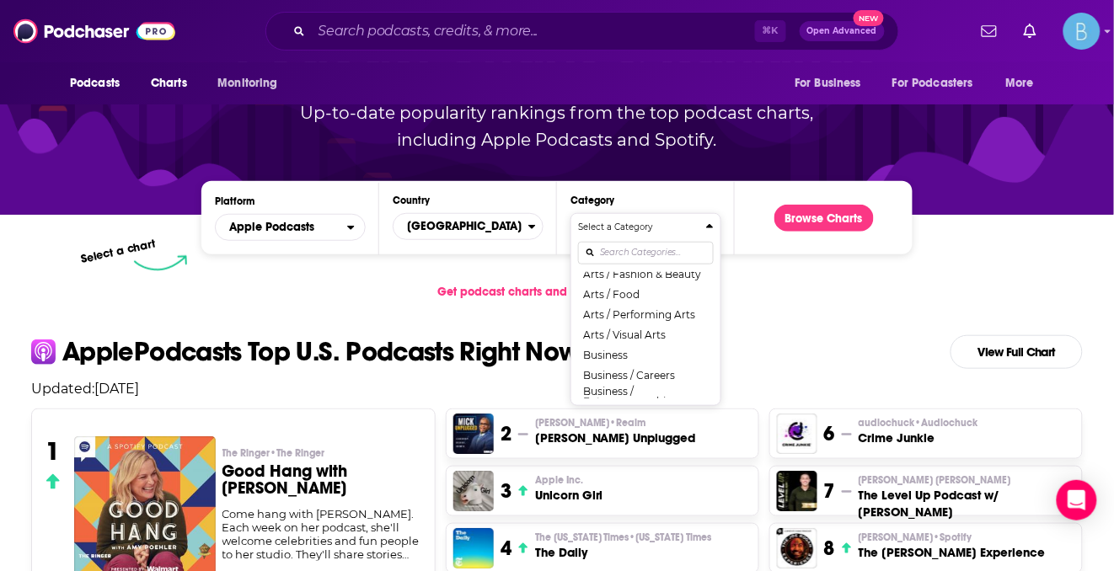
click at [309, 286] on div "Get podcast charts and rankings via API" at bounding box center [557, 291] width 1079 height 41
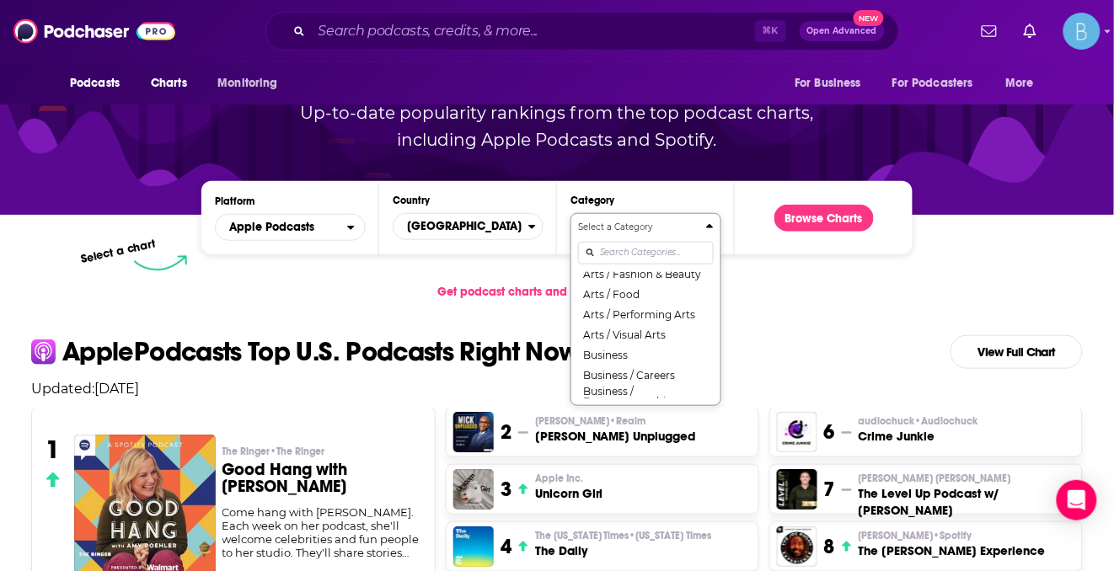
scroll to position [4, 0]
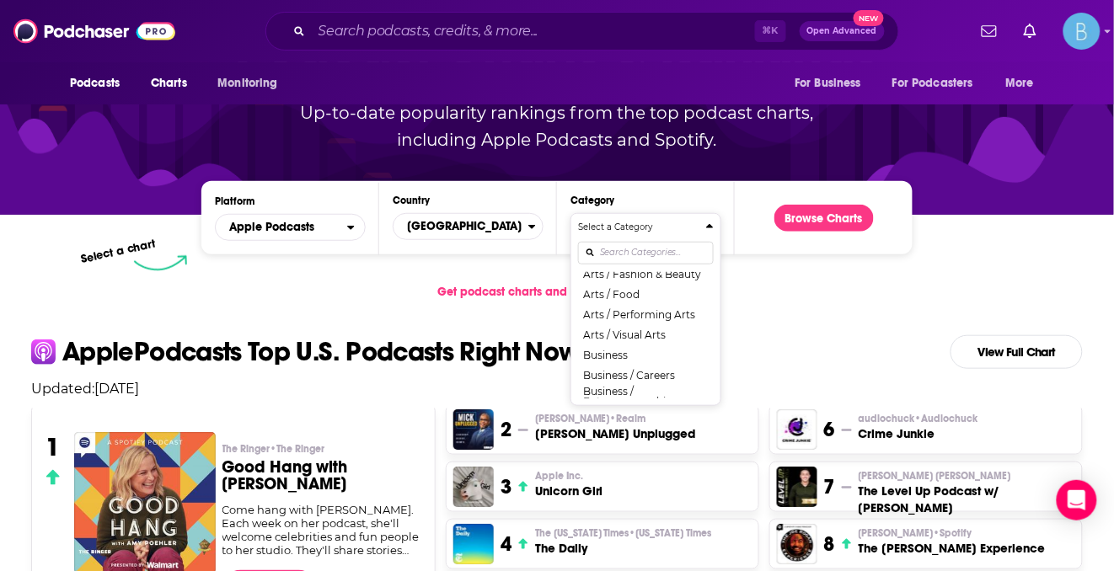
click at [697, 219] on button "Select a Category Top Podcasts Arts Arts / Books Arts / Design Arts / Fashion &…" at bounding box center [646, 309] width 151 height 193
click at [711, 222] on icon "Categories" at bounding box center [710, 227] width 8 height 12
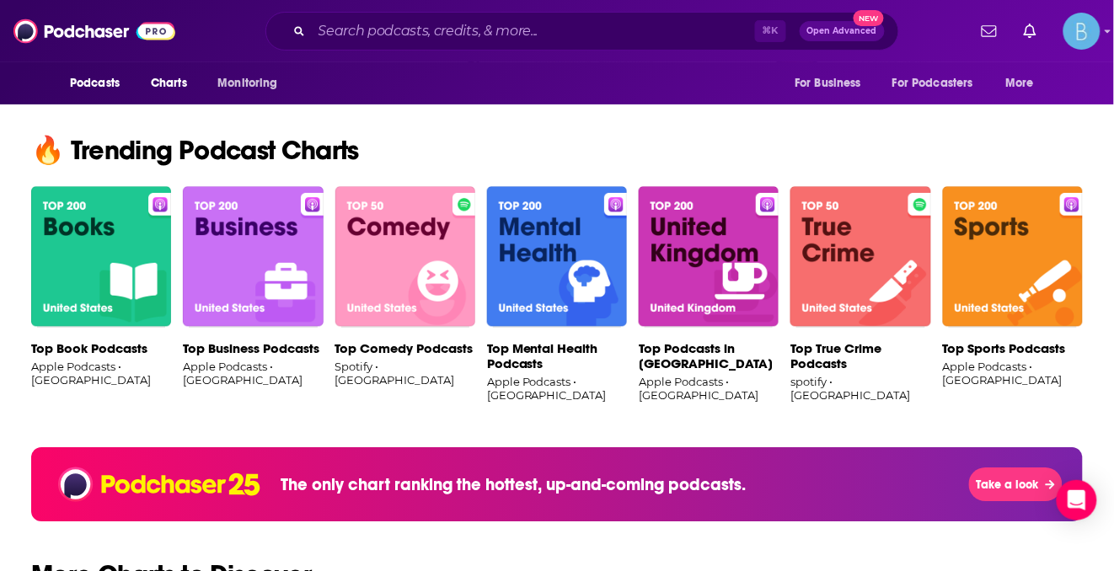
scroll to position [1080, 0]
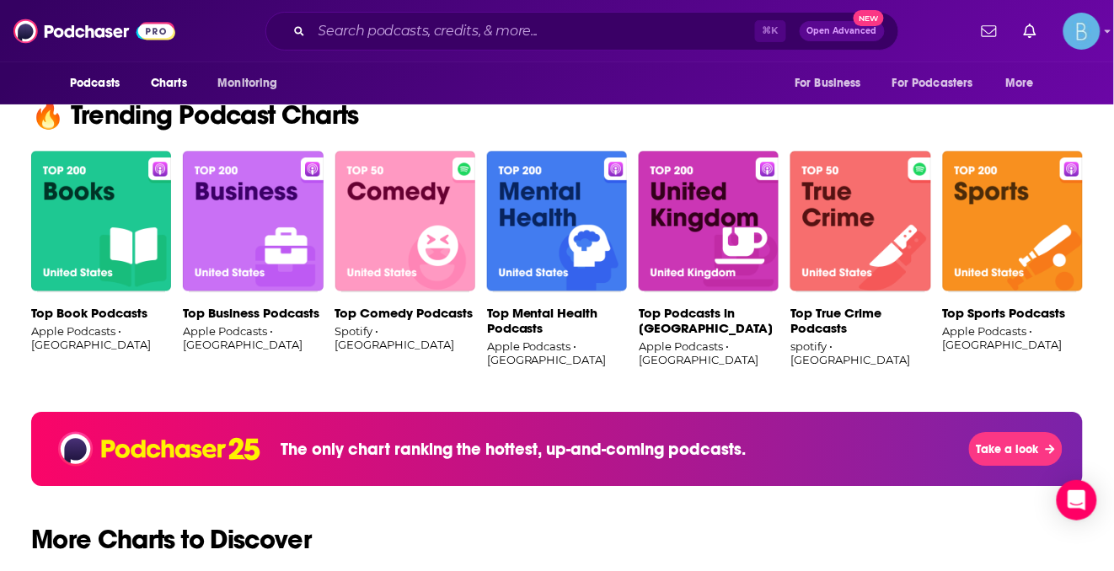
click at [291, 113] on h2 "🔥 Trending Podcast Charts" at bounding box center [557, 115] width 1079 height 27
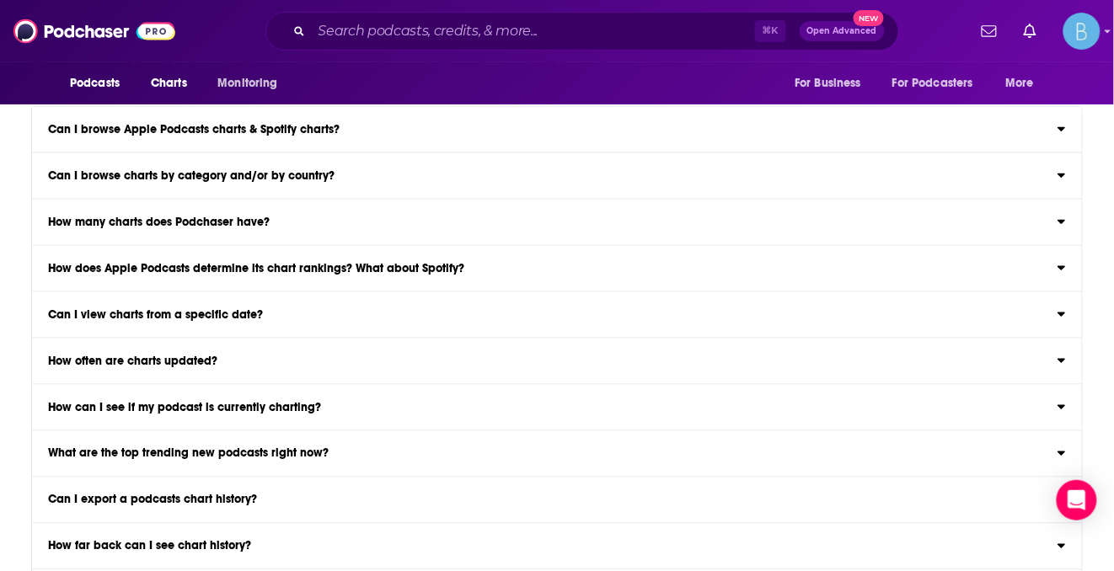
scroll to position [1433, 0]
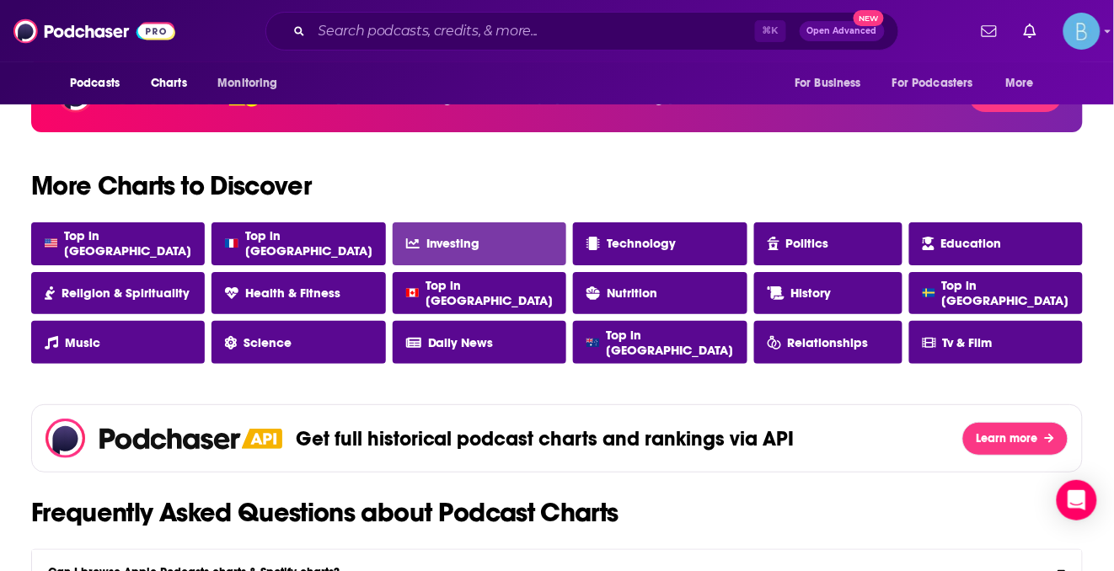
click at [463, 233] on link "Investing" at bounding box center [480, 243] width 174 height 43
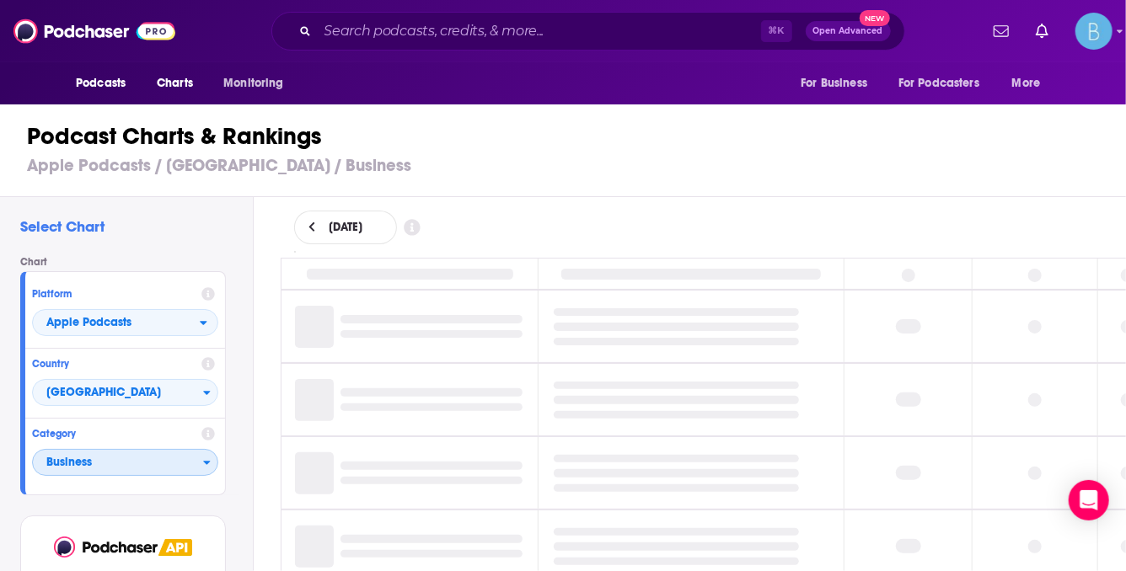
click at [89, 465] on span "Business" at bounding box center [118, 463] width 170 height 29
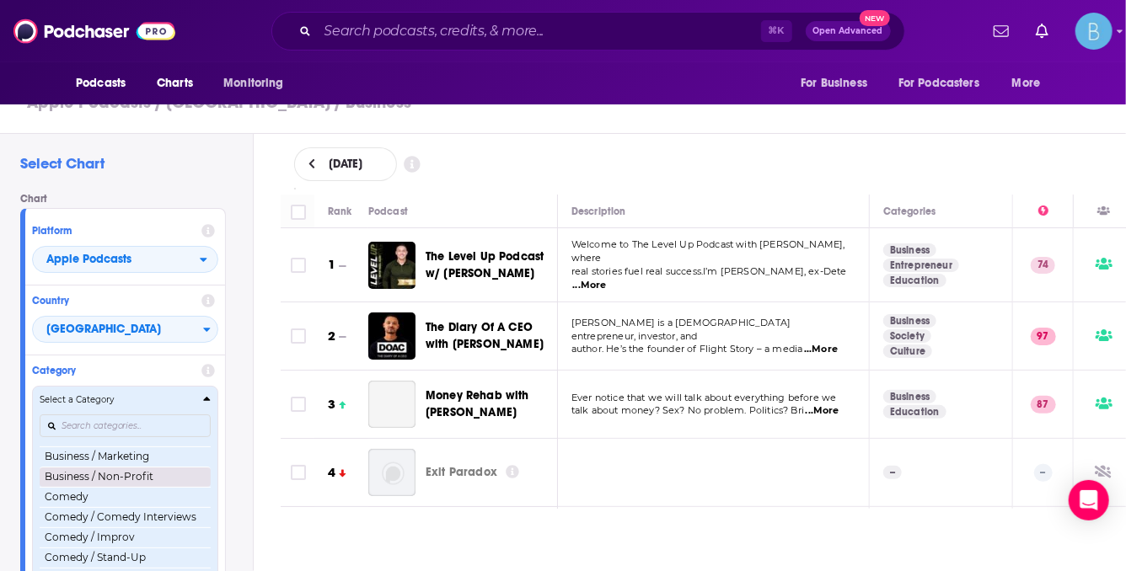
scroll to position [265, 0]
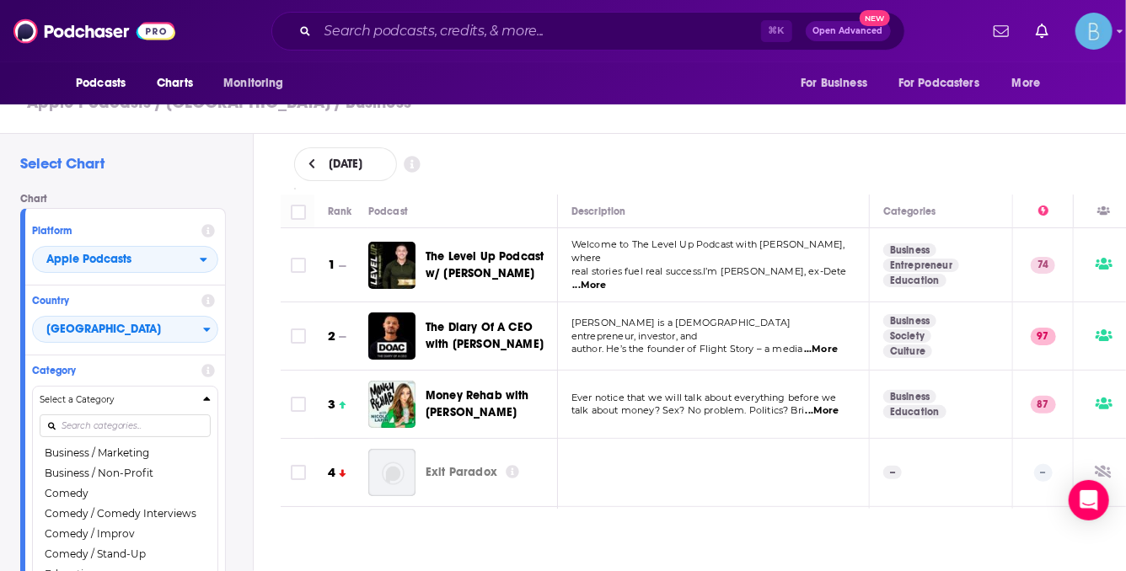
click at [779, 513] on div "August 21, 2025 Rank Podcast Description Categories 1 The Level Up Podcast w/ P…" at bounding box center [703, 368] width 873 height 469
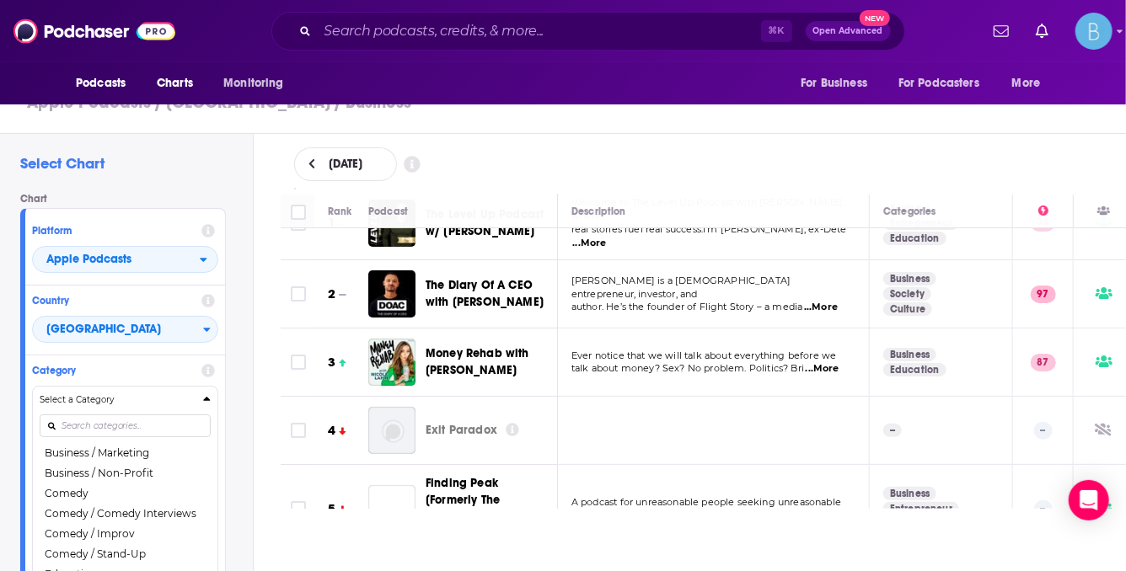
scroll to position [67, 0]
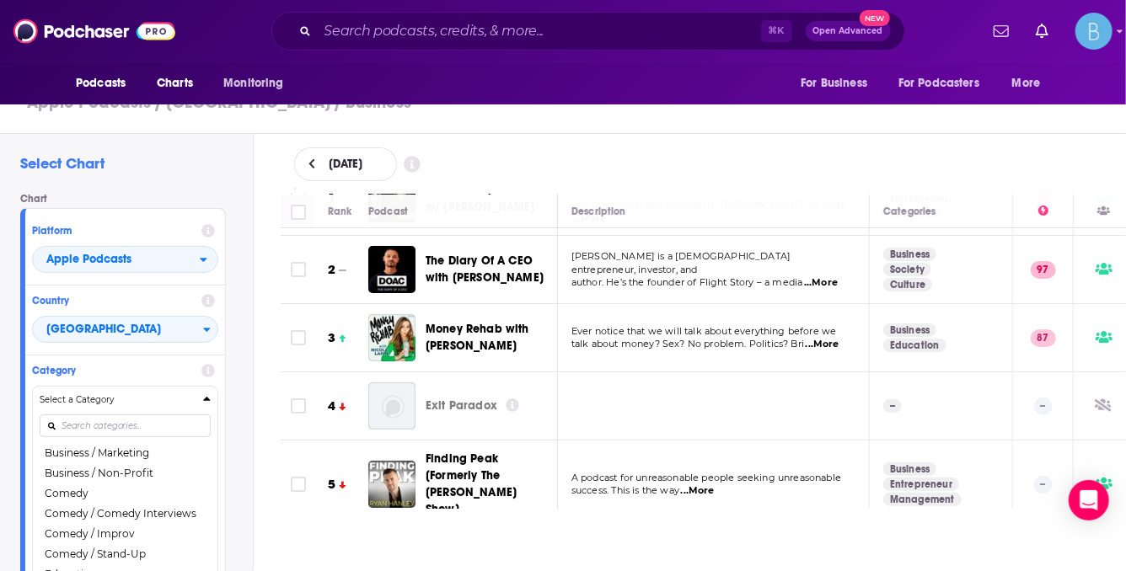
click at [790, 259] on span "Steven Bartlett is a British entrepreneur, investor, and" at bounding box center [680, 262] width 219 height 25
click at [819, 276] on span "...More" at bounding box center [821, 282] width 34 height 13
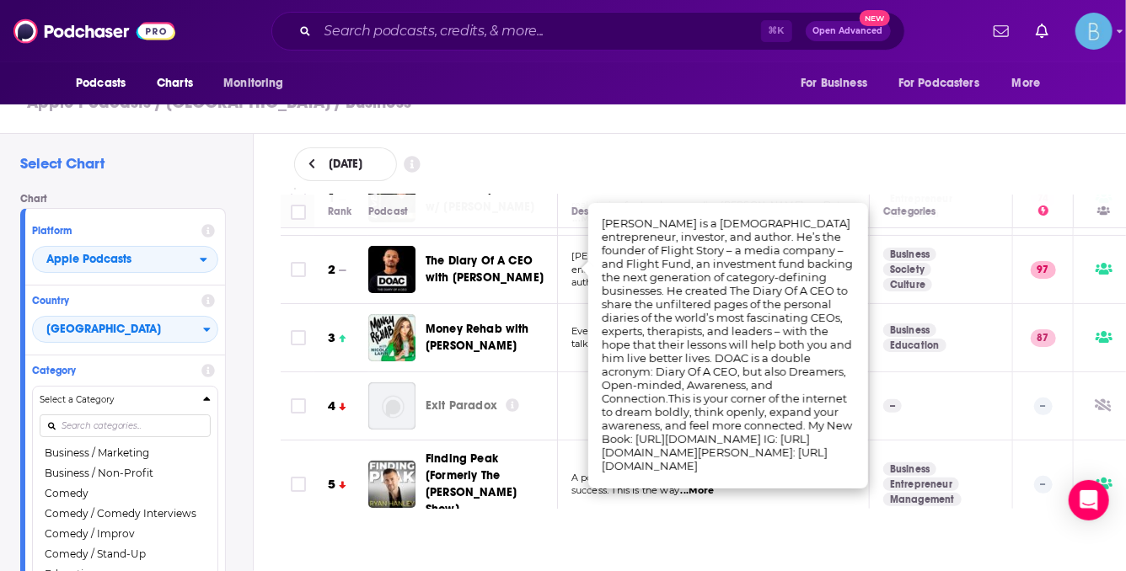
click at [564, 286] on tr "2 The Diary Of A CEO with Steven Bartlett Steven Bartlett is a British entrepre…" at bounding box center [756, 270] width 951 height 68
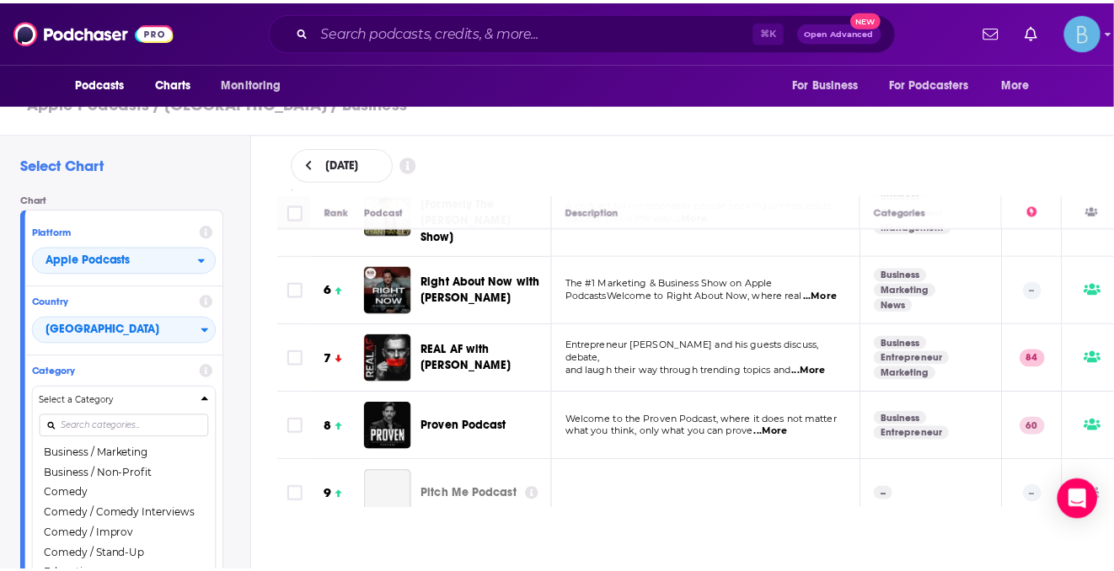
scroll to position [433, 0]
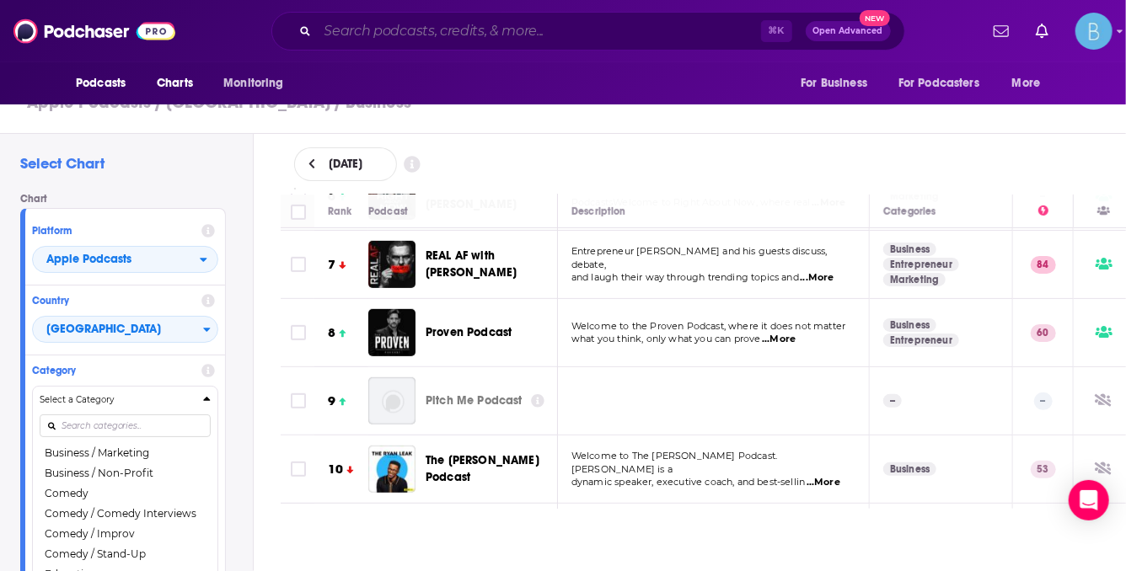
click at [381, 32] on input "Search podcasts, credits, & more..." at bounding box center [539, 31] width 443 height 27
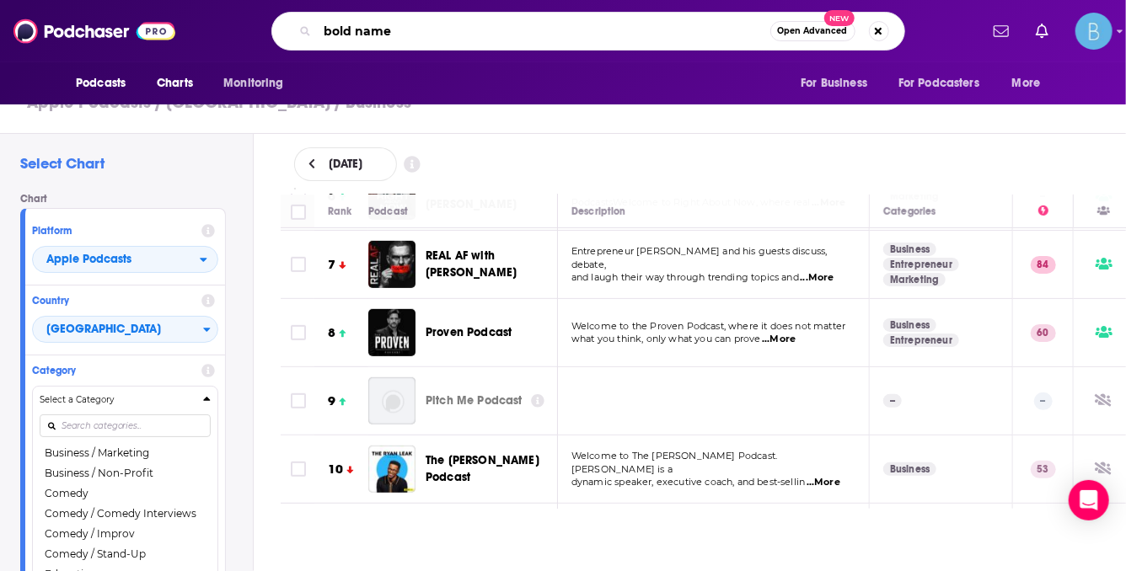
type input "bold names"
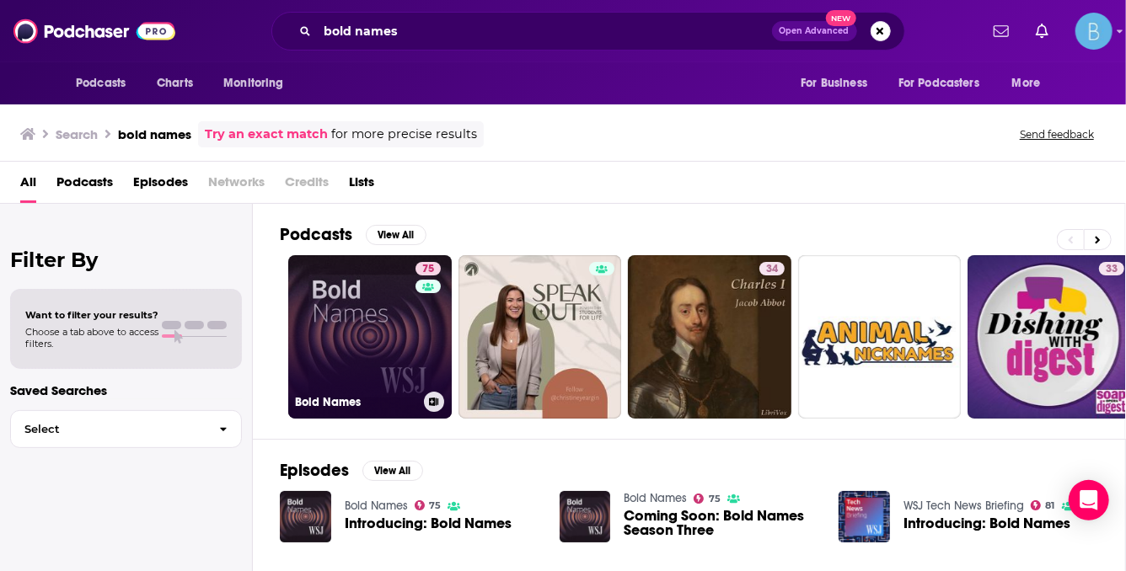
click at [399, 334] on link "75 Bold Names" at bounding box center [369, 336] width 163 height 163
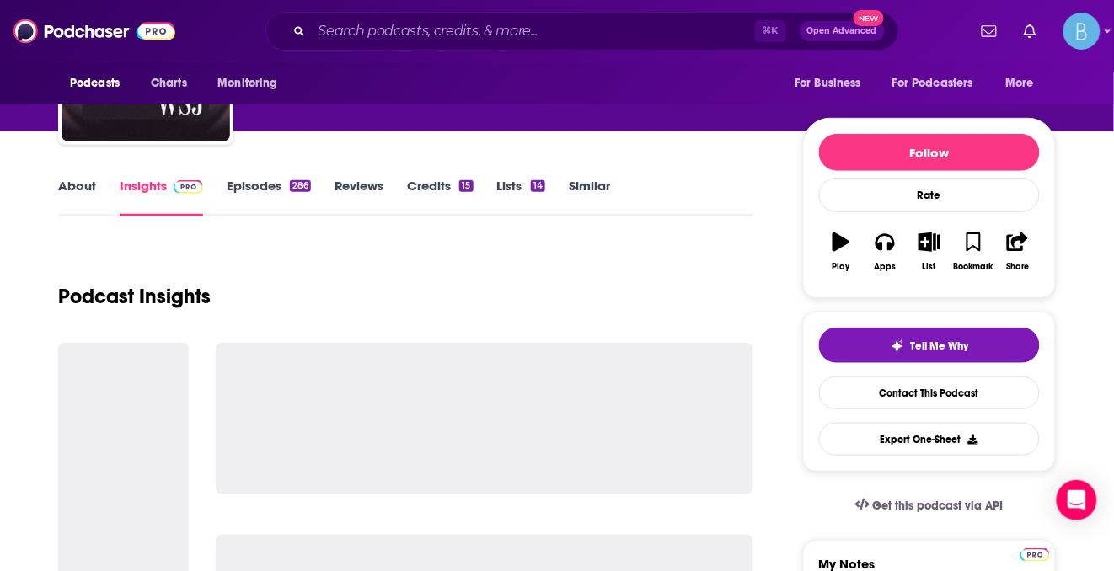
scroll to position [142, 0]
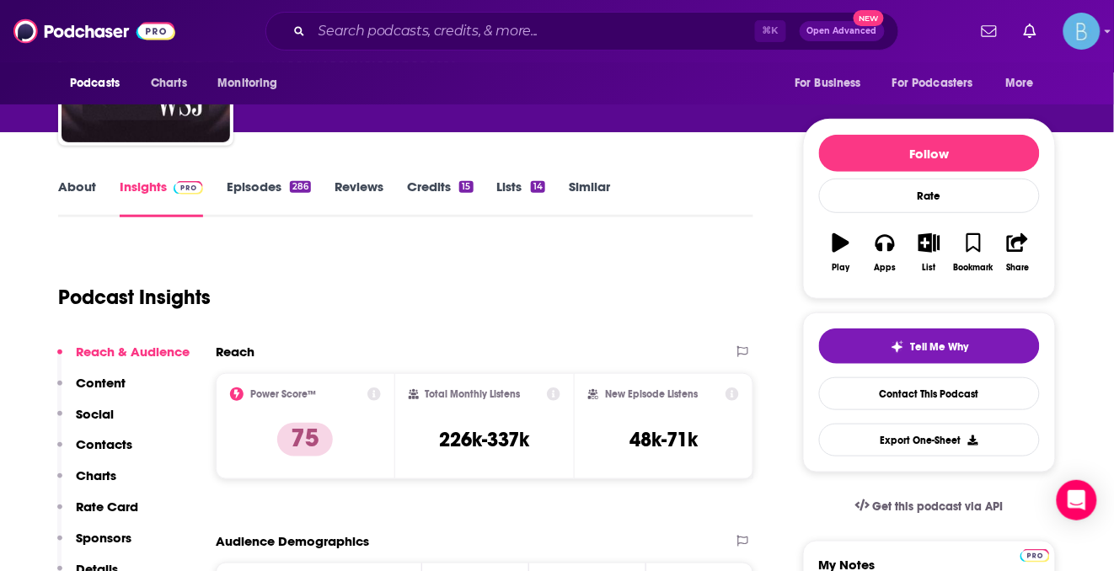
click at [274, 181] on link "Episodes 286" at bounding box center [269, 198] width 84 height 39
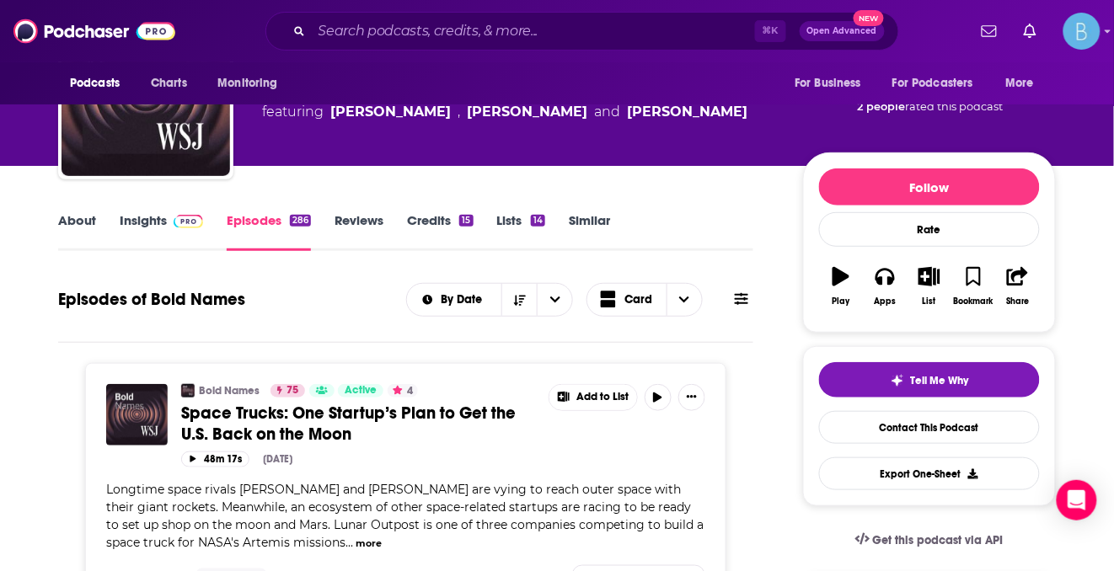
scroll to position [109, 0]
click at [158, 224] on link "Insights" at bounding box center [161, 231] width 83 height 39
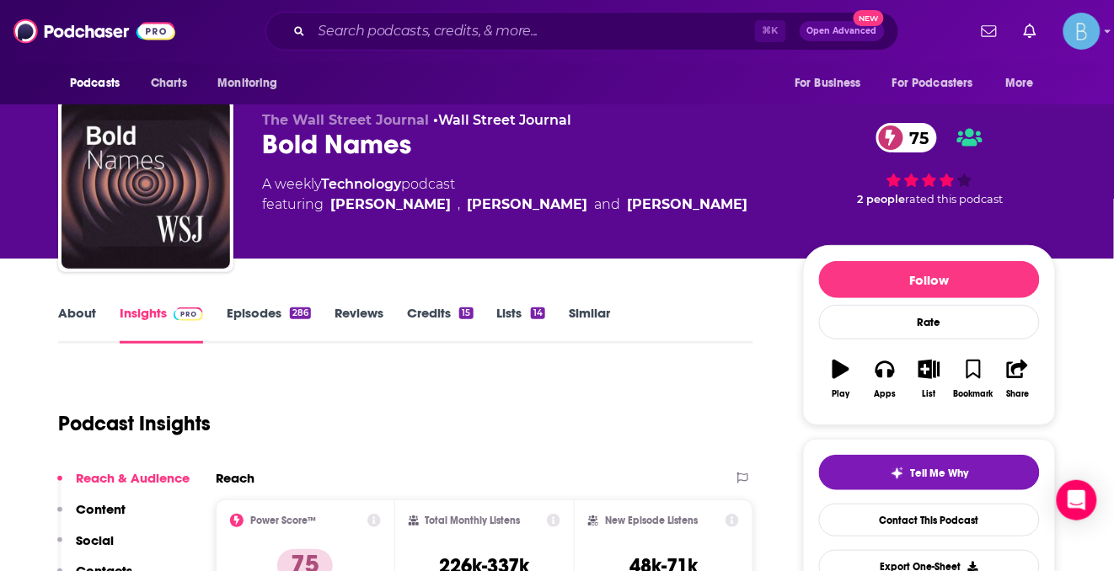
scroll to position [419, 0]
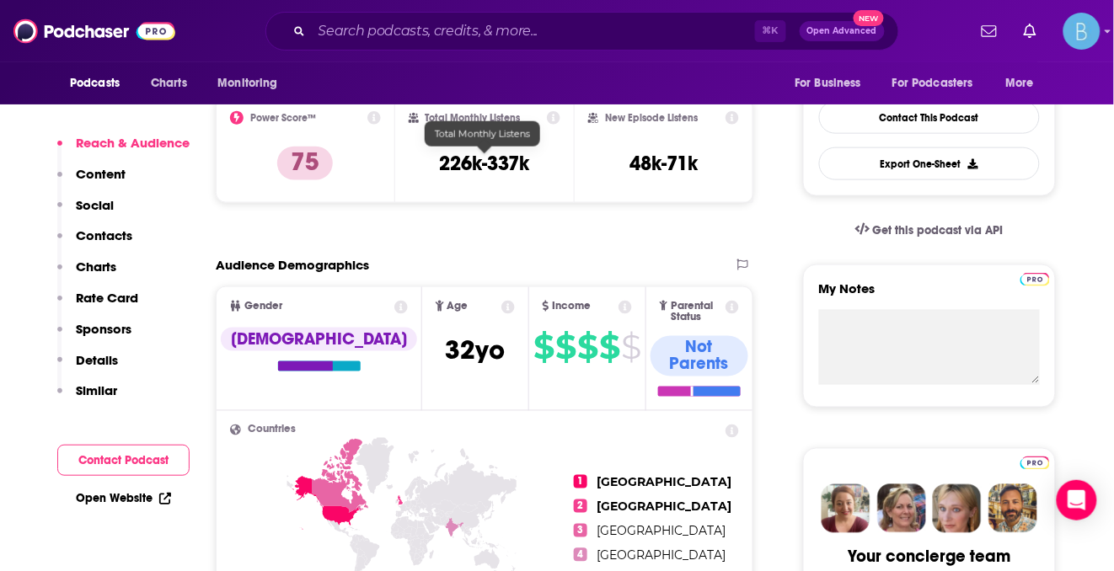
click at [506, 171] on h3 "226k-337k" at bounding box center [484, 163] width 90 height 25
click at [505, 170] on h3 "226k-337k" at bounding box center [484, 163] width 90 height 25
click at [506, 169] on h3 "226k-337k" at bounding box center [484, 163] width 90 height 25
copy div "226k-337k"
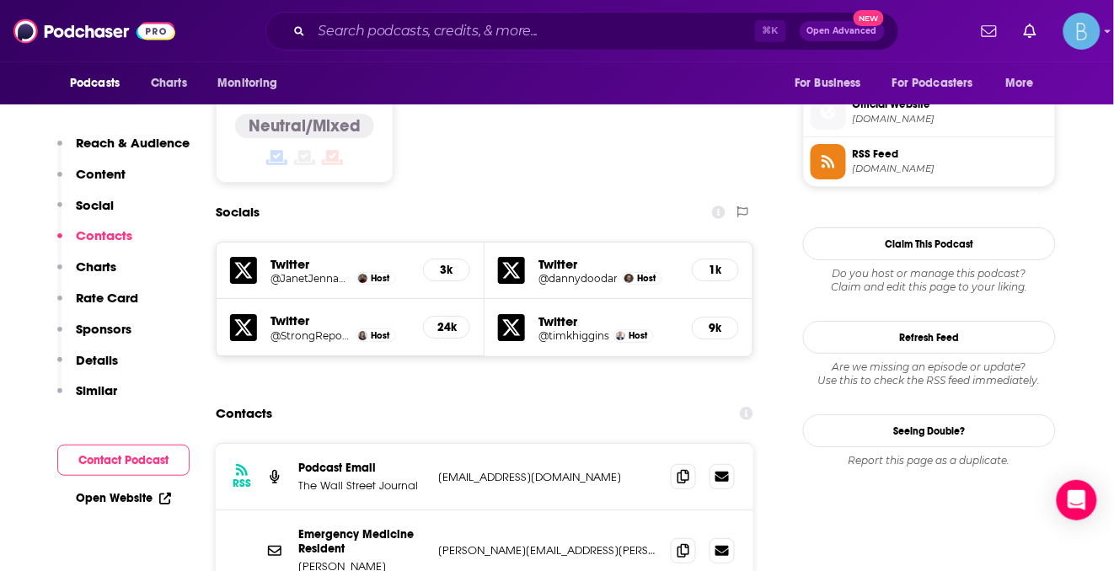
scroll to position [1476, 0]
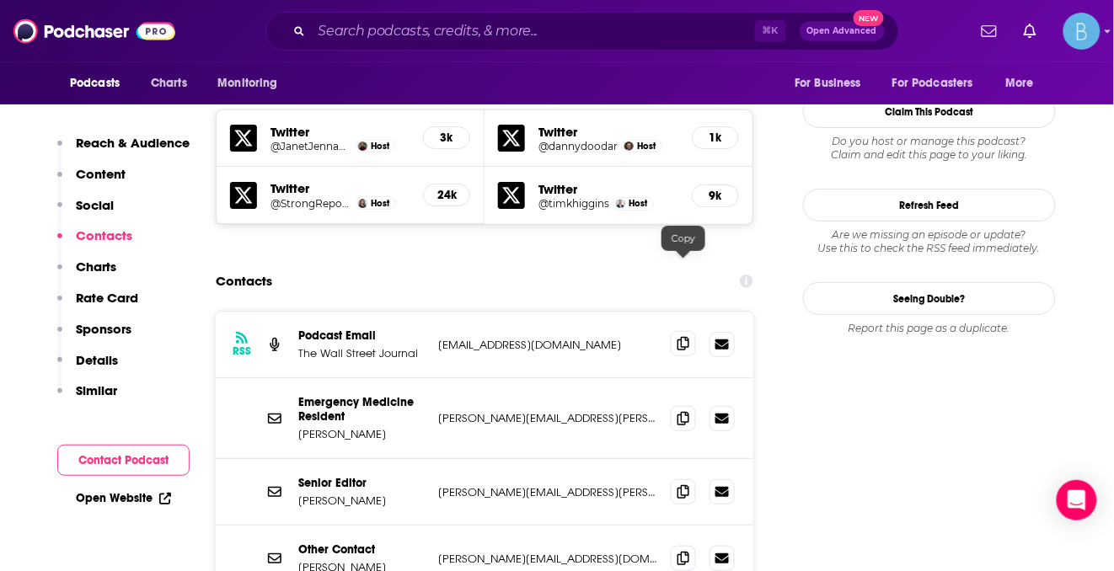
click at [685, 337] on icon at bounding box center [684, 343] width 12 height 13
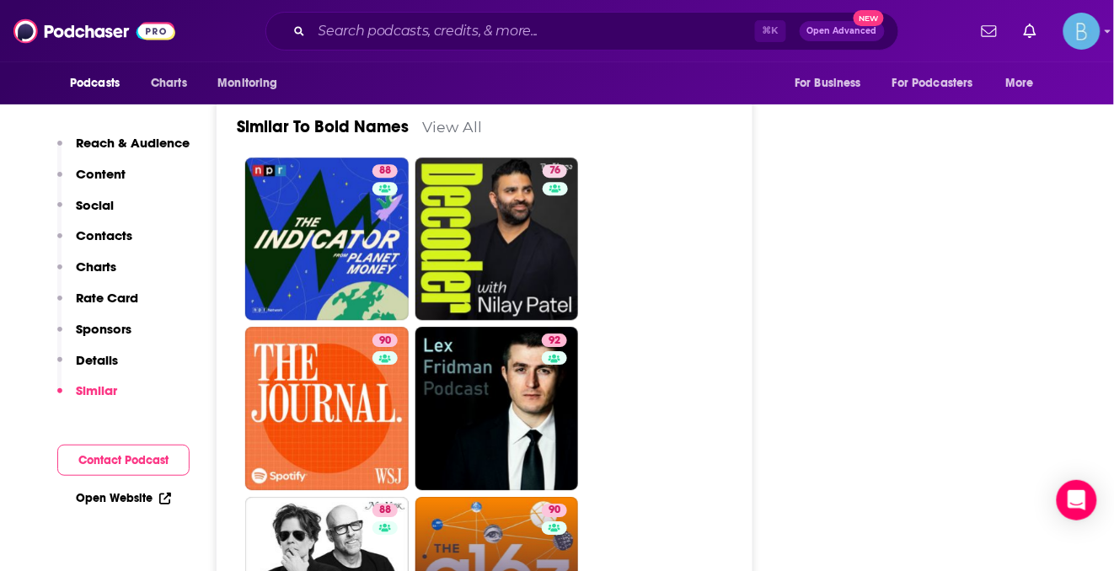
scroll to position [4350, 0]
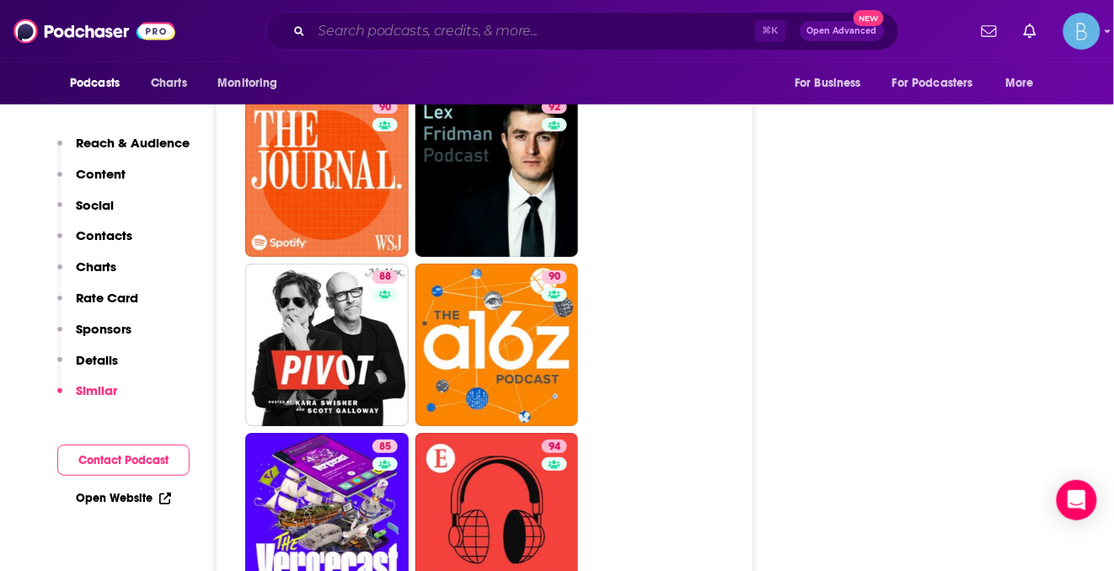
click at [396, 32] on input "Search podcasts, credits, & more..." at bounding box center [533, 31] width 443 height 27
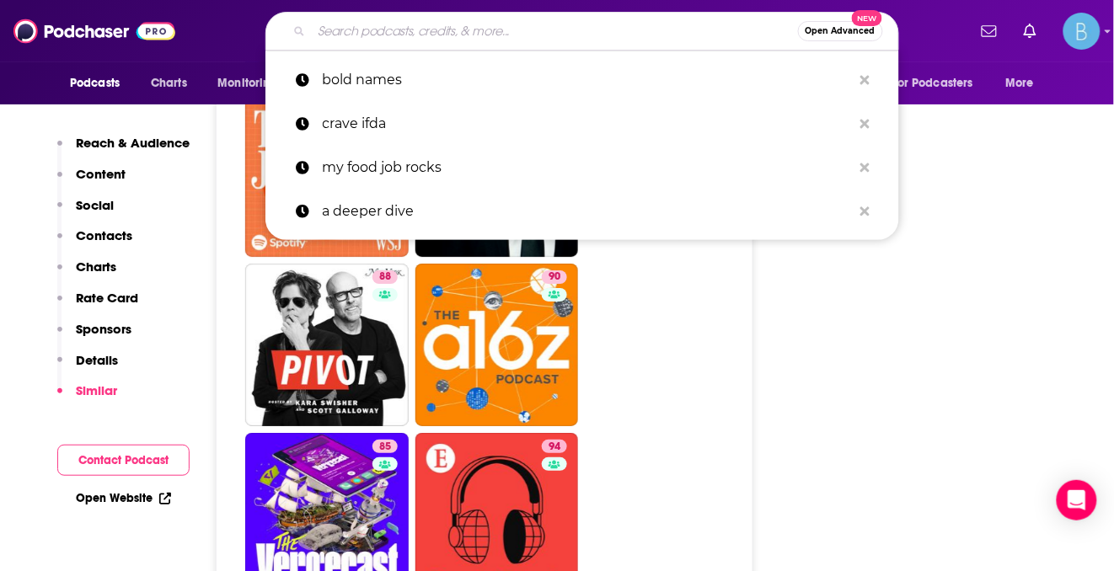
click at [396, 32] on input "Search podcasts, credits, & more..." at bounding box center [555, 31] width 486 height 27
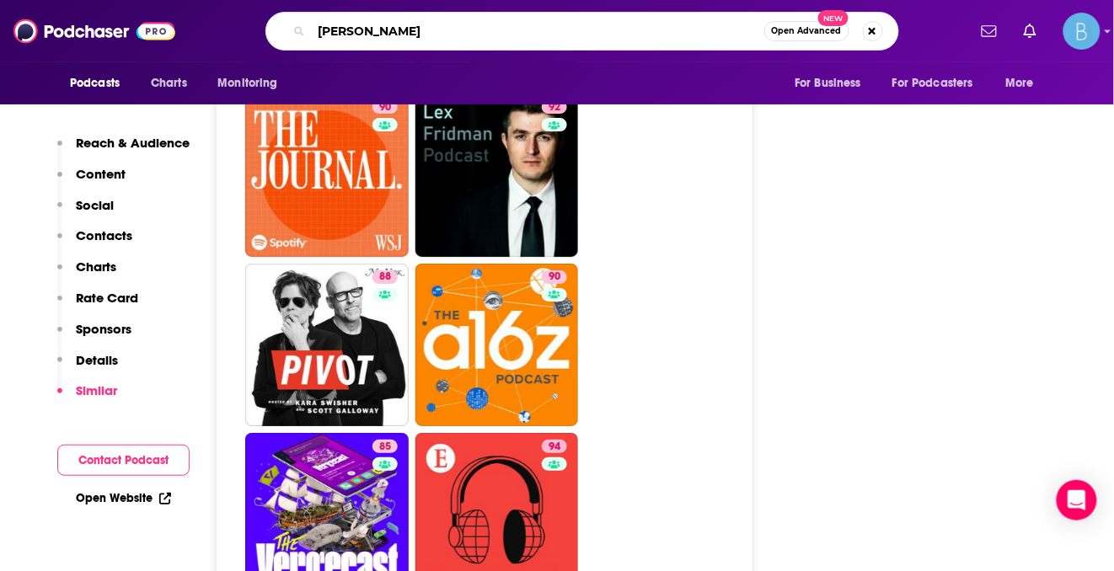
type input "reuters"
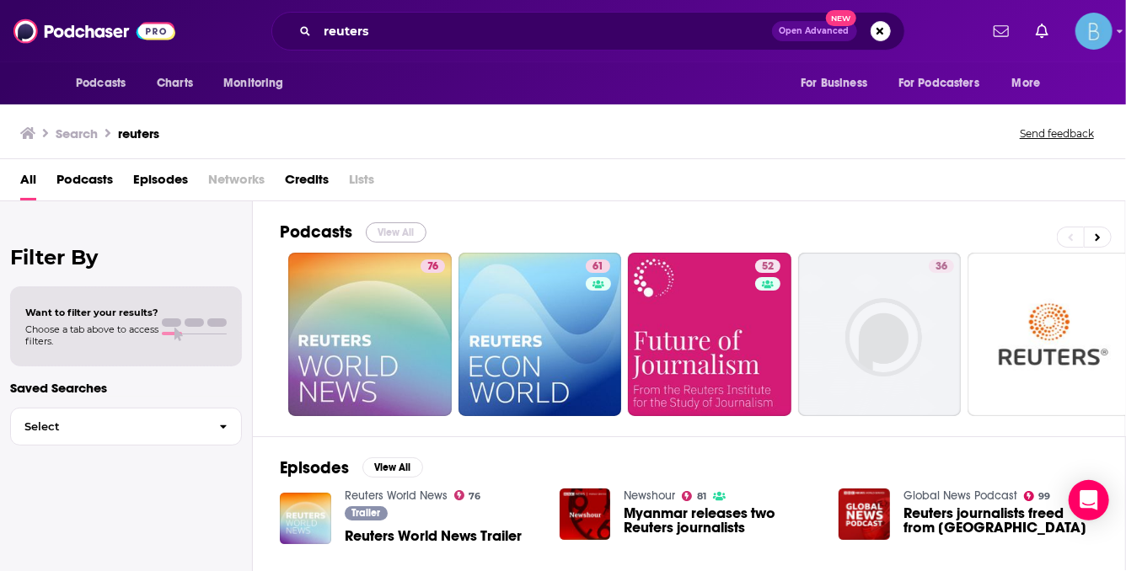
click at [397, 237] on button "View All" at bounding box center [396, 232] width 61 height 20
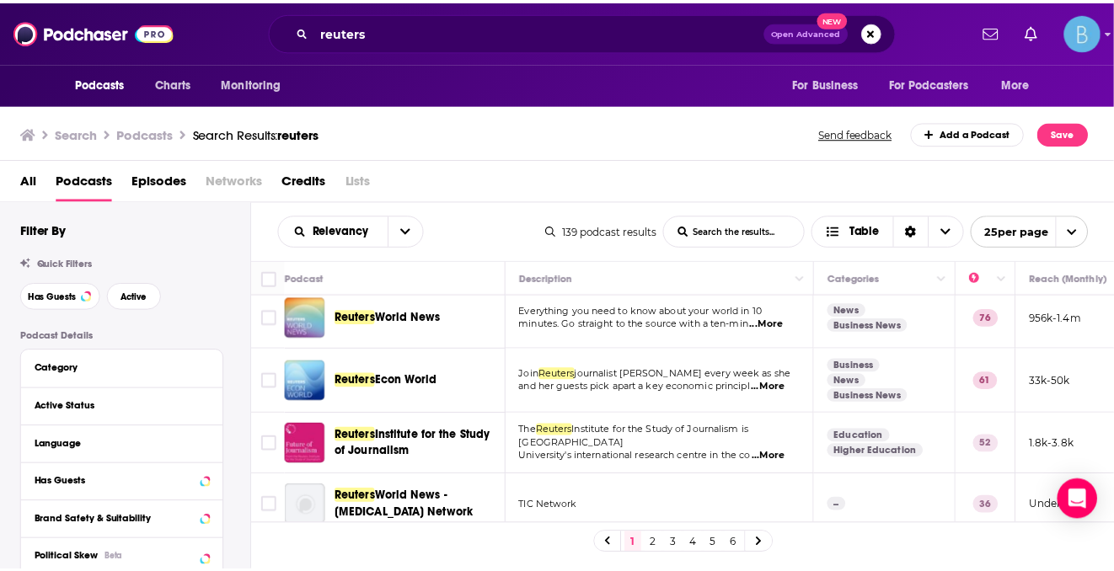
scroll to position [21, 0]
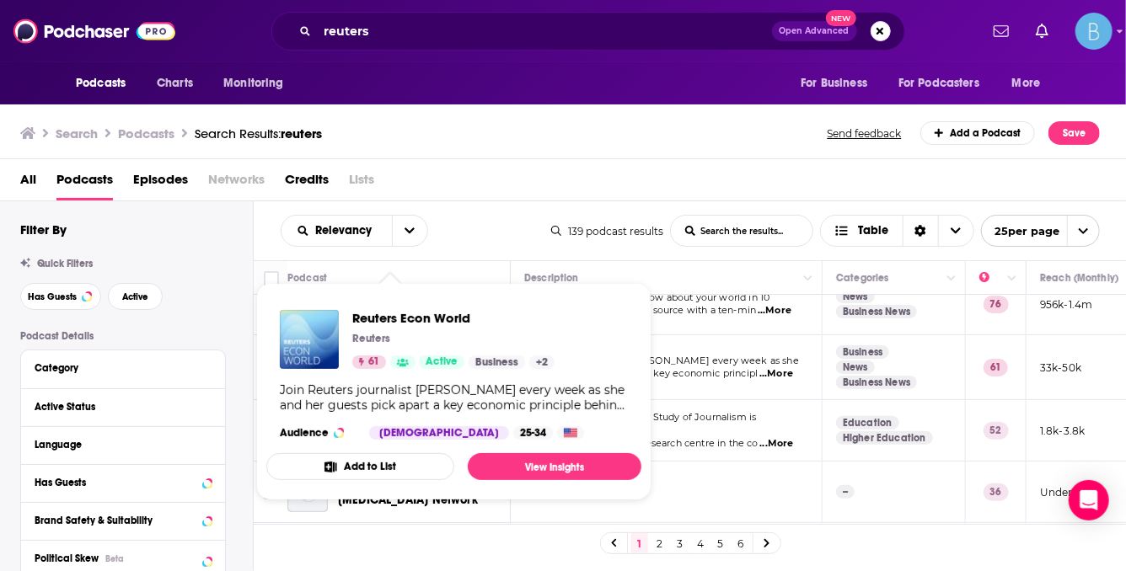
click at [608, 404] on div "Join Reuters journalist Carmel Crimmins every week as she and her guests pick a…" at bounding box center [454, 398] width 348 height 30
click at [442, 318] on span "Reuters Econ World" at bounding box center [453, 318] width 202 height 16
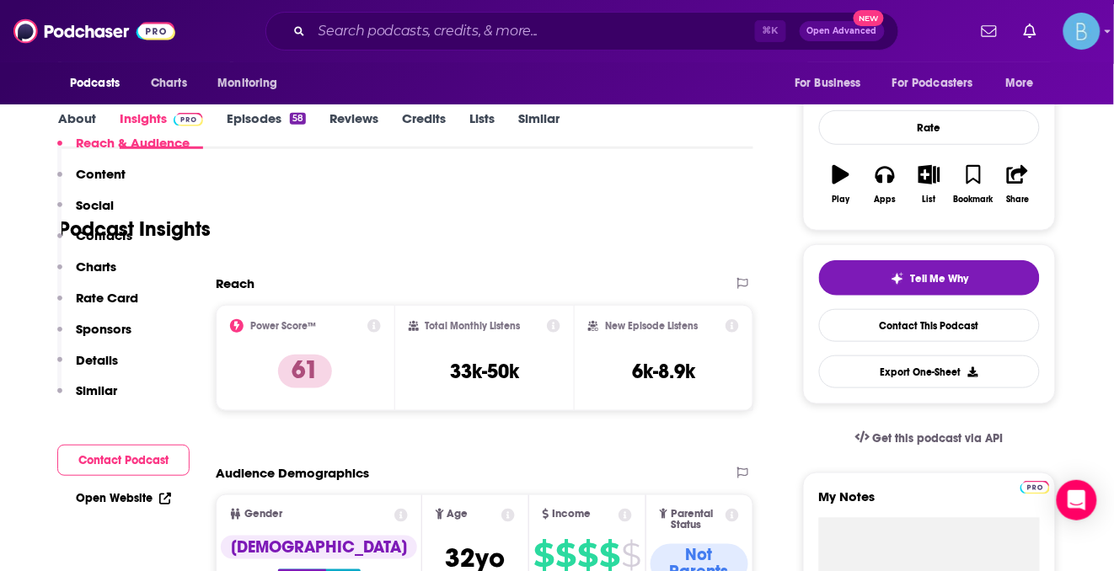
scroll to position [118, 0]
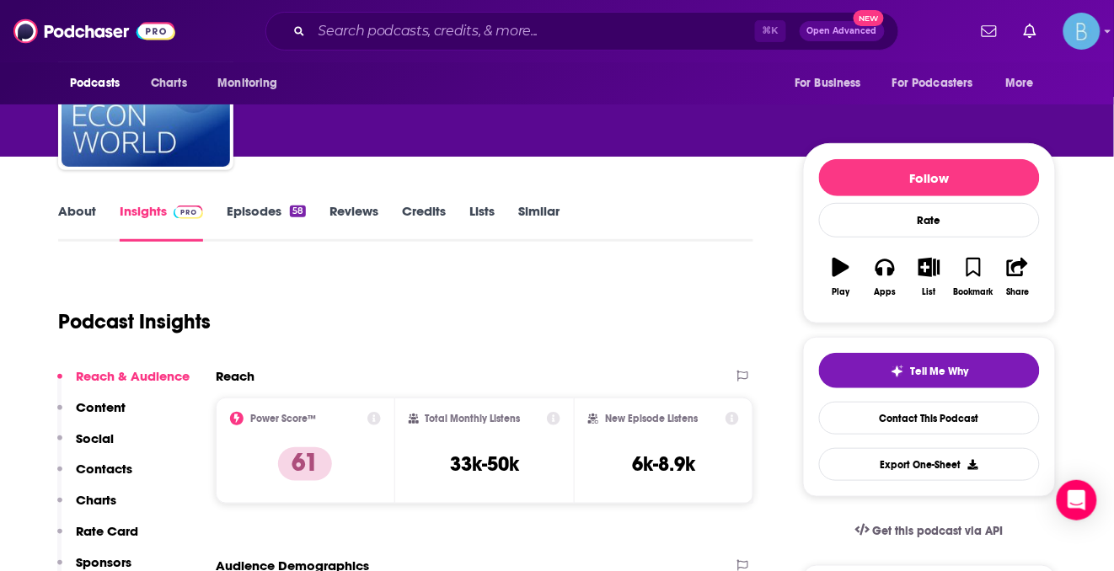
click at [82, 215] on link "About" at bounding box center [77, 222] width 38 height 39
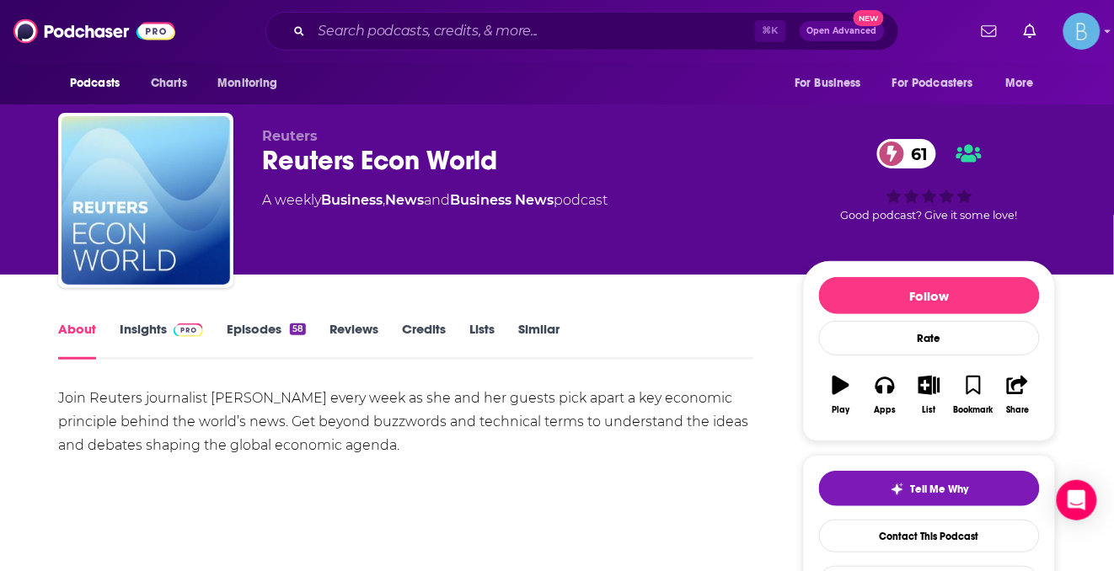
click at [254, 331] on link "Episodes 58" at bounding box center [266, 340] width 79 height 39
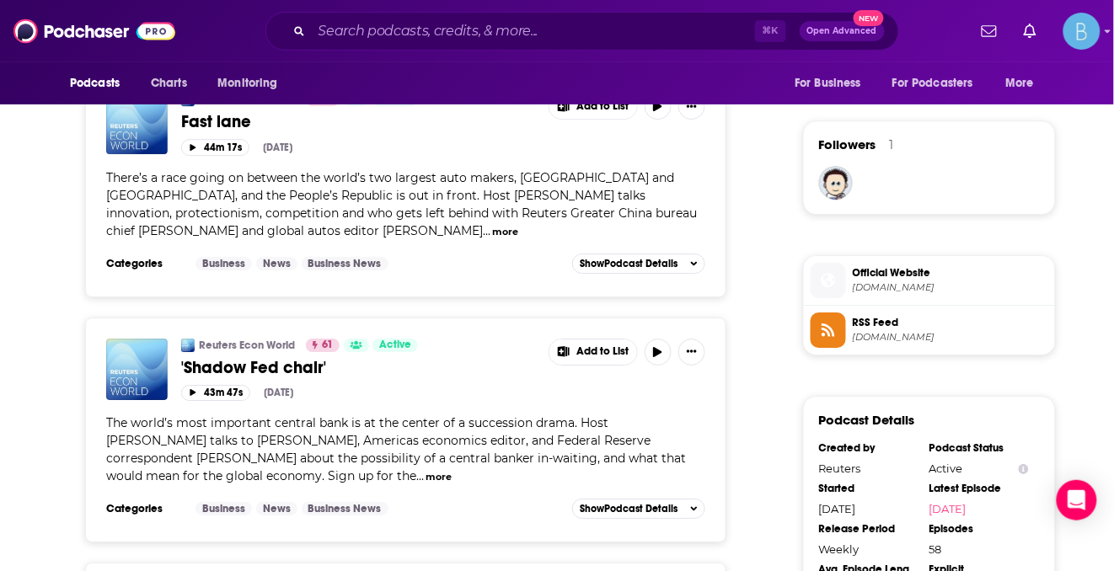
scroll to position [1547, 0]
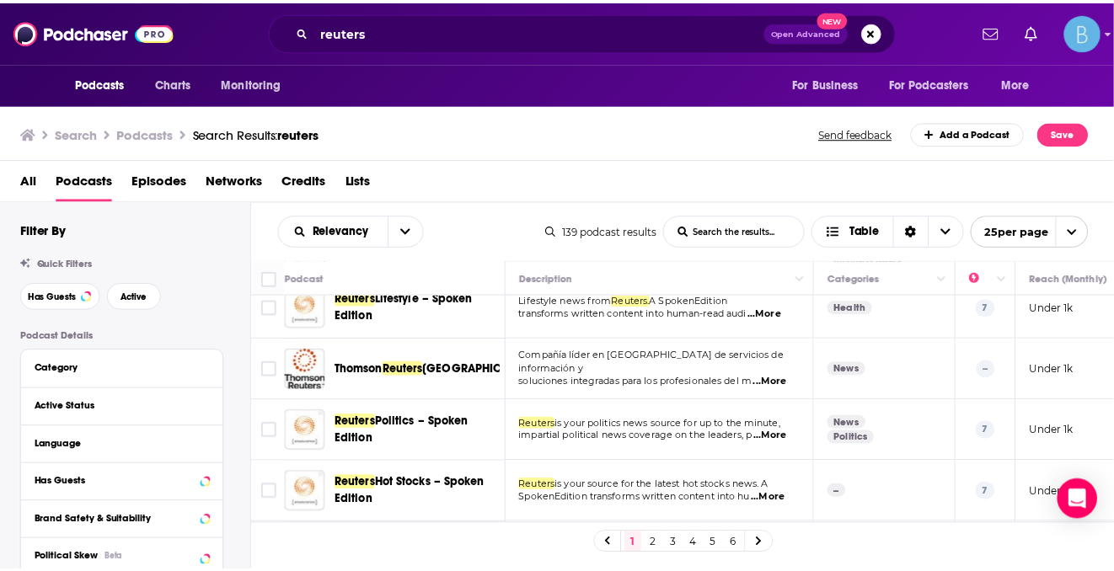
scroll to position [690, 0]
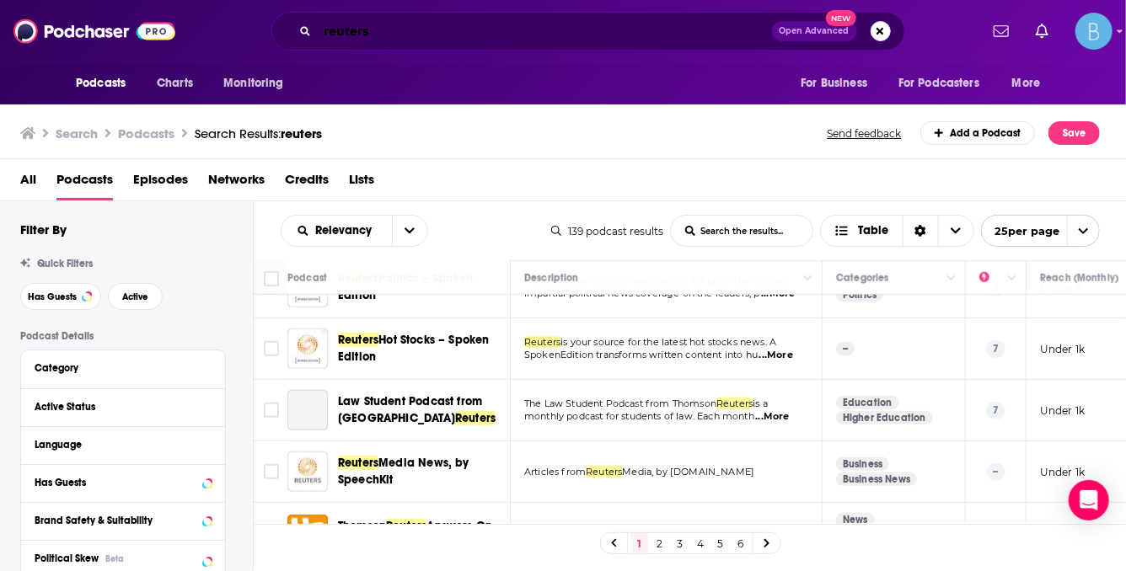
click at [399, 31] on input "reuters" at bounding box center [545, 31] width 454 height 27
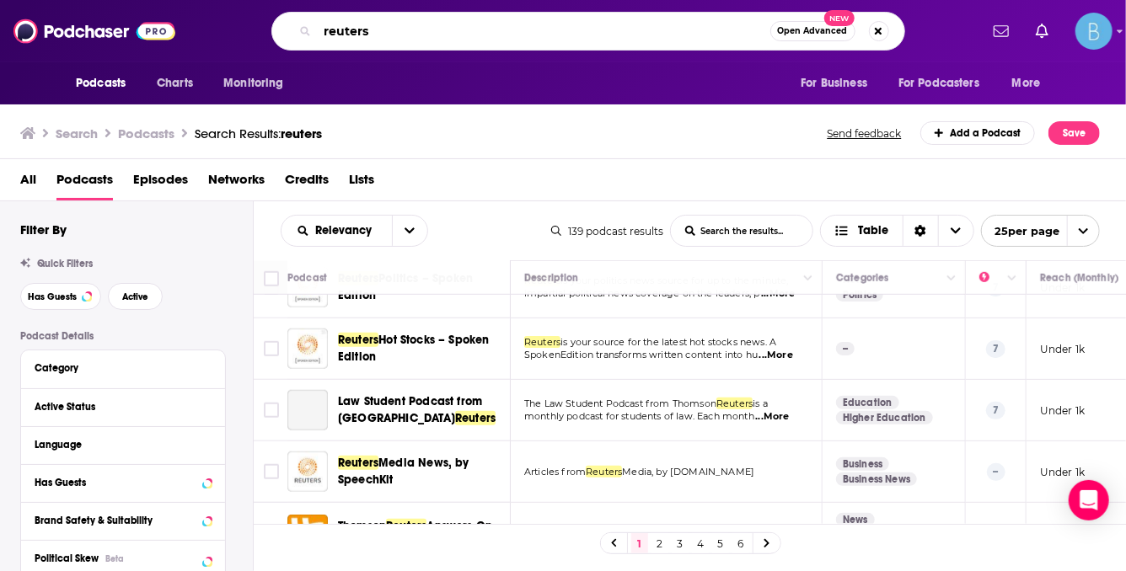
click at [399, 30] on input "reuters" at bounding box center [544, 31] width 453 height 27
type input "the big view"
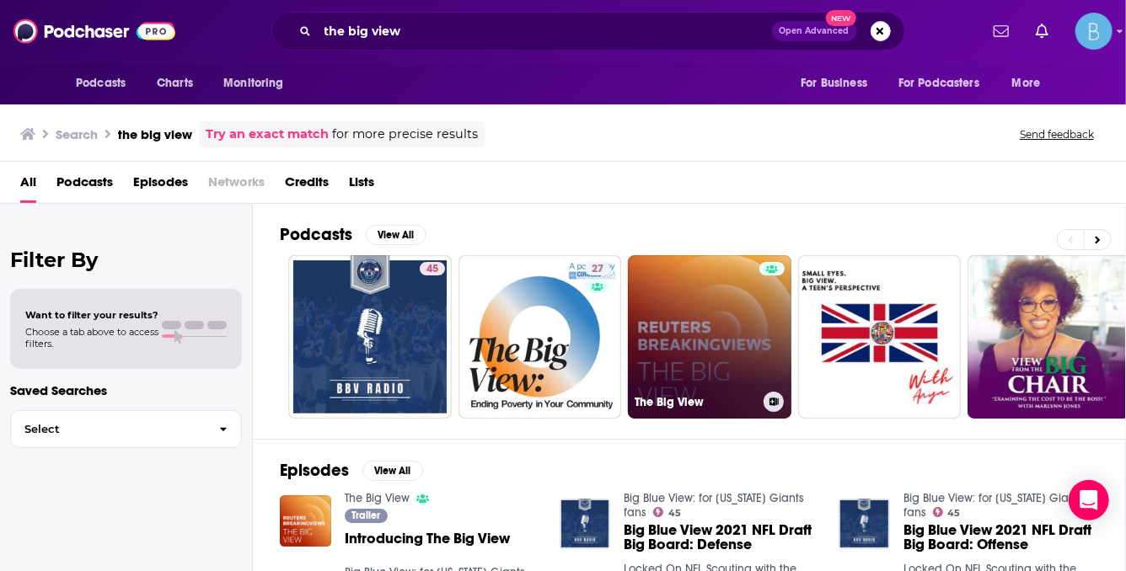
click at [702, 329] on link "The Big View" at bounding box center [709, 336] width 163 height 163
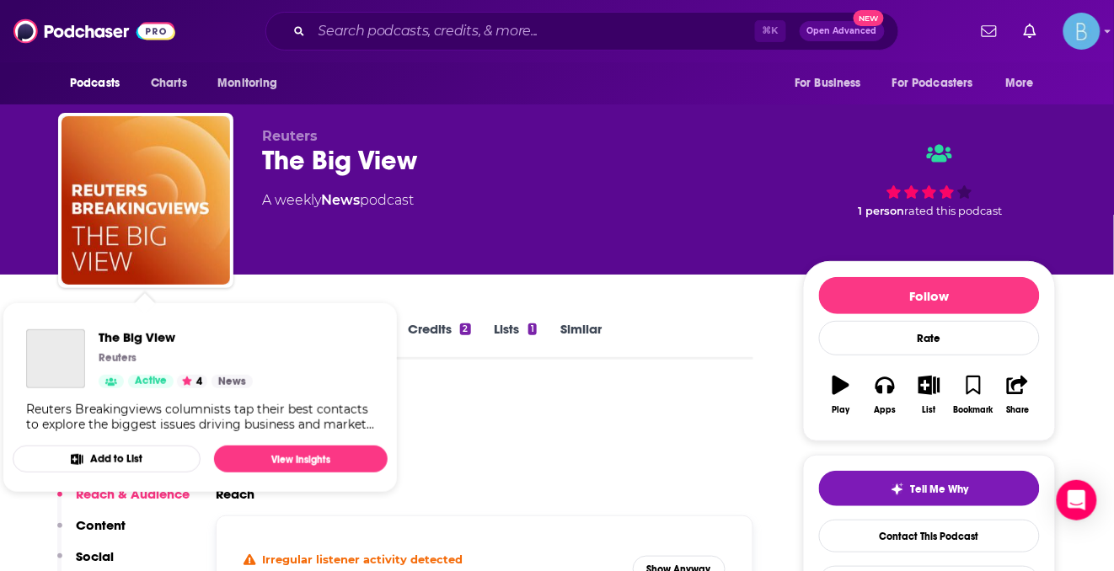
click at [79, 307] on span "The Big View Reuters Active 4 News Reuters Breakingviews columnists tap their b…" at bounding box center [200, 398] width 375 height 190
drag, startPoint x: 538, startPoint y: 400, endPoint x: 396, endPoint y: 384, distance: 143.3
click at [538, 400] on div "Podcast Insights" at bounding box center [399, 430] width 682 height 86
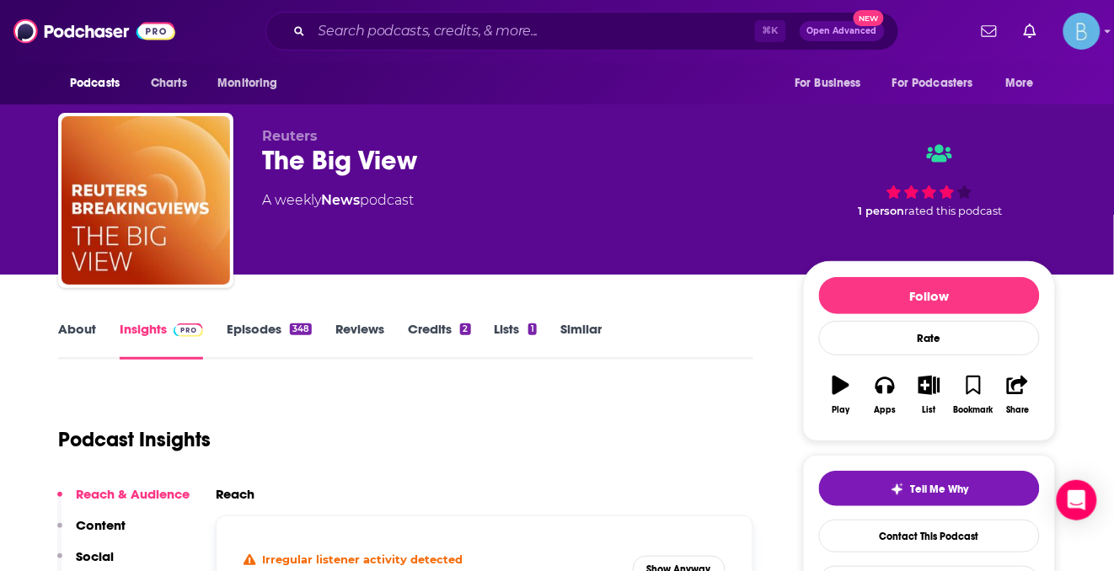
click at [76, 339] on link "About" at bounding box center [77, 340] width 38 height 39
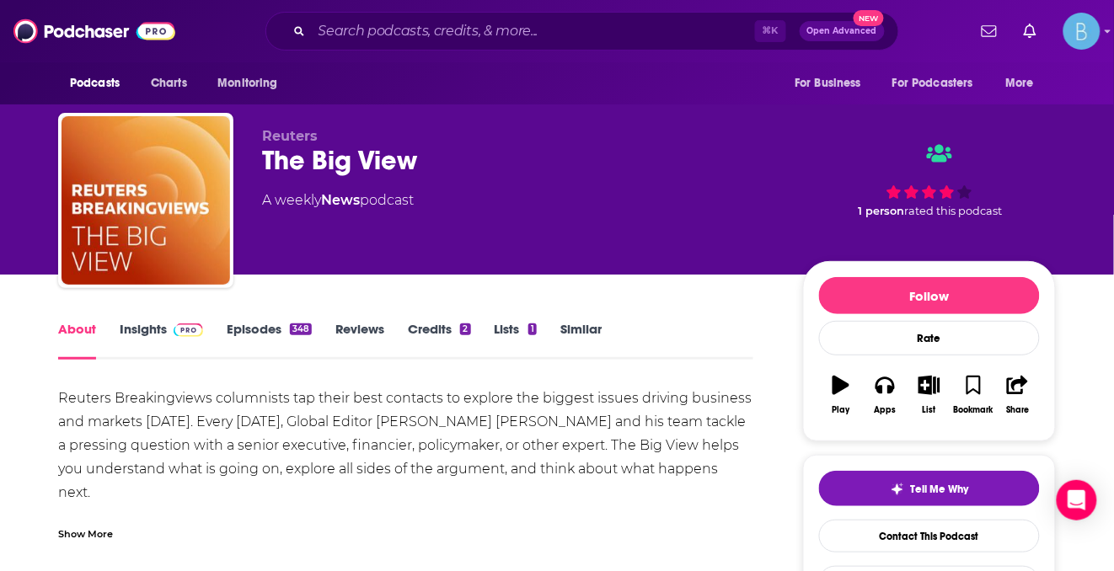
click at [163, 335] on link "Insights" at bounding box center [161, 340] width 83 height 39
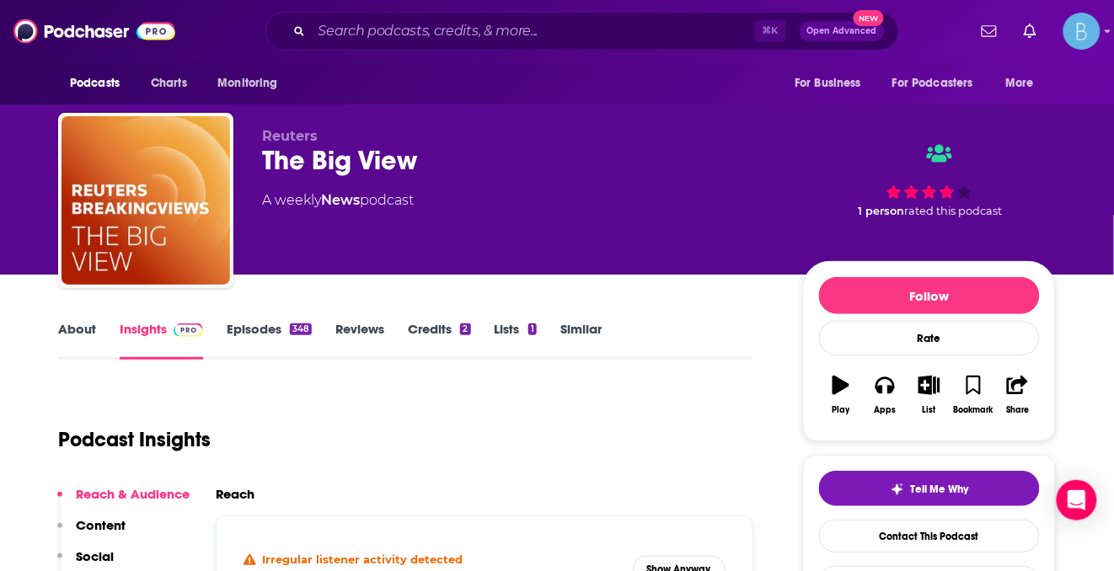
scroll to position [195, 0]
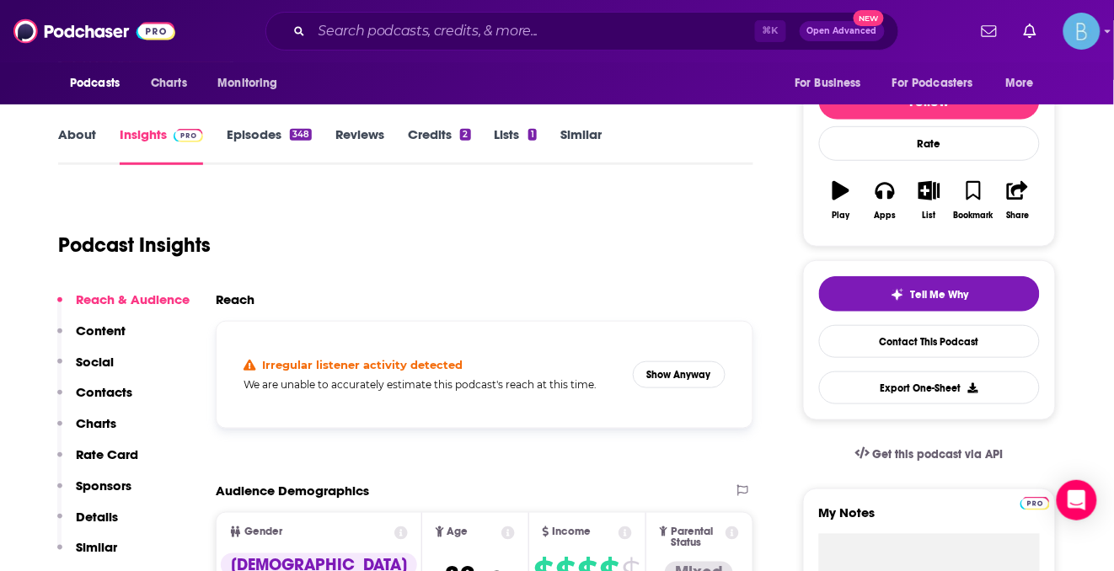
click at [417, 385] on h5 "We are unable to accurately estimate this podcast's reach at this time." at bounding box center [432, 384] width 376 height 13
click at [667, 386] on button "Show Anyway" at bounding box center [679, 375] width 93 height 27
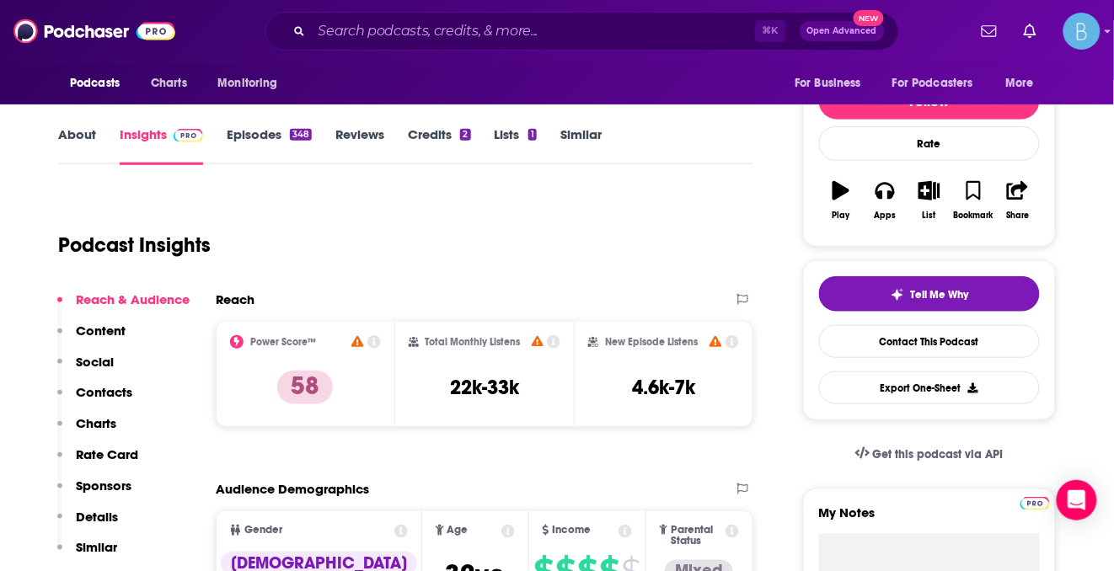
click at [521, 392] on div "Total Monthly Listens 22k-33k" at bounding box center [485, 374] width 153 height 78
copy div "22k-33k"
click at [561, 36] on input "Search podcasts, credits, & more..." at bounding box center [533, 31] width 443 height 27
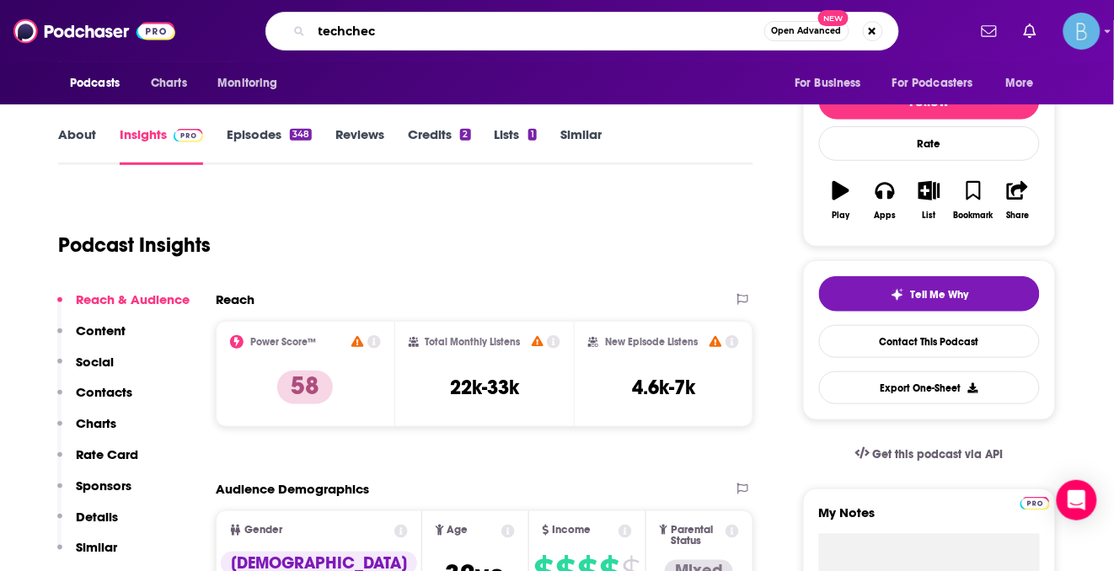
type input "techcheck"
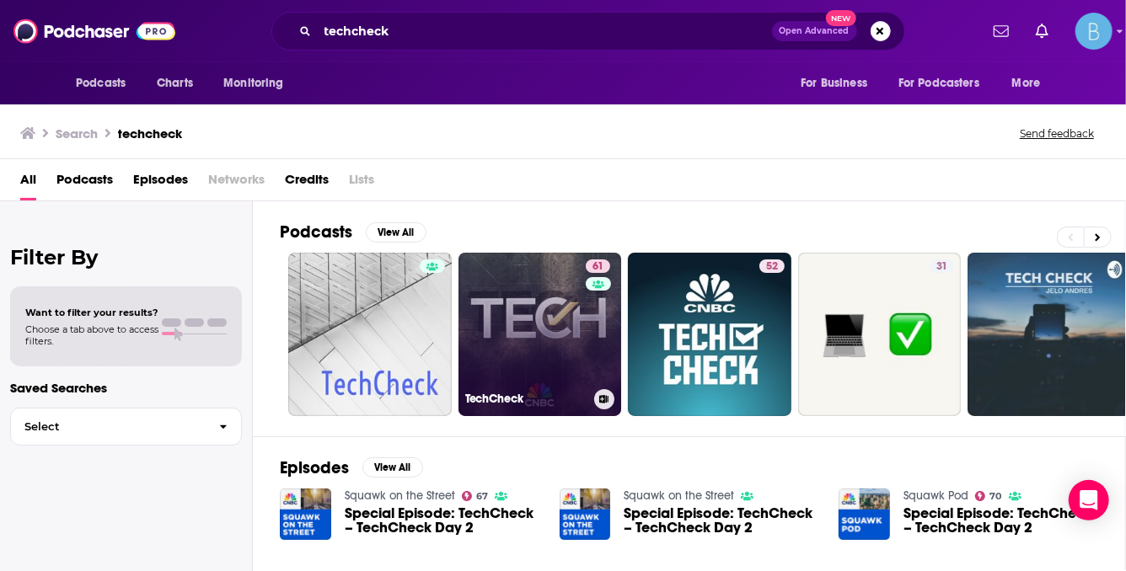
click at [578, 355] on link "61 TechCheck" at bounding box center [539, 334] width 163 height 163
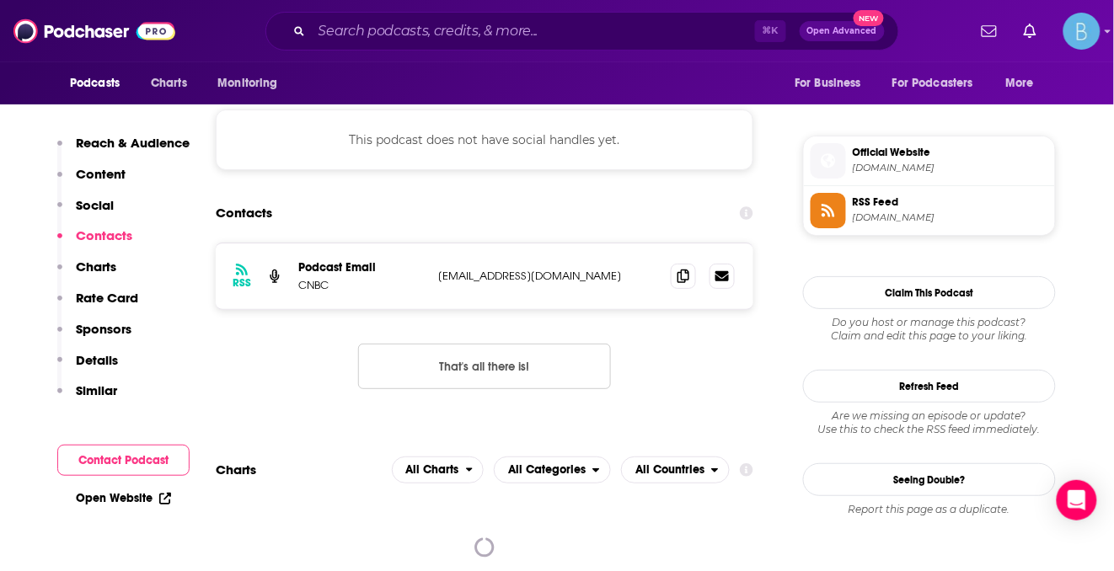
scroll to position [1363, 0]
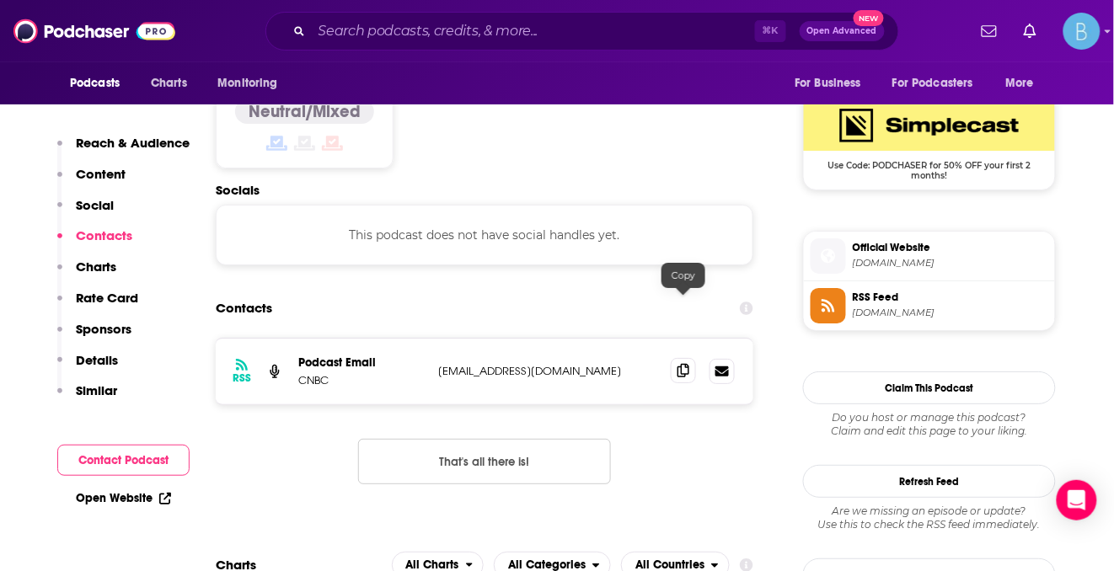
click at [689, 358] on span at bounding box center [683, 370] width 25 height 25
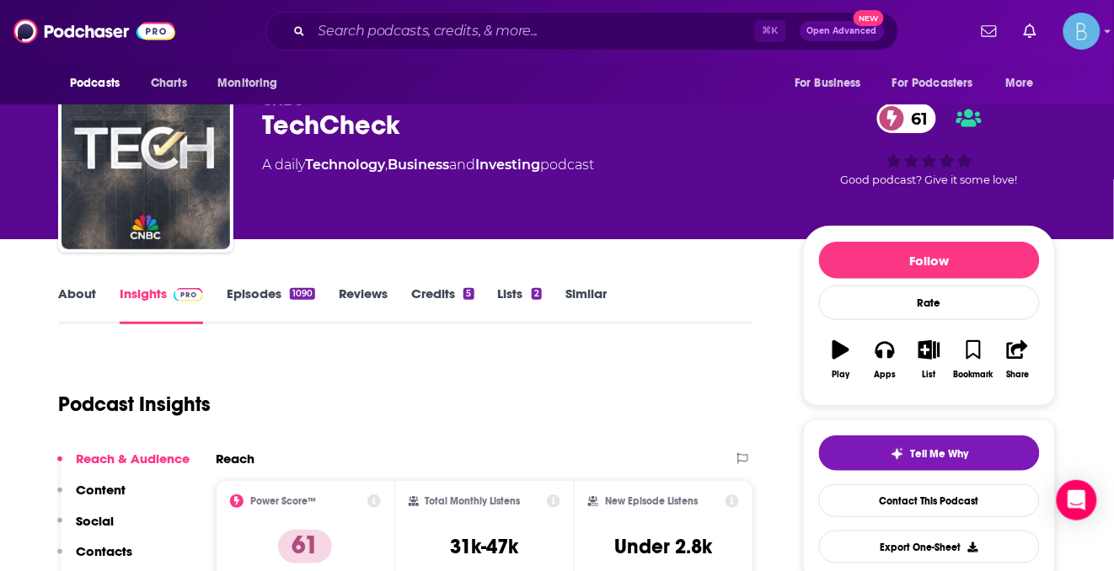
scroll to position [159, 0]
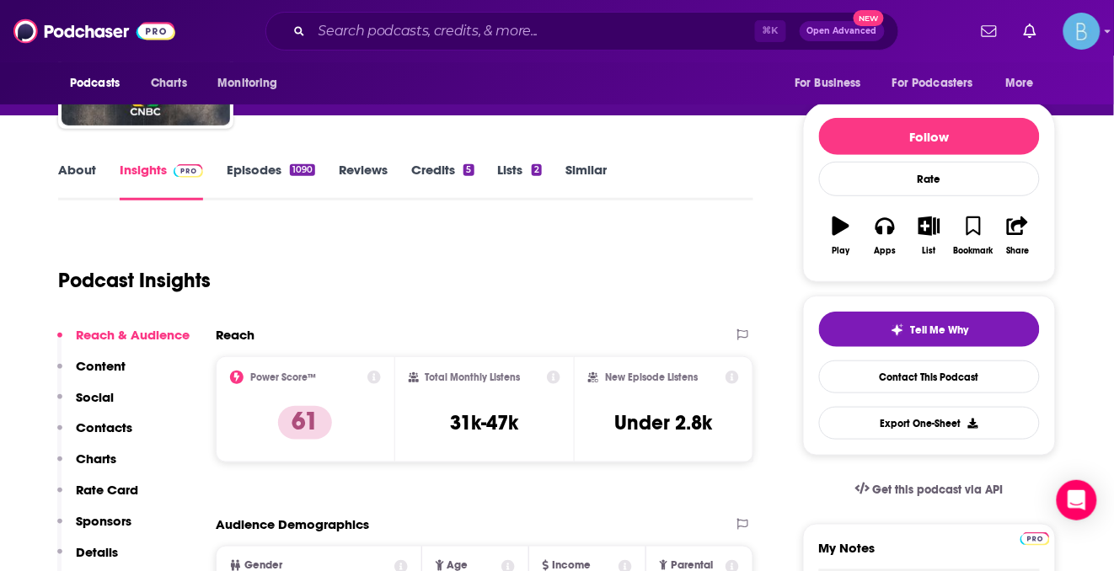
click at [474, 418] on h3 "31k-47k" at bounding box center [484, 422] width 68 height 25
copy div "31k-47k"
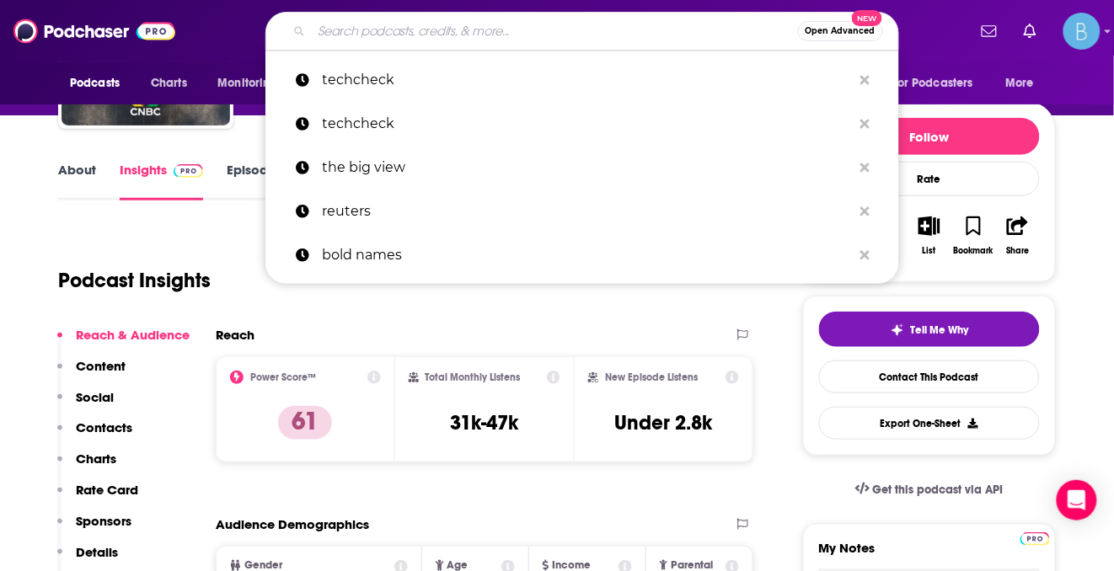
click at [442, 37] on input "Search podcasts, credits, & more..." at bounding box center [555, 31] width 486 height 27
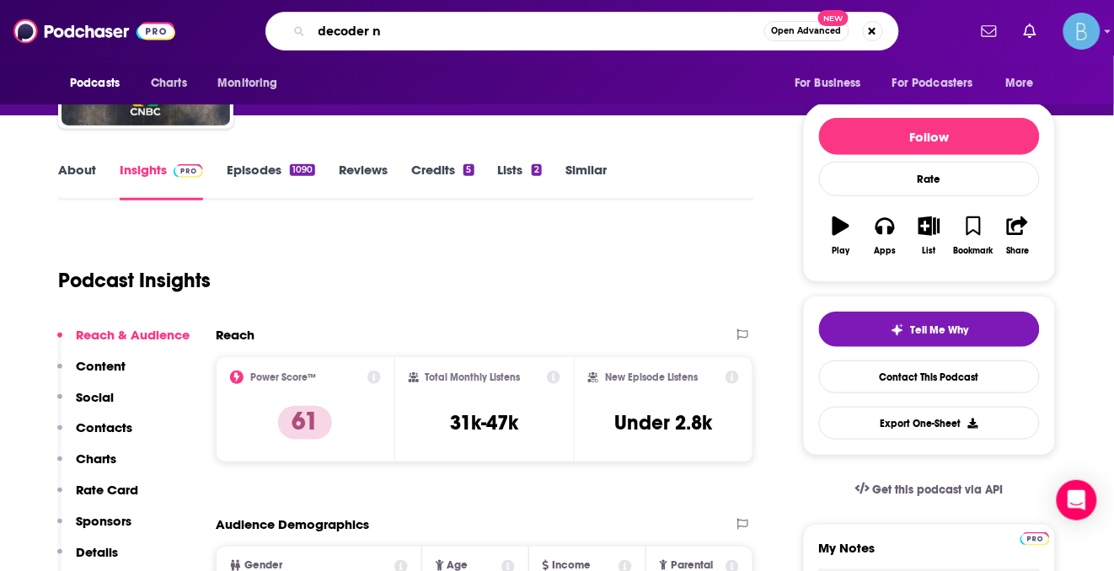
type input "decoder"
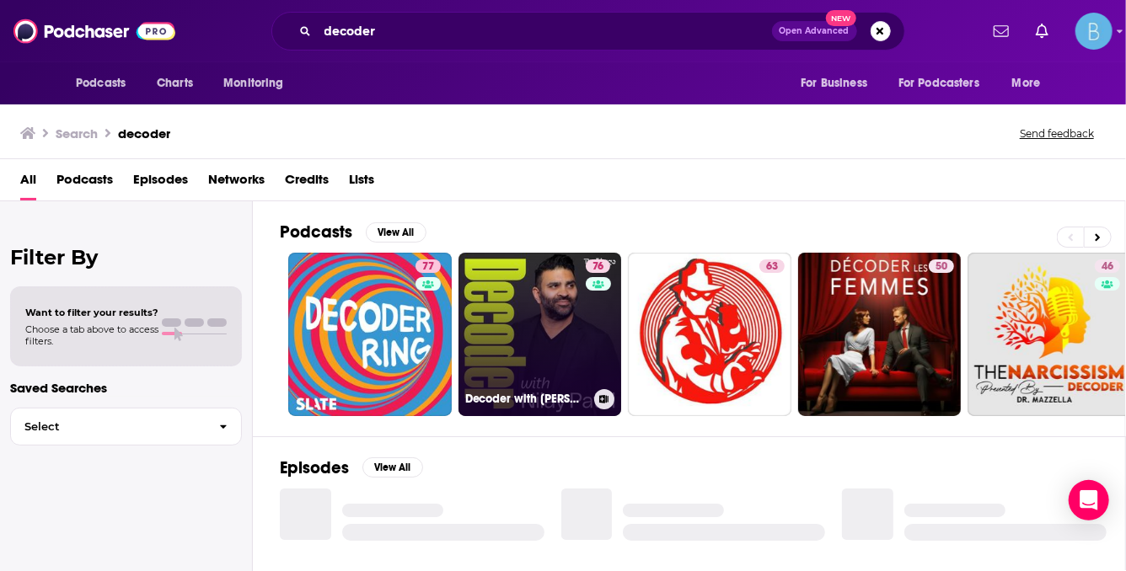
click at [547, 308] on link "76 Decoder with Nilay Patel" at bounding box center [539, 334] width 163 height 163
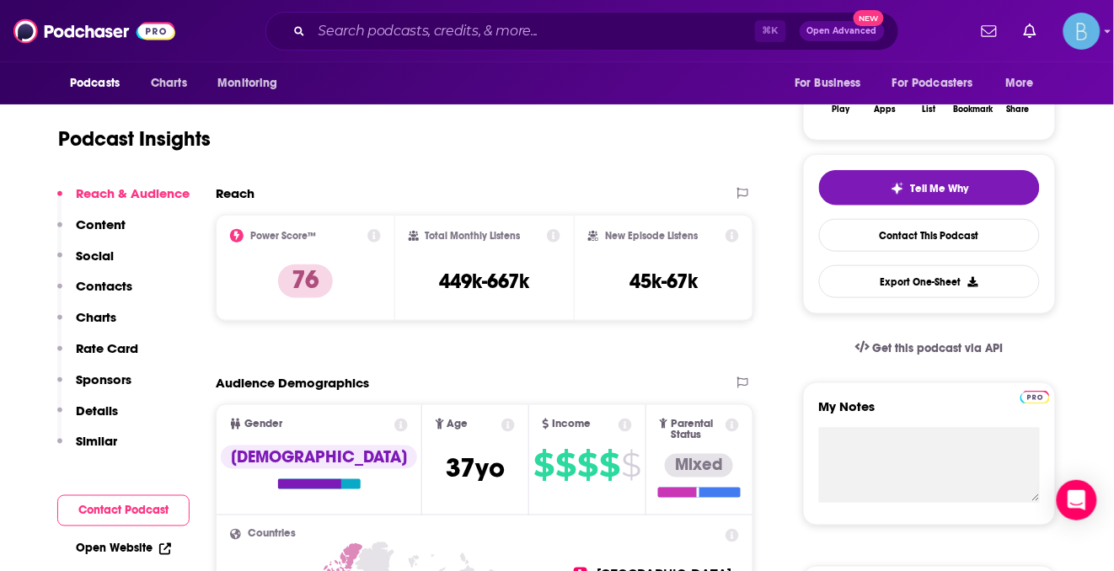
scroll to position [303, 0]
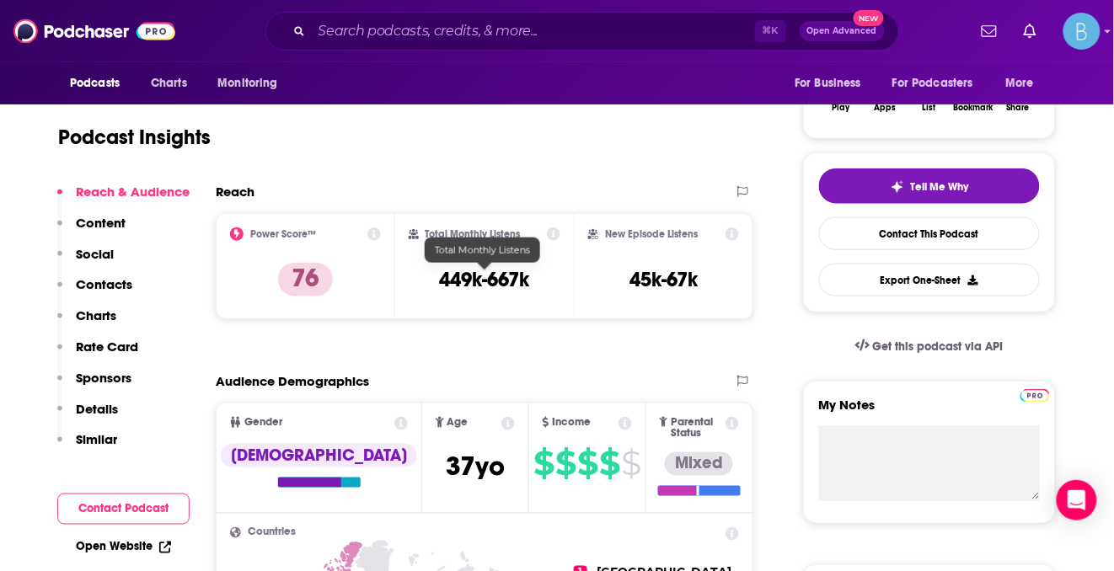
click at [507, 279] on h3 "449k-667k" at bounding box center [484, 279] width 90 height 25
copy div "449k-667k"
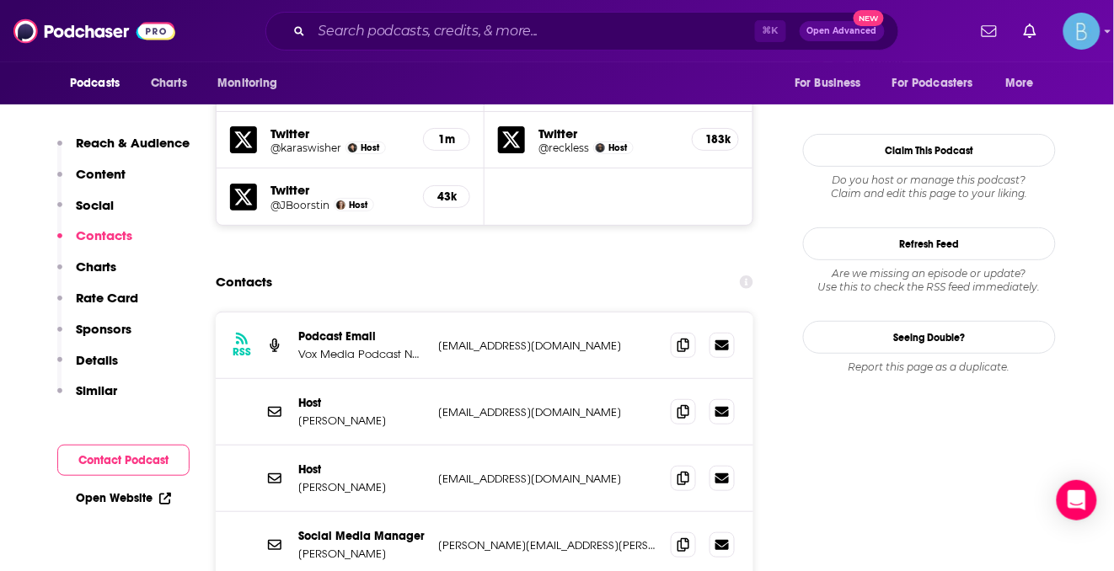
scroll to position [1543, 0]
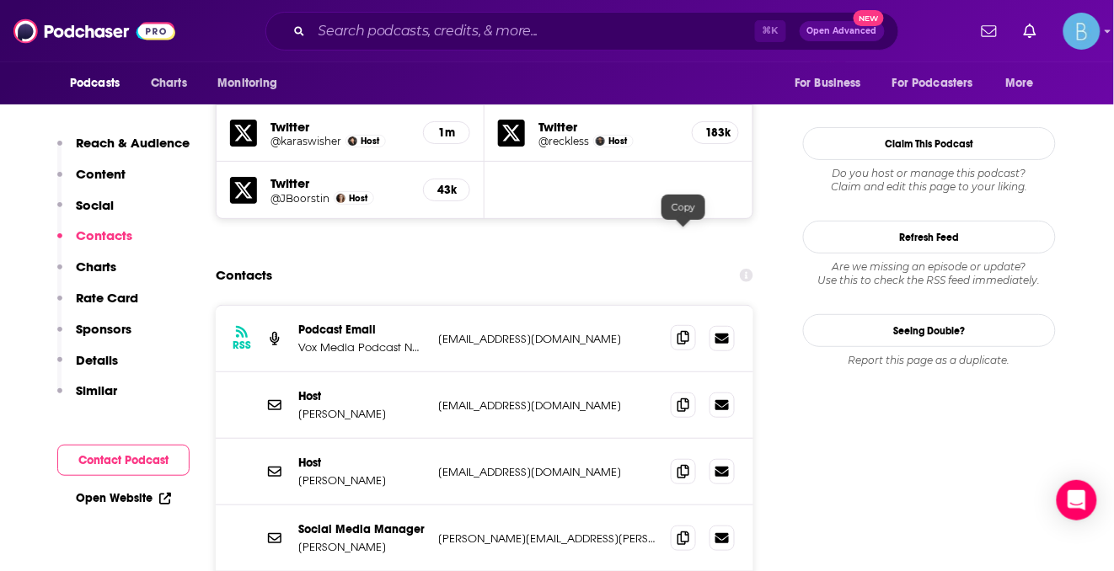
click at [685, 331] on icon at bounding box center [684, 337] width 12 height 13
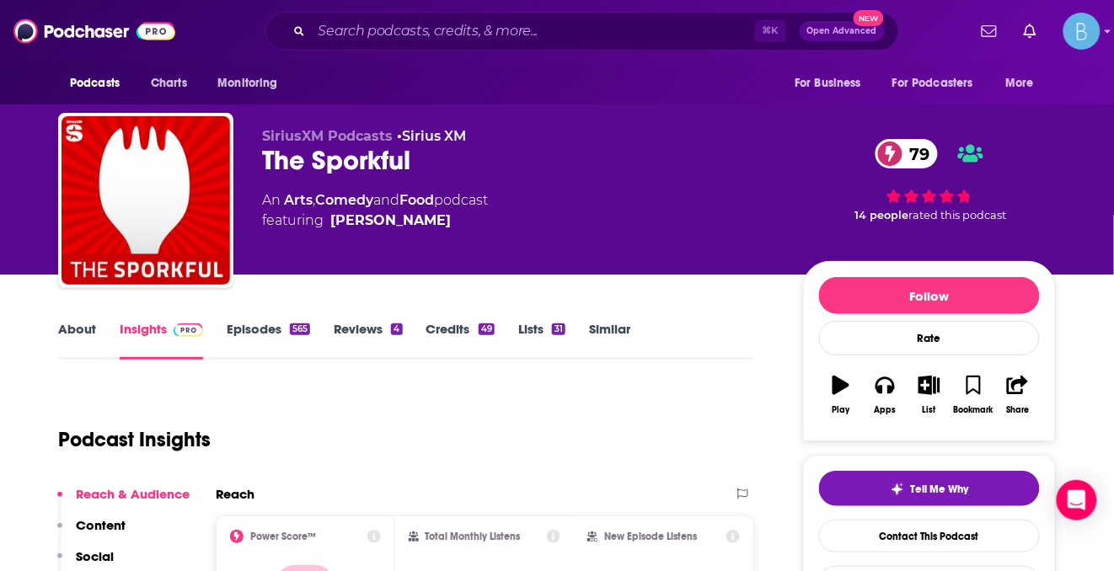
click at [254, 329] on link "Episodes 565" at bounding box center [268, 340] width 83 height 39
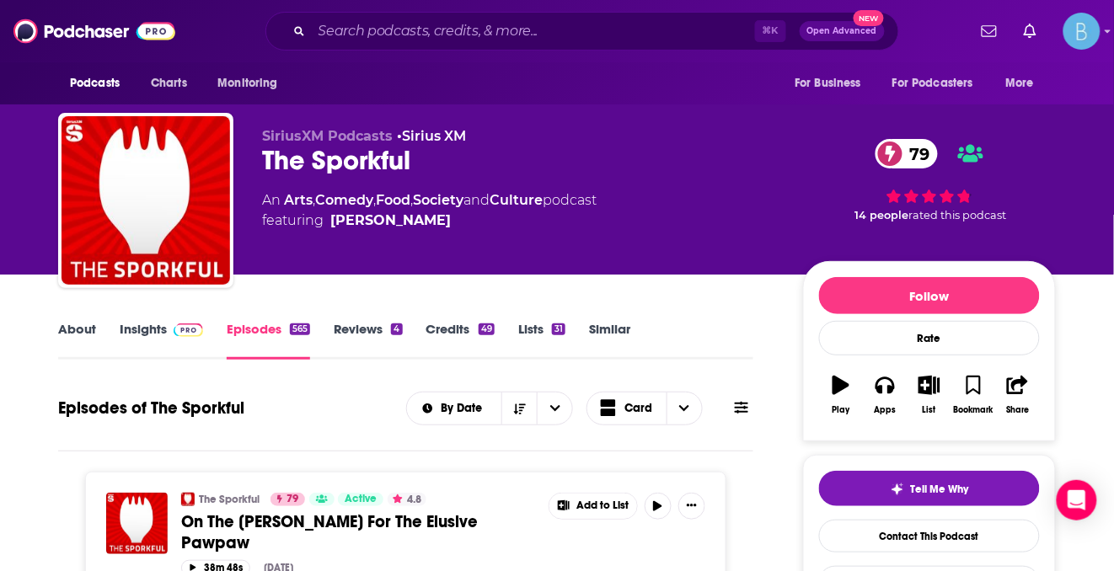
click at [157, 338] on link "Insights" at bounding box center [161, 340] width 83 height 39
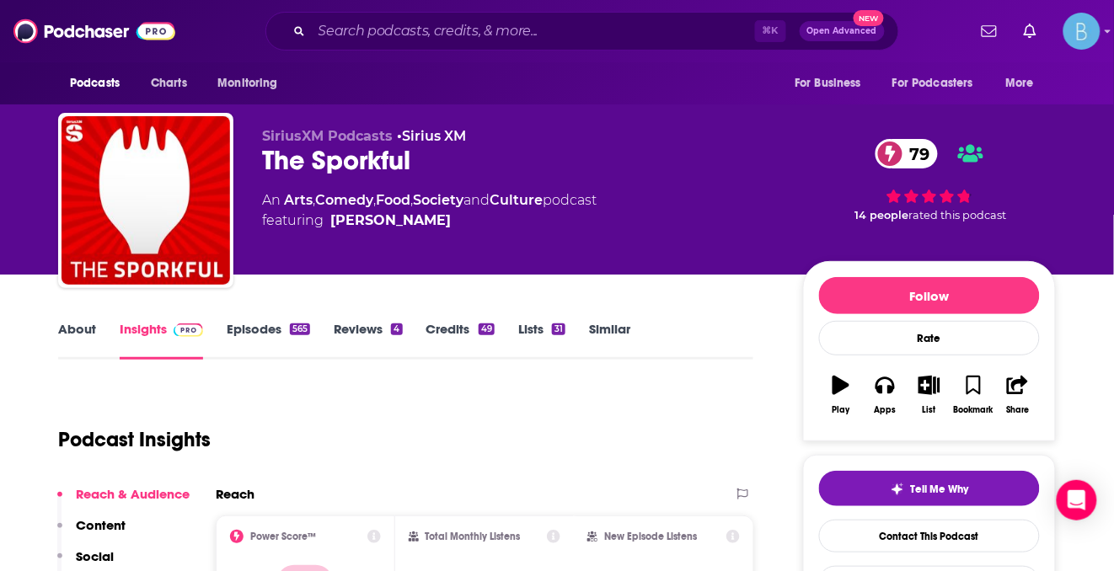
click at [61, 325] on link "About" at bounding box center [77, 340] width 38 height 39
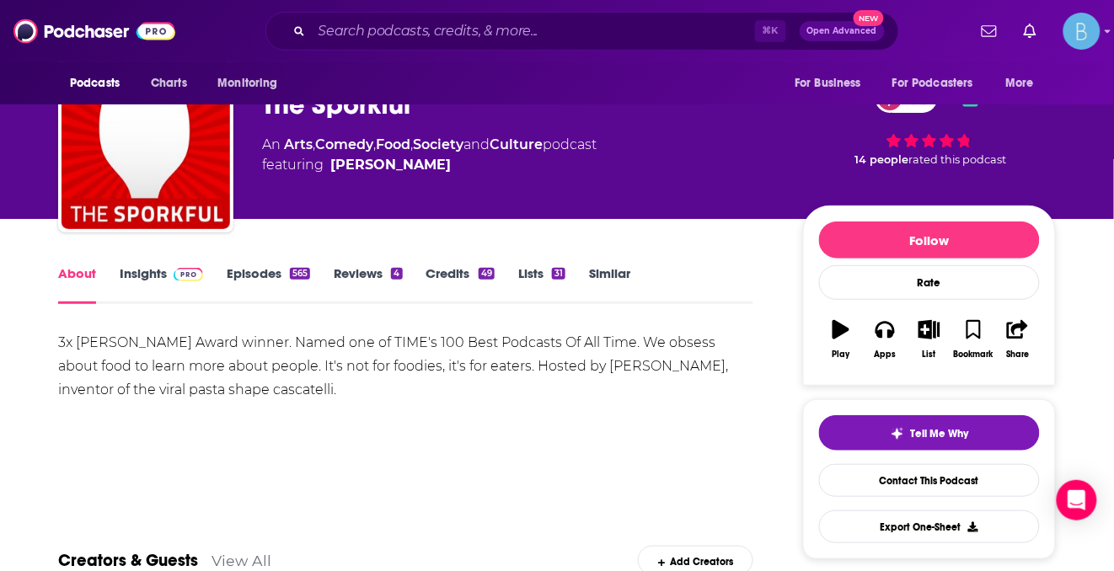
scroll to position [131, 0]
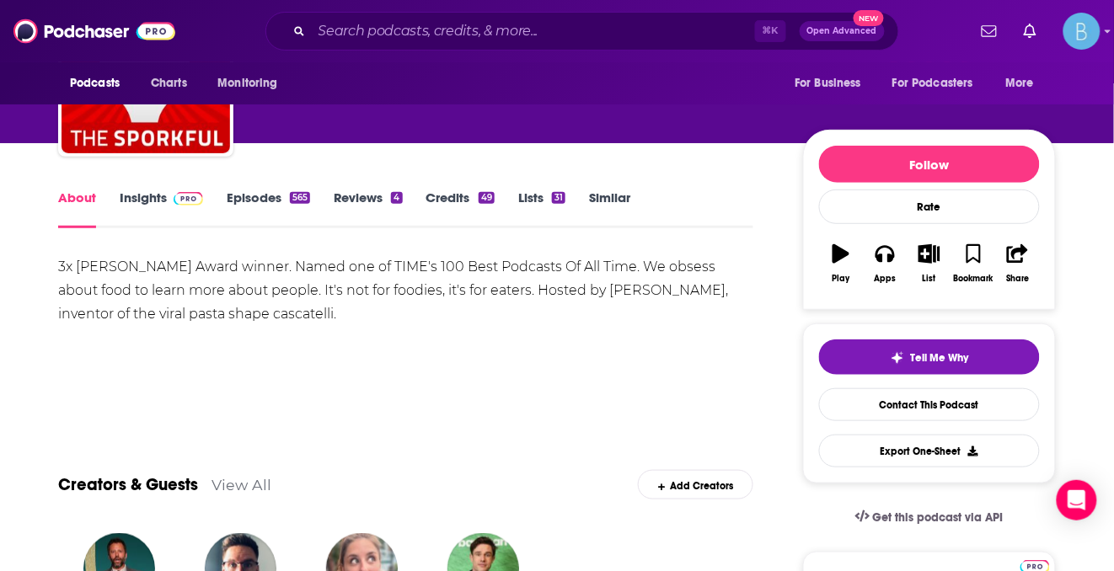
click at [184, 192] on img at bounding box center [188, 198] width 29 height 13
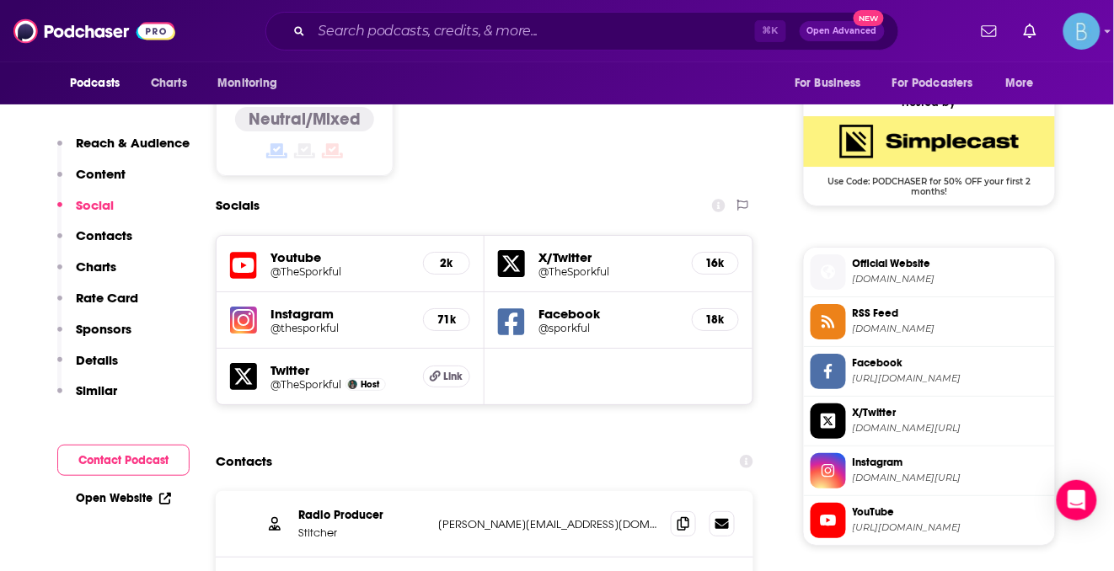
scroll to position [1353, 0]
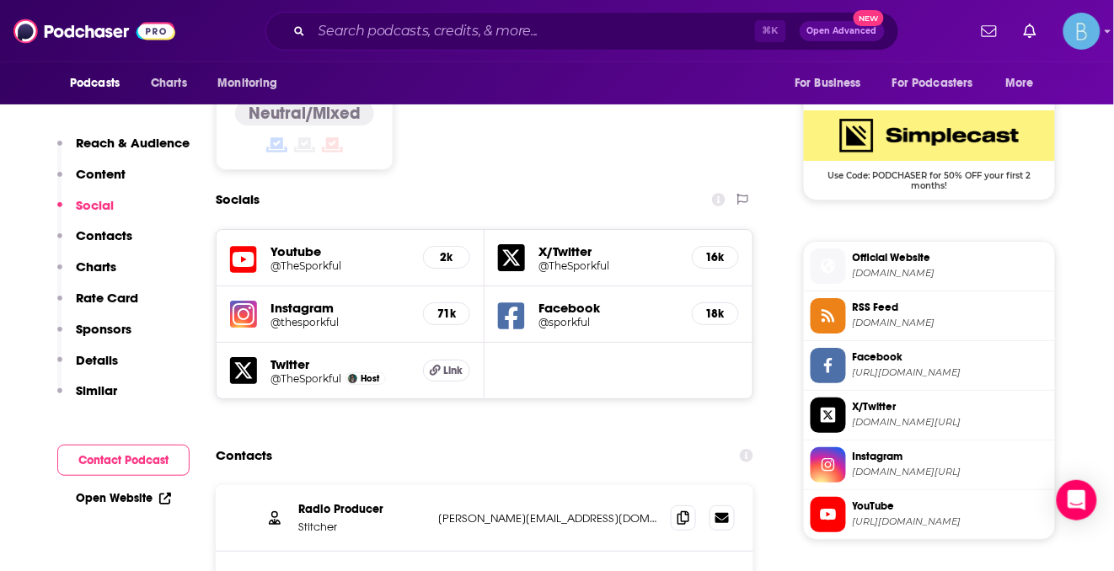
click at [314, 244] on h5 "Youtube" at bounding box center [340, 252] width 139 height 16
click at [306, 244] on h5 "Youtube" at bounding box center [340, 252] width 139 height 16
click at [278, 230] on div "Youtube @TheSporkful 2k" at bounding box center [351, 258] width 268 height 56
click at [284, 260] on h5 "@TheSporkful" at bounding box center [340, 266] width 139 height 13
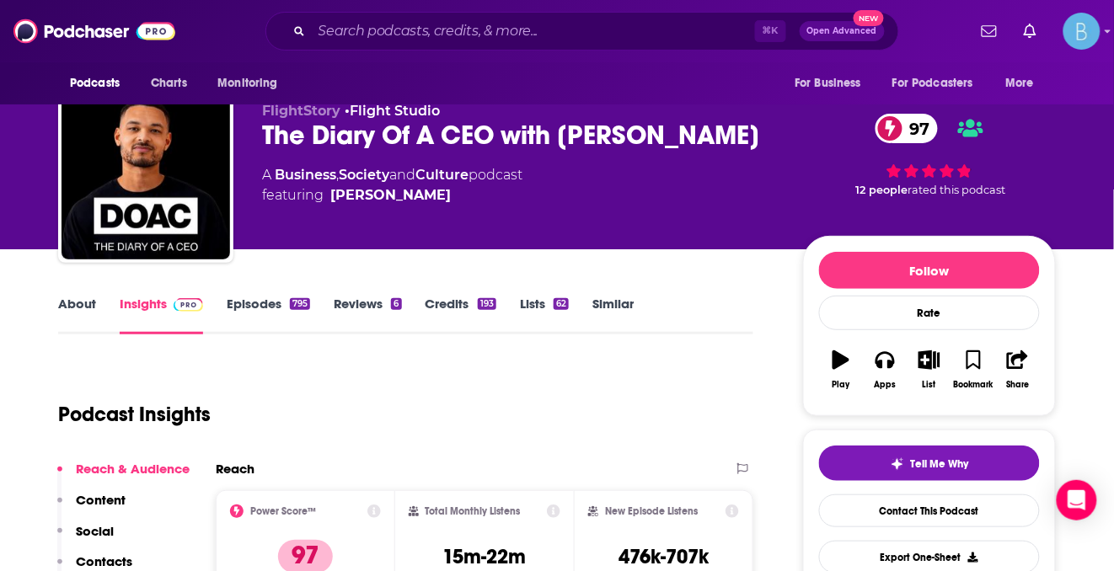
scroll to position [135, 0]
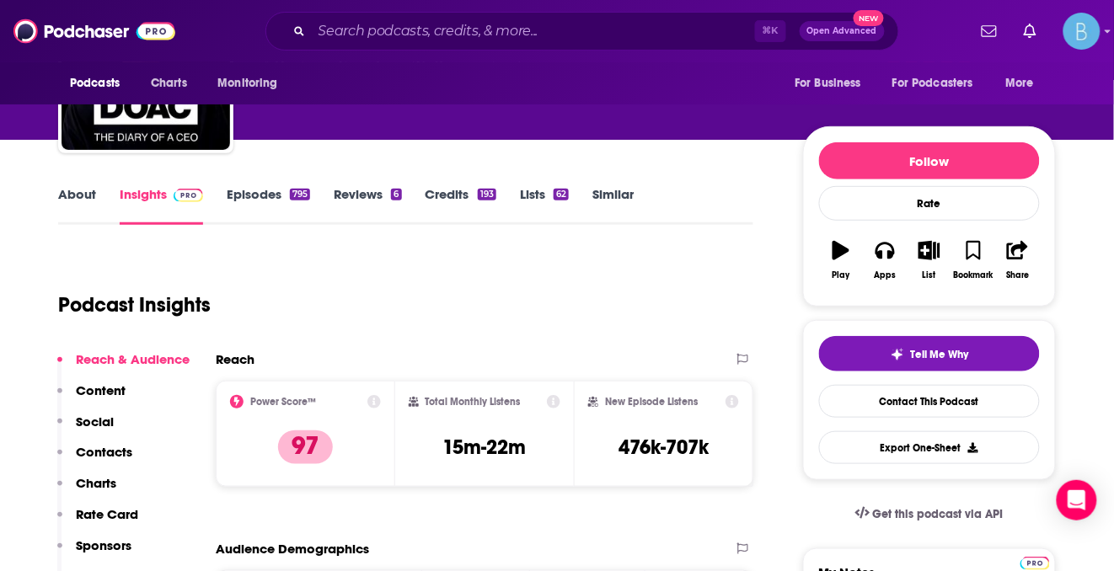
click at [504, 438] on h3 "15m-22m" at bounding box center [483, 447] width 83 height 25
click at [504, 439] on h3 "15m-22m" at bounding box center [483, 447] width 83 height 25
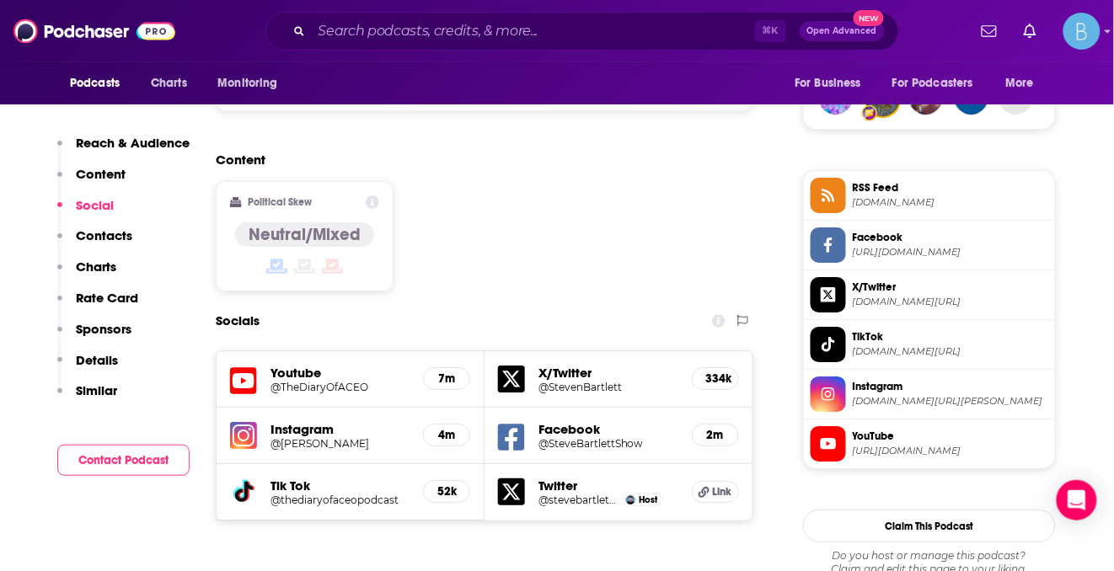
scroll to position [1451, 0]
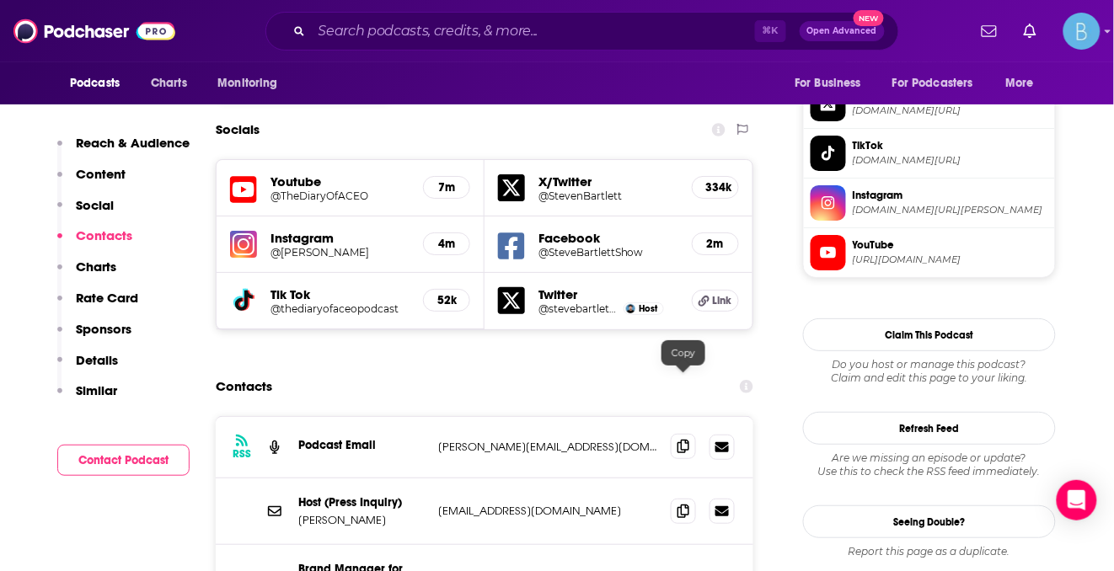
click at [683, 440] on icon at bounding box center [684, 446] width 12 height 13
click at [691, 434] on span at bounding box center [683, 446] width 25 height 25
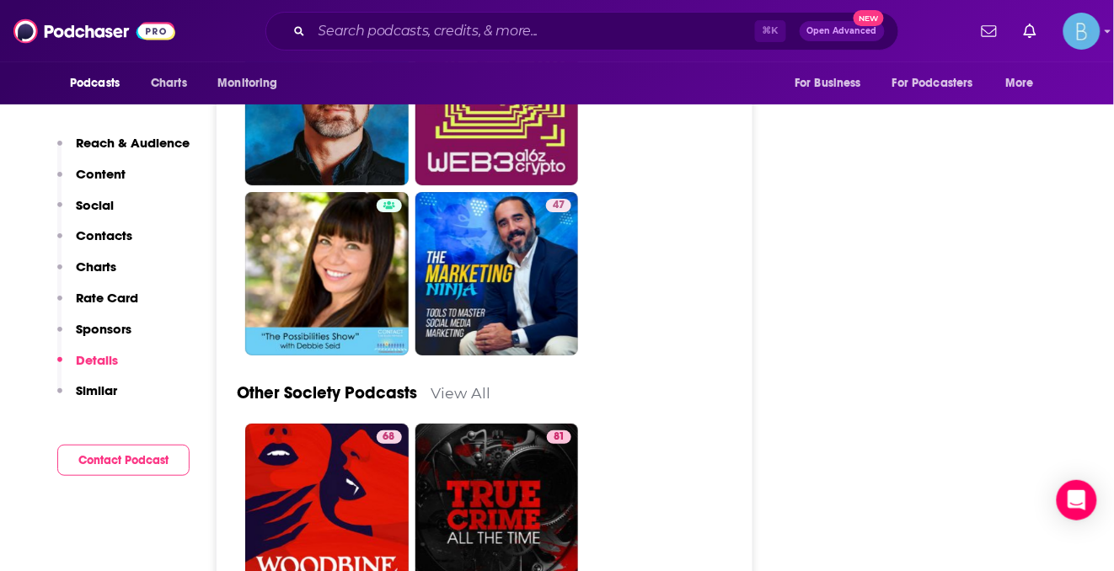
scroll to position [7817, 0]
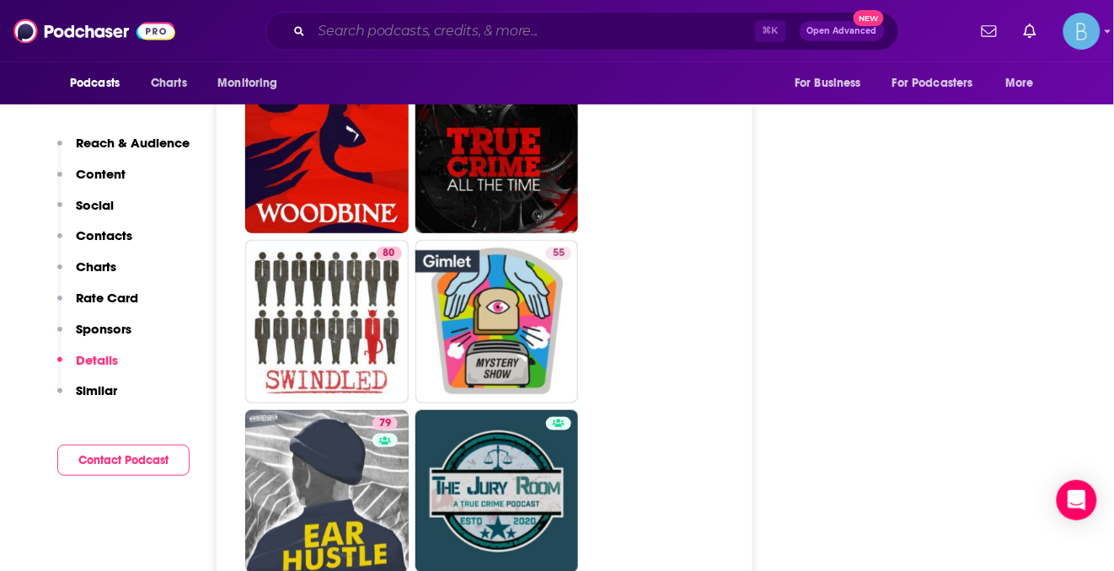
click at [454, 29] on input "Search podcasts, credits, & more..." at bounding box center [533, 31] width 443 height 27
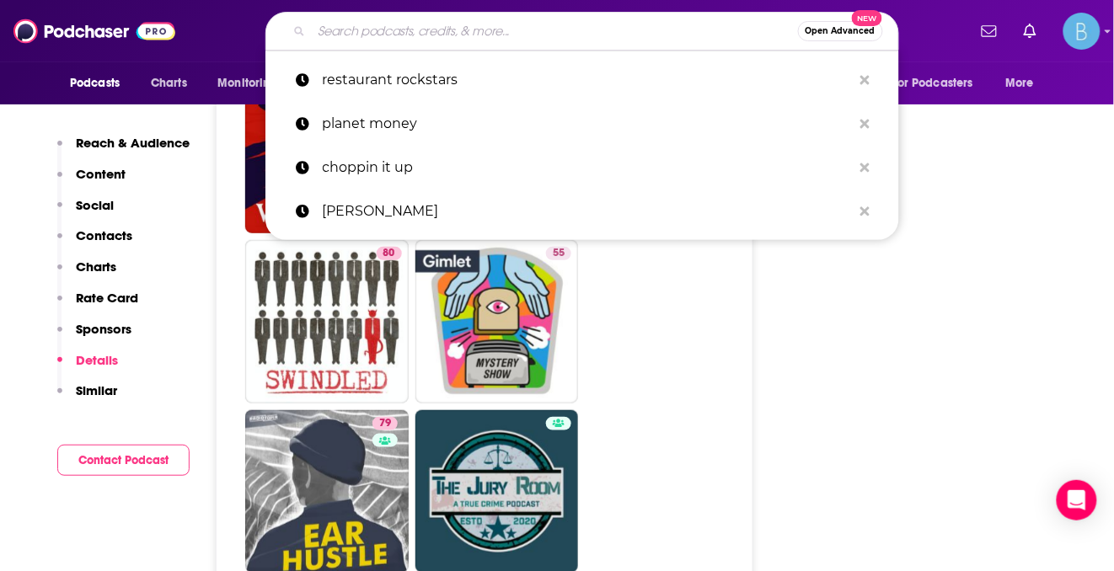
click at [454, 29] on input "Search podcasts, credits, & more..." at bounding box center [555, 31] width 486 height 27
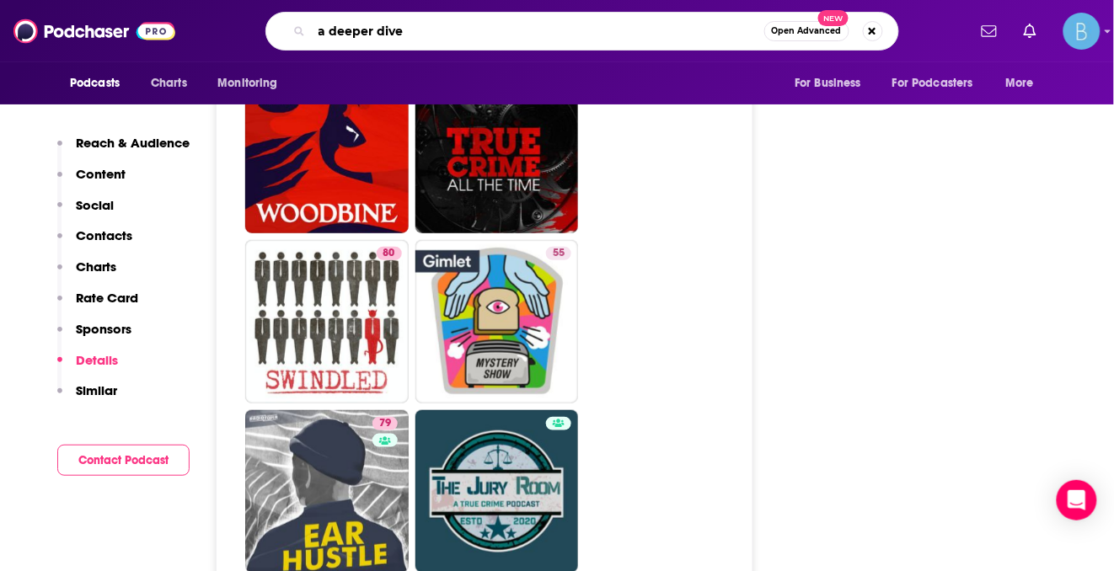
type input "a deeper diver"
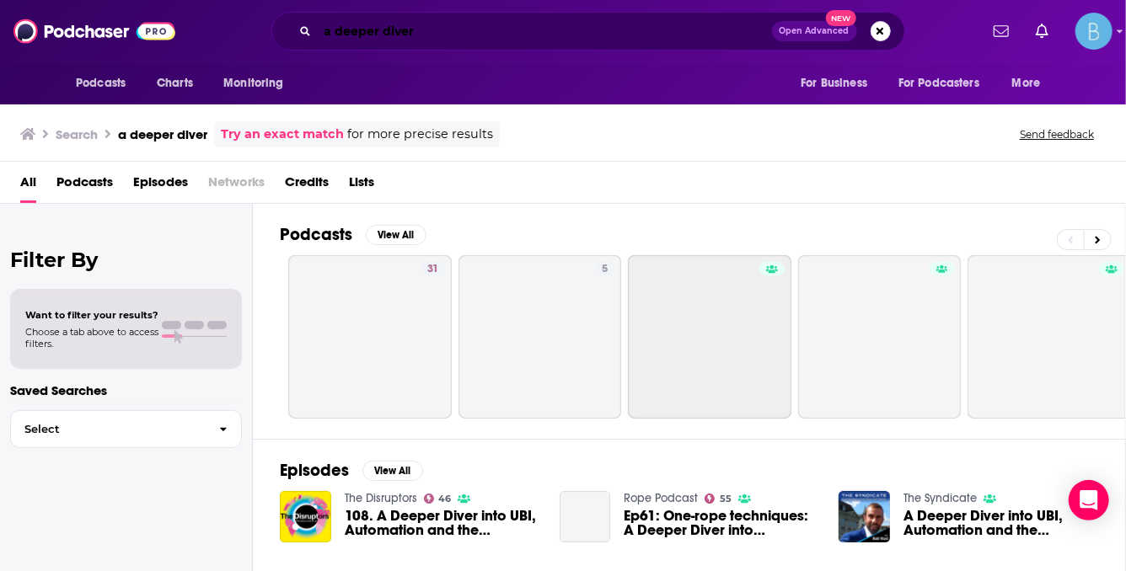
click at [485, 40] on input "a deeper diver" at bounding box center [545, 31] width 454 height 27
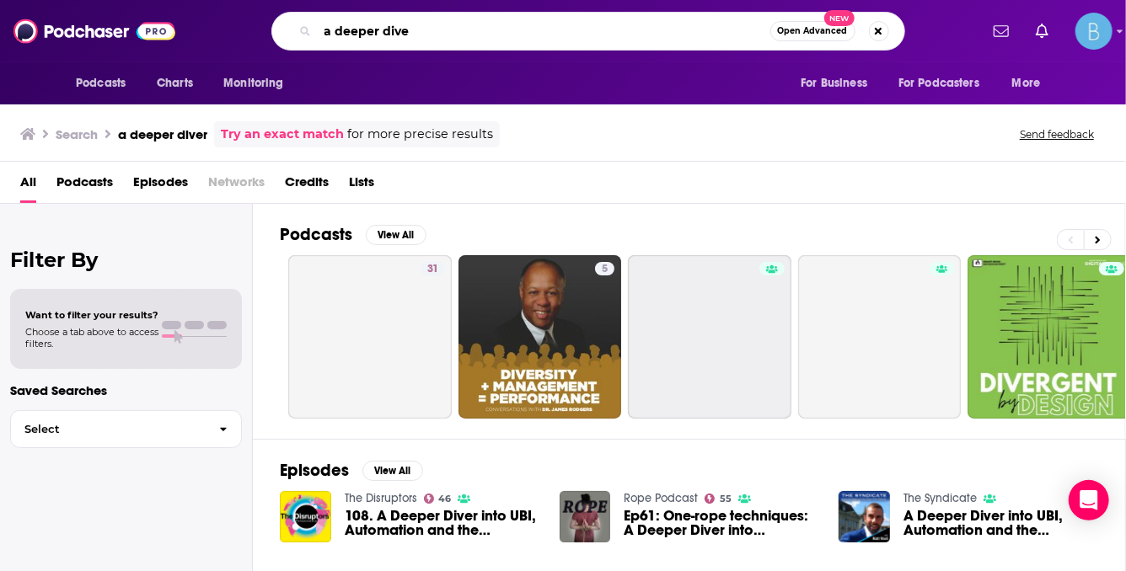
type input "a deeper dive"
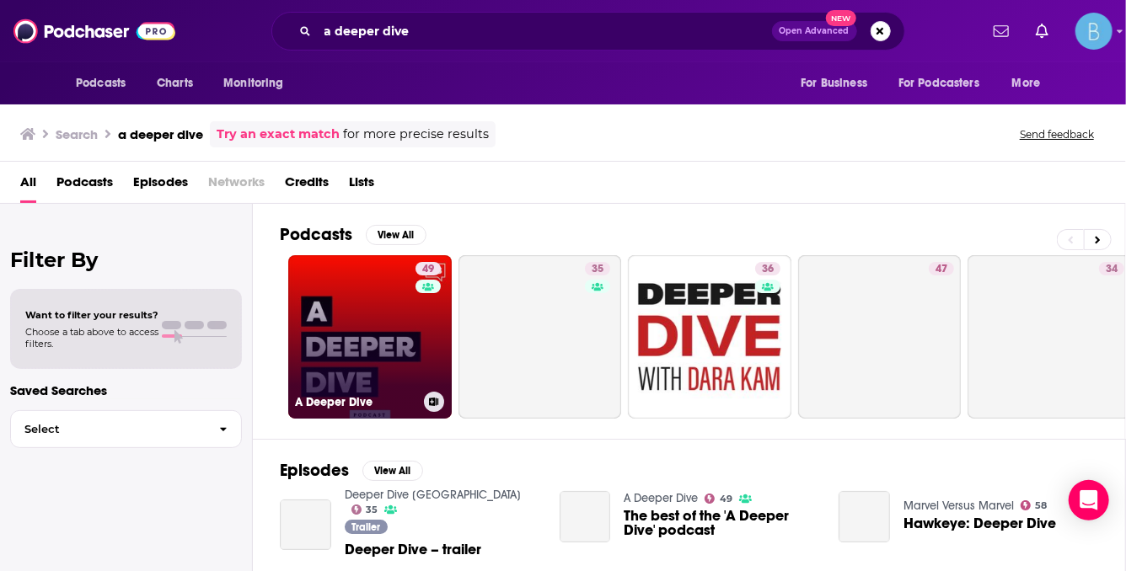
click at [428, 309] on div "49" at bounding box center [429, 327] width 29 height 130
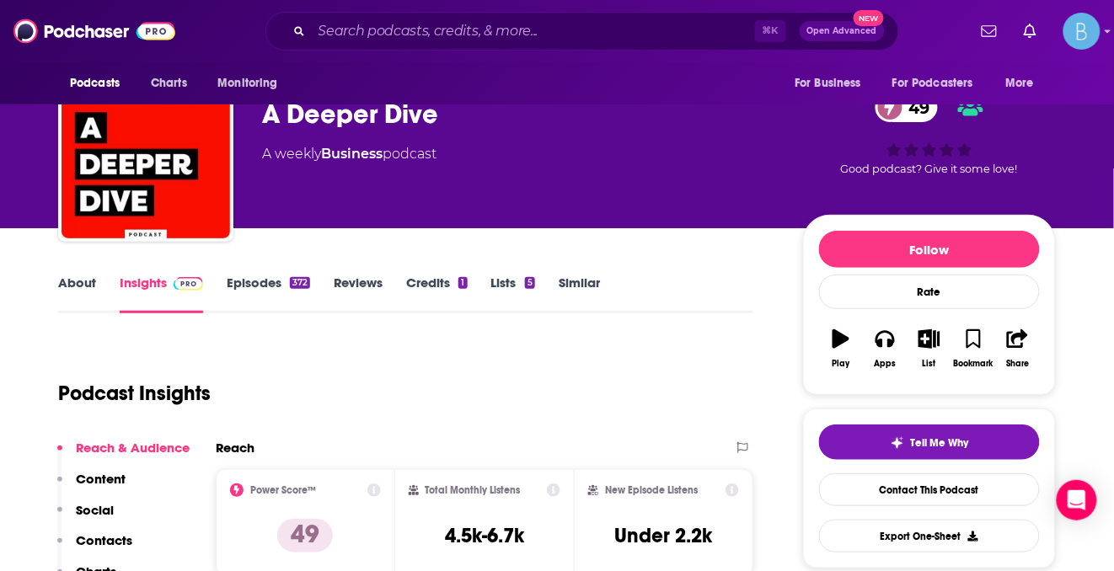
scroll to position [177, 0]
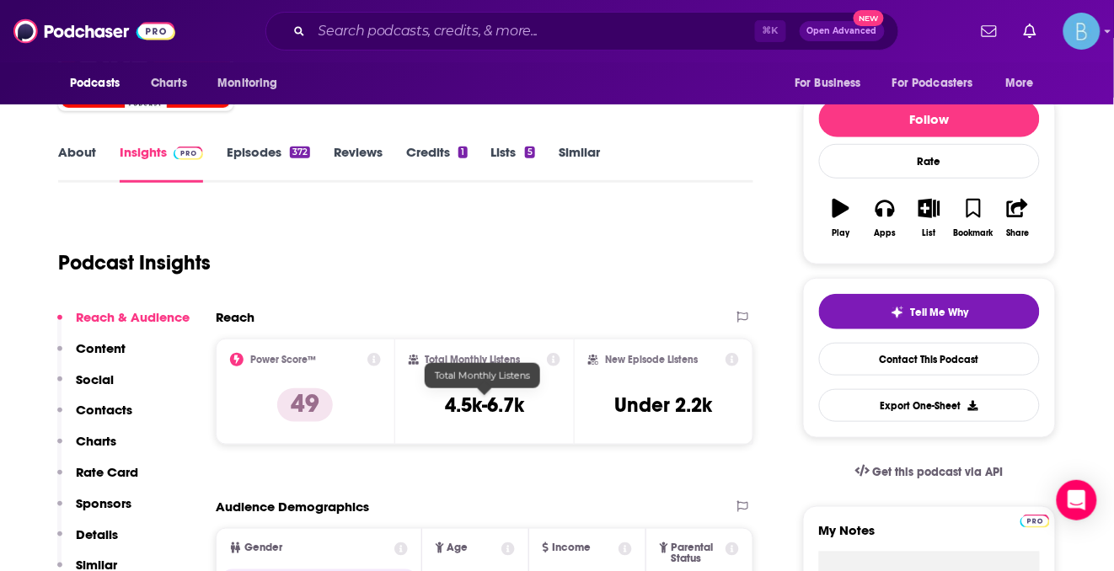
click at [493, 405] on h3 "4.5k-6.7k" at bounding box center [484, 405] width 79 height 25
copy div "4.5k-6.7k"
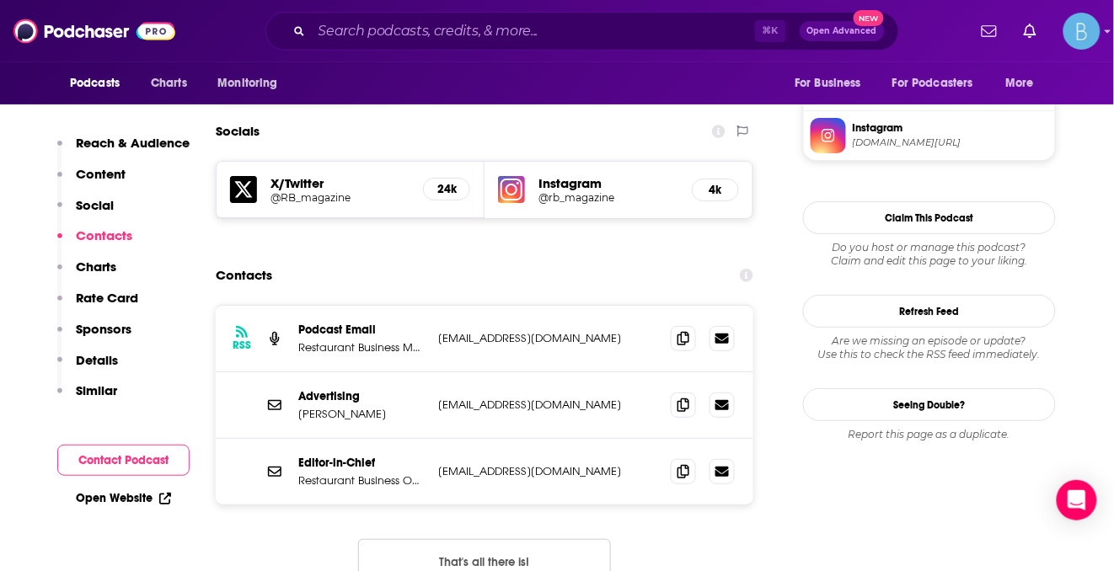
scroll to position [1449, 0]
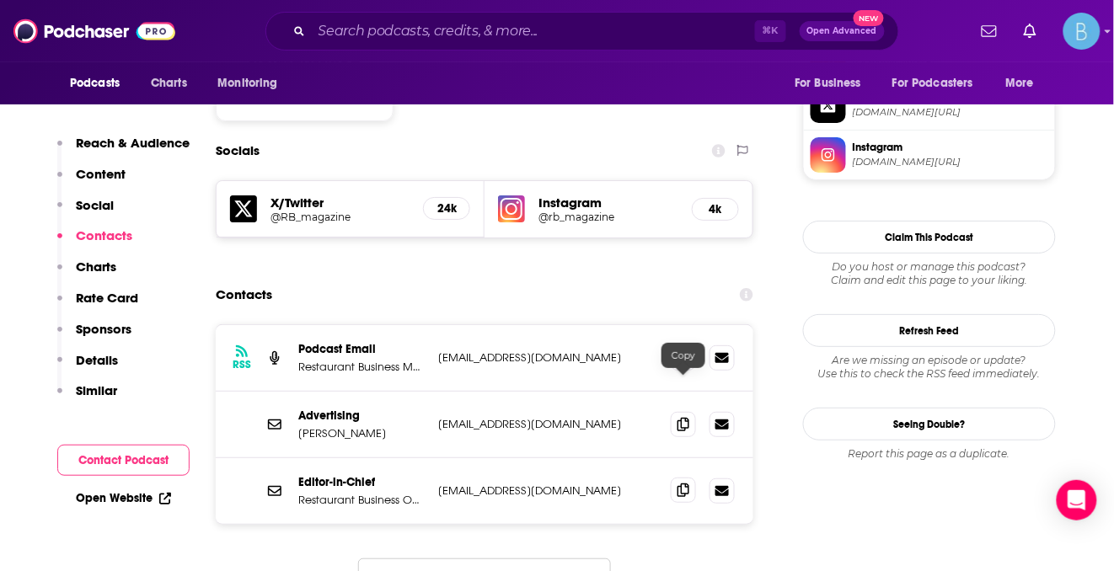
click at [683, 484] on icon at bounding box center [684, 490] width 12 height 13
click at [417, 27] on input "Search podcasts, credits, & more..." at bounding box center [533, 31] width 443 height 27
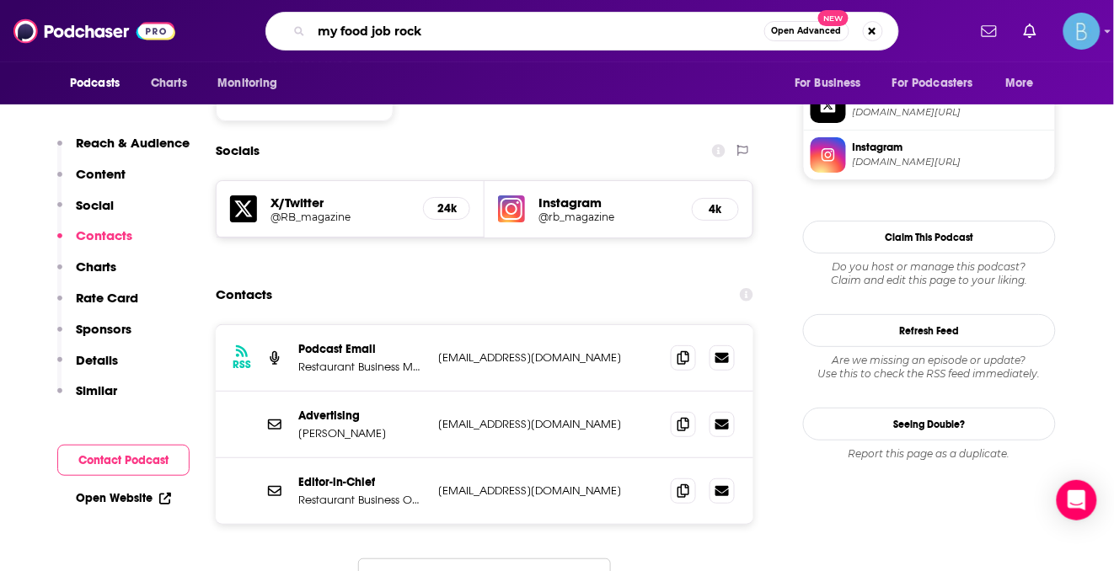
type input "my food job rocks"
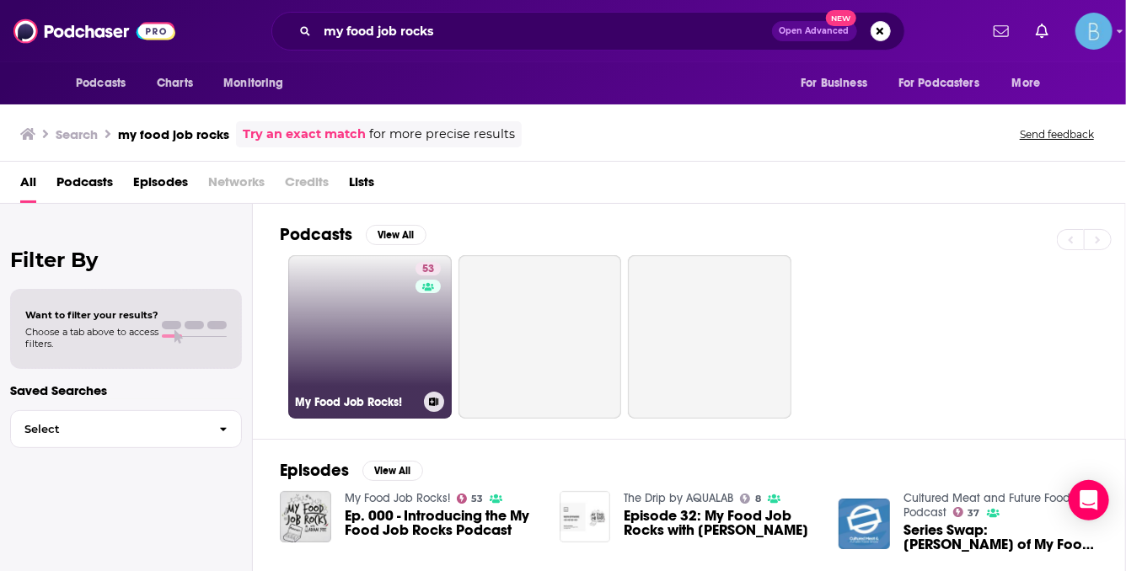
click at [390, 311] on link "53 My Food Job Rocks!" at bounding box center [369, 336] width 163 height 163
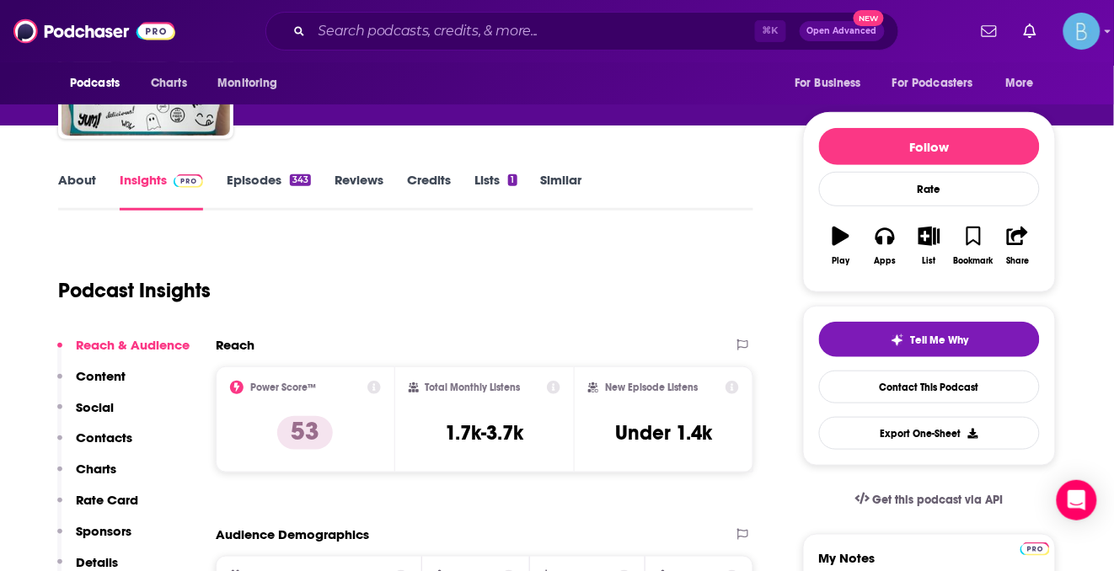
scroll to position [228, 0]
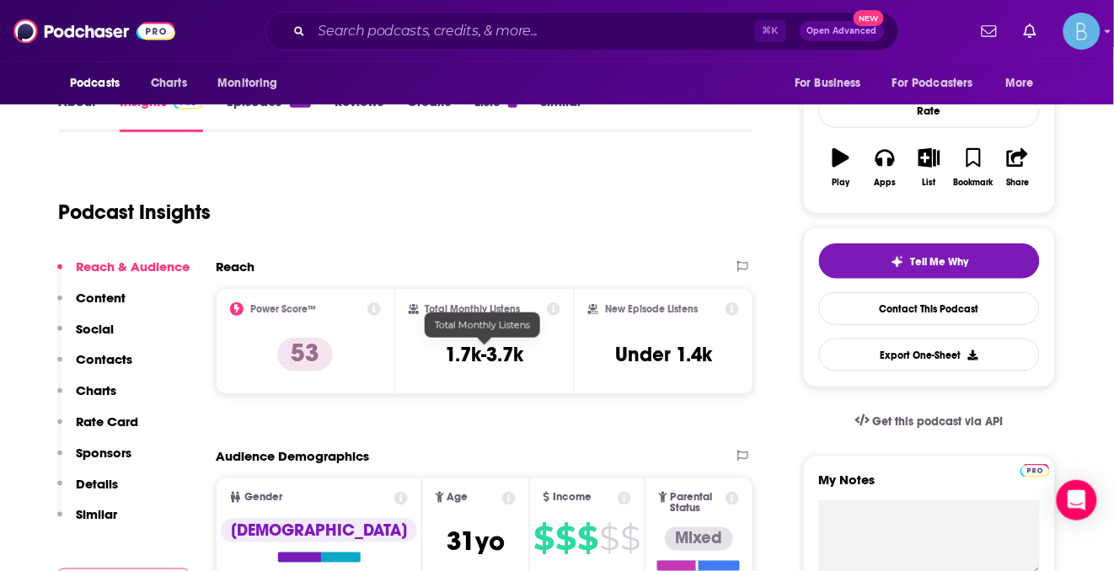
click at [490, 357] on h3 "1.7k-3.7k" at bounding box center [484, 354] width 78 height 25
copy div "1.7k-3.7k"
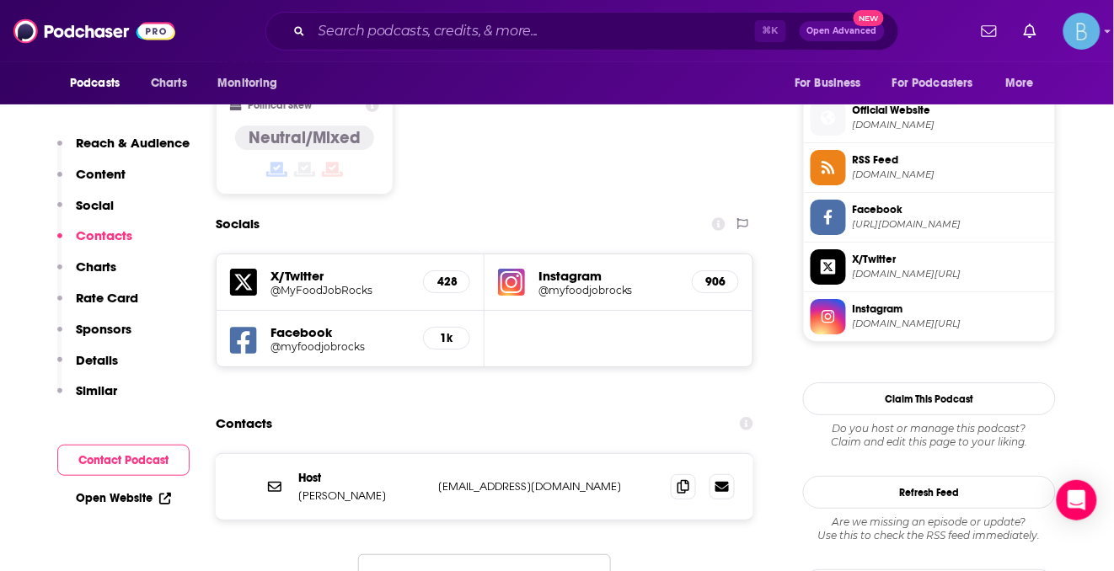
scroll to position [1378, 0]
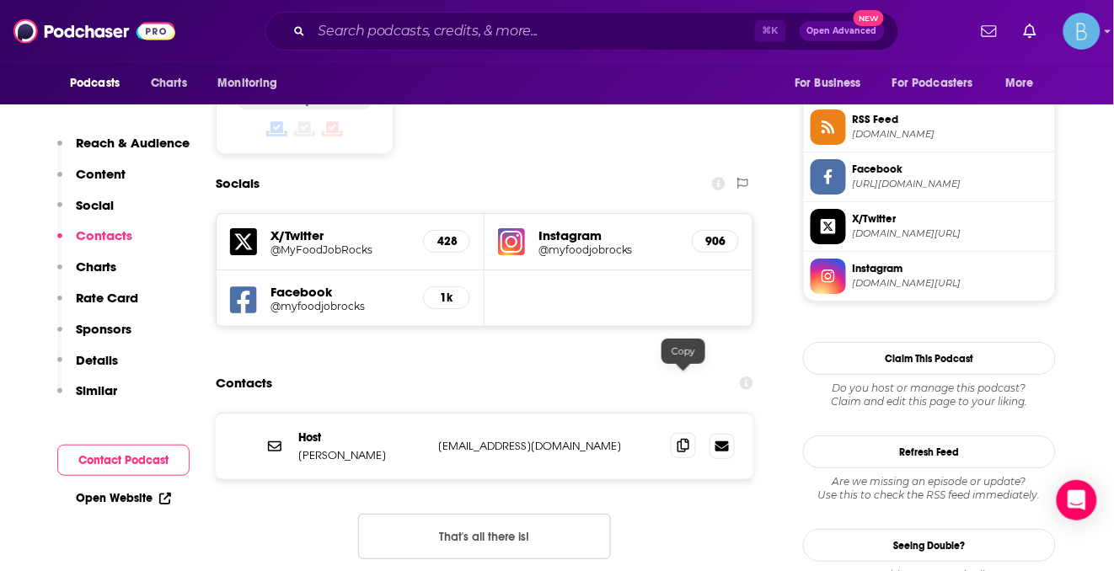
click at [682, 439] on icon at bounding box center [684, 445] width 12 height 13
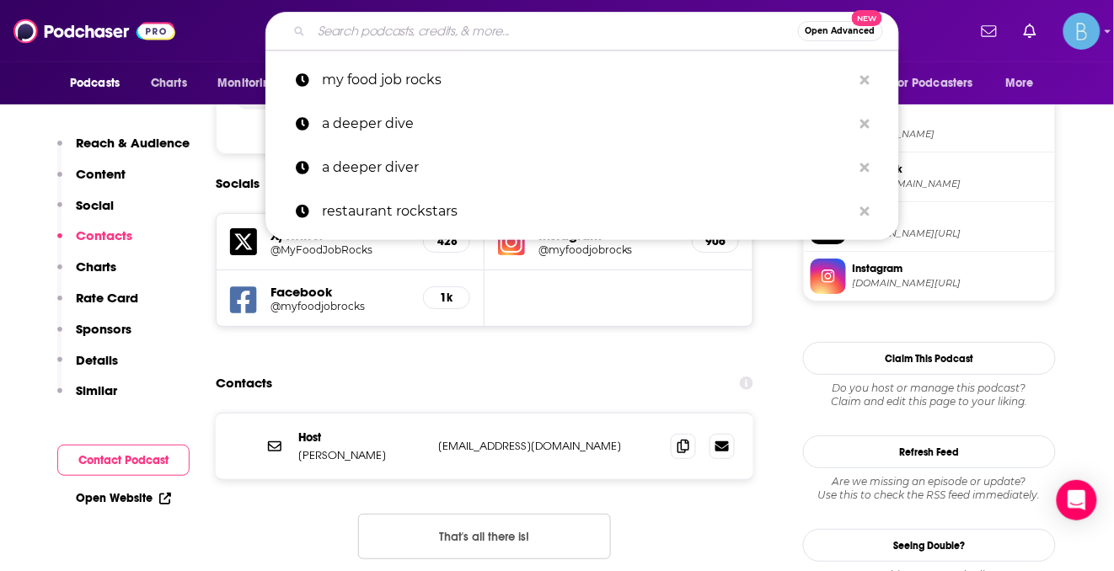
click at [470, 36] on input "Search podcasts, credits, & more..." at bounding box center [555, 31] width 486 height 27
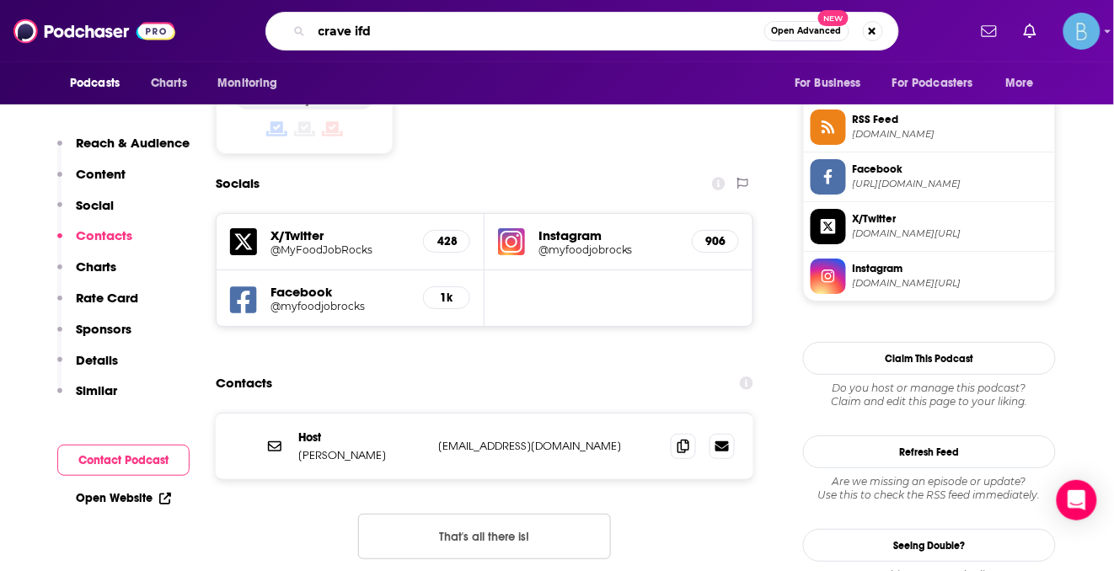
type input "crave ifda"
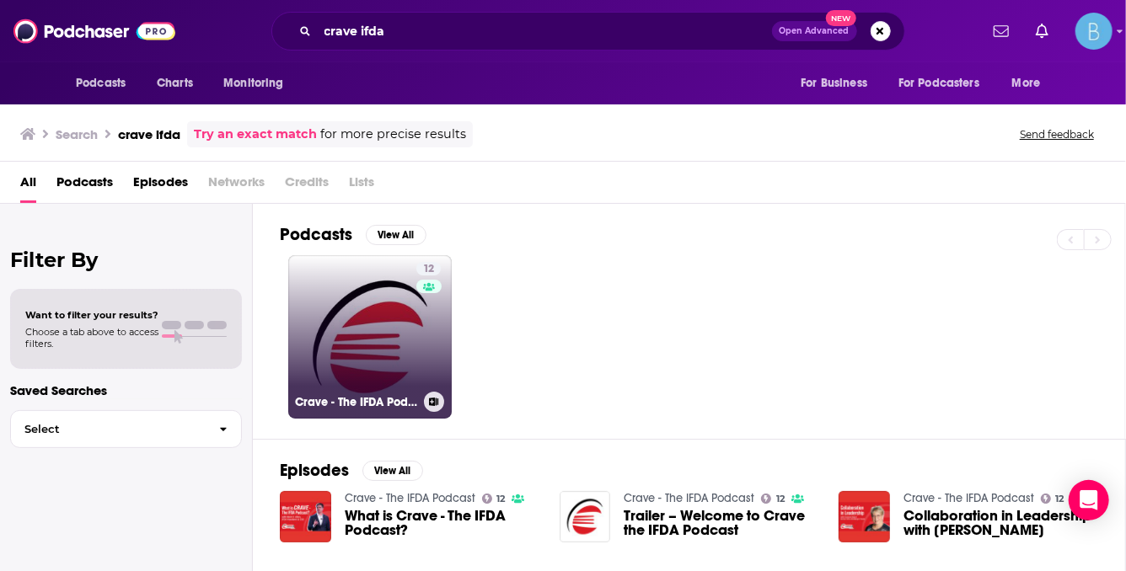
click at [400, 301] on link "12 Crave - The IFDA Podcast" at bounding box center [369, 336] width 163 height 163
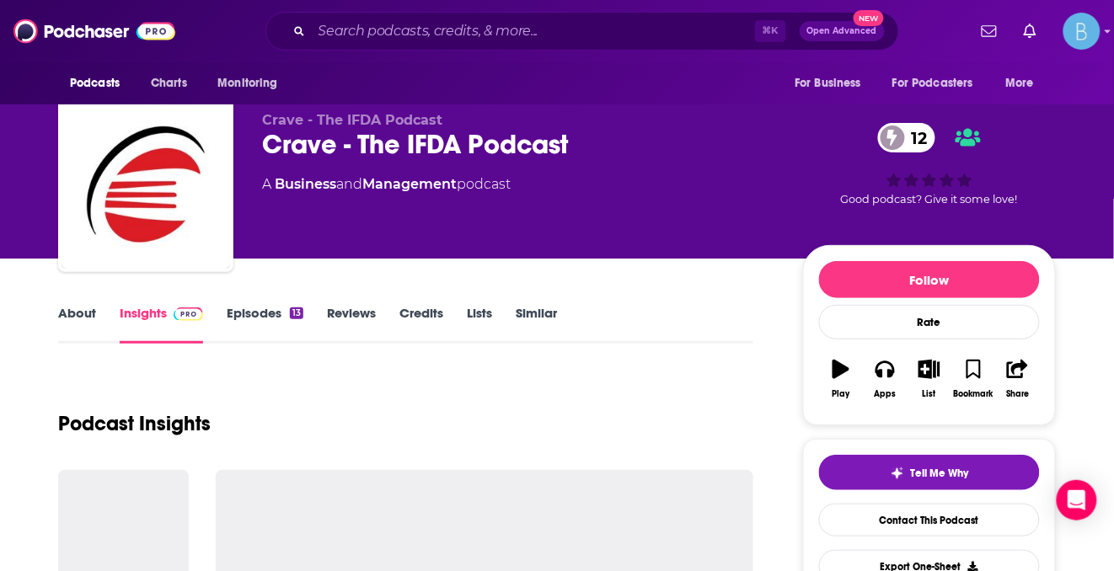
scroll to position [154, 0]
